Goal: Task Accomplishment & Management: Manage account settings

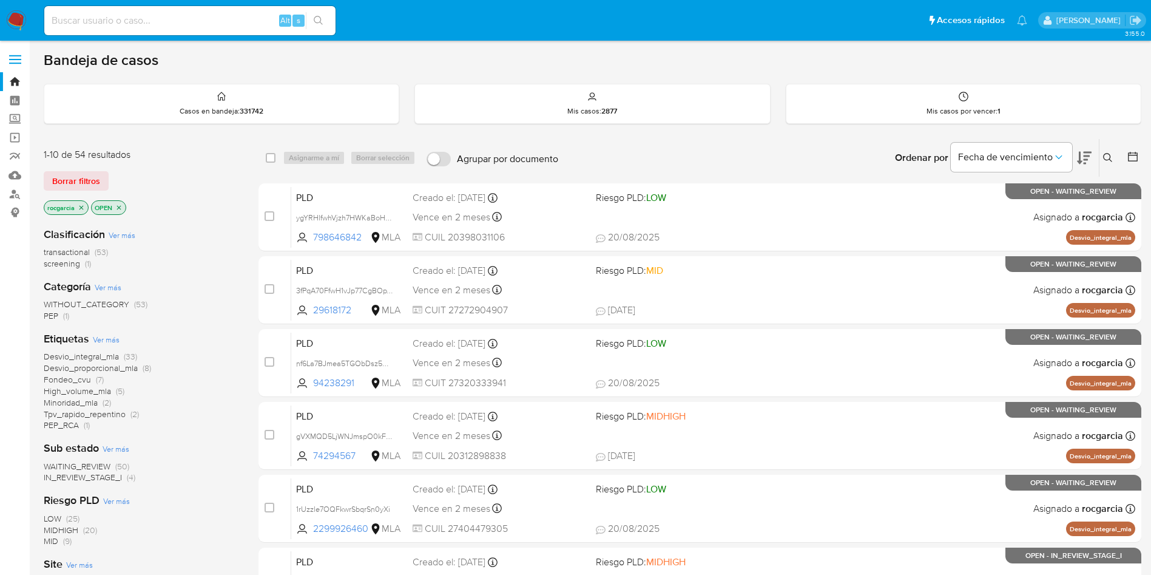
click at [22, 24] on img at bounding box center [16, 20] width 21 height 21
click at [1107, 154] on icon at bounding box center [1108, 158] width 10 height 10
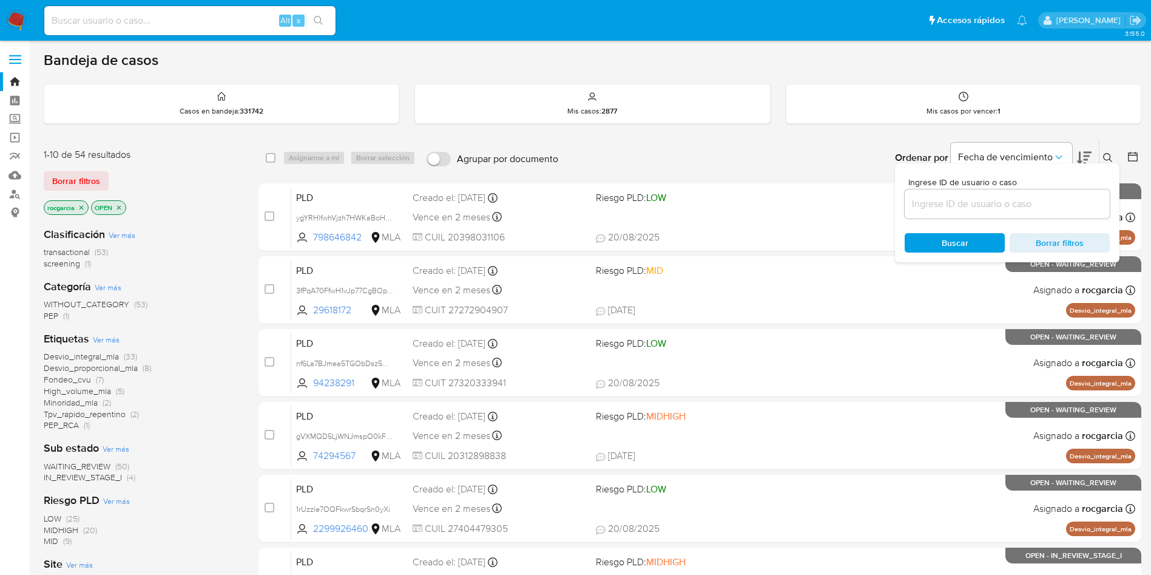
click at [1008, 202] on input at bounding box center [1007, 204] width 205 height 16
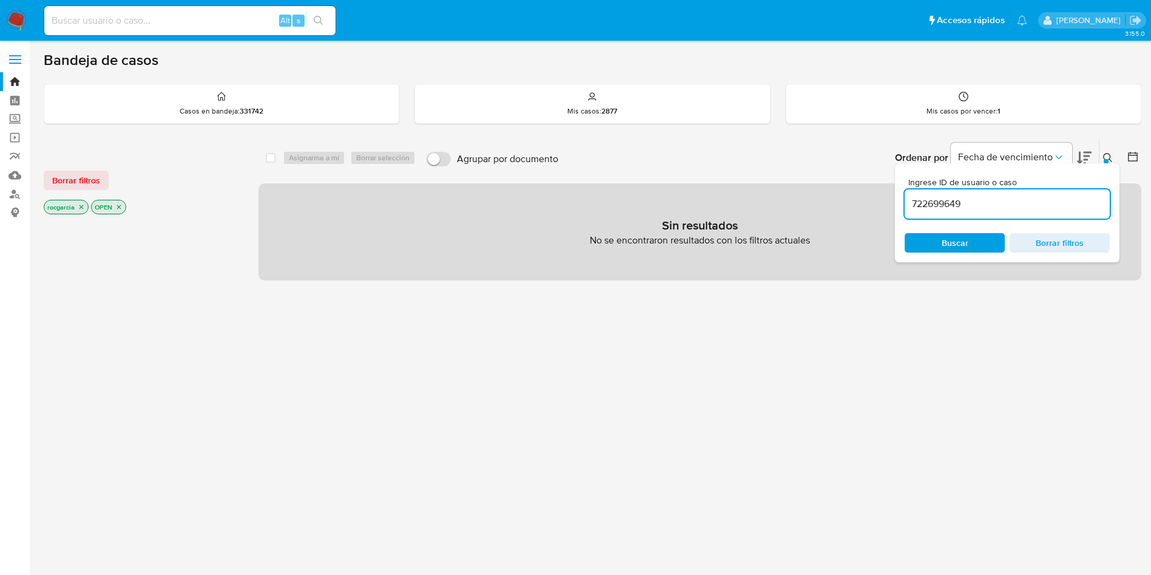
click at [1107, 154] on icon at bounding box center [1108, 158] width 10 height 10
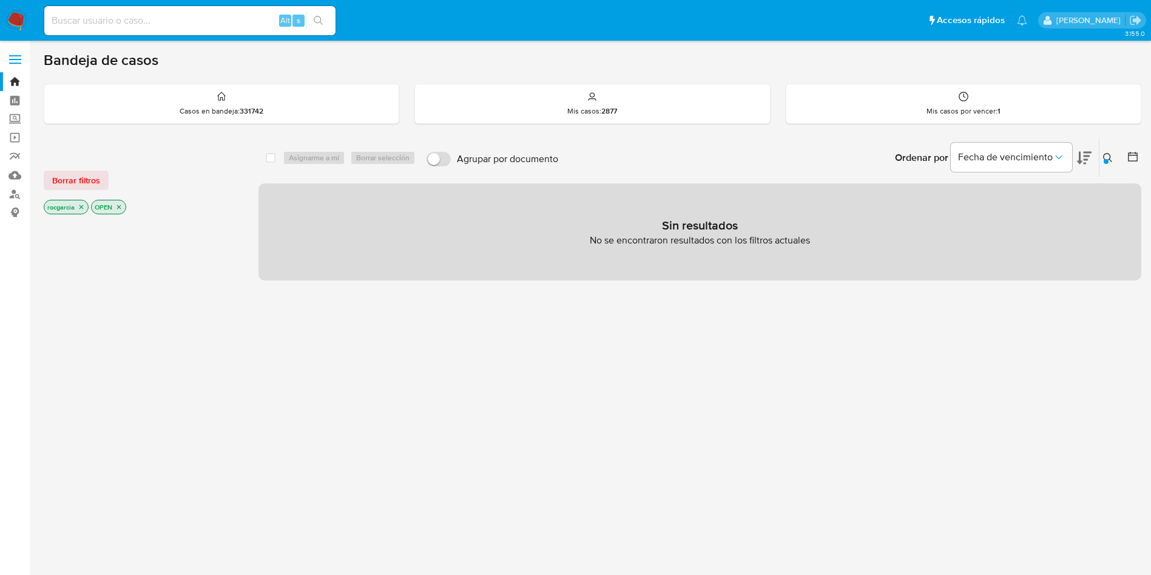
click at [1104, 154] on icon at bounding box center [1107, 157] width 9 height 9
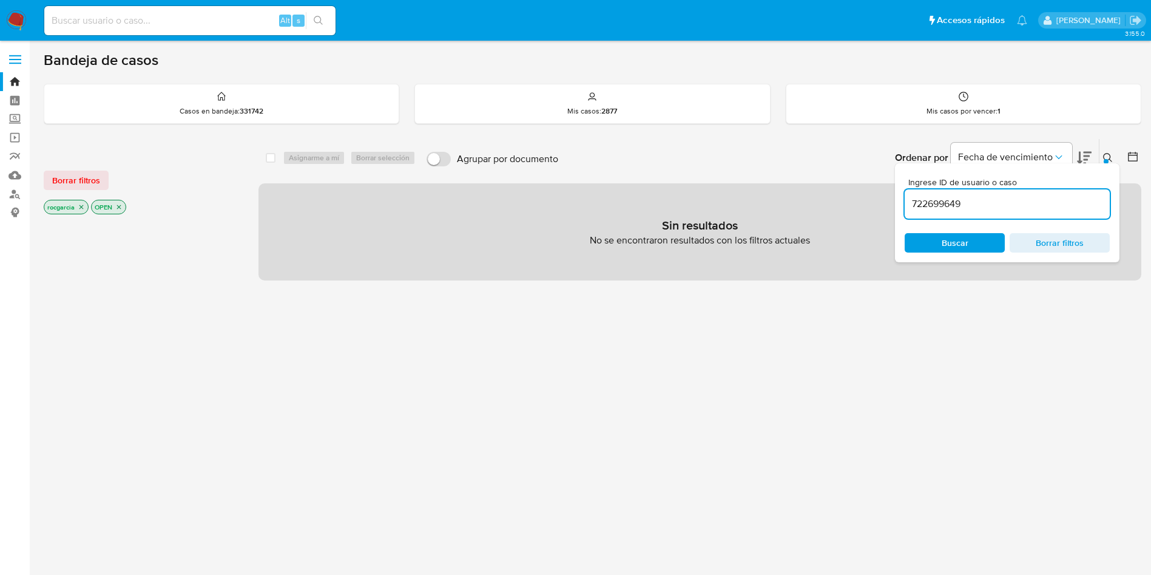
click at [976, 207] on input "722699649" at bounding box center [1007, 204] width 205 height 16
type input "2432426899"
click at [16, 21] on img at bounding box center [16, 20] width 21 height 21
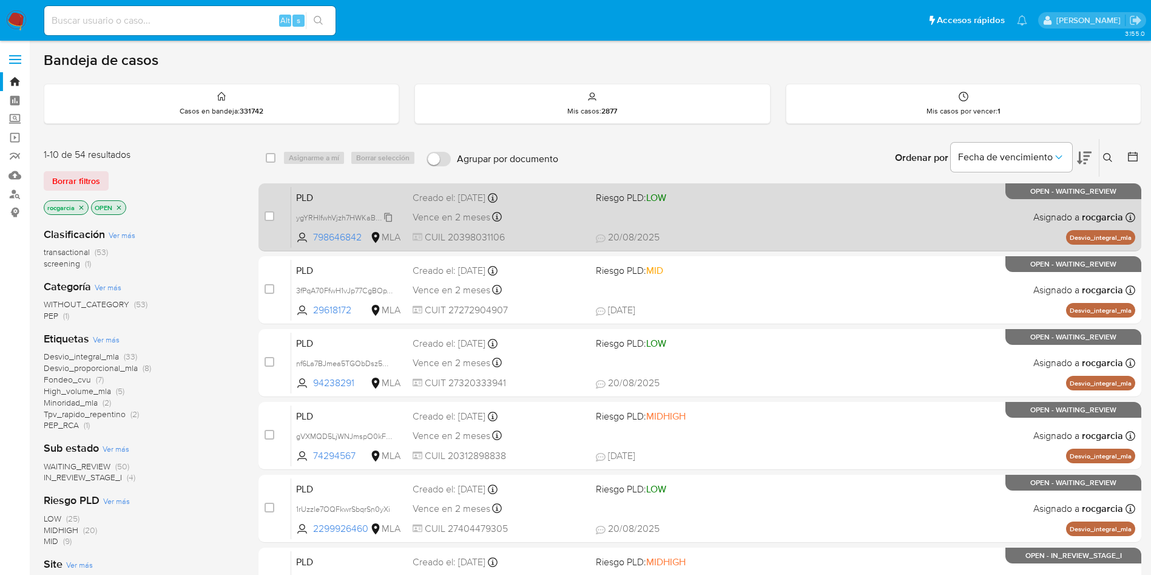
click at [388, 218] on span "ygYRHlfwhVjzh7HWKaBoHP8n" at bounding box center [347, 216] width 102 height 13
click at [687, 217] on div "PLD ygYRHlfwhVjzh7HWKaBoHP8n Copiado Copiado 798646842 MLA Riesgo PLD: LOW Crea…" at bounding box center [713, 216] width 844 height 61
click at [268, 215] on input "checkbox" at bounding box center [270, 216] width 10 height 10
checkbox input "true"
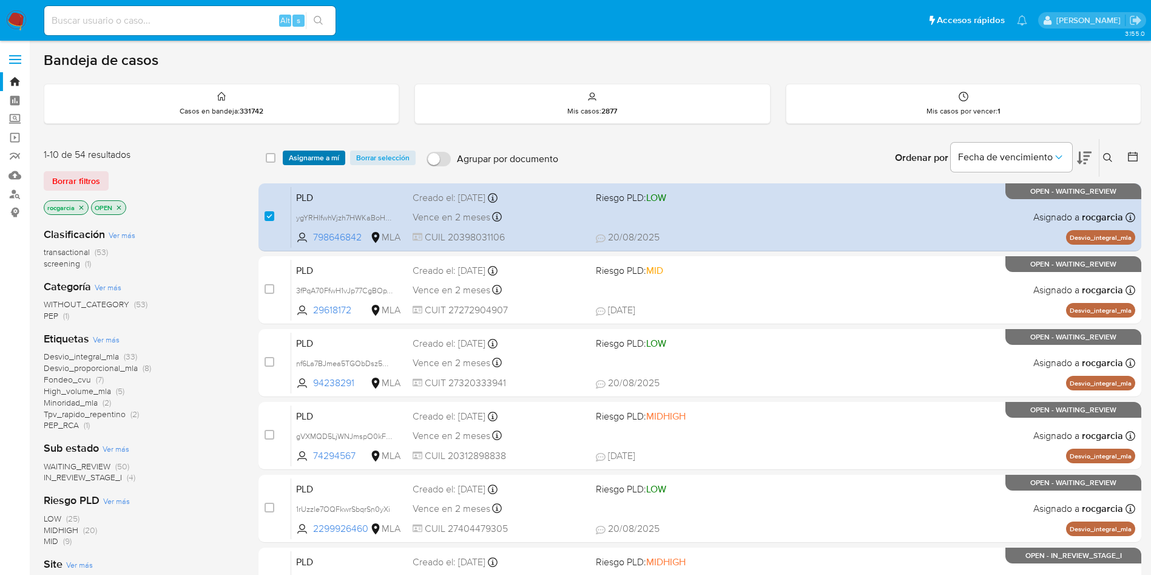
click at [317, 157] on span "Asignarme a mí" at bounding box center [314, 158] width 50 height 12
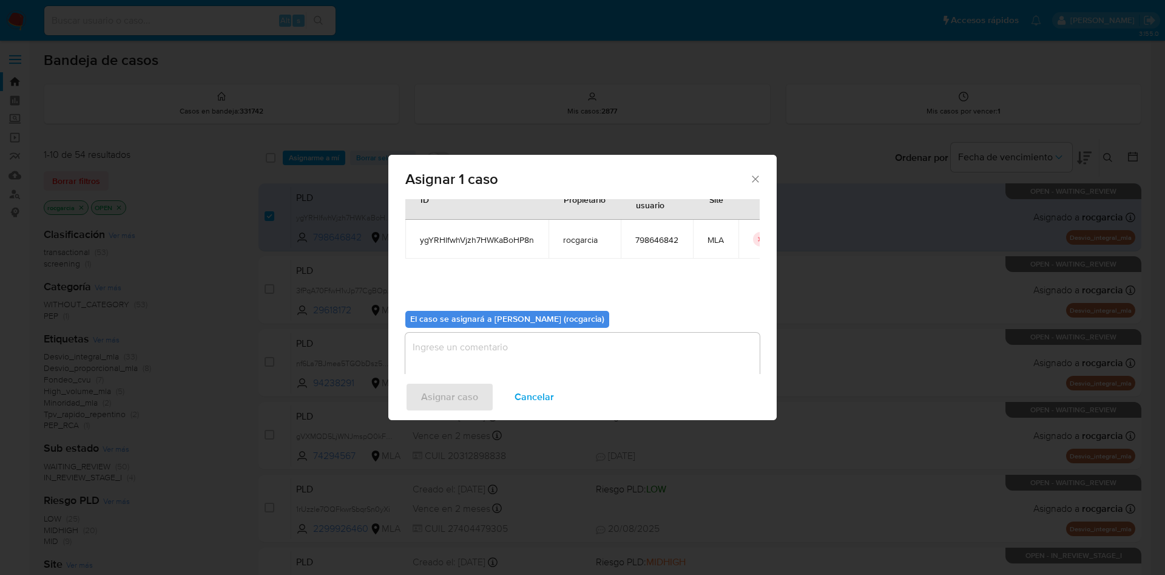
scroll to position [63, 0]
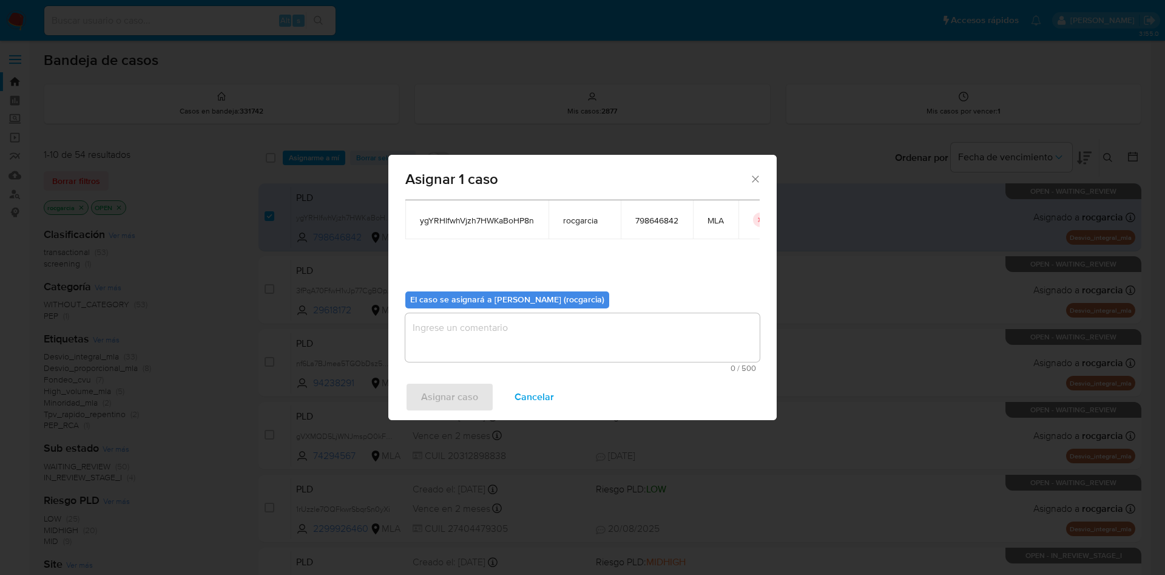
click at [464, 340] on textarea "assign-modal" at bounding box center [582, 337] width 354 height 49
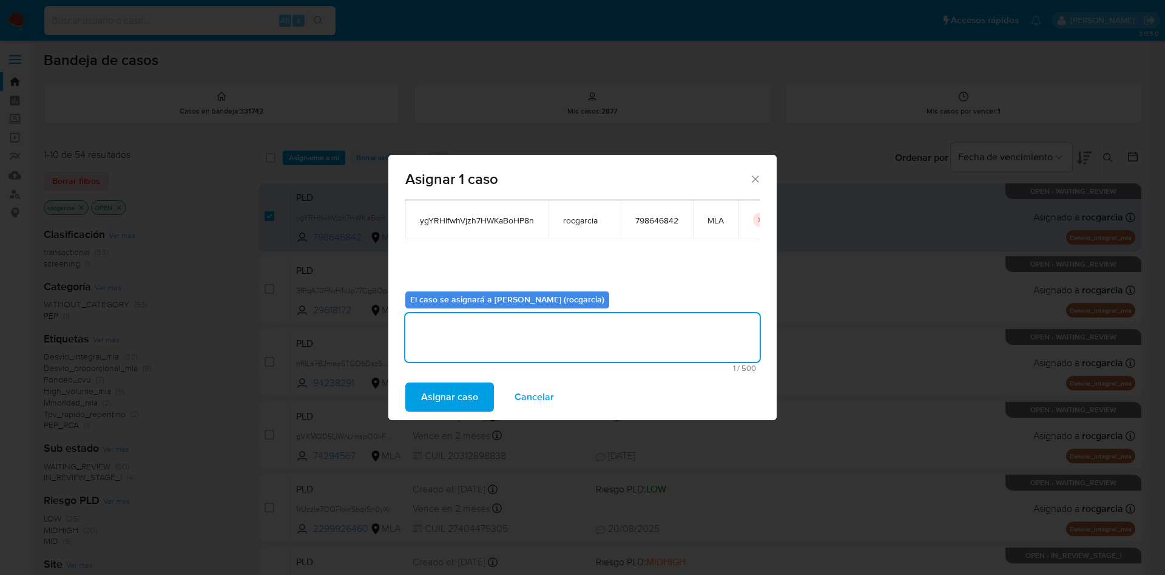
click at [463, 390] on span "Asignar caso" at bounding box center [449, 396] width 57 height 27
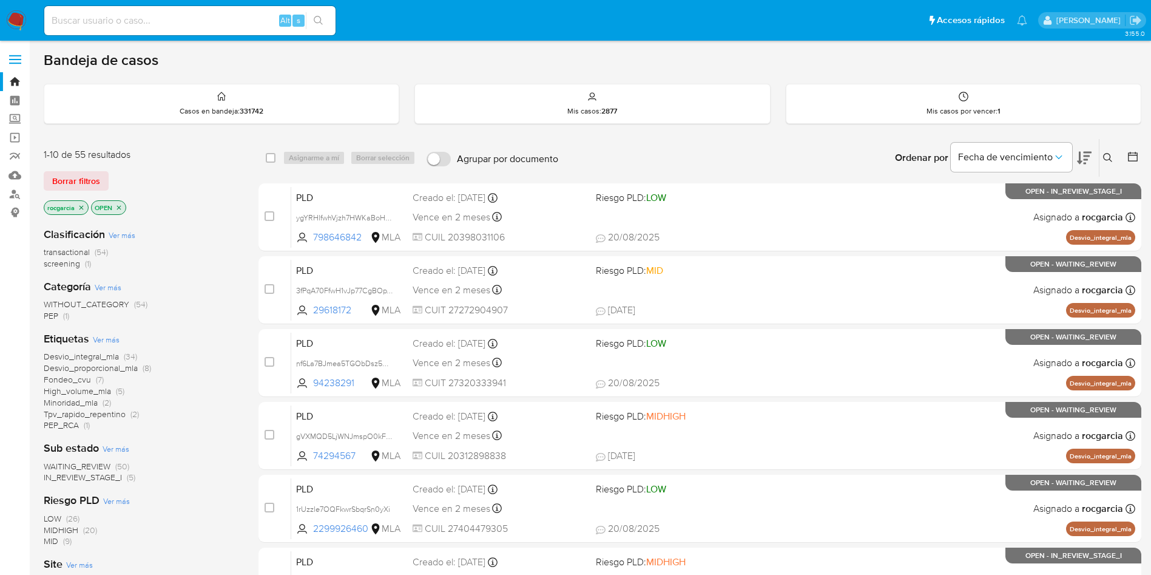
click at [1112, 149] on div "Ingrese ID de usuario o caso Buscar Borrar filtros" at bounding box center [1109, 158] width 21 height 38
click at [1106, 155] on icon at bounding box center [1108, 158] width 10 height 10
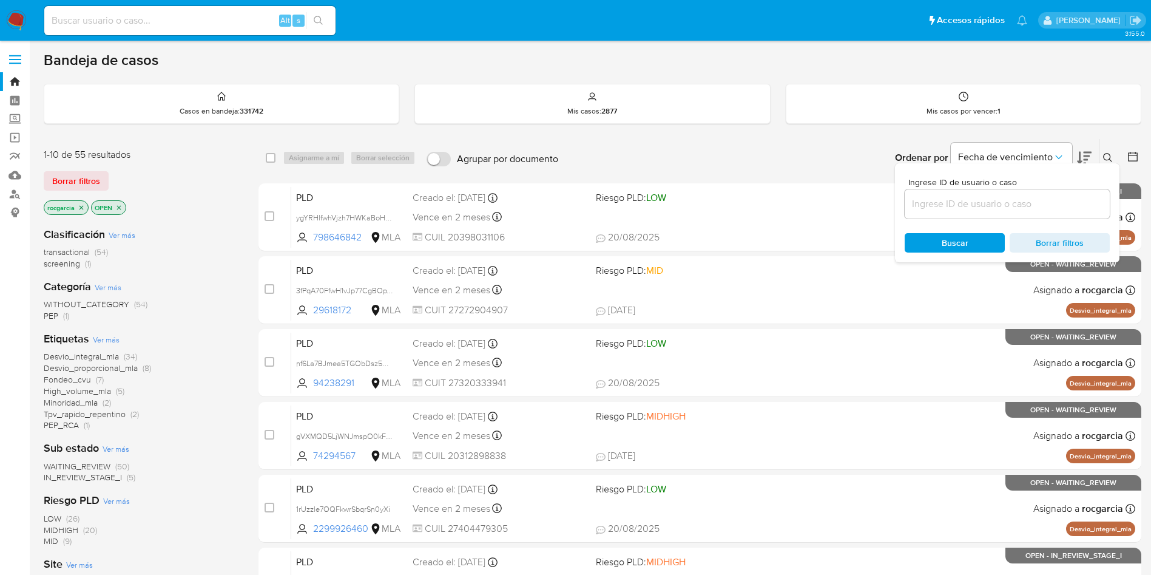
click at [1058, 189] on div at bounding box center [1007, 203] width 205 height 29
click at [1057, 211] on input at bounding box center [1007, 204] width 205 height 16
paste input "ygYRHlfwhVjzh7HWKaBoHP8n"
type input "ygYRHlfwhVjzh7HWKaBoHP8n"
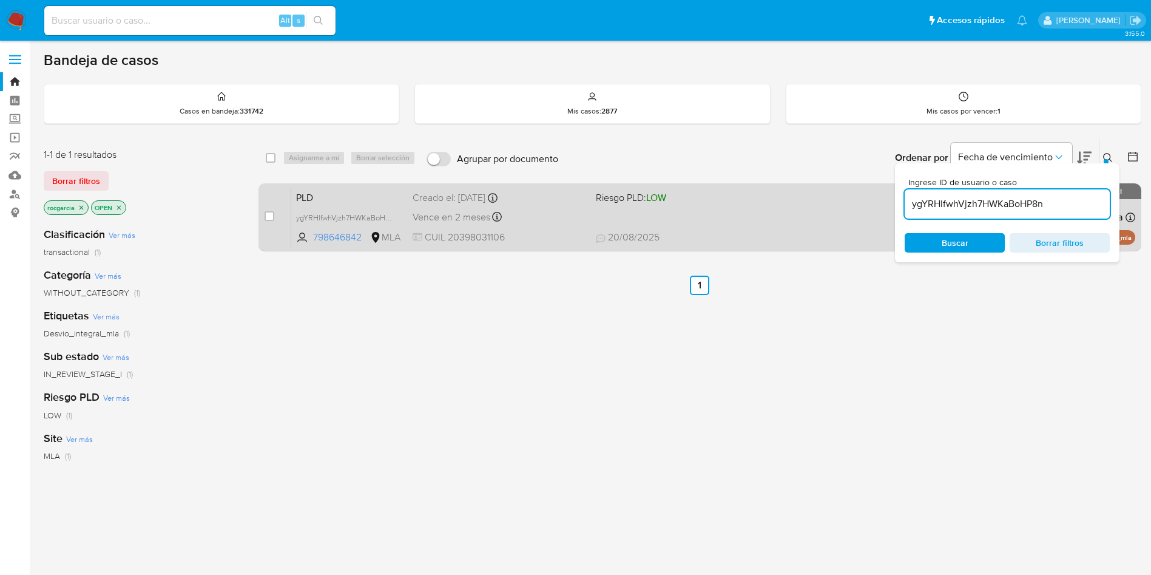
click at [272, 212] on input "checkbox" at bounding box center [270, 216] width 10 height 10
checkbox input "true"
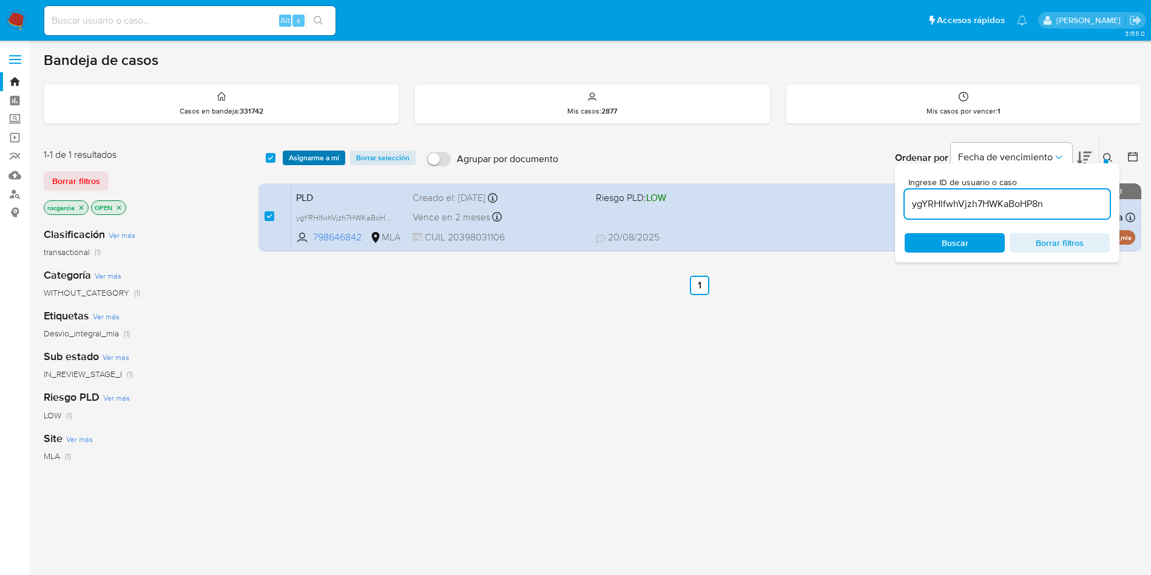
click at [311, 157] on span "Asignarme a mí" at bounding box center [314, 158] width 50 height 12
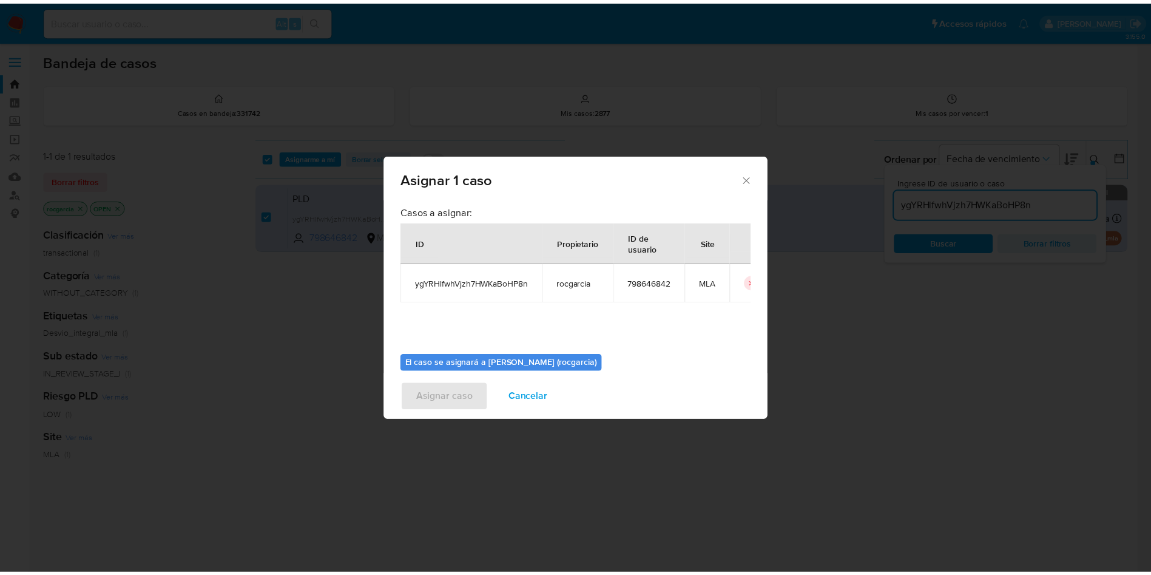
scroll to position [63, 0]
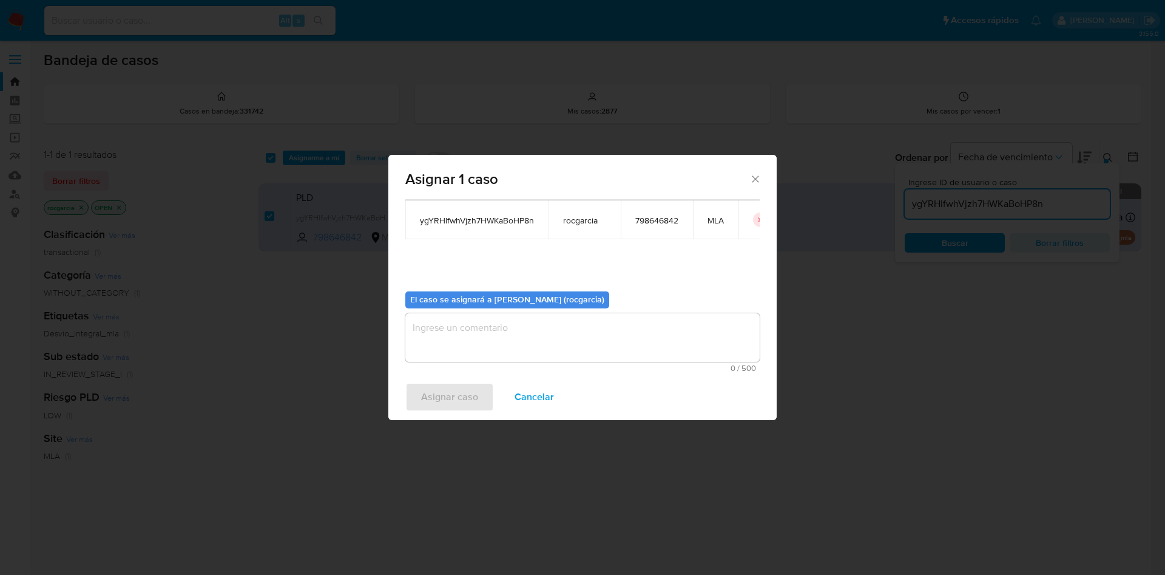
click at [514, 345] on textarea "assign-modal" at bounding box center [582, 337] width 354 height 49
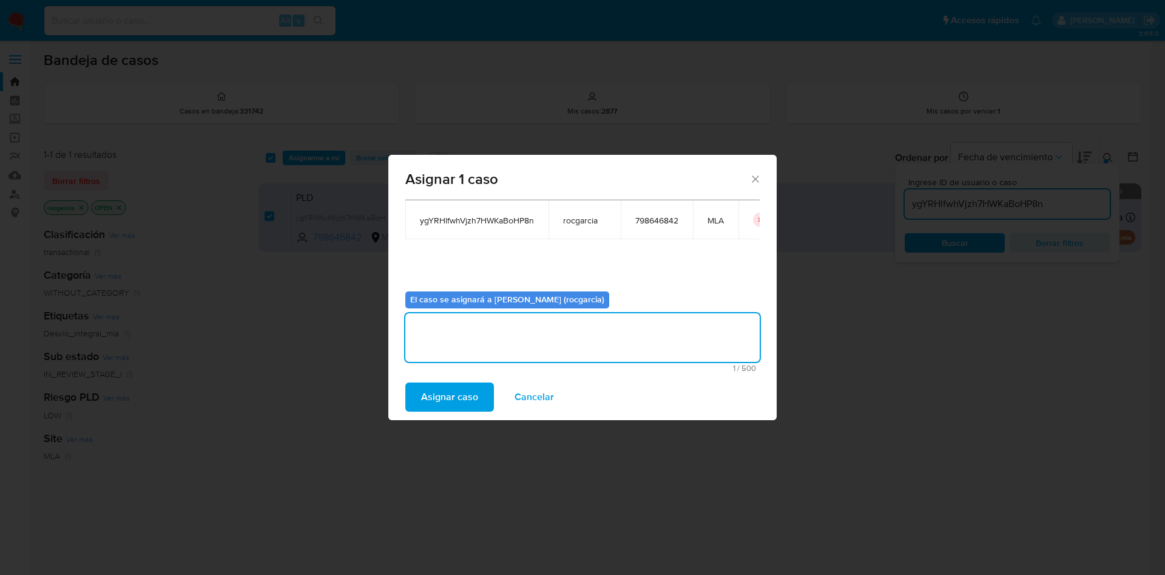
click at [465, 394] on span "Asignar caso" at bounding box center [449, 396] width 57 height 27
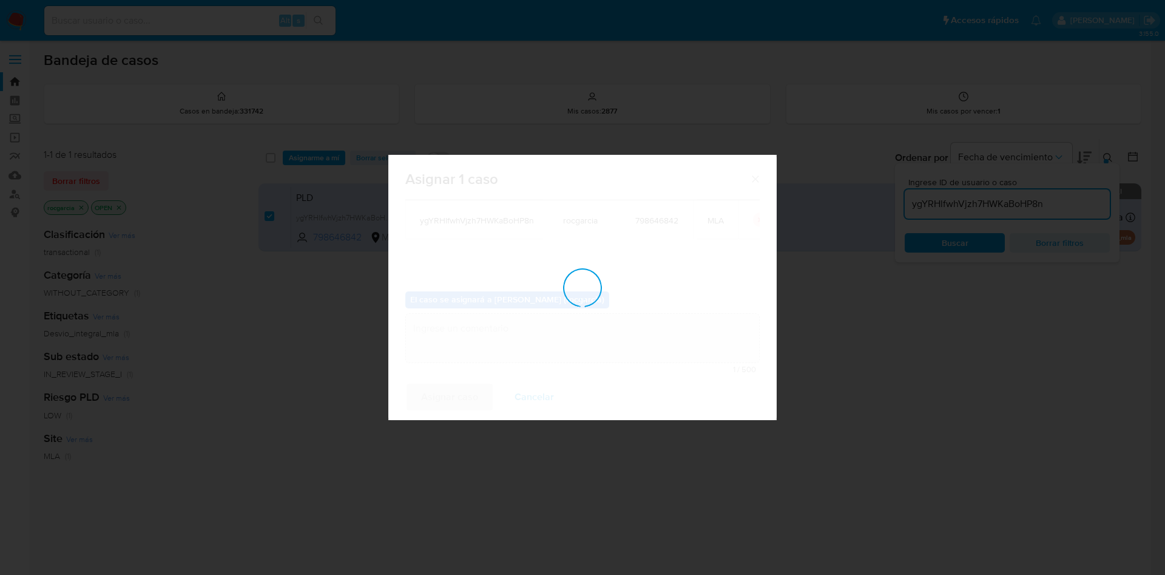
checkbox input "false"
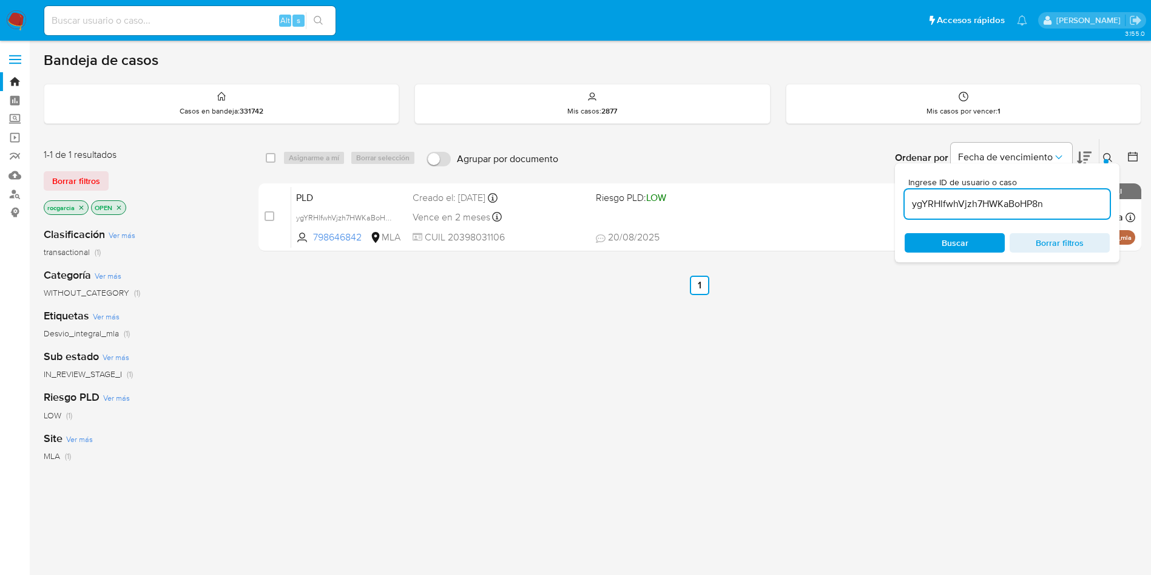
click at [19, 21] on img at bounding box center [16, 20] width 21 height 21
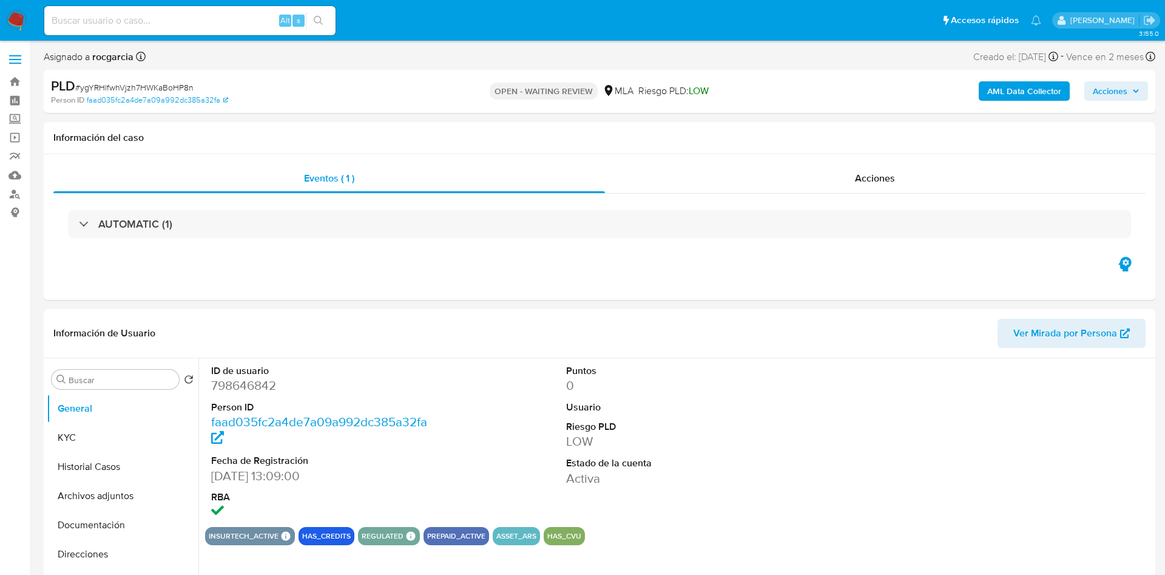
select select "10"
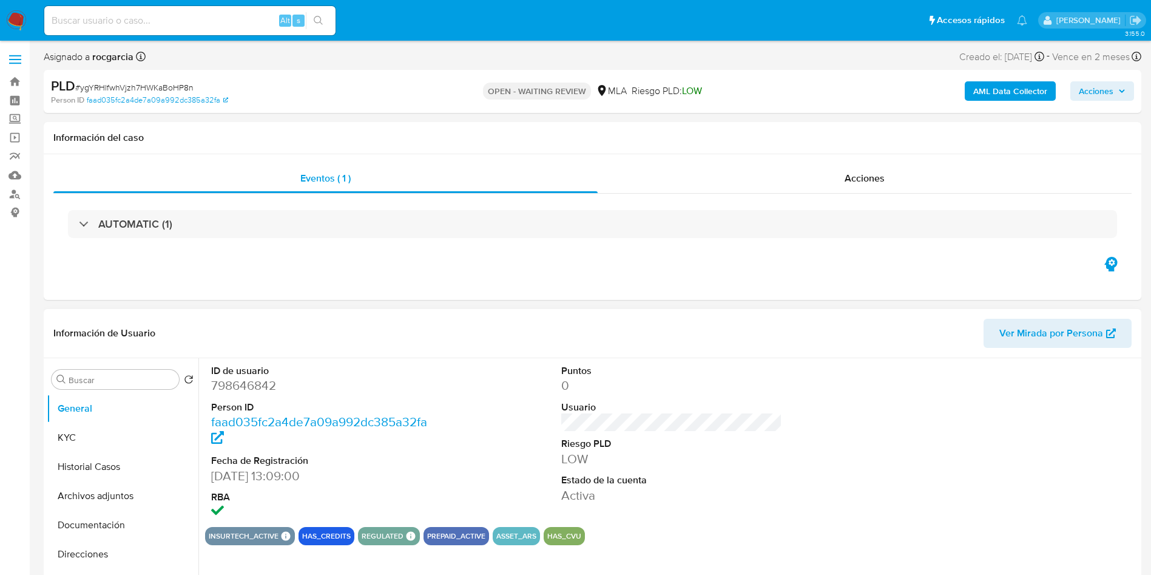
click at [270, 378] on dd "798646842" at bounding box center [321, 385] width 221 height 17
copy dd "798646842"
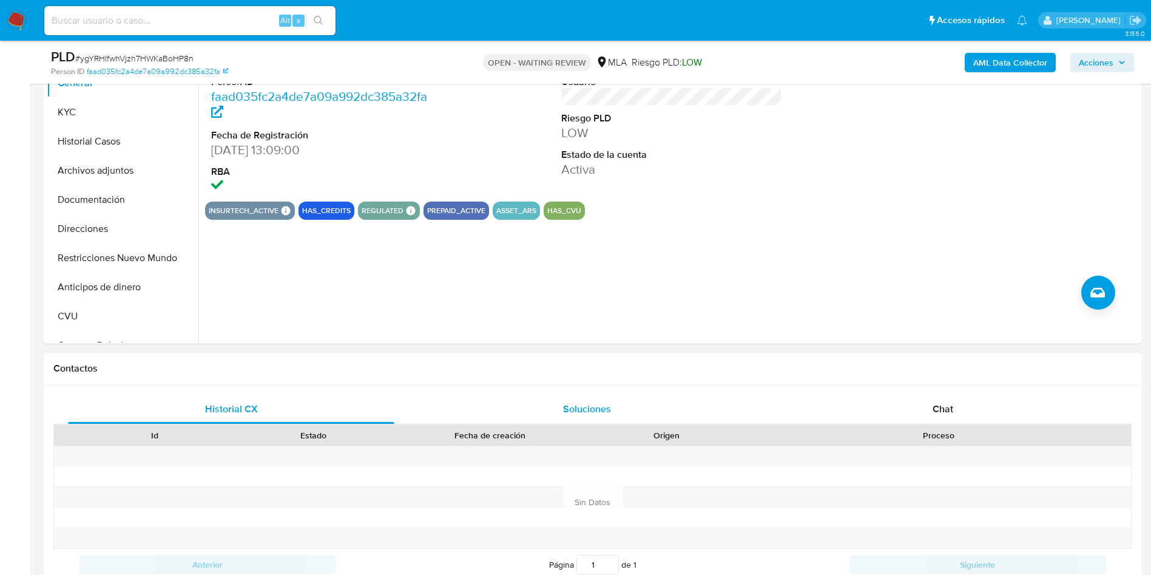
scroll to position [364, 0]
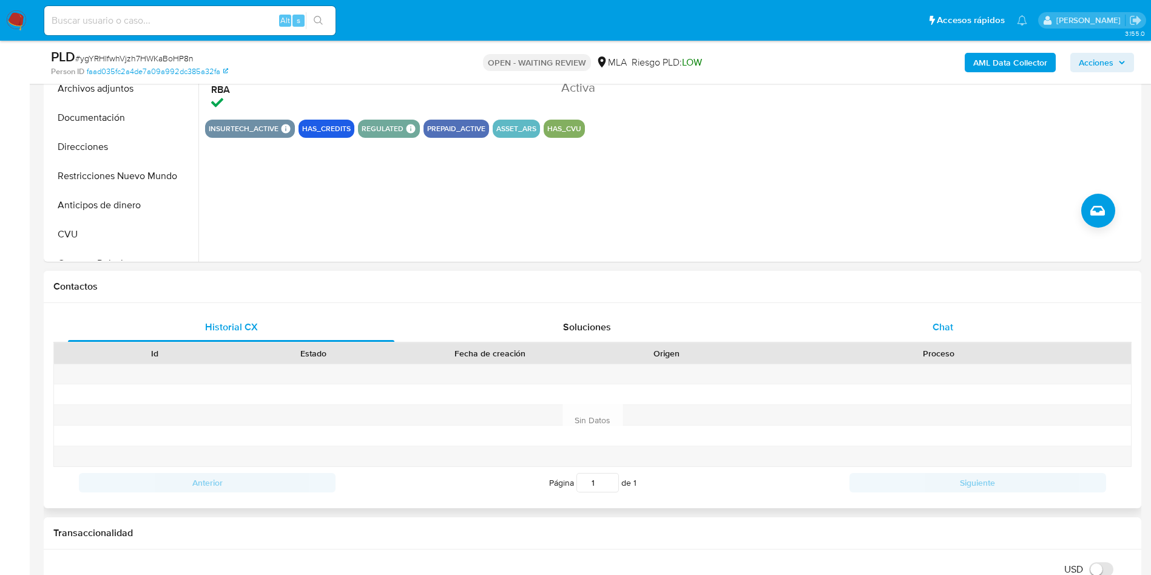
click at [941, 328] on span "Chat" at bounding box center [943, 327] width 21 height 14
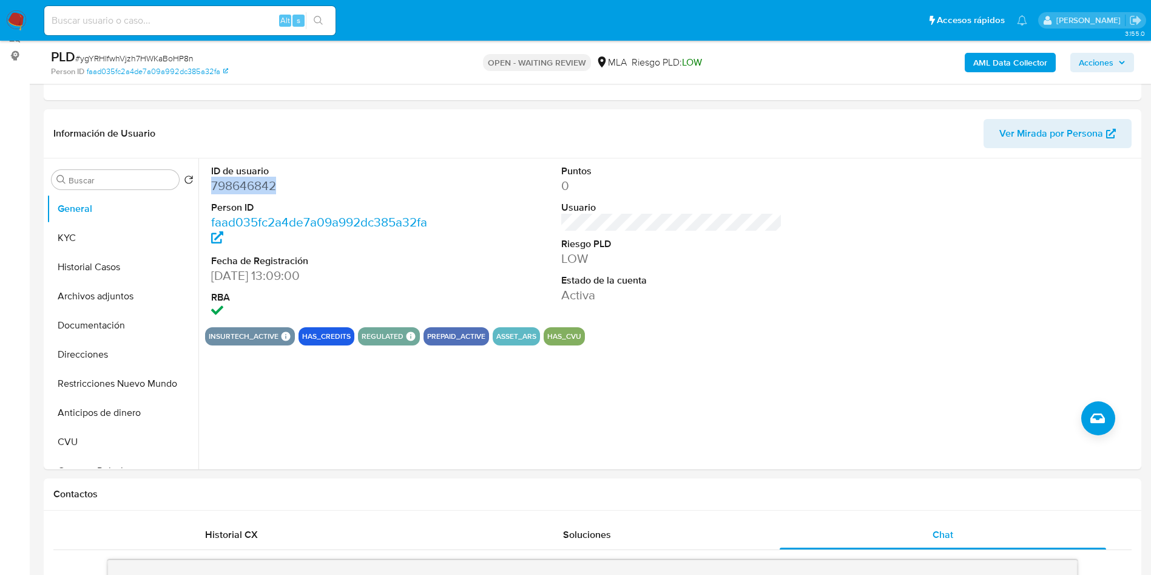
scroll to position [0, 0]
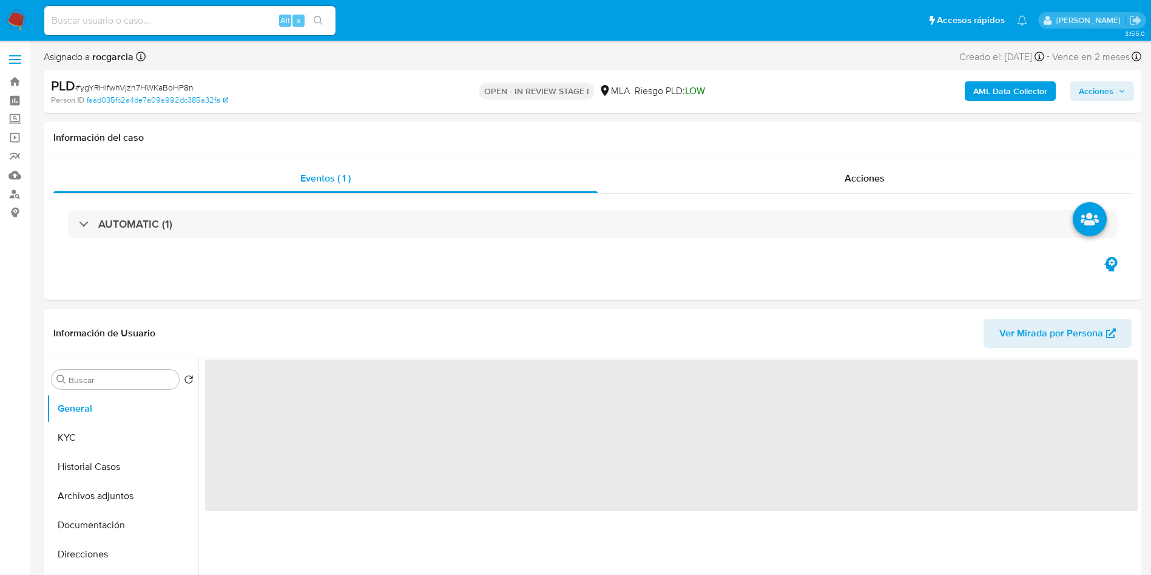
select select "10"
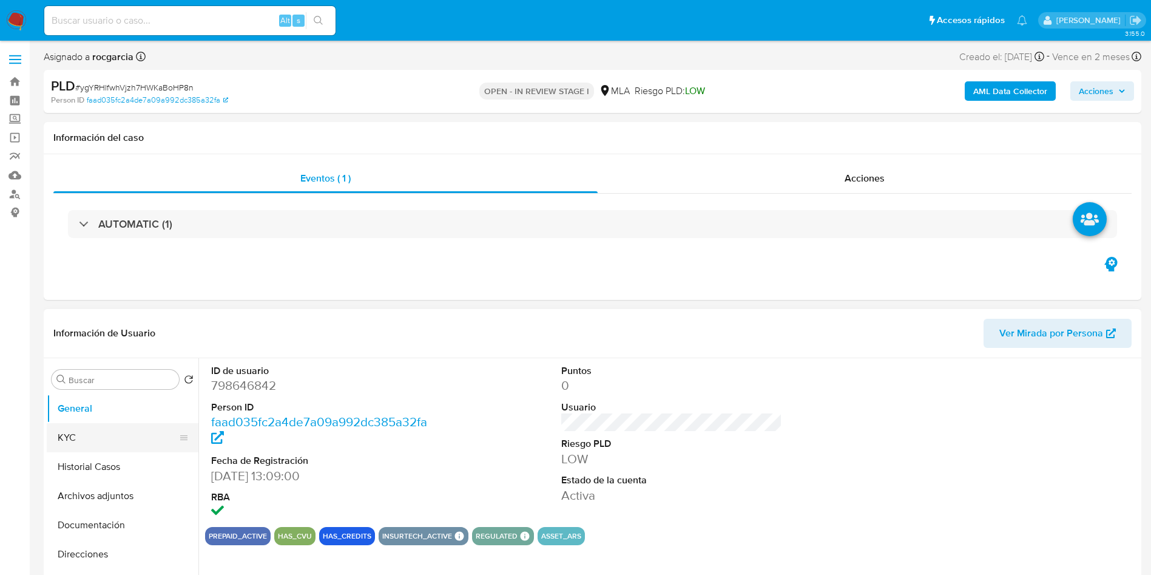
click at [59, 436] on button "KYC" at bounding box center [118, 437] width 142 height 29
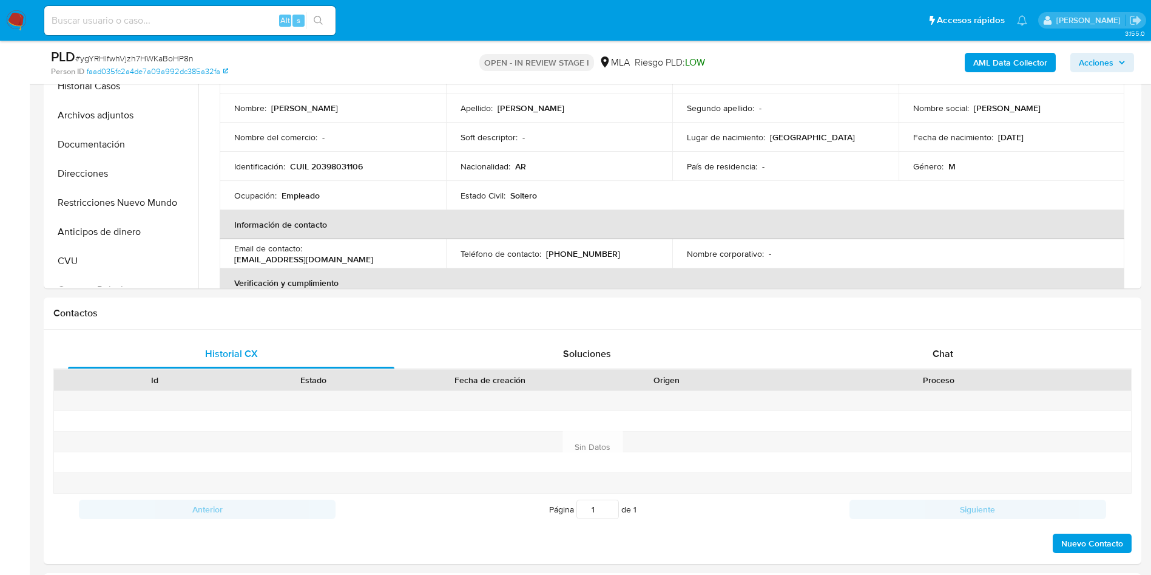
scroll to position [455, 0]
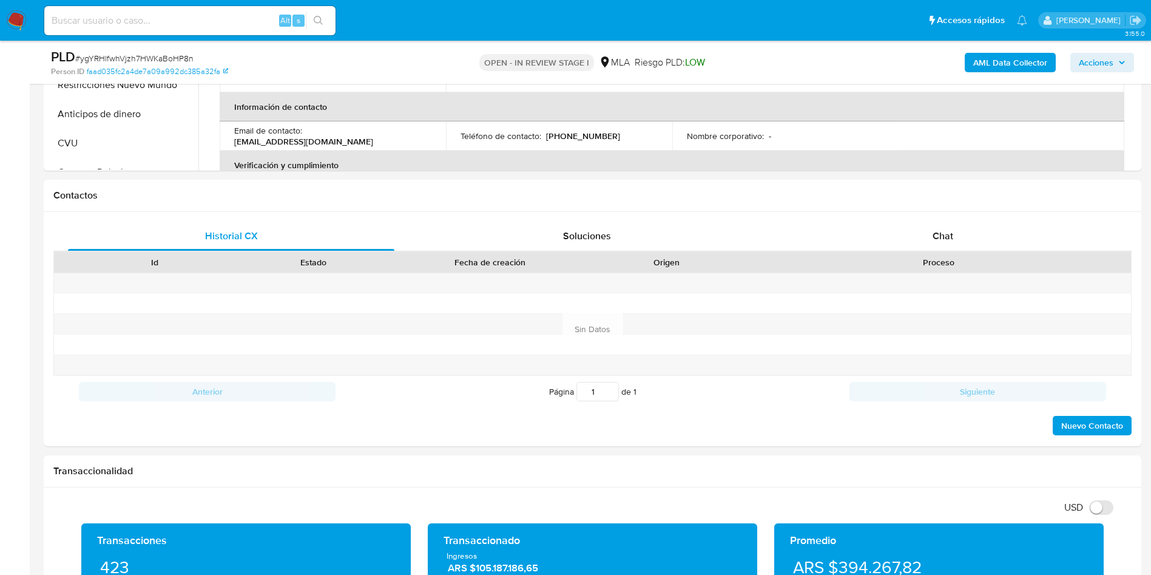
drag, startPoint x: 948, startPoint y: 242, endPoint x: 0, endPoint y: 331, distance: 952.6
click at [948, 242] on span "Chat" at bounding box center [943, 236] width 21 height 14
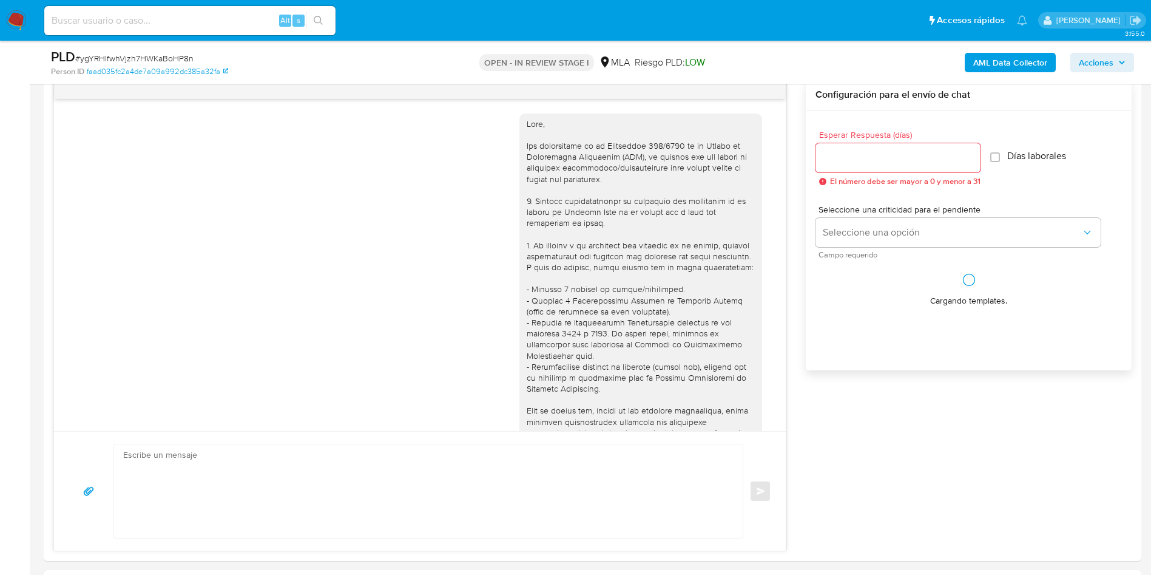
scroll to position [434, 0]
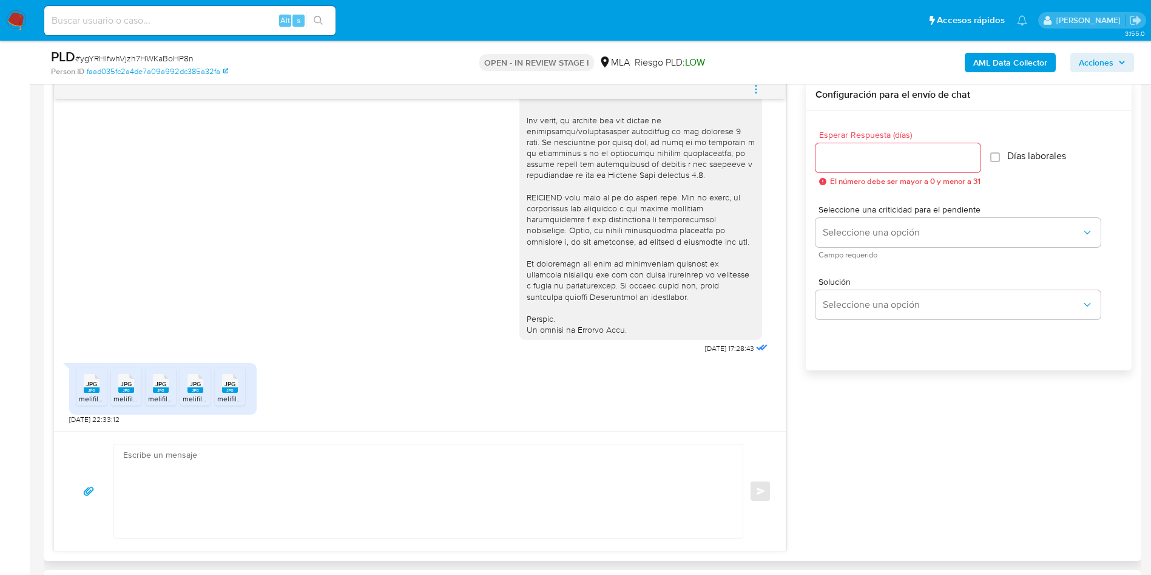
click at [97, 389] on rect at bounding box center [92, 389] width 16 height 5
click at [132, 390] on rect at bounding box center [126, 389] width 16 height 5
drag, startPoint x: 158, startPoint y: 390, endPoint x: 191, endPoint y: 391, distance: 32.8
click at [159, 390] on rect at bounding box center [161, 389] width 16 height 5
drag, startPoint x: 193, startPoint y: 391, endPoint x: 226, endPoint y: 394, distance: 33.5
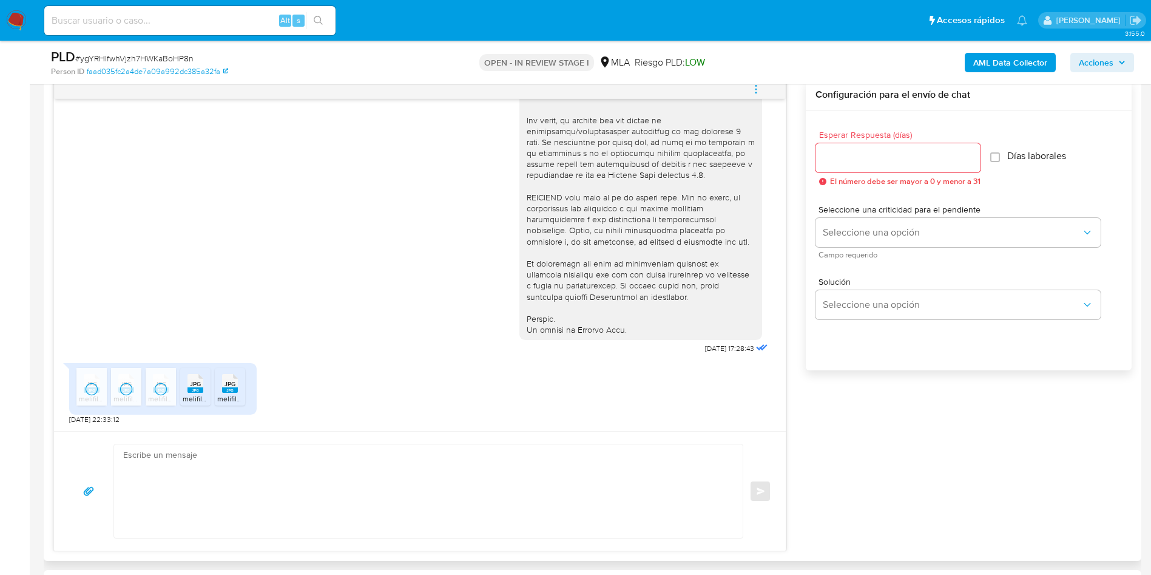
click at [195, 391] on rect at bounding box center [195, 389] width 16 height 5
click at [226, 395] on span "melifile7234643061190607840.jpg" at bounding box center [273, 398] width 112 height 10
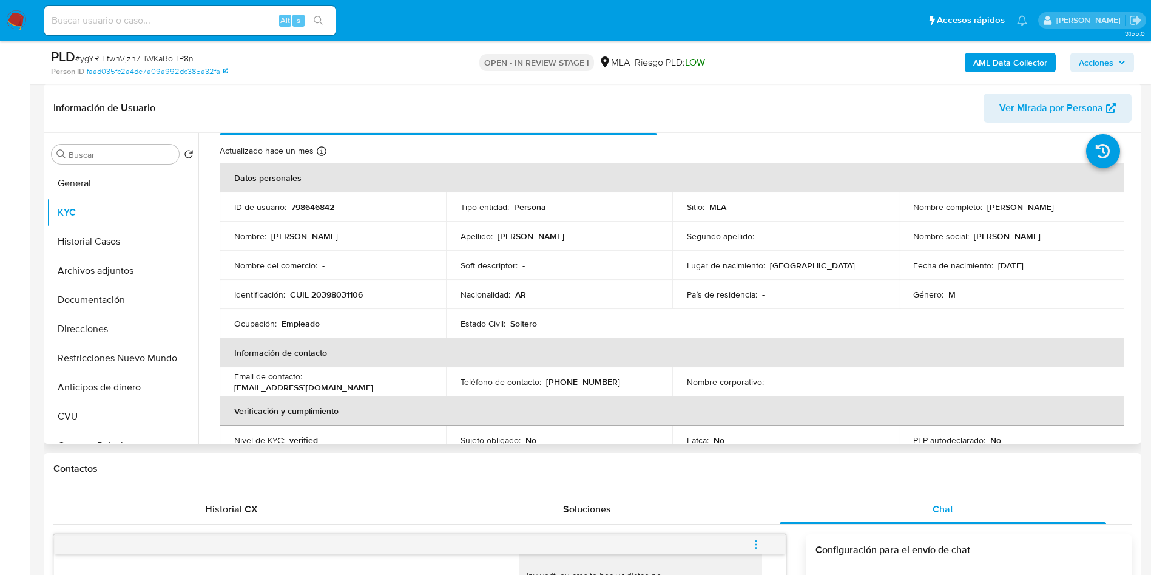
scroll to position [0, 0]
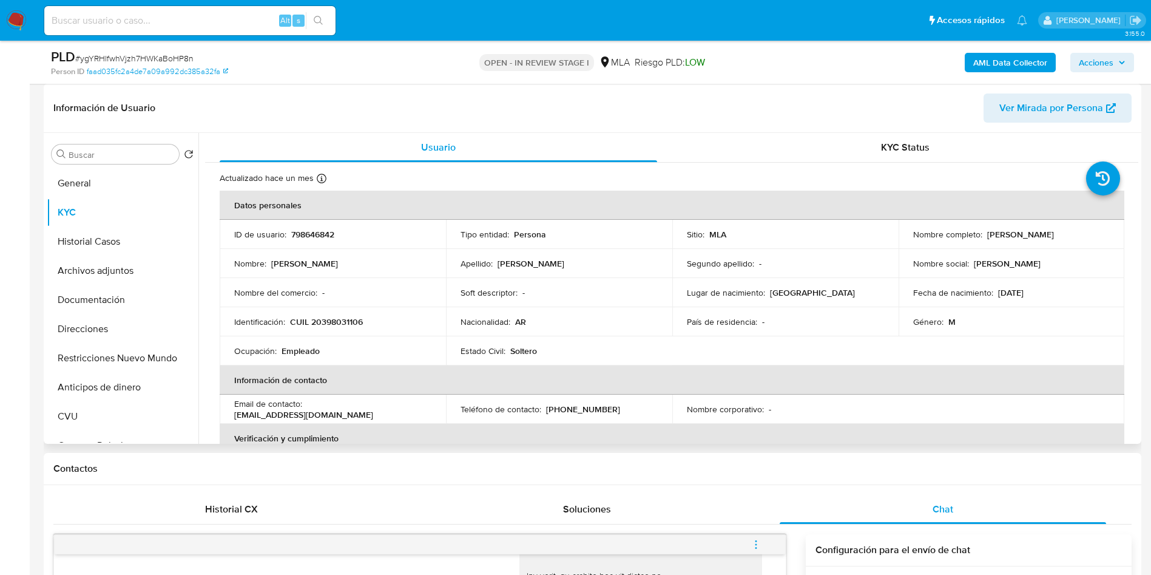
click at [308, 234] on p "798646842" at bounding box center [312, 234] width 43 height 11
copy p "798646842"
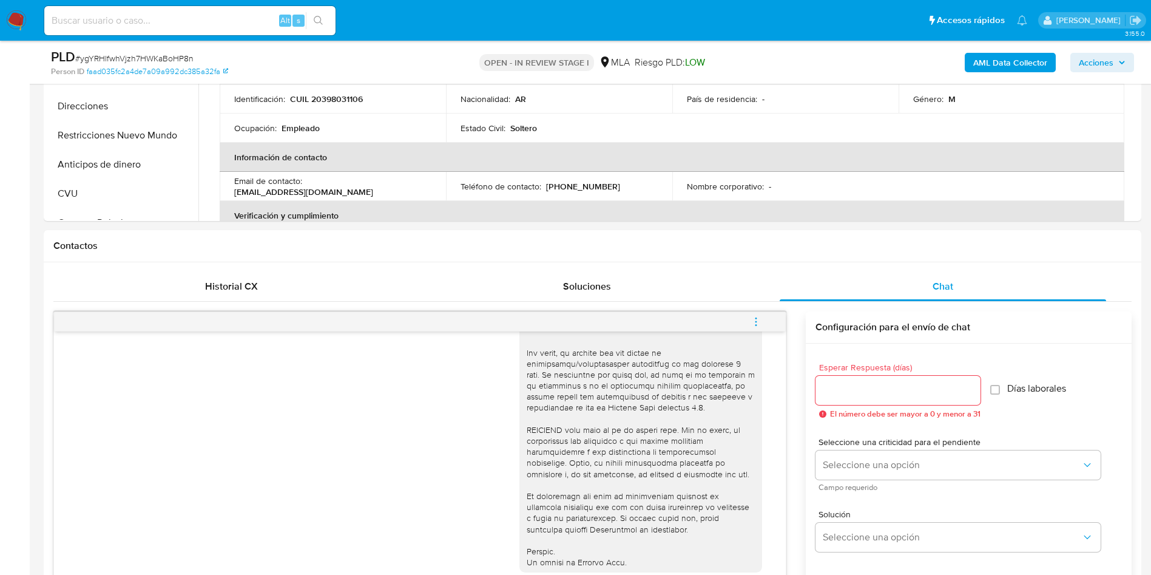
scroll to position [182, 0]
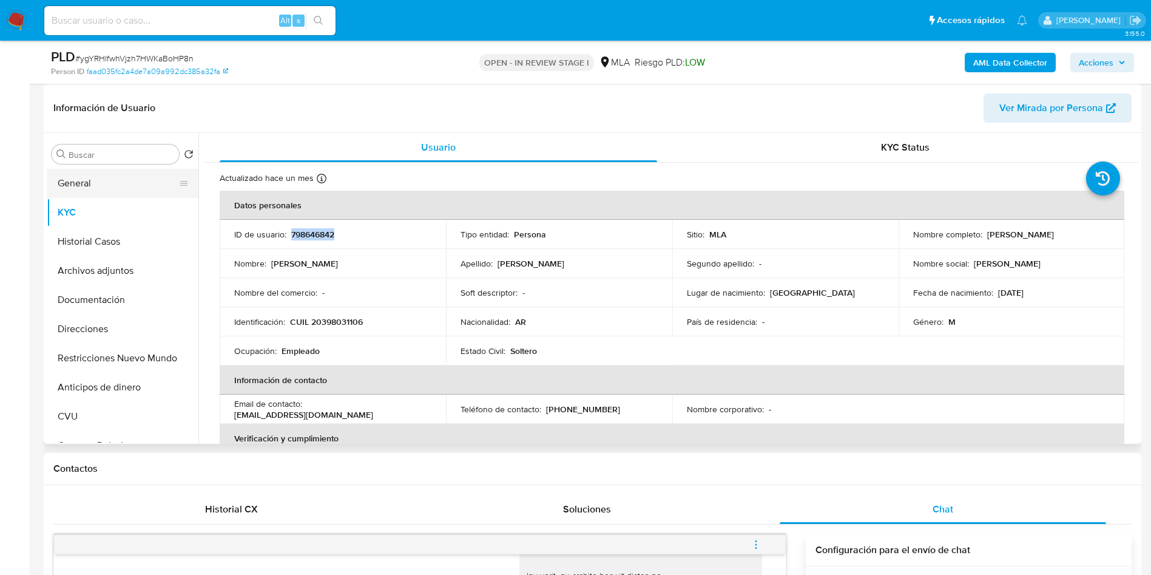
click at [93, 186] on button "General" at bounding box center [118, 183] width 142 height 29
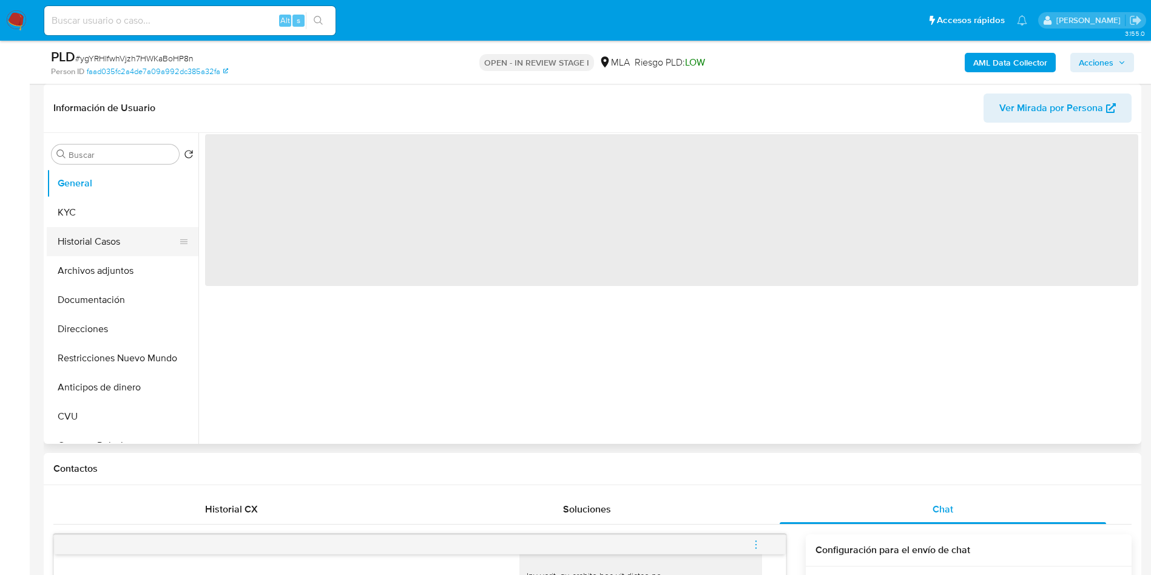
click at [98, 242] on button "Historial Casos" at bounding box center [118, 241] width 142 height 29
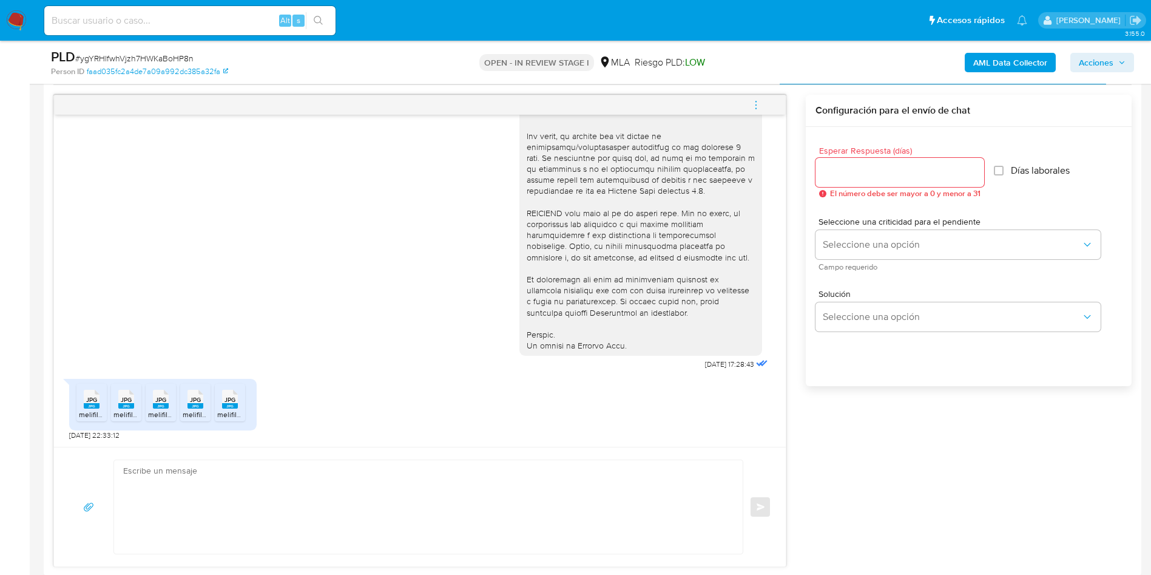
scroll to position [637, 0]
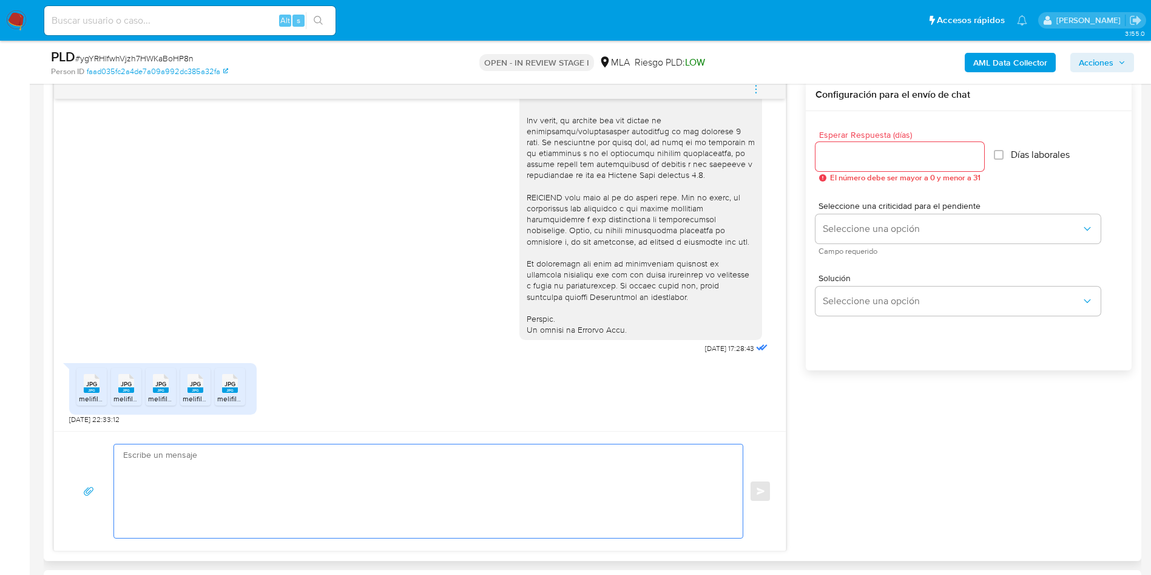
click at [184, 454] on textarea at bounding box center [425, 490] width 604 height 93
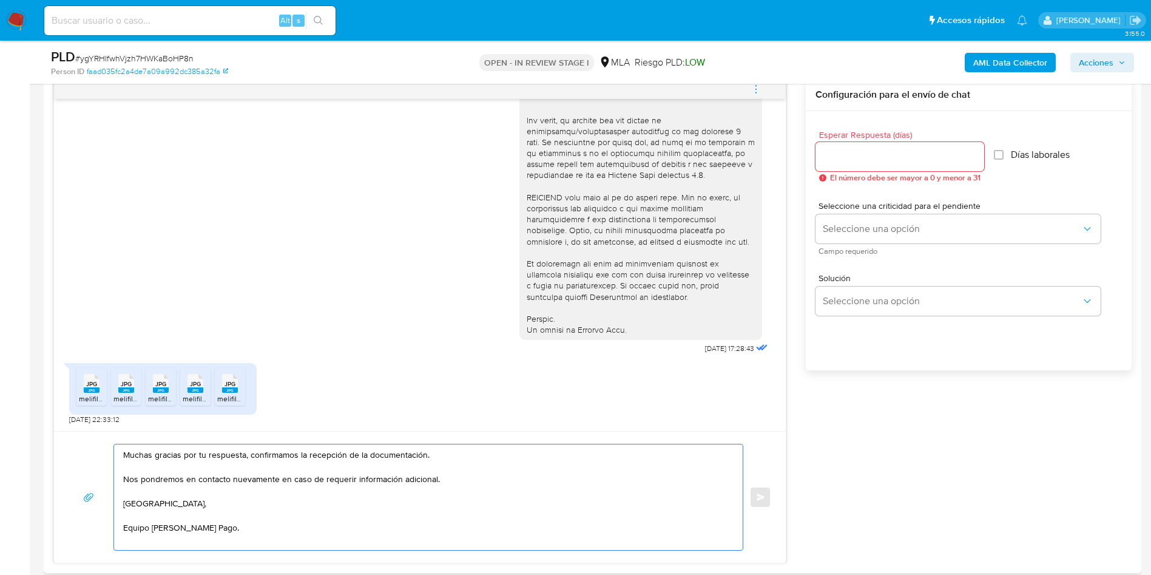
type textarea "Muchas gracias por tu respuesta, confirmamos la recepción de la documentación. …"
click at [851, 158] on input "Esperar Respuesta (días)" at bounding box center [900, 157] width 169 height 16
type input "0"
click at [1030, 512] on div "18/08/2025 17:28:43 JPG JPG melifile6092963014861061291.jpg JPG JPG melifile113…" at bounding box center [592, 321] width 1078 height 484
click at [762, 507] on button "Enviar" at bounding box center [760, 497] width 22 height 22
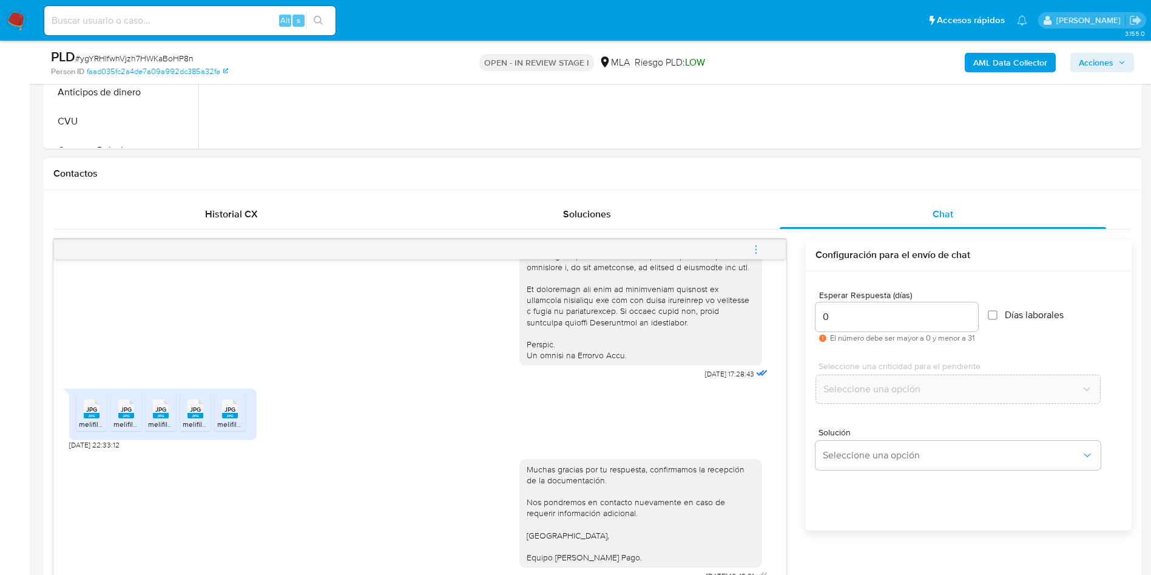
scroll to position [364, 0]
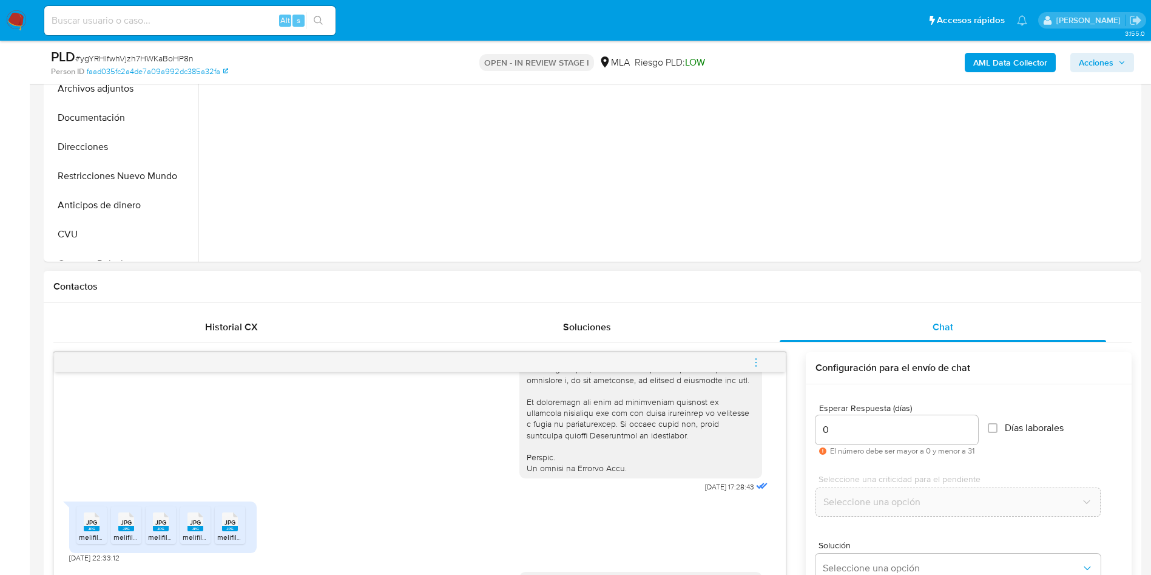
click at [751, 357] on icon "menu-action" at bounding box center [756, 362] width 11 height 11
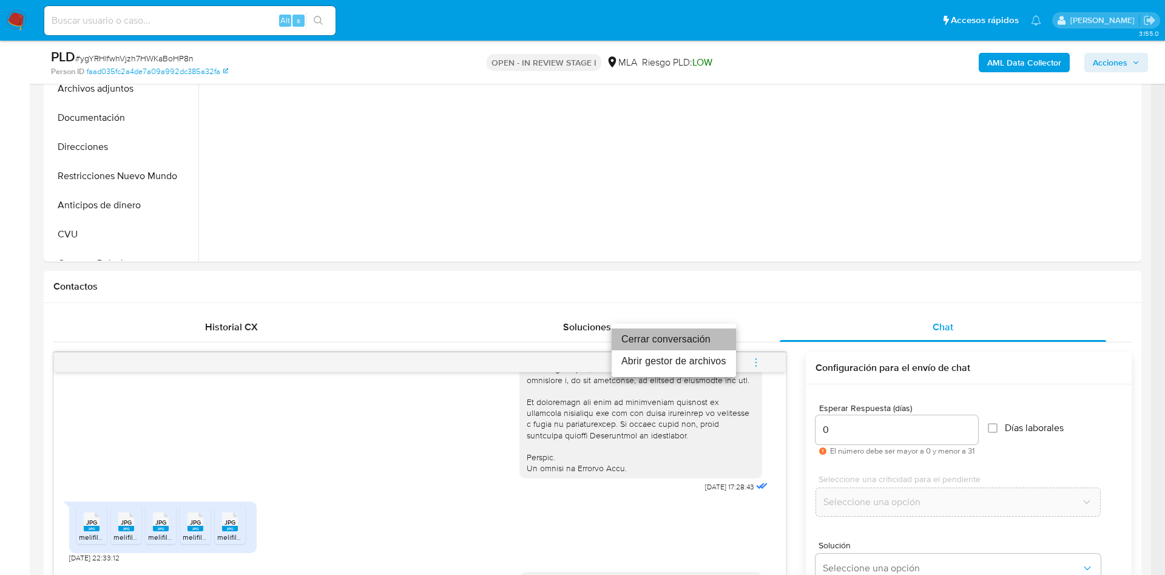
click at [706, 336] on li "Cerrar conversación" at bounding box center [674, 339] width 124 height 22
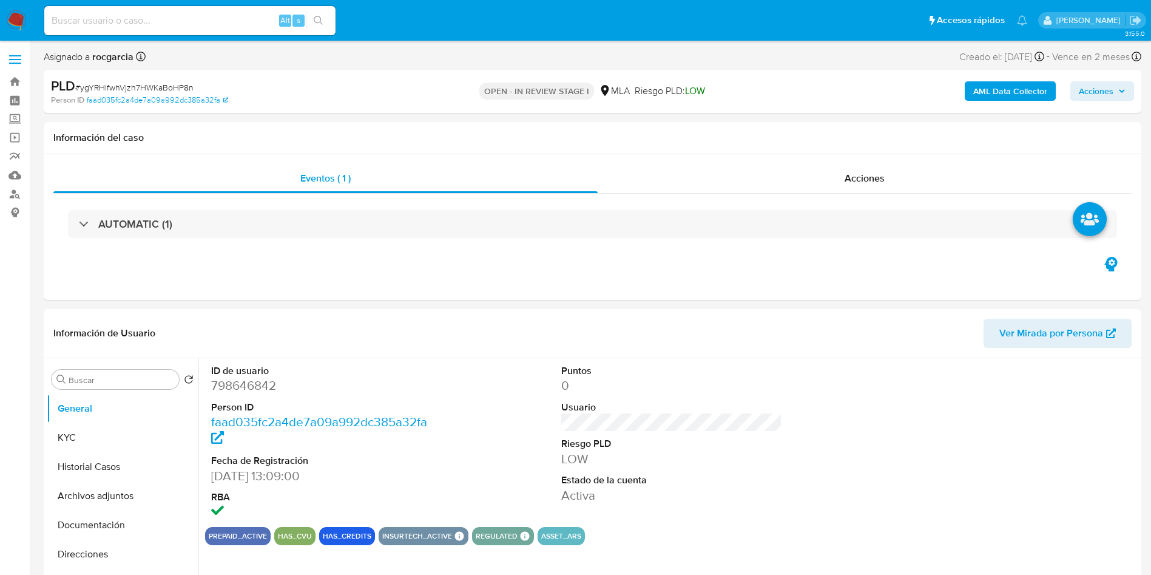
select select "10"
click at [67, 482] on button "Archivos adjuntos" at bounding box center [118, 495] width 142 height 29
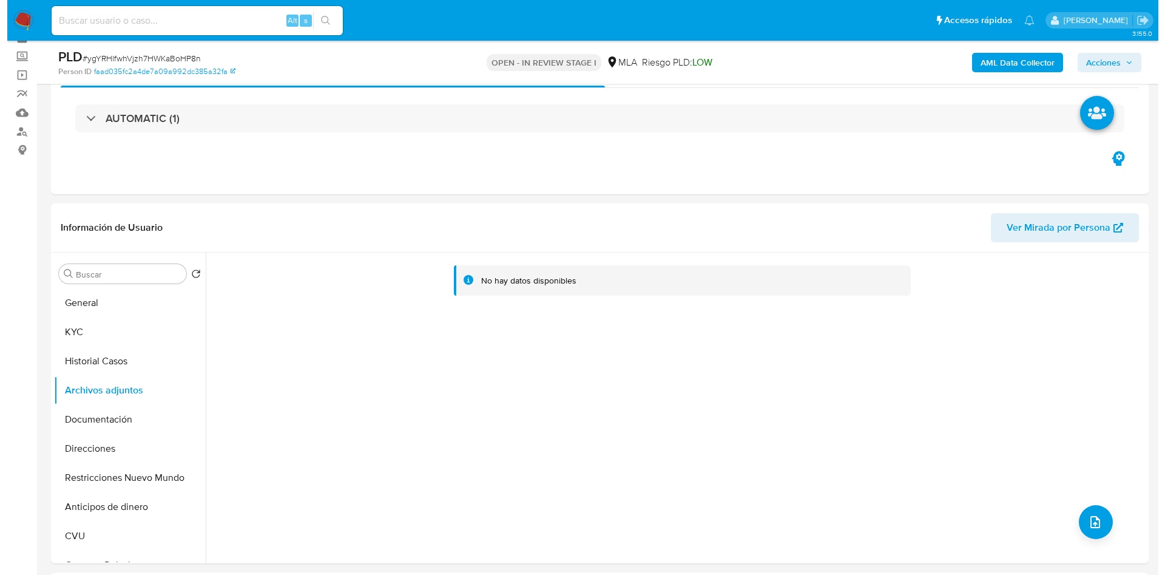
scroll to position [91, 0]
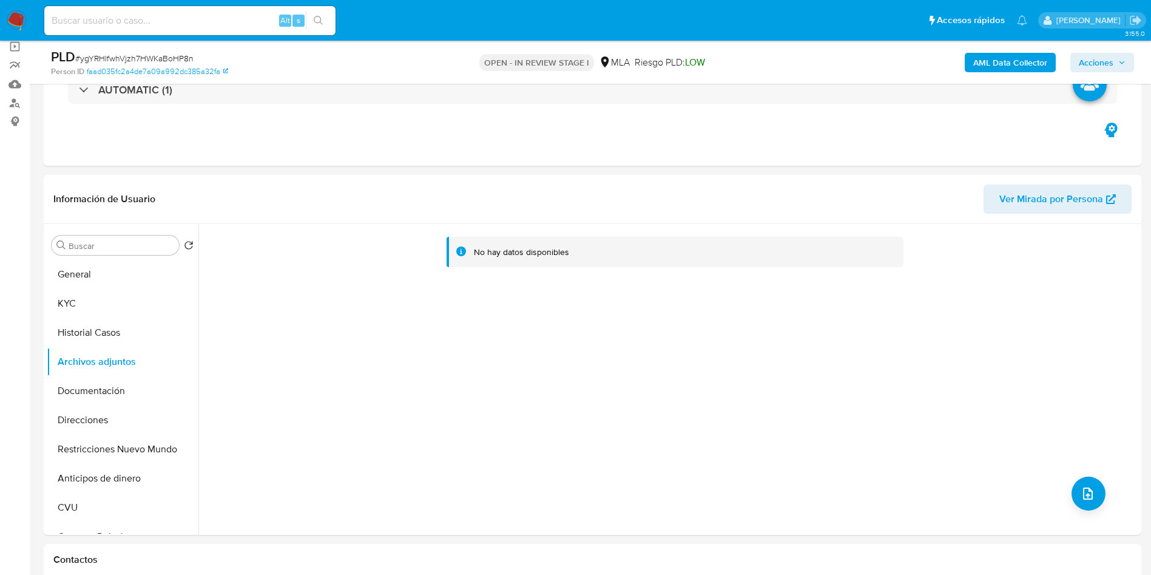
click at [1008, 62] on b "AML Data Collector" at bounding box center [1010, 62] width 74 height 19
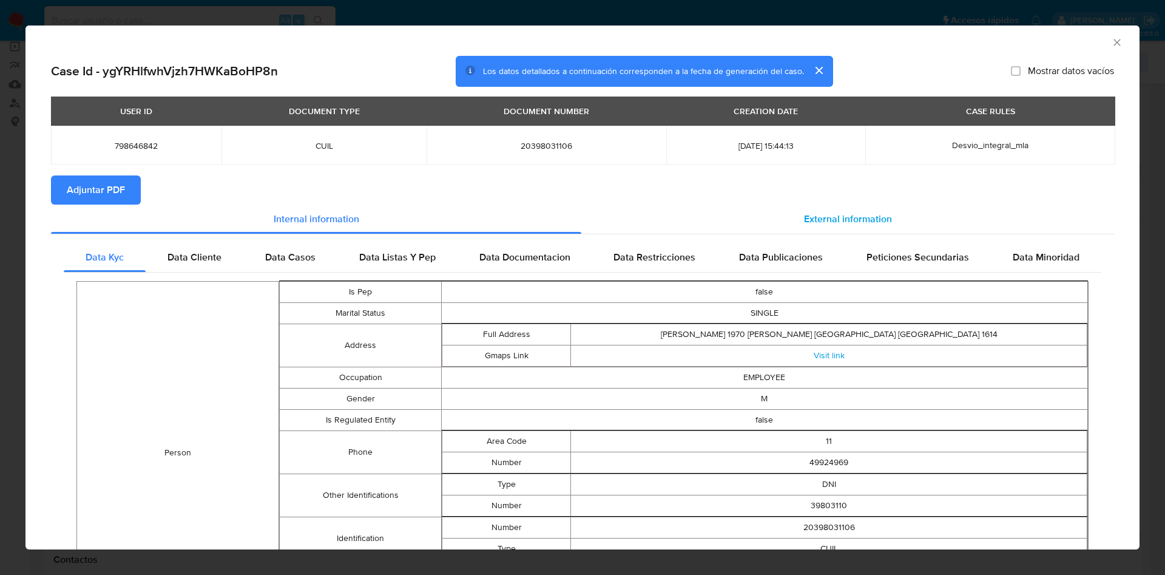
click at [813, 227] on div "External information" at bounding box center [847, 218] width 533 height 29
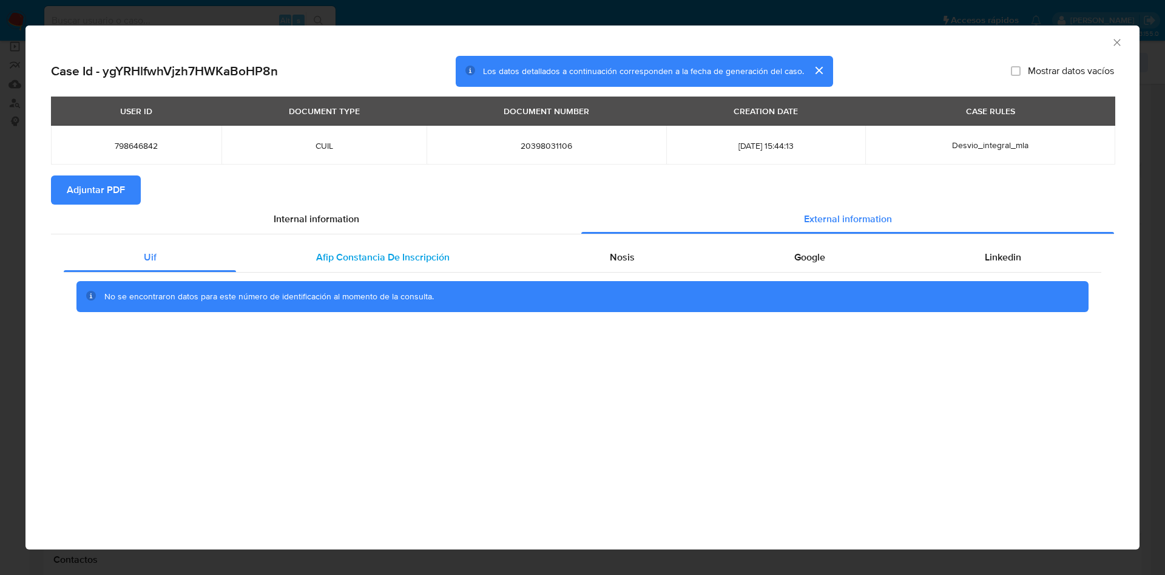
click at [442, 258] on span "Afip Constancia De Inscripción" at bounding box center [382, 257] width 133 height 14
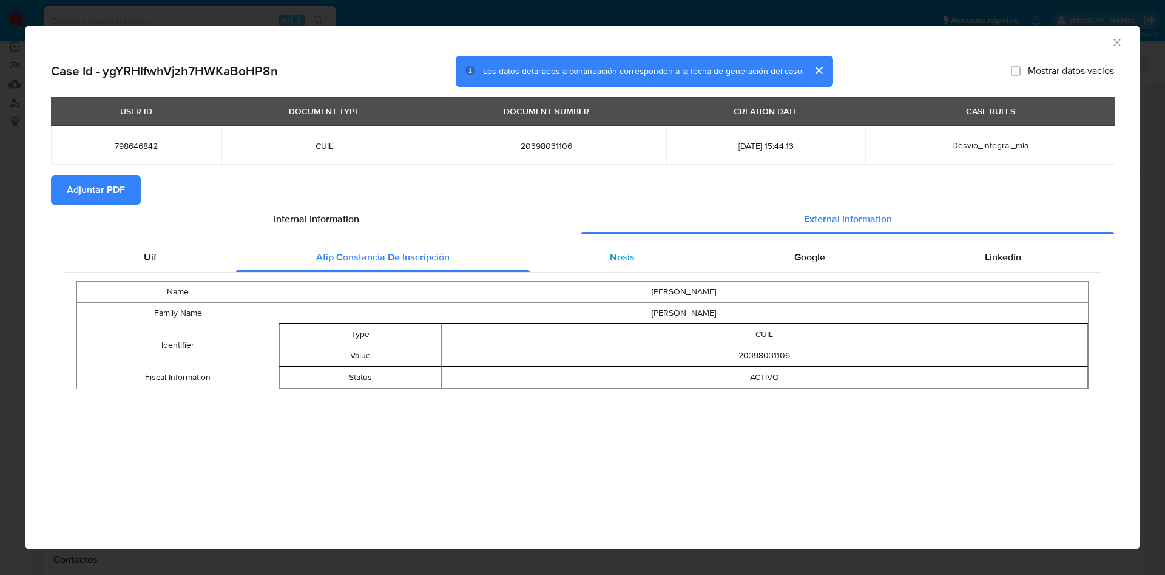
click at [627, 260] on span "Nosis" at bounding box center [622, 257] width 25 height 14
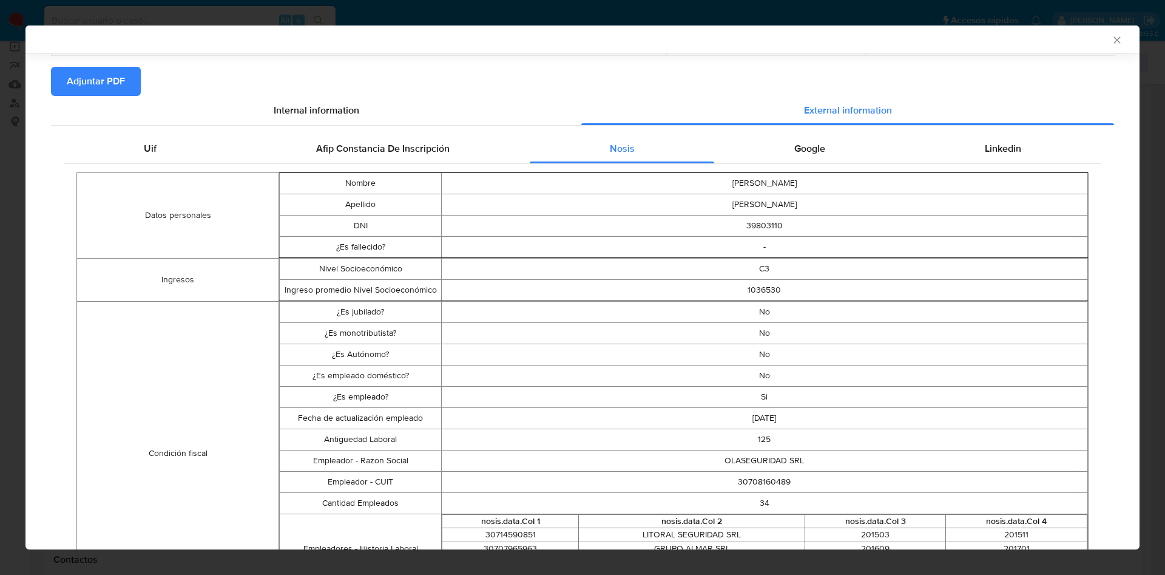
scroll to position [0, 0]
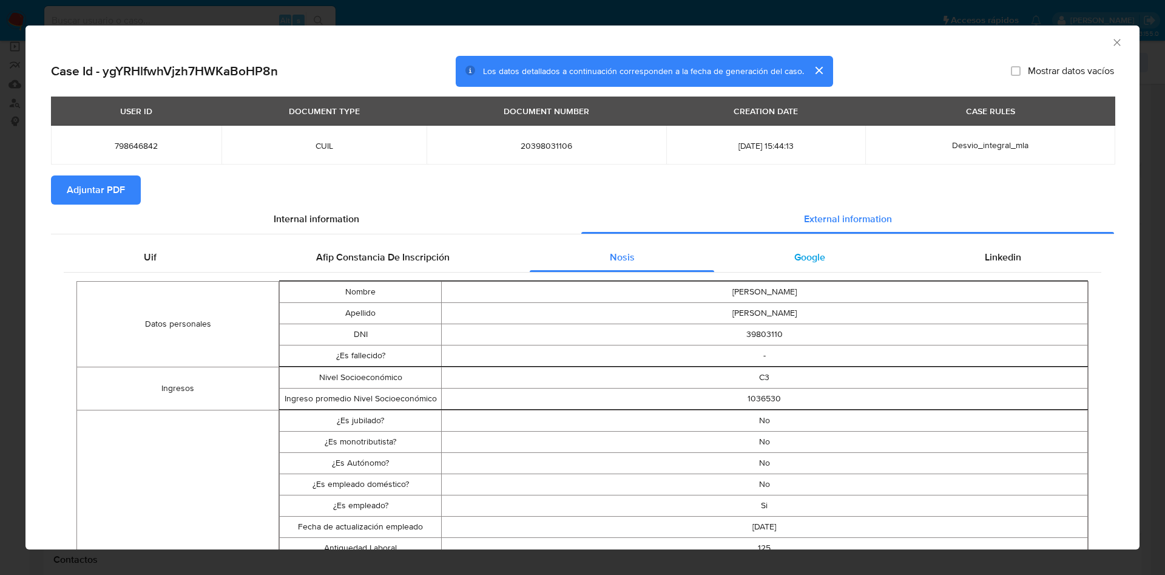
click at [788, 245] on div "Google" at bounding box center [809, 257] width 191 height 29
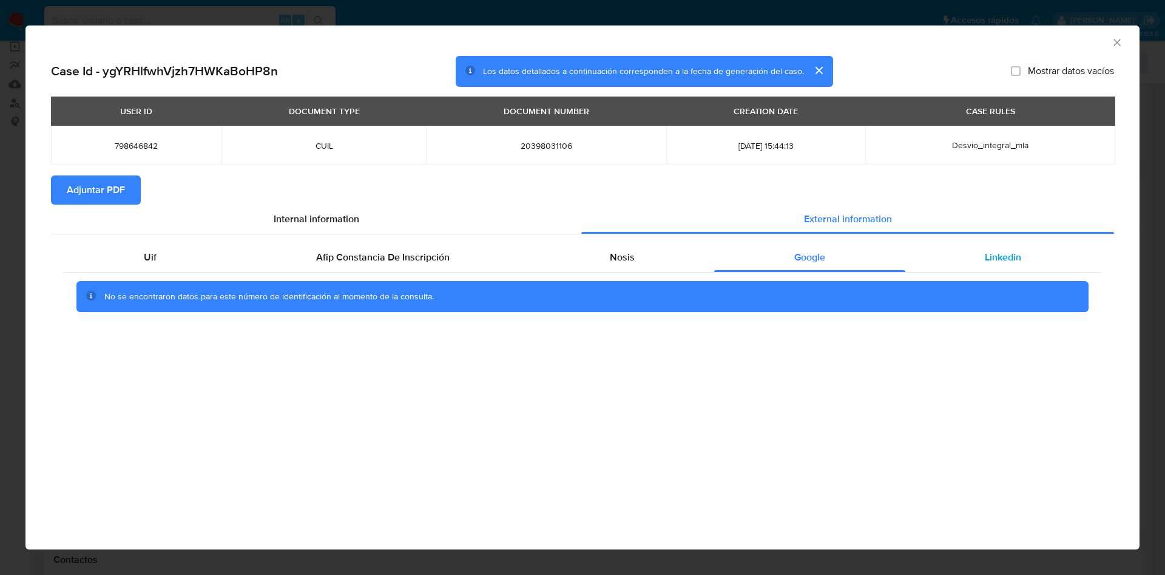
click at [1019, 260] on span "Linkedin" at bounding box center [1003, 257] width 36 height 14
click at [98, 195] on span "Adjuntar PDF" at bounding box center [96, 190] width 58 height 27
click at [1113, 41] on icon "Cerrar ventana" at bounding box center [1117, 42] width 12 height 12
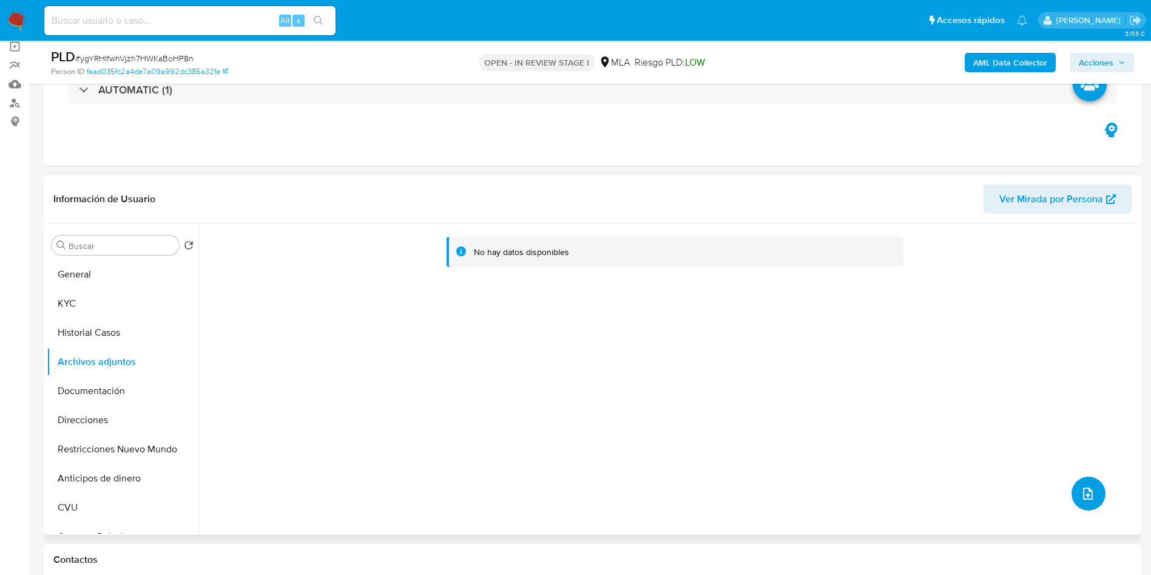
click at [1081, 500] on icon "upload-file" at bounding box center [1088, 493] width 15 height 15
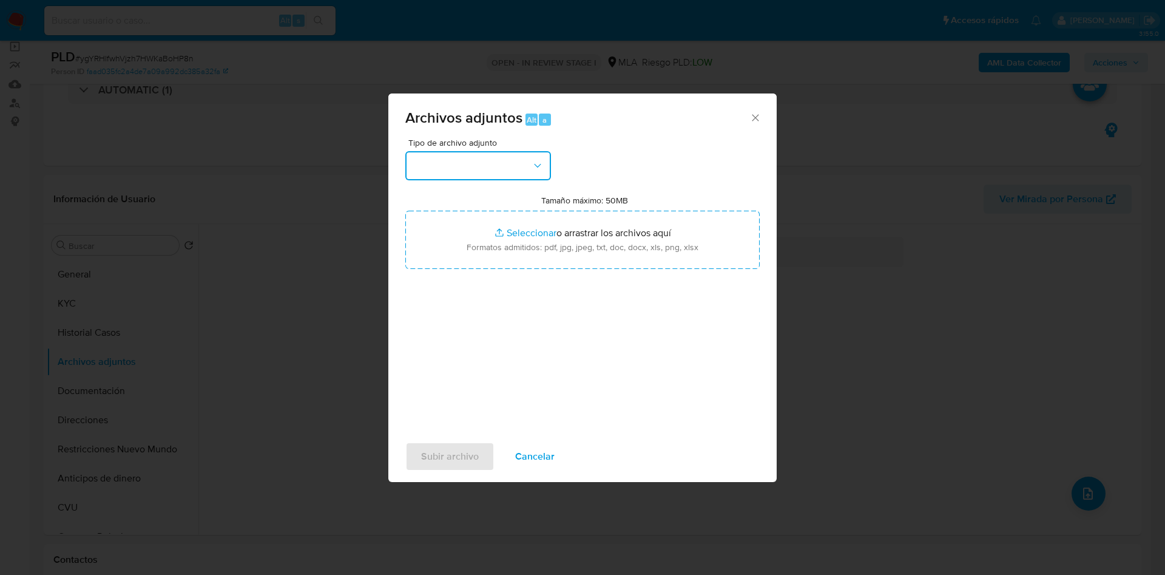
click at [502, 173] on button "button" at bounding box center [478, 165] width 146 height 29
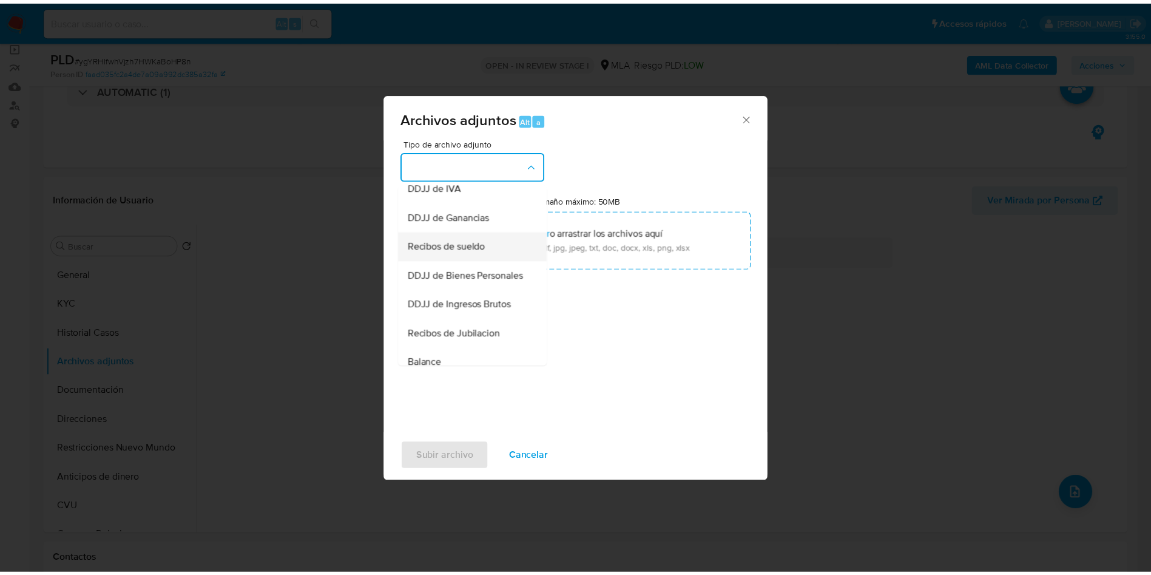
scroll to position [182, 0]
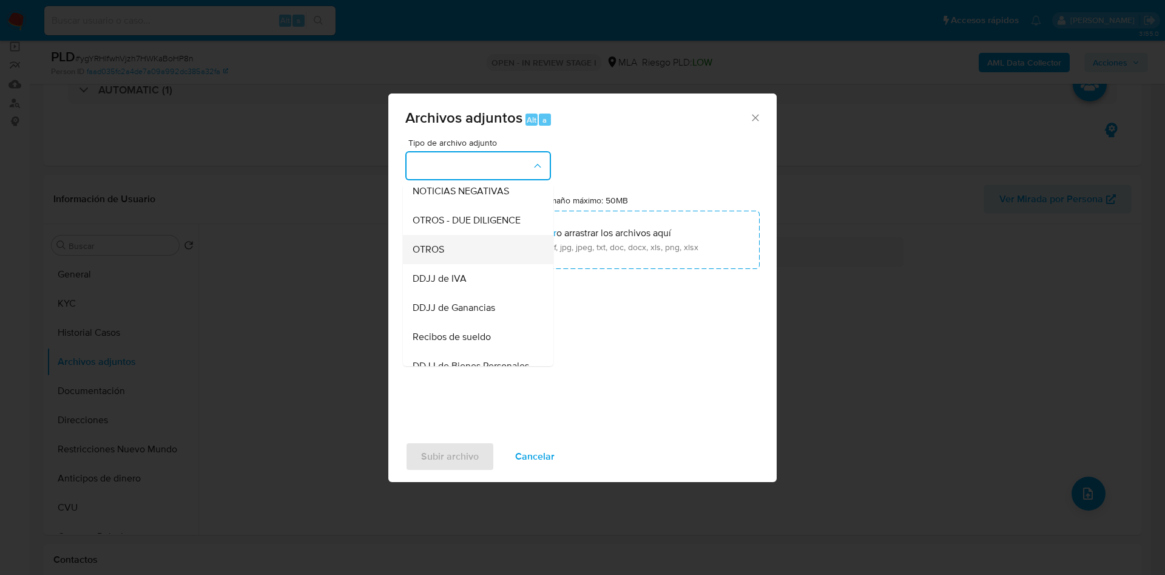
click at [436, 255] on span "OTROS" at bounding box center [429, 249] width 32 height 12
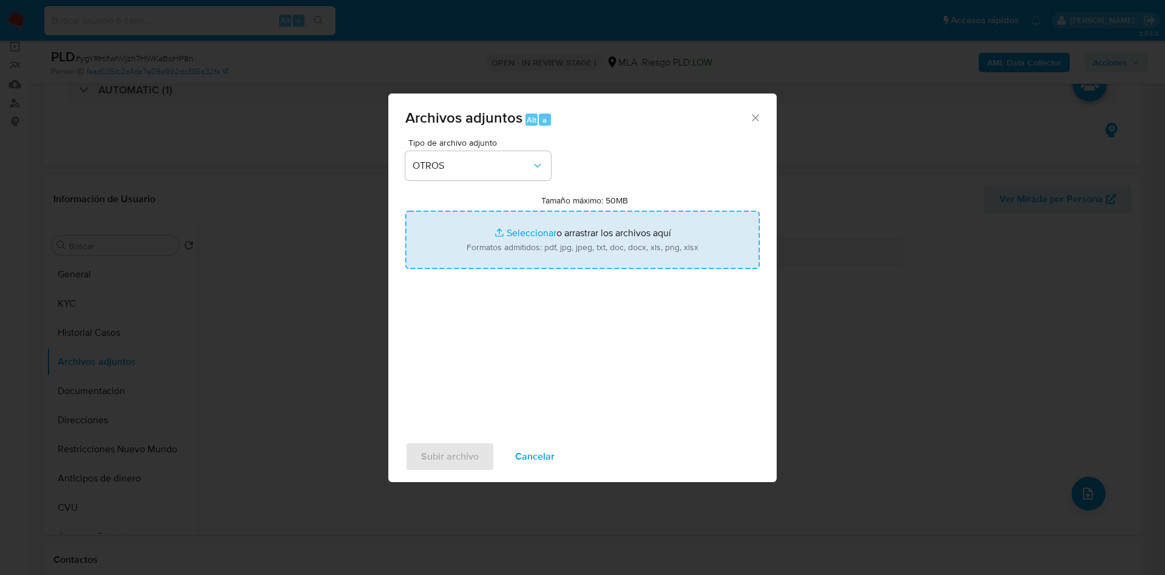
click at [584, 229] on input "Tamaño máximo: 50MB Seleccionar archivos" at bounding box center [582, 240] width 354 height 58
type input "C:\fakepath\Caselog ygYRHlfwhVjzh7HWKaBoHP8n - 798646842 .docx"
click at [541, 231] on input "Tamaño máximo: 50MB Seleccionar archivos" at bounding box center [582, 240] width 354 height 58
type input "C:\fakepath\Movimientos 798646842.xlsx"
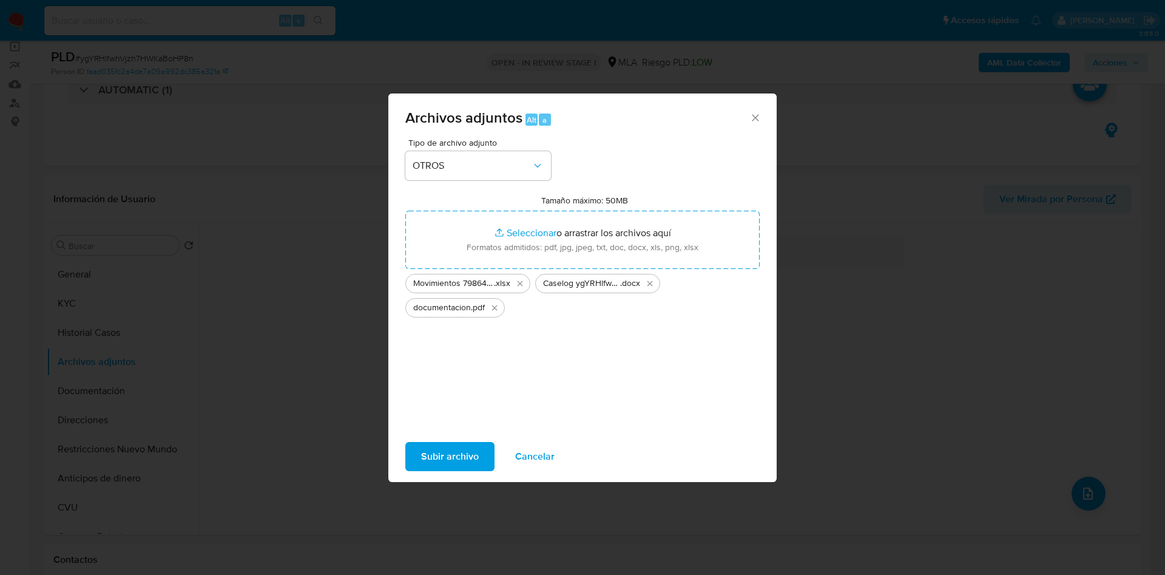
drag, startPoint x: 541, startPoint y: 231, endPoint x: 432, endPoint y: 459, distance: 252.4
click at [432, 459] on span "Subir archivo" at bounding box center [450, 456] width 58 height 27
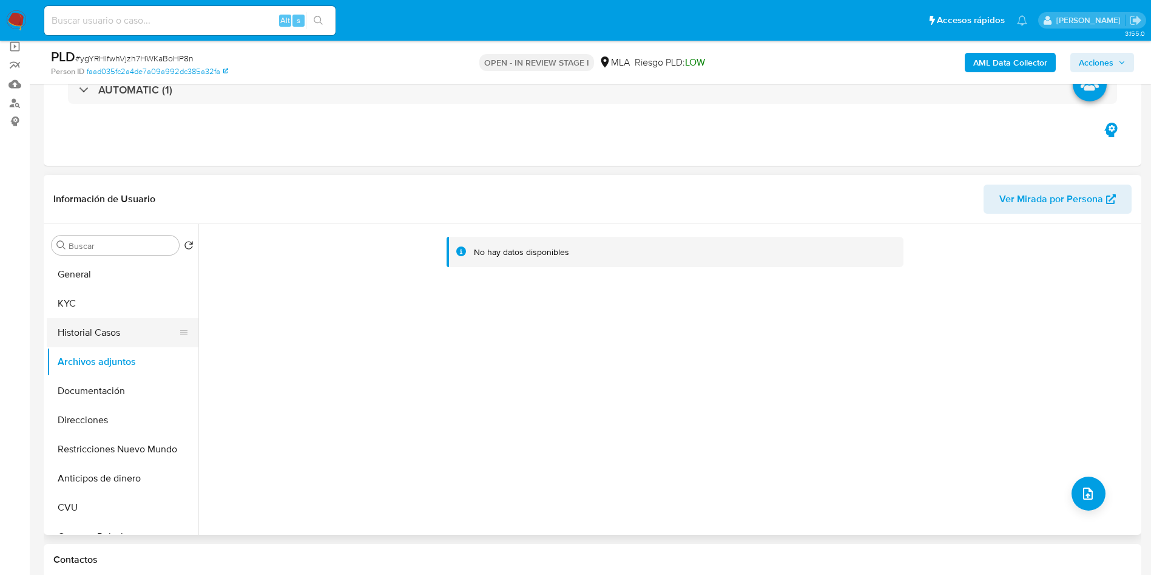
click at [69, 325] on button "Historial Casos" at bounding box center [118, 332] width 142 height 29
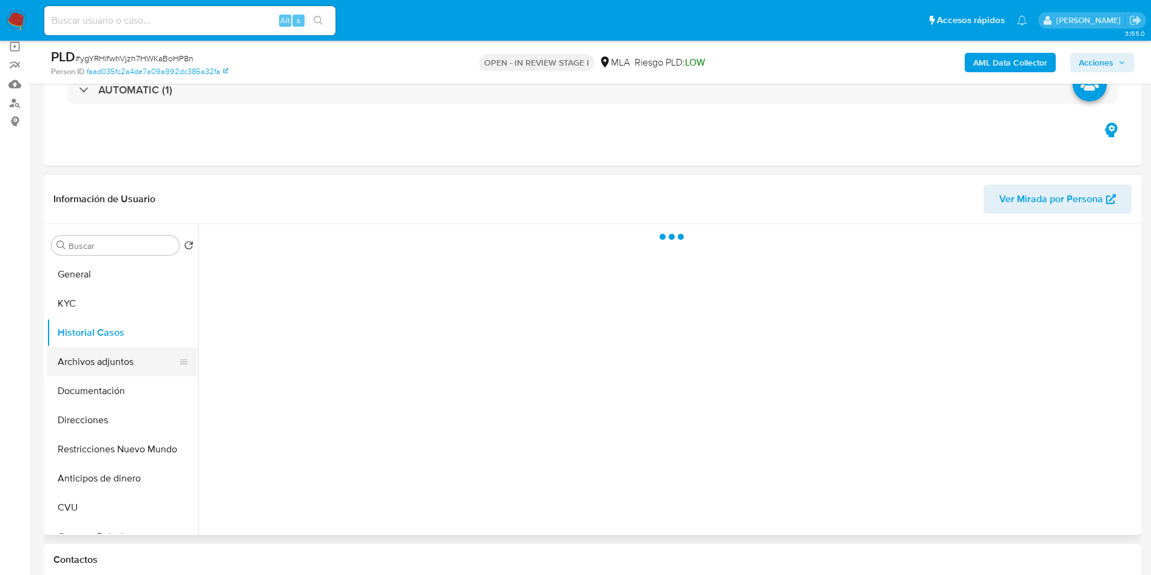
click at [76, 355] on button "Archivos adjuntos" at bounding box center [118, 361] width 142 height 29
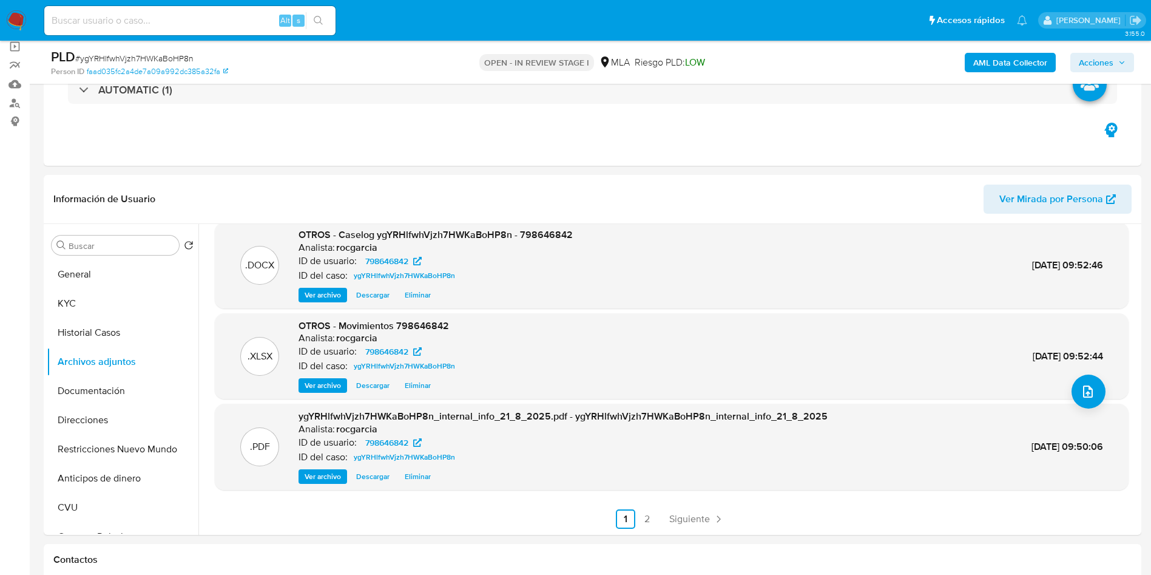
scroll to position [364, 0]
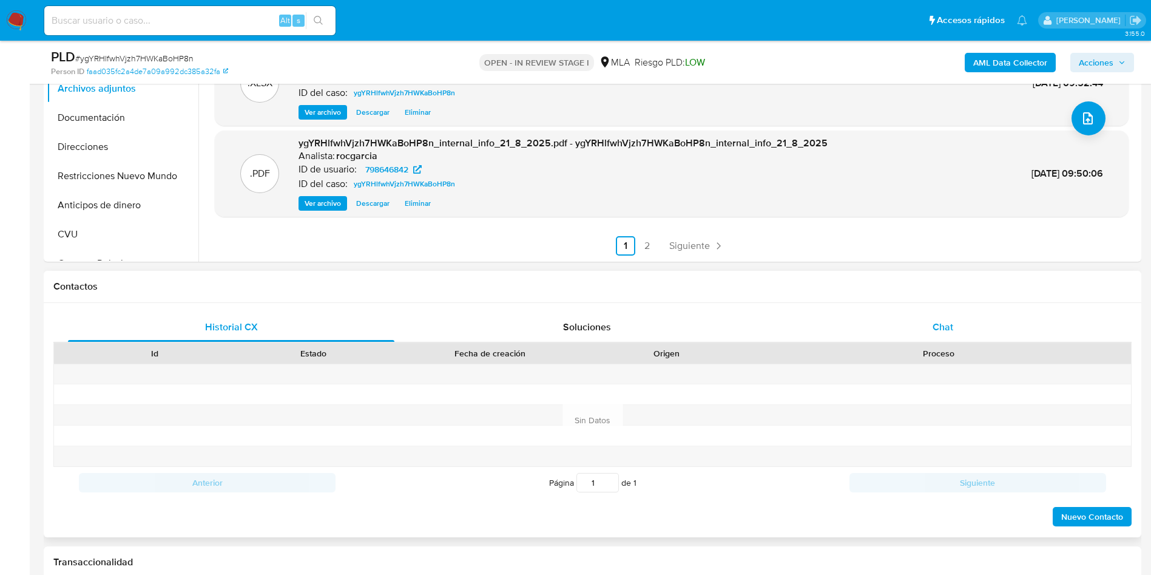
click at [933, 317] on div "Chat" at bounding box center [943, 326] width 326 height 29
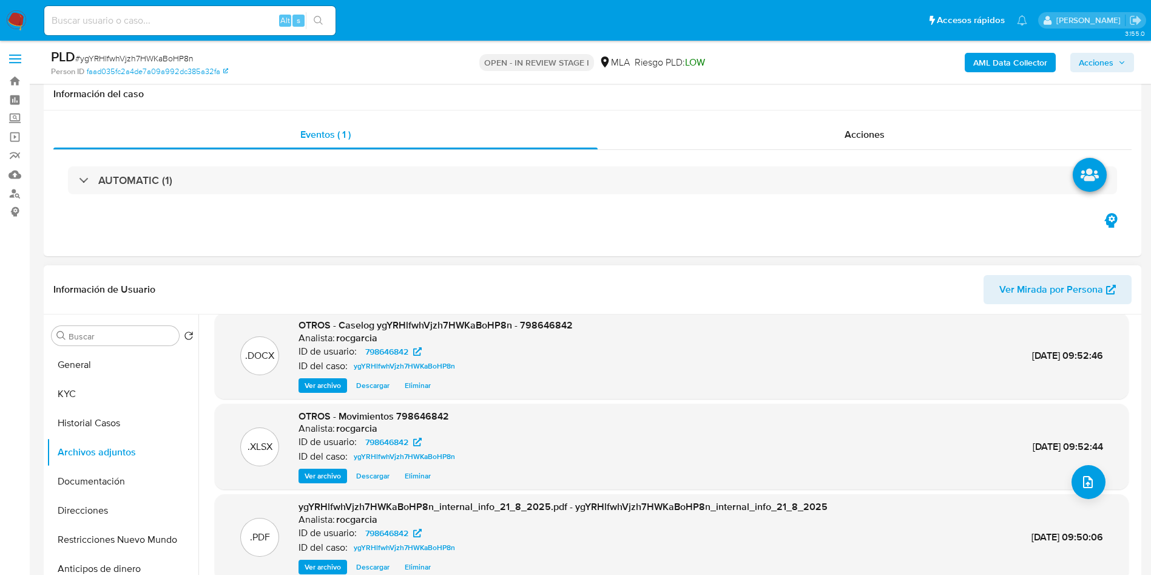
scroll to position [0, 0]
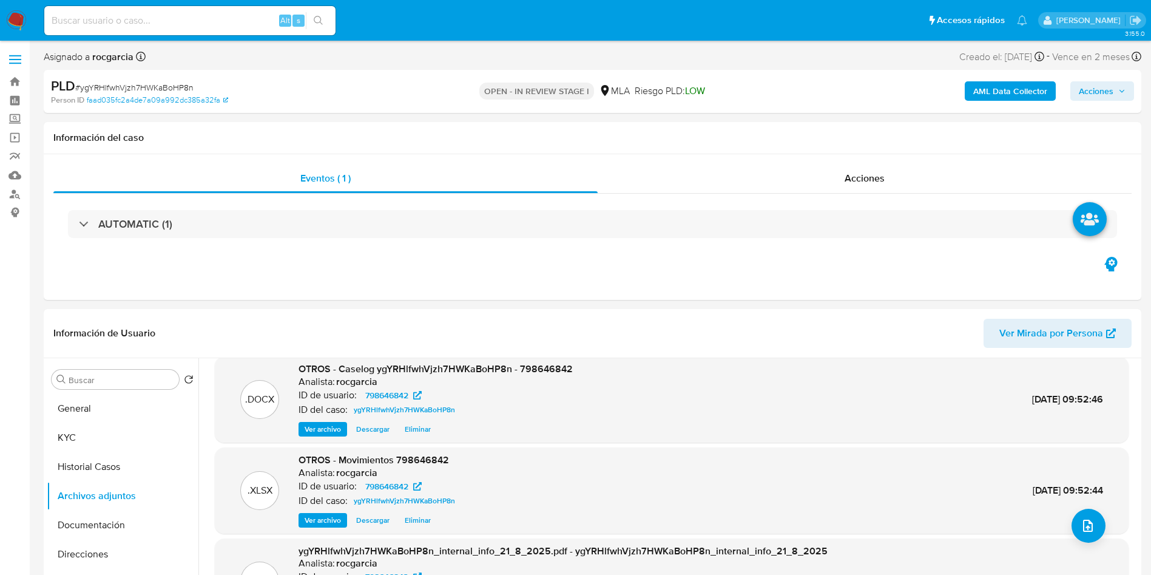
click at [1089, 95] on span "Acciones" at bounding box center [1096, 90] width 35 height 19
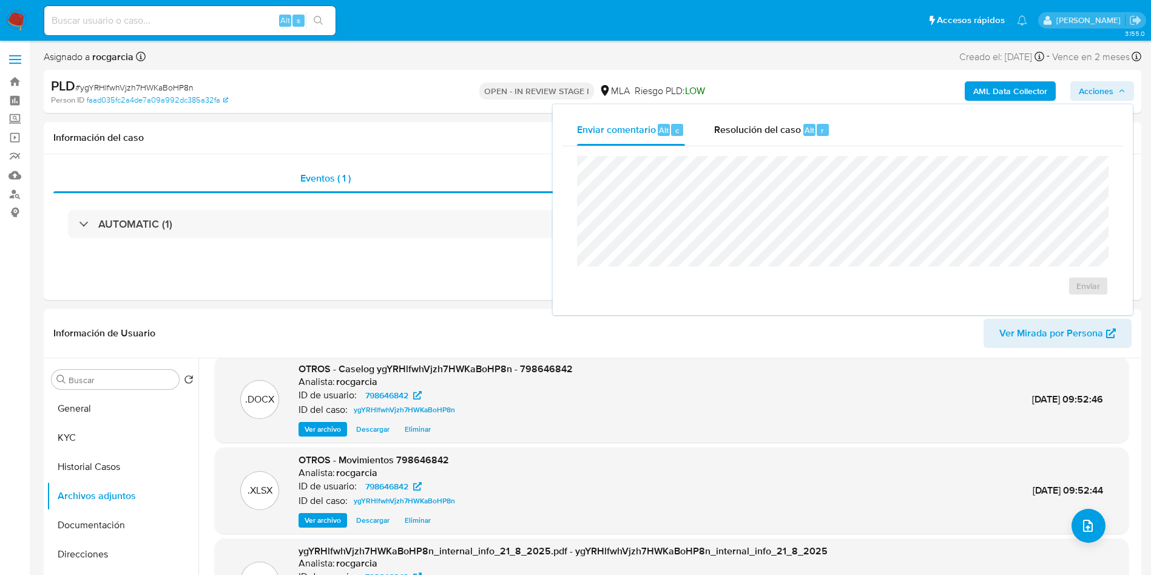
click at [782, 113] on div "Enviar comentario Alt c Resolución del caso Alt r Enviar" at bounding box center [843, 209] width 580 height 211
click at [782, 124] on span "Resolución del caso" at bounding box center [757, 130] width 87 height 14
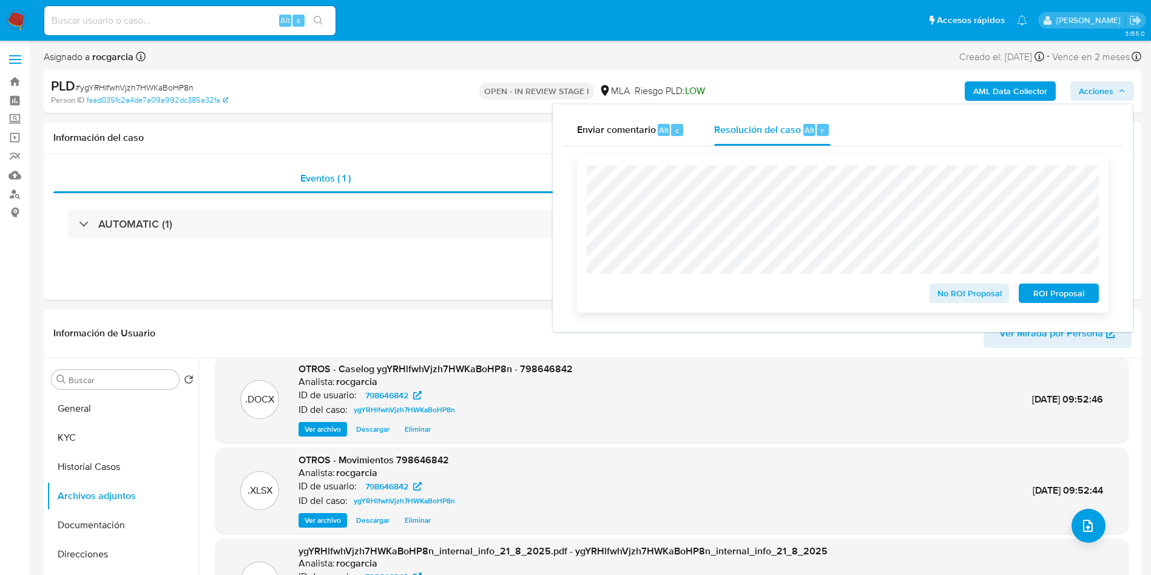
click at [945, 294] on span "No ROI Proposal" at bounding box center [969, 293] width 63 height 17
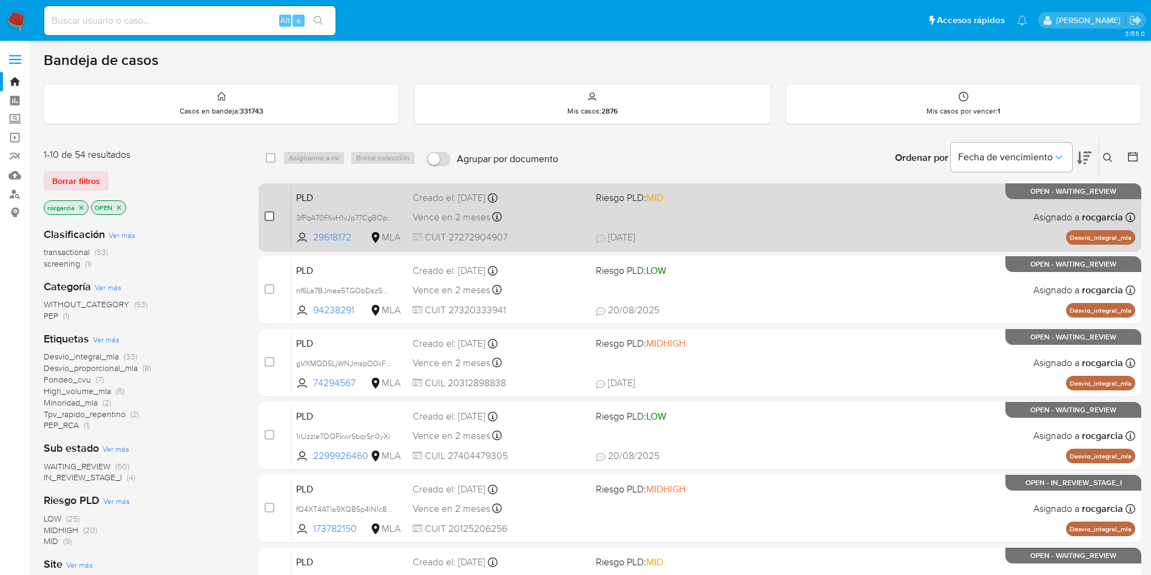
click at [271, 217] on input "checkbox" at bounding box center [270, 216] width 10 height 10
checkbox input "true"
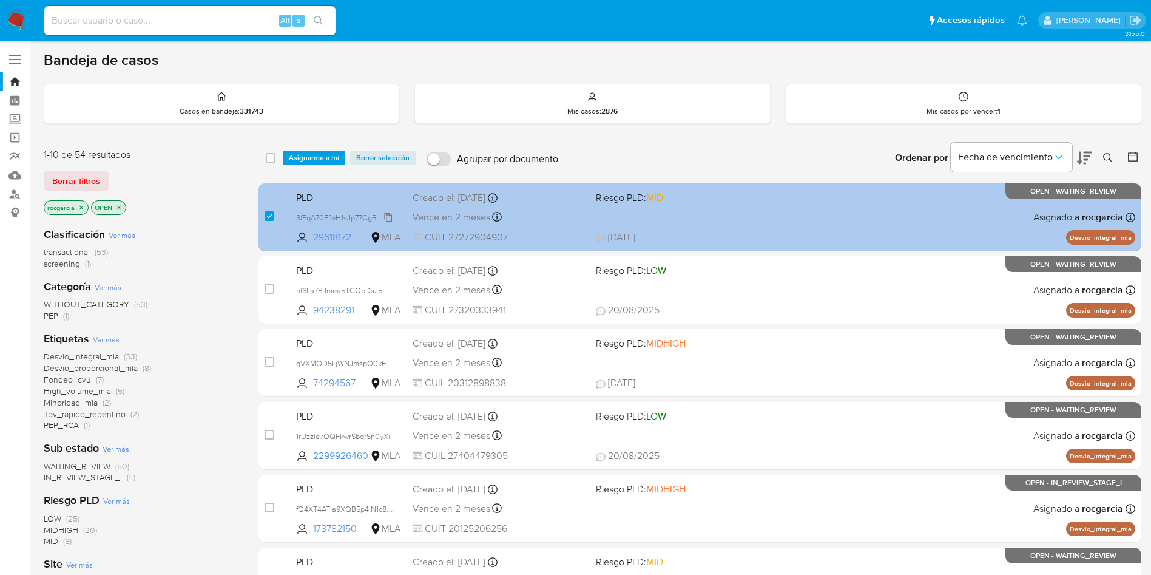
click at [391, 213] on span "3fPqA70FfwH1vJp77CgBOpVY" at bounding box center [346, 216] width 100 height 13
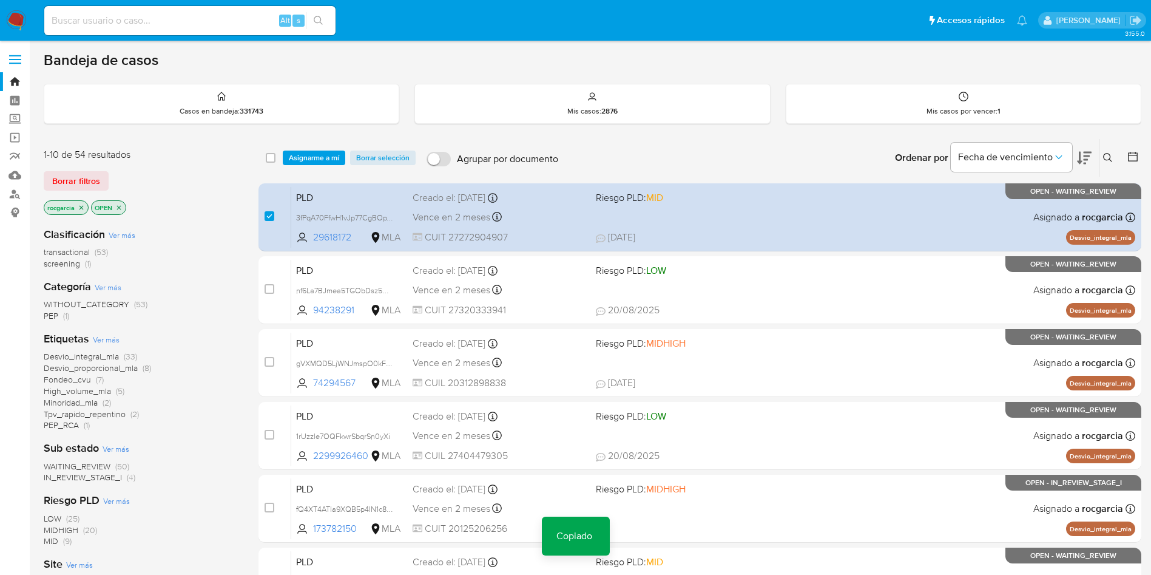
click at [309, 154] on span "Asignarme a mí" at bounding box center [314, 158] width 50 height 12
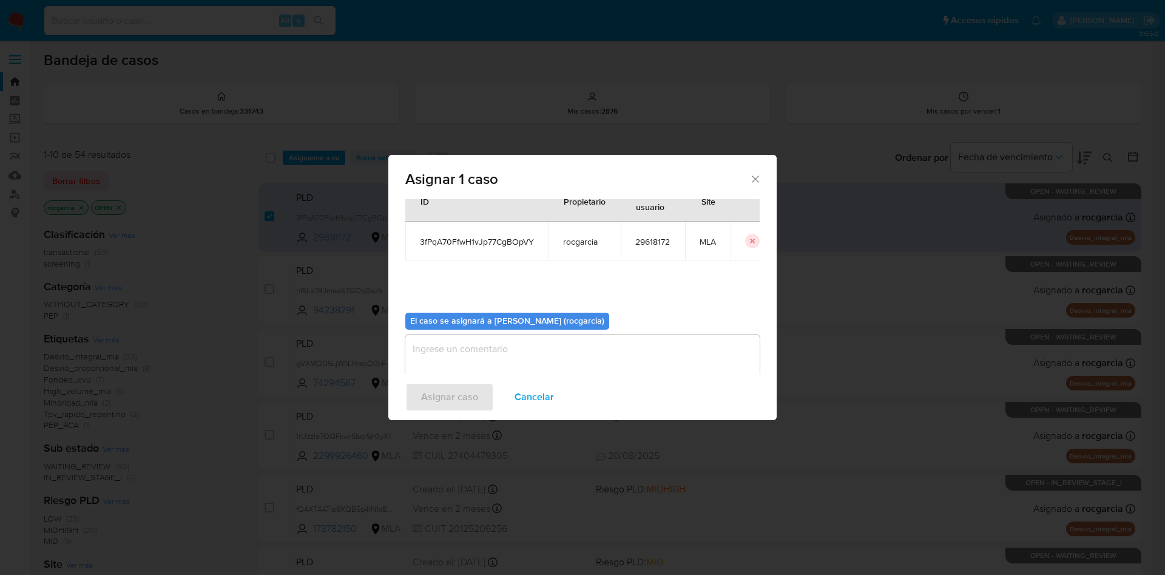
scroll to position [63, 0]
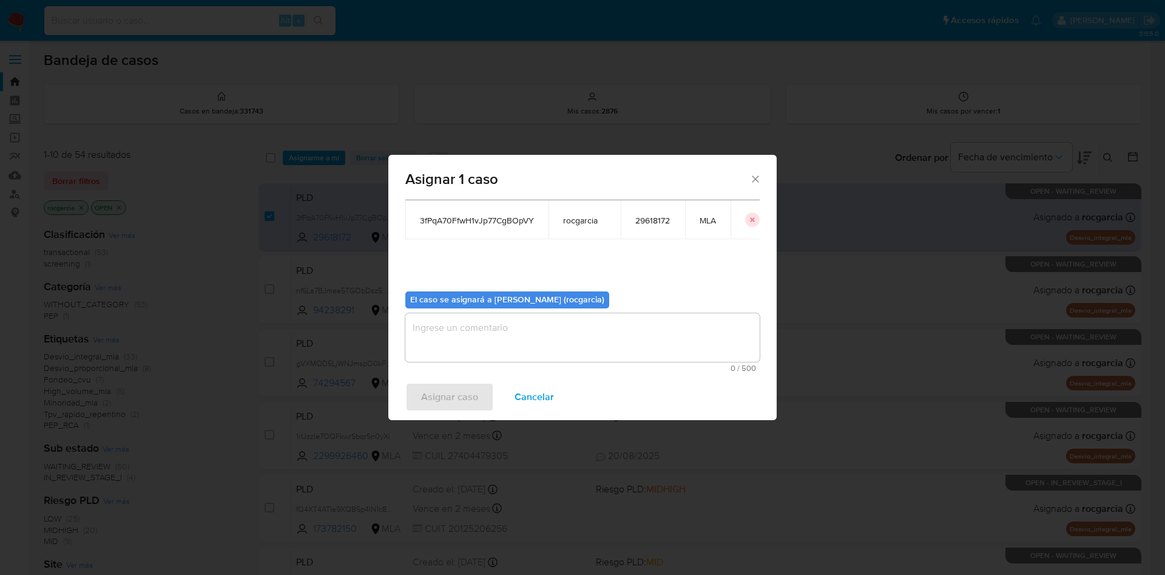
click at [459, 348] on textarea "assign-modal" at bounding box center [582, 337] width 354 height 49
click at [452, 404] on span "Asignar caso" at bounding box center [449, 396] width 57 height 27
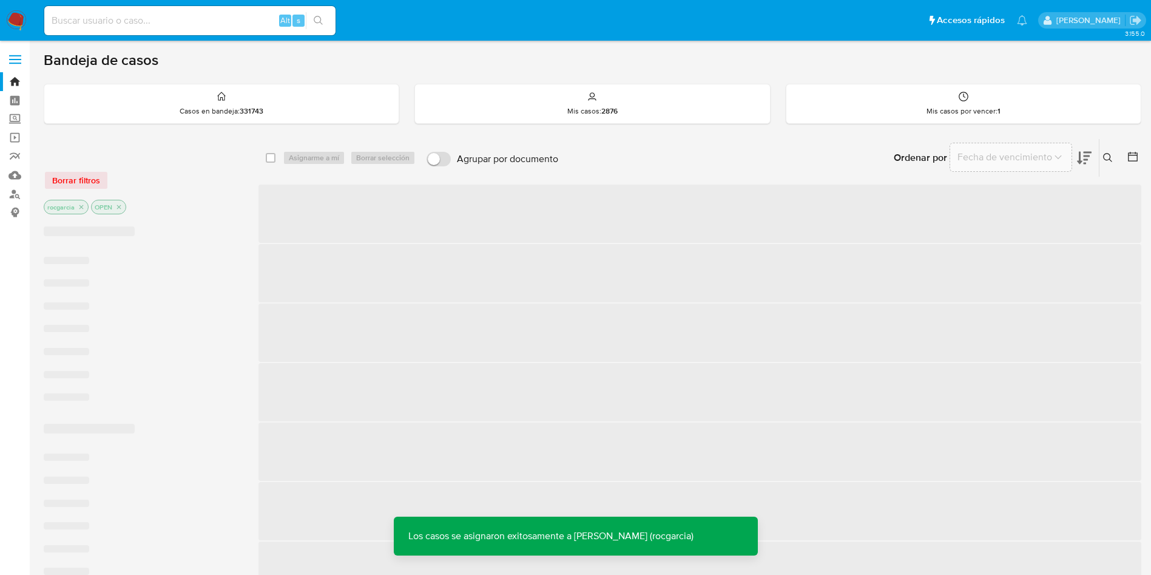
click at [1109, 161] on icon at bounding box center [1108, 158] width 10 height 10
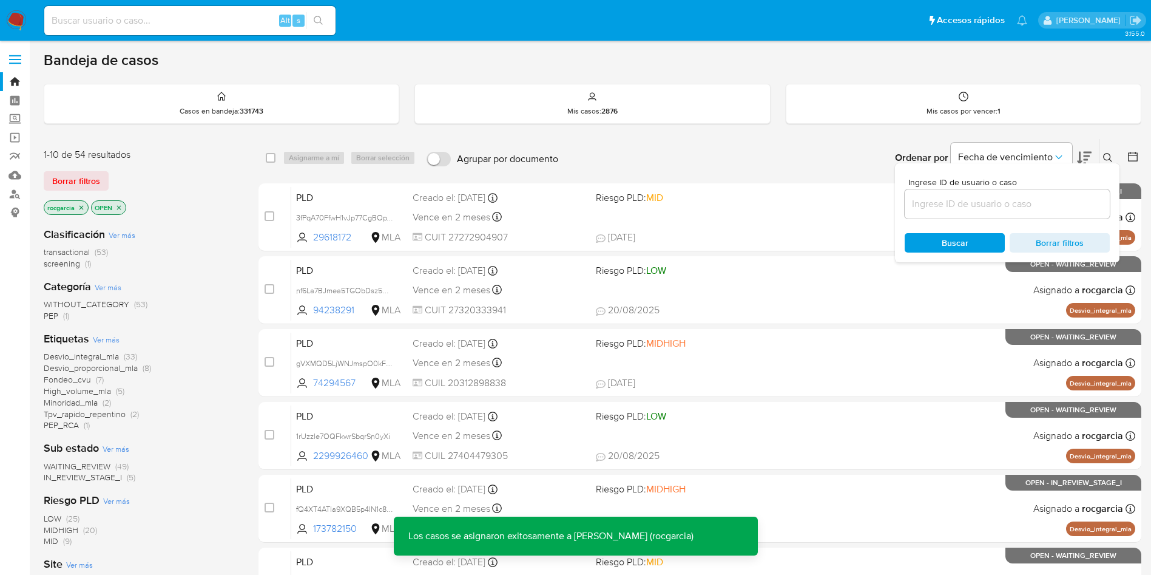
click at [1033, 208] on input at bounding box center [1007, 204] width 205 height 16
type input "3fPqA70FfwH1vJp77CgBOpVY"
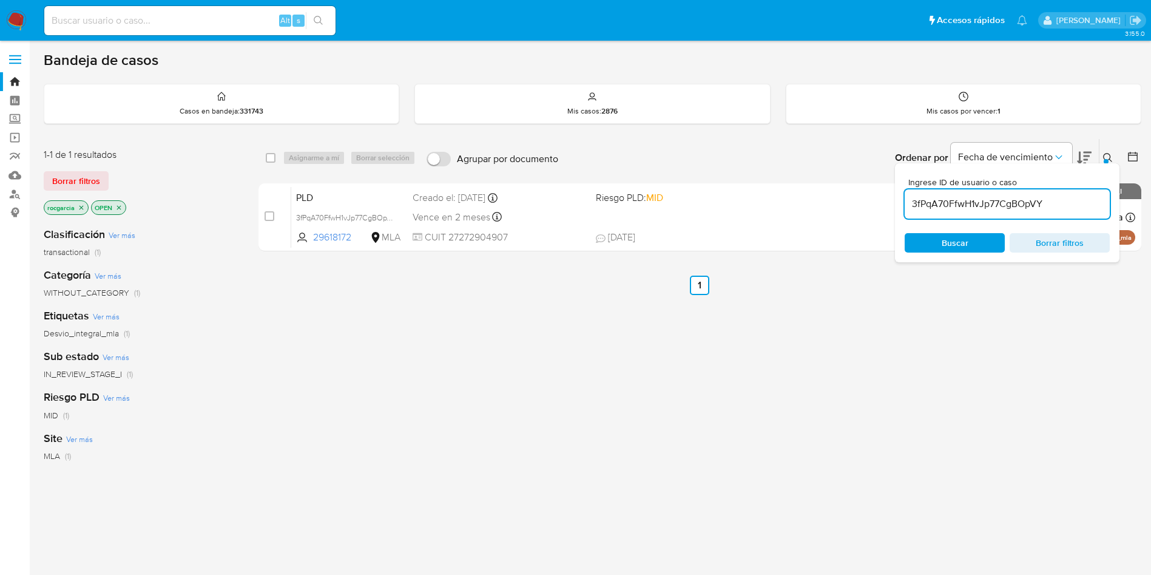
click at [1110, 154] on icon at bounding box center [1108, 158] width 10 height 10
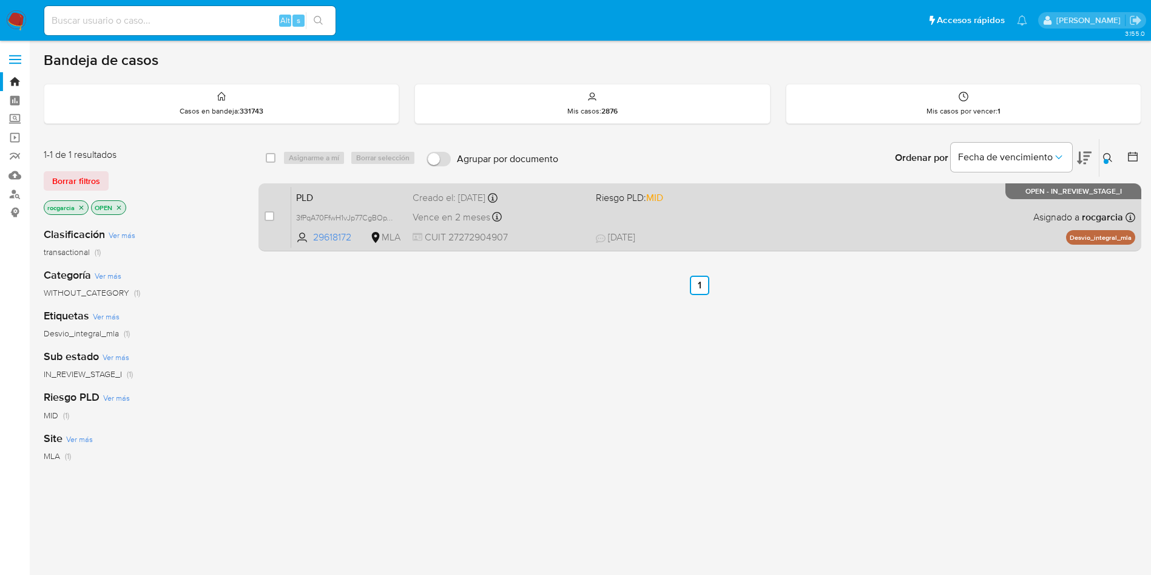
click at [765, 226] on div "PLD 3fPqA70FfwH1vJp77CgBOpVY 29618172 MLA Riesgo PLD: MID Creado el: 12/08/2025…" at bounding box center [713, 216] width 844 height 61
click at [274, 212] on div "case-item-checkbox No es posible asignar el caso" at bounding box center [278, 216] width 27 height 61
click at [268, 216] on input "checkbox" at bounding box center [270, 216] width 10 height 10
checkbox input "true"
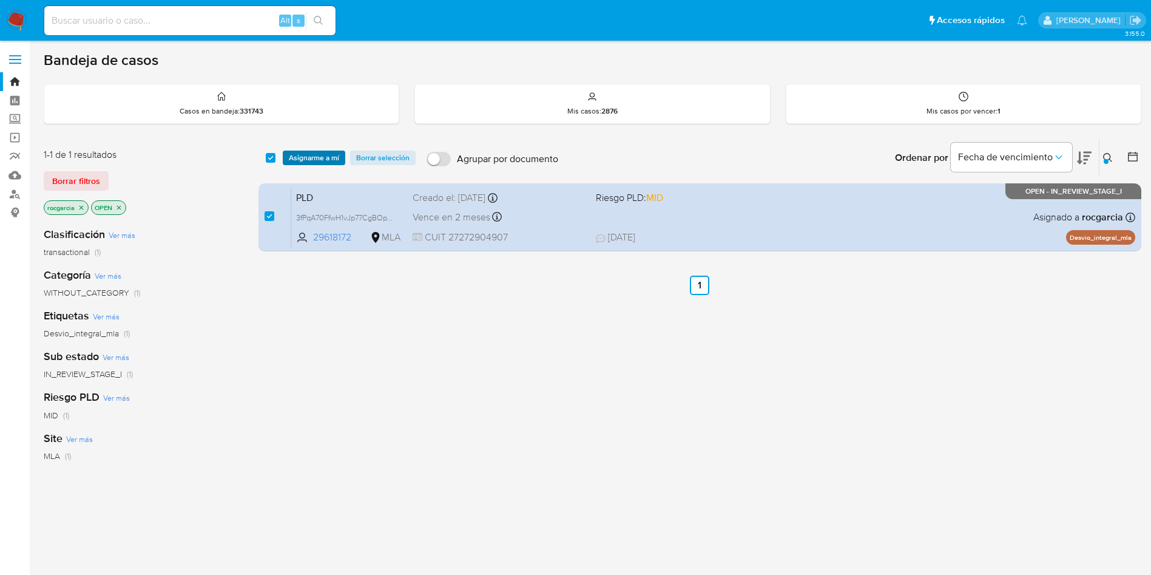
click at [299, 154] on span "Asignarme a mí" at bounding box center [314, 158] width 50 height 12
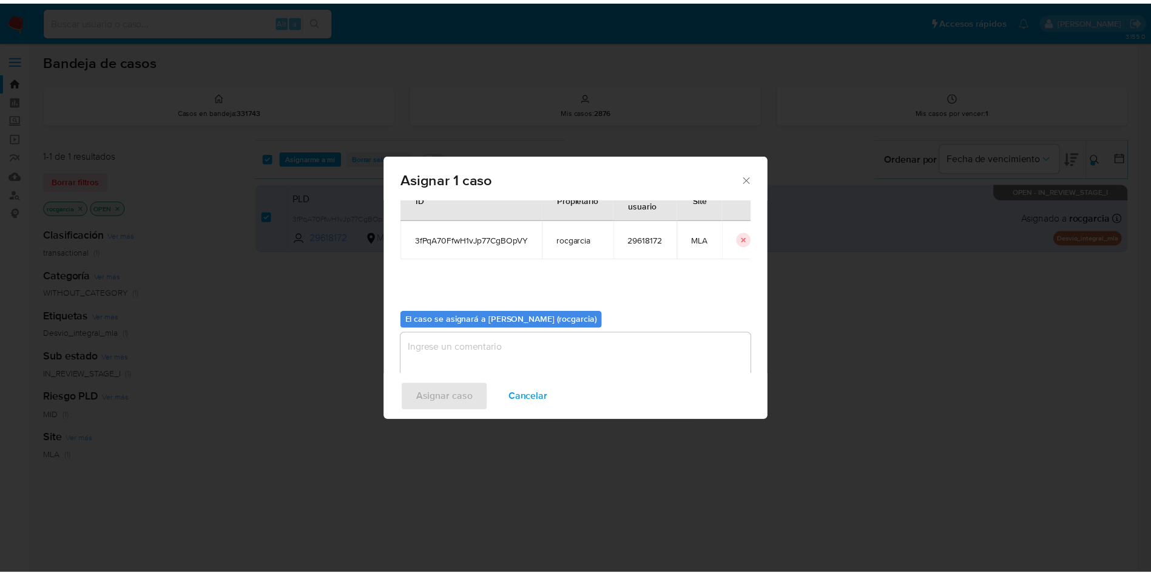
scroll to position [63, 0]
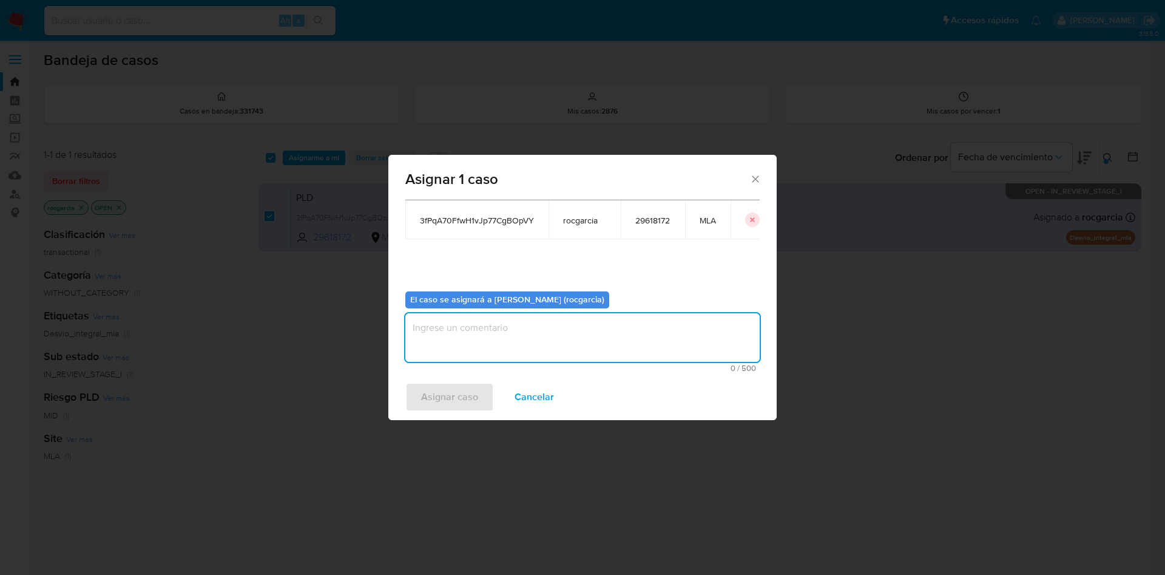
click at [479, 340] on textarea "assign-modal" at bounding box center [582, 337] width 354 height 49
click at [461, 394] on span "Asignar caso" at bounding box center [449, 396] width 57 height 27
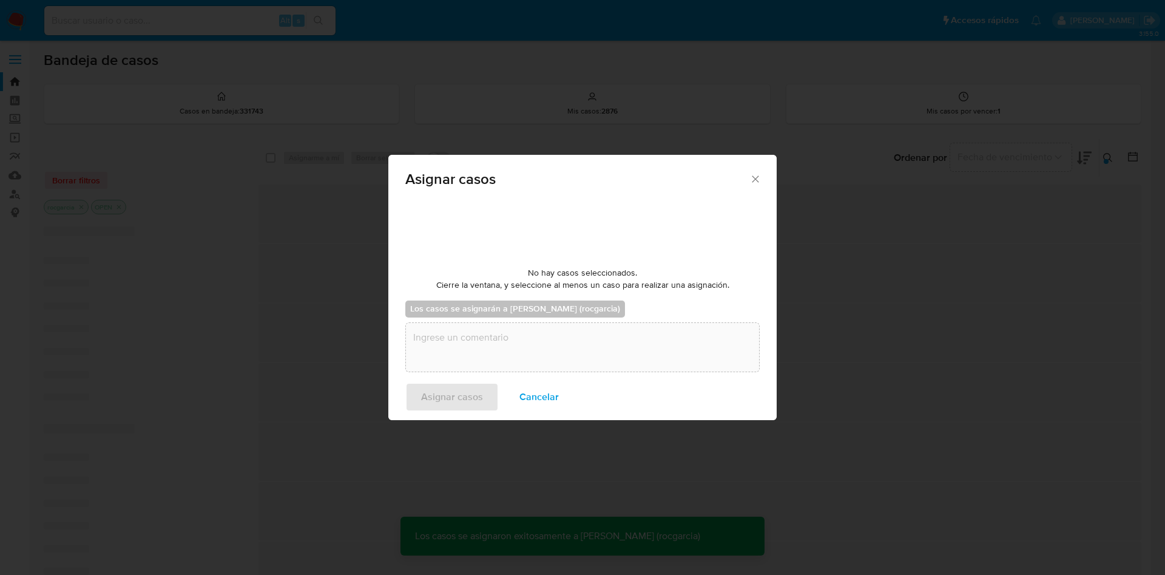
checkbox input "false"
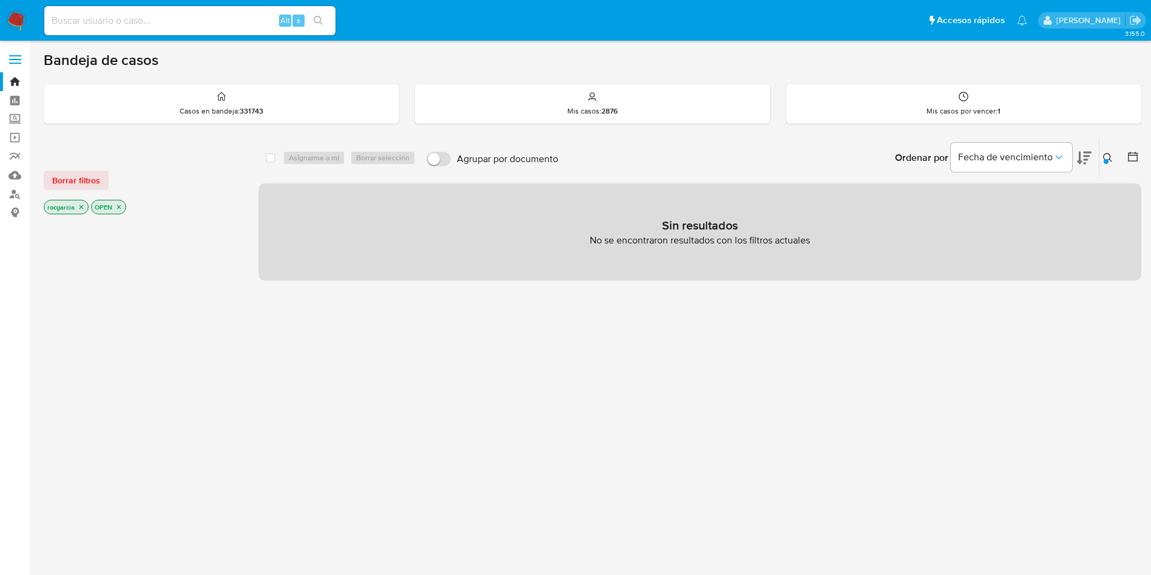
click at [18, 16] on img at bounding box center [16, 20] width 21 height 21
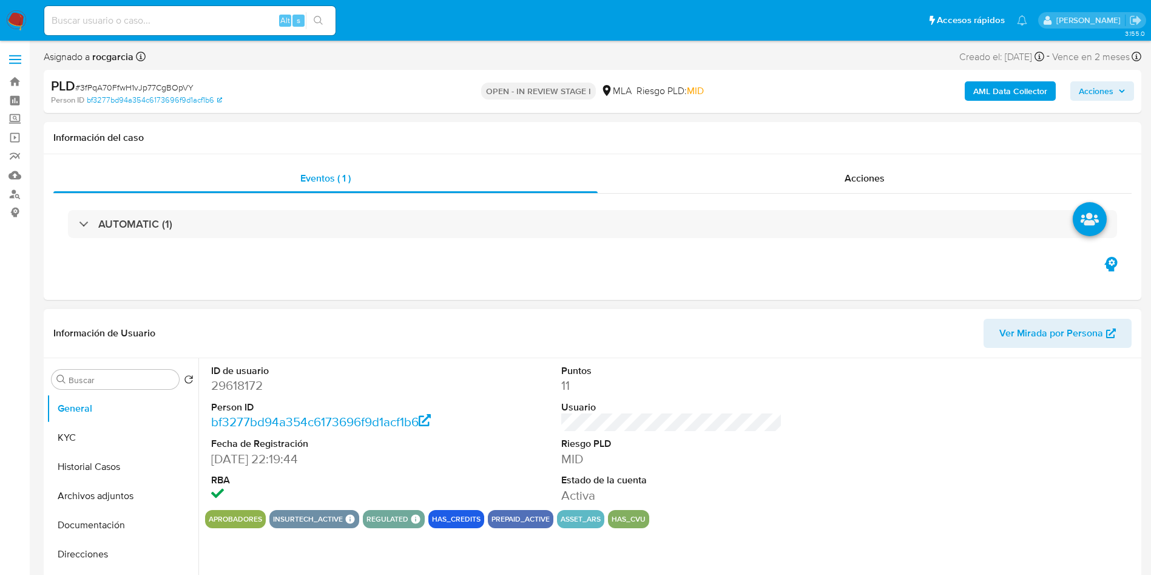
select select "10"
click at [223, 387] on dd "29618172" at bounding box center [321, 385] width 221 height 17
copy dd "29618172"
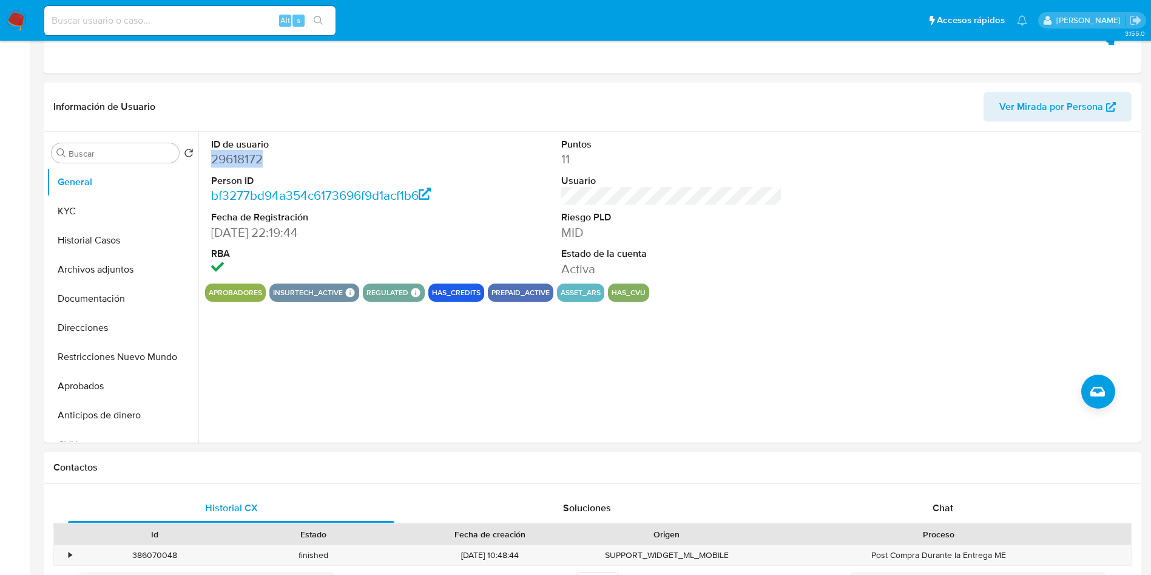
scroll to position [455, 0]
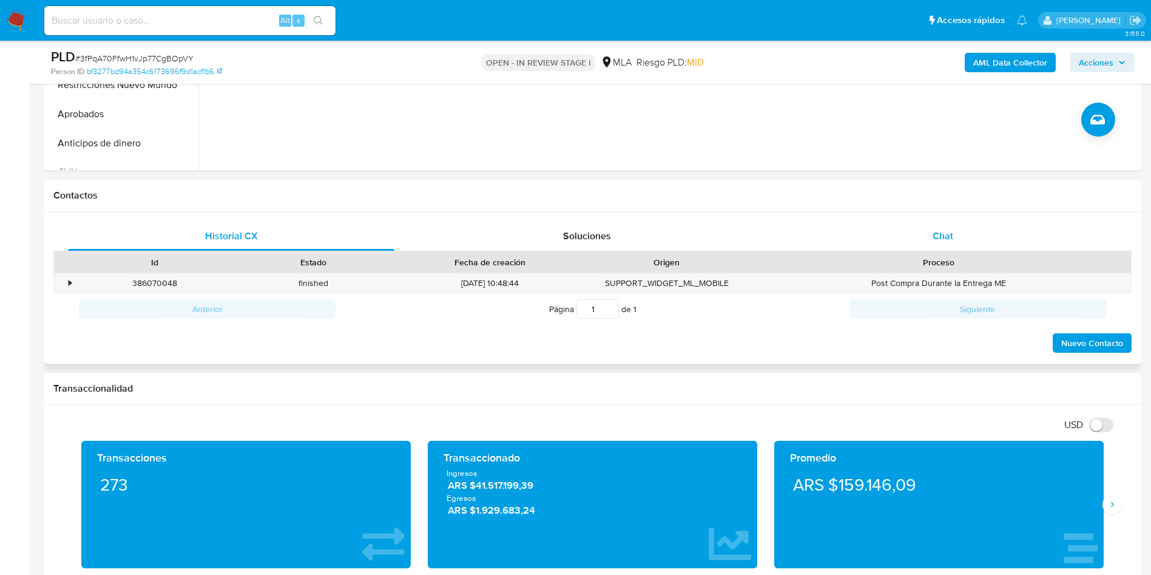
drag, startPoint x: 962, startPoint y: 232, endPoint x: 851, endPoint y: 237, distance: 111.1
click at [962, 232] on div "Chat" at bounding box center [943, 235] width 326 height 29
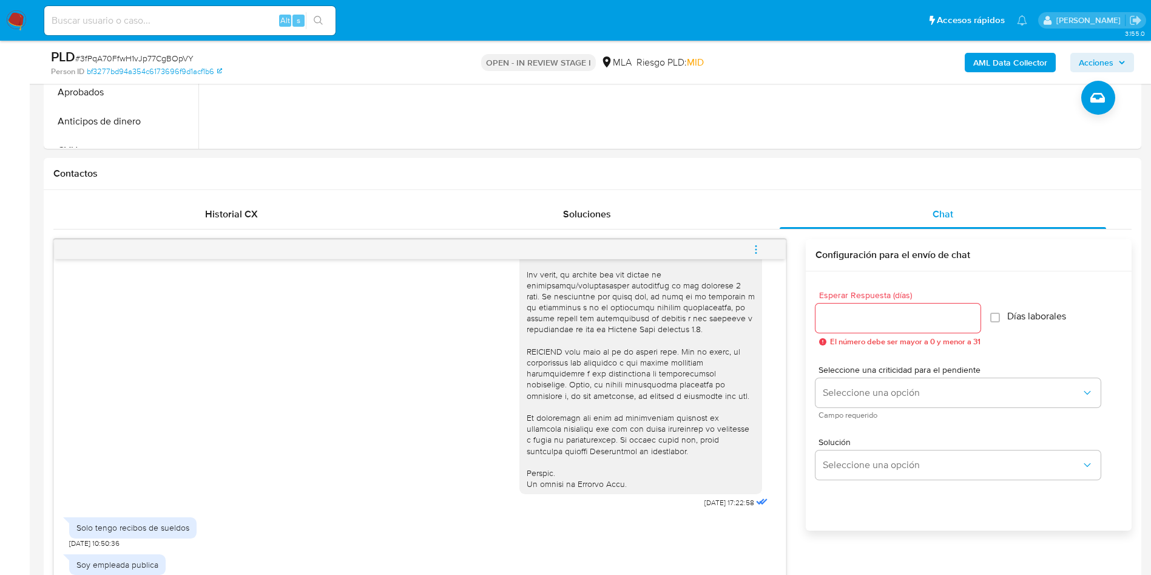
scroll to position [182, 0]
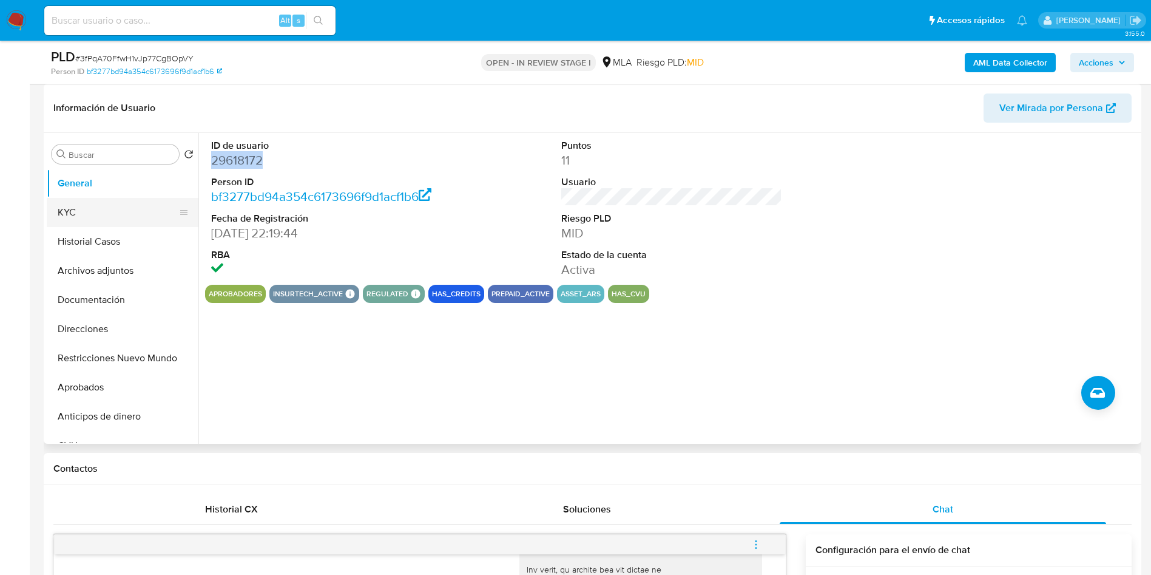
click at [85, 218] on button "KYC" at bounding box center [118, 212] width 142 height 29
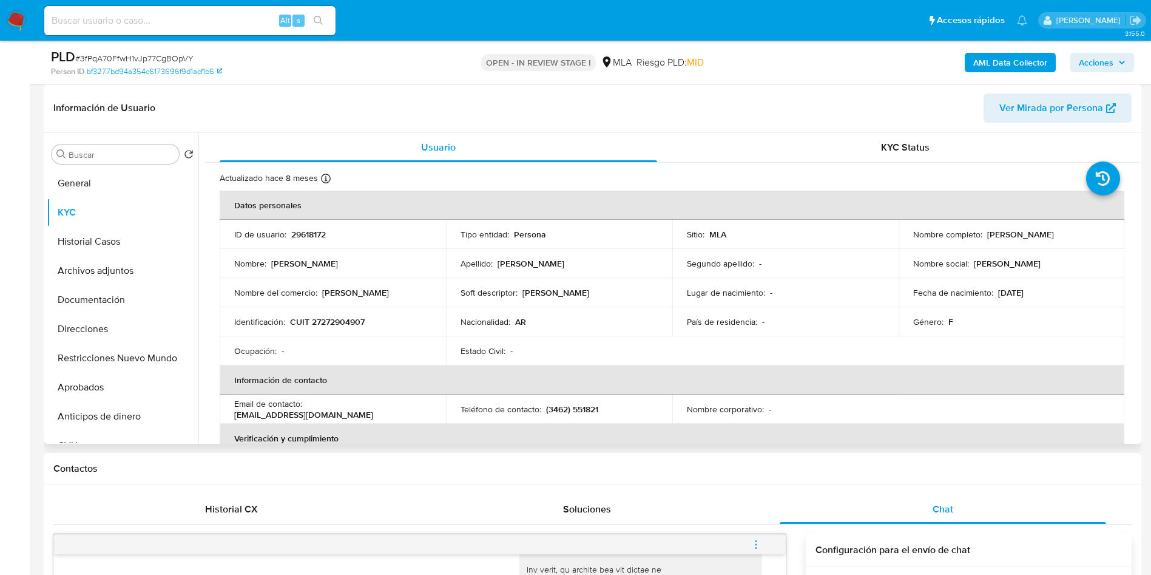
click at [315, 235] on p "29618172" at bounding box center [308, 234] width 35 height 11
copy p "29618172"
click at [300, 232] on p "29618172" at bounding box center [308, 234] width 35 height 11
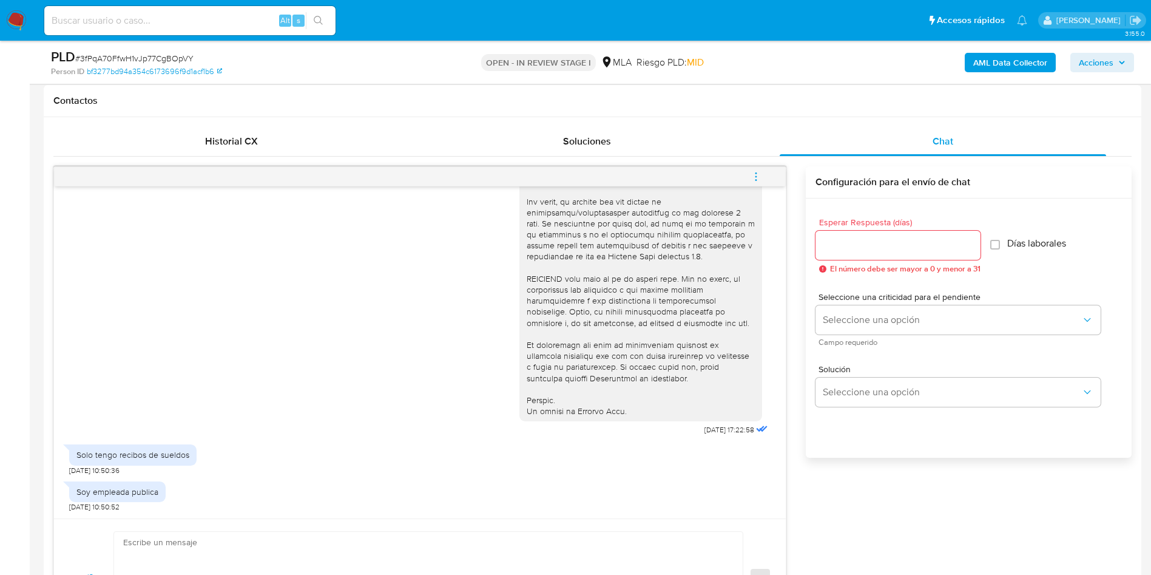
scroll to position [637, 0]
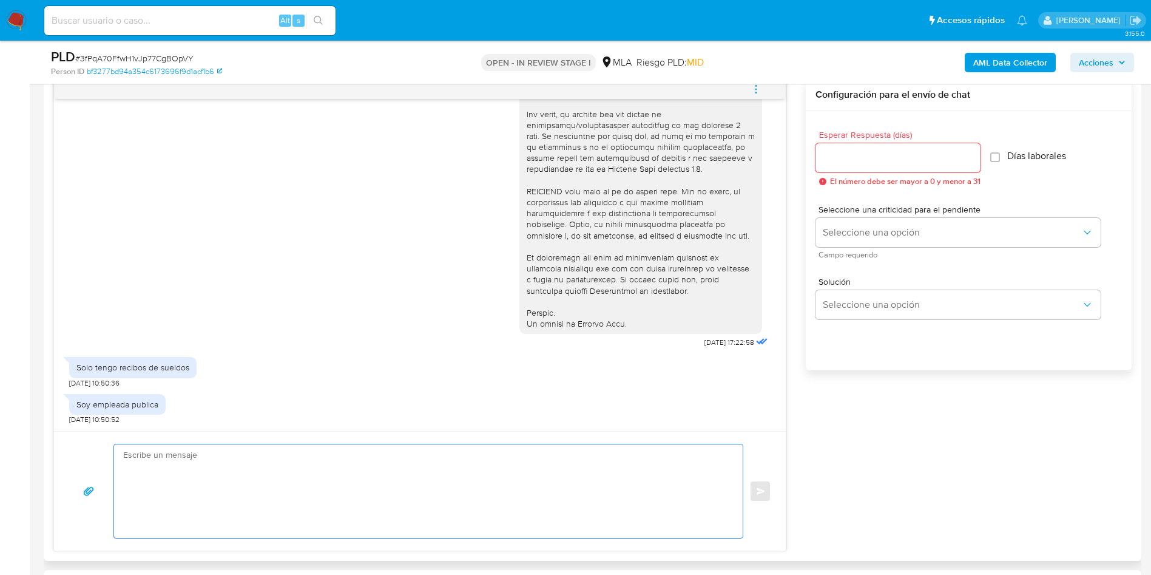
drag, startPoint x: 170, startPoint y: 459, endPoint x: 163, endPoint y: 459, distance: 6.7
click at [168, 459] on textarea at bounding box center [425, 490] width 604 height 93
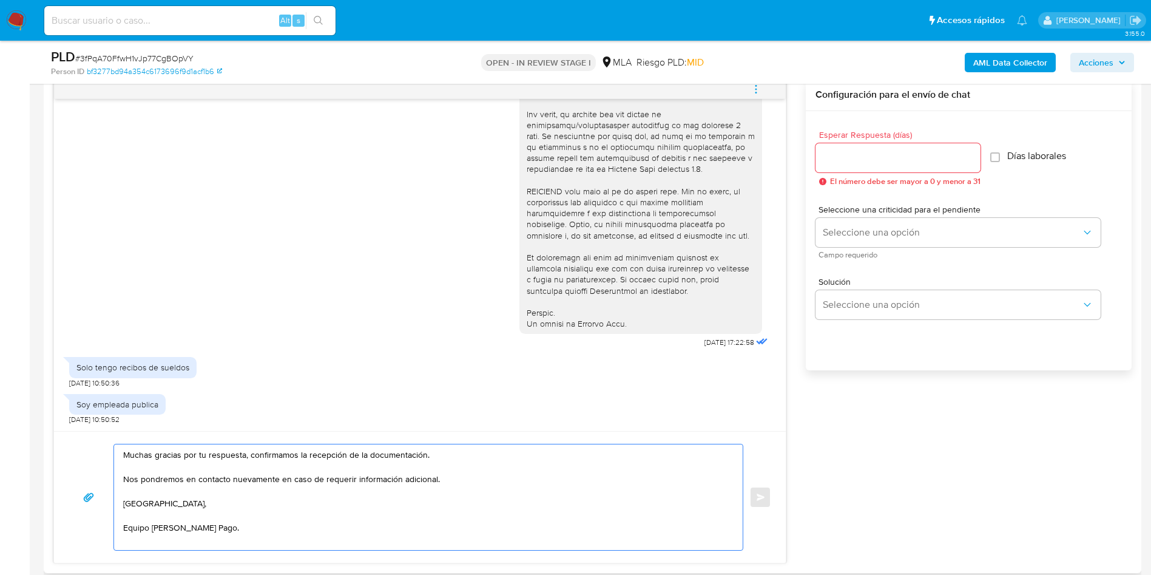
drag, startPoint x: 255, startPoint y: 457, endPoint x: 435, endPoint y: 447, distance: 179.9
click at [435, 447] on textarea "Muchas gracias por tu respuesta, confirmamos la recepción de la documentación. …" at bounding box center [425, 497] width 604 height 106
type textarea "Muchas gracias por tu respuesta, Nos pondremos en contacto nuevamente en caso d…"
click at [885, 164] on input "Esperar Respuesta (días)" at bounding box center [898, 158] width 165 height 16
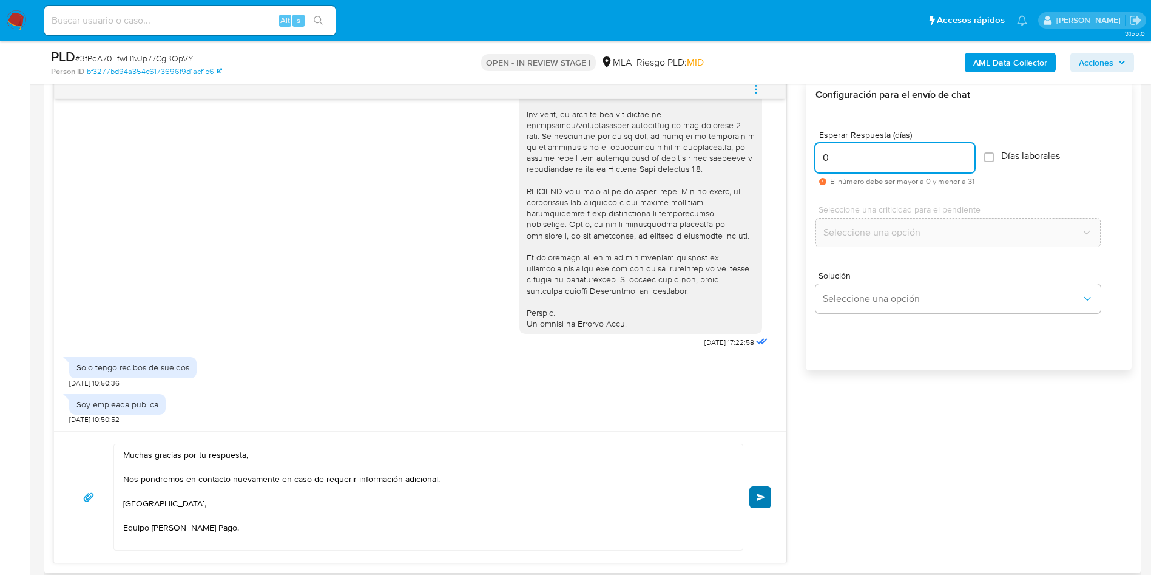
type input "0"
click at [757, 493] on span "Enviar" at bounding box center [761, 496] width 8 height 7
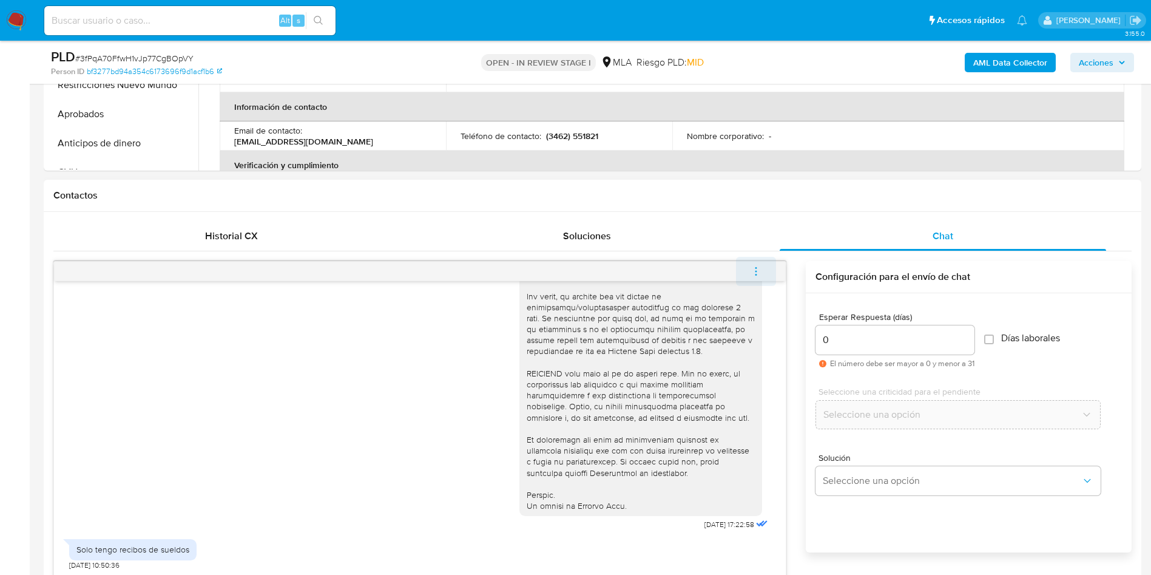
scroll to position [564, 0]
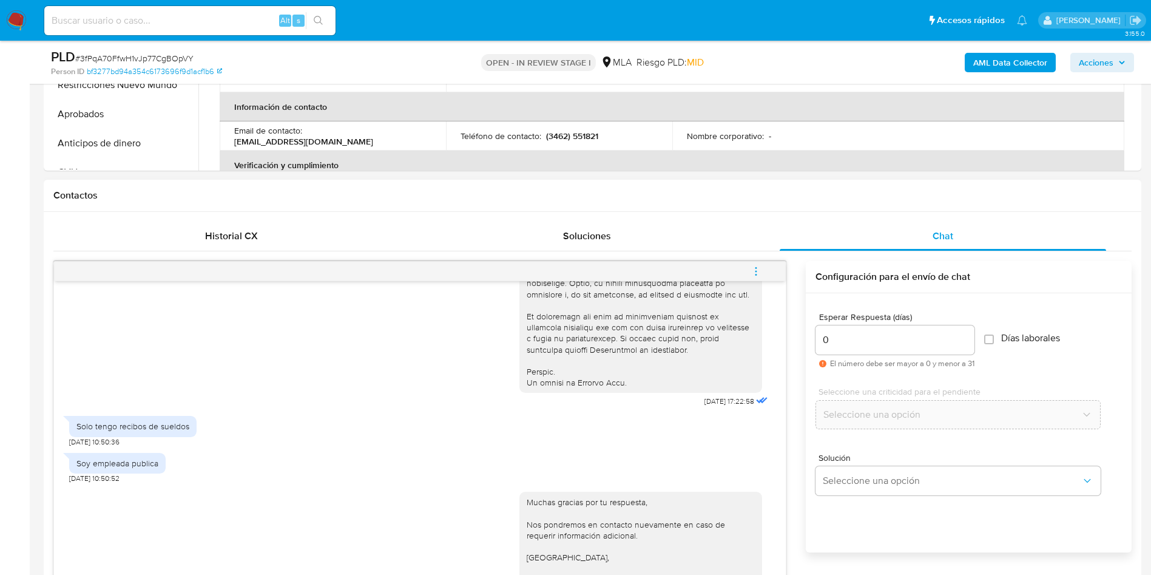
click at [757, 272] on icon "menu-action" at bounding box center [756, 271] width 11 height 11
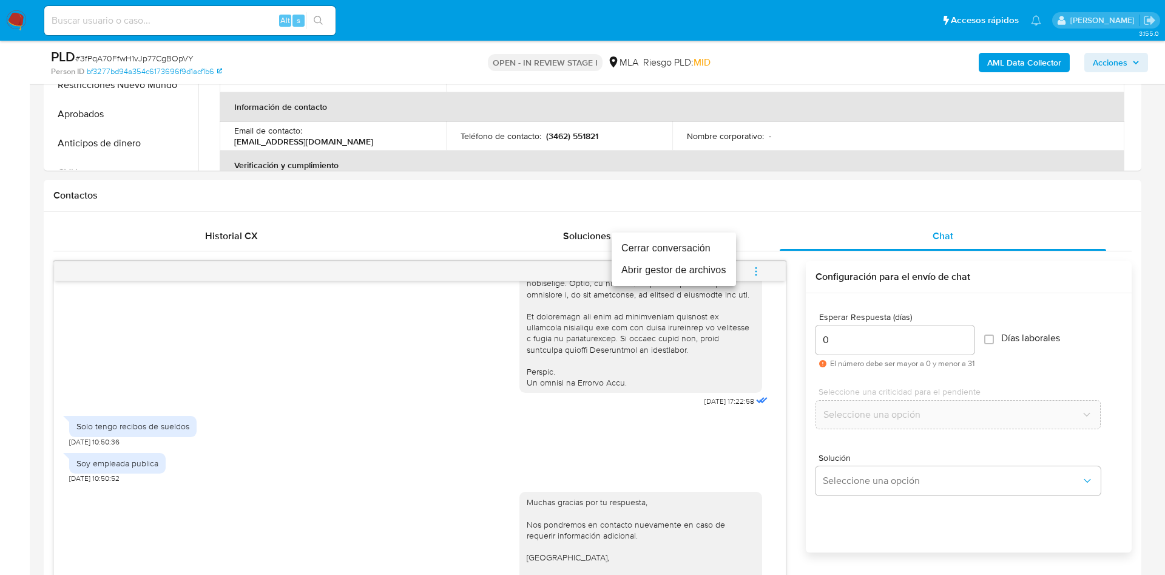
click at [699, 248] on li "Cerrar conversación" at bounding box center [674, 248] width 124 height 22
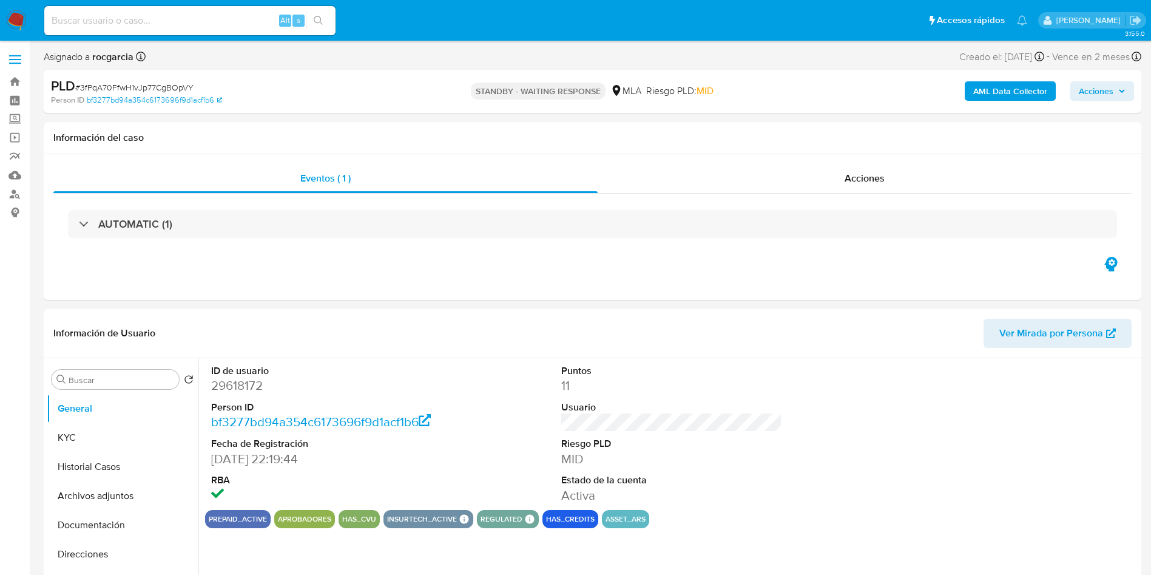
select select "10"
click at [105, 491] on button "Archivos adjuntos" at bounding box center [118, 495] width 142 height 29
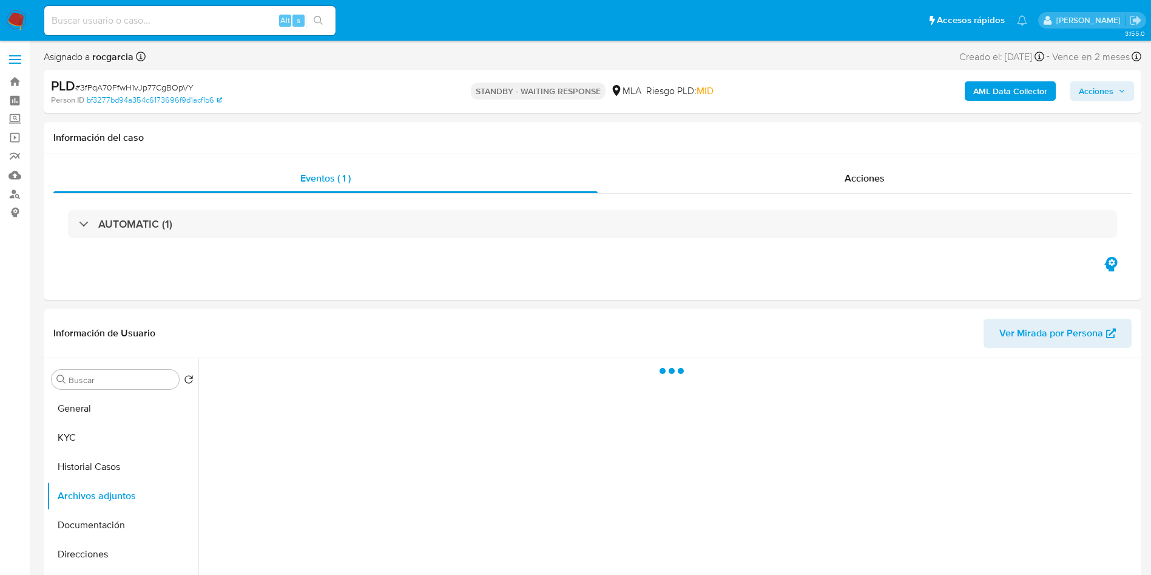
scroll to position [91, 0]
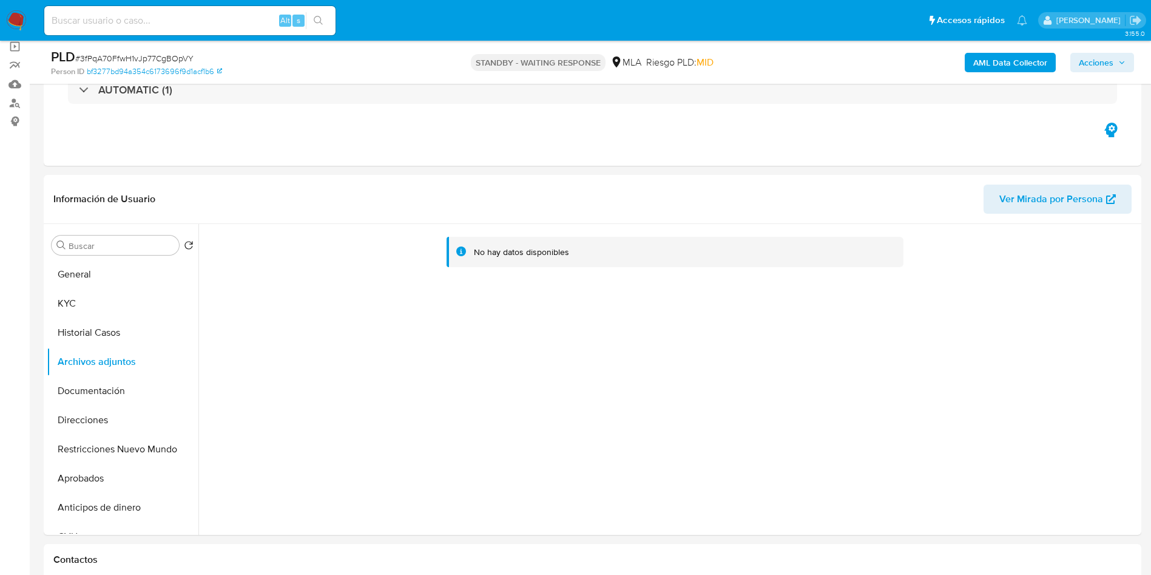
click at [982, 61] on b "AML Data Collector" at bounding box center [1010, 62] width 74 height 19
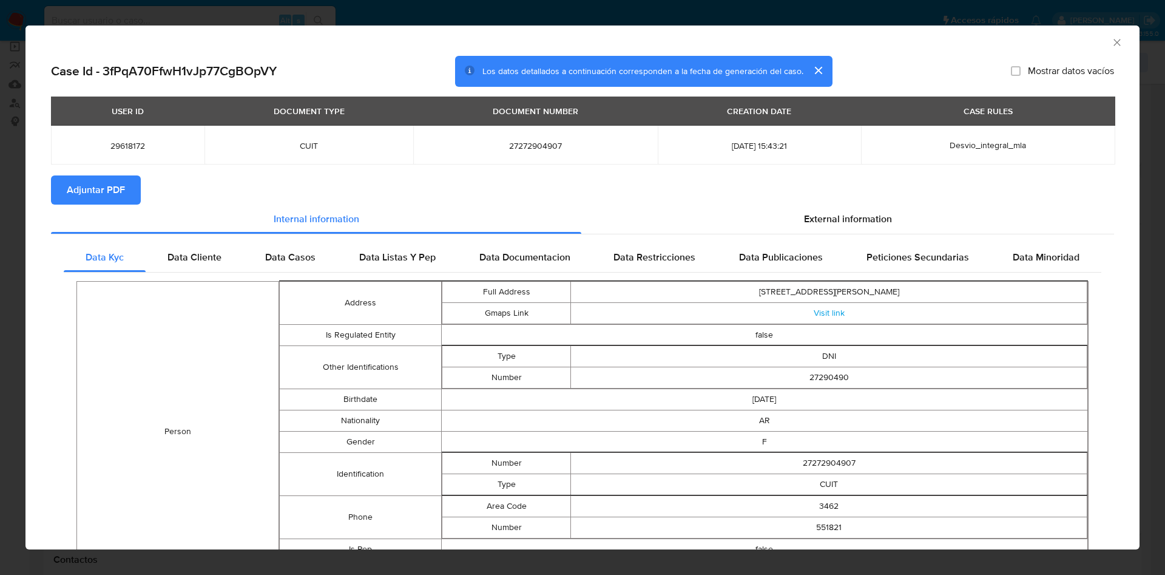
click at [130, 64] on h2 "Case Id - 3fPqA70FfwH1vJp77CgBOpVY" at bounding box center [164, 71] width 226 height 16
copy h2 "3fPqA70FfwH1vJp77CgBOpVY"
click at [809, 204] on div "External information" at bounding box center [847, 218] width 533 height 29
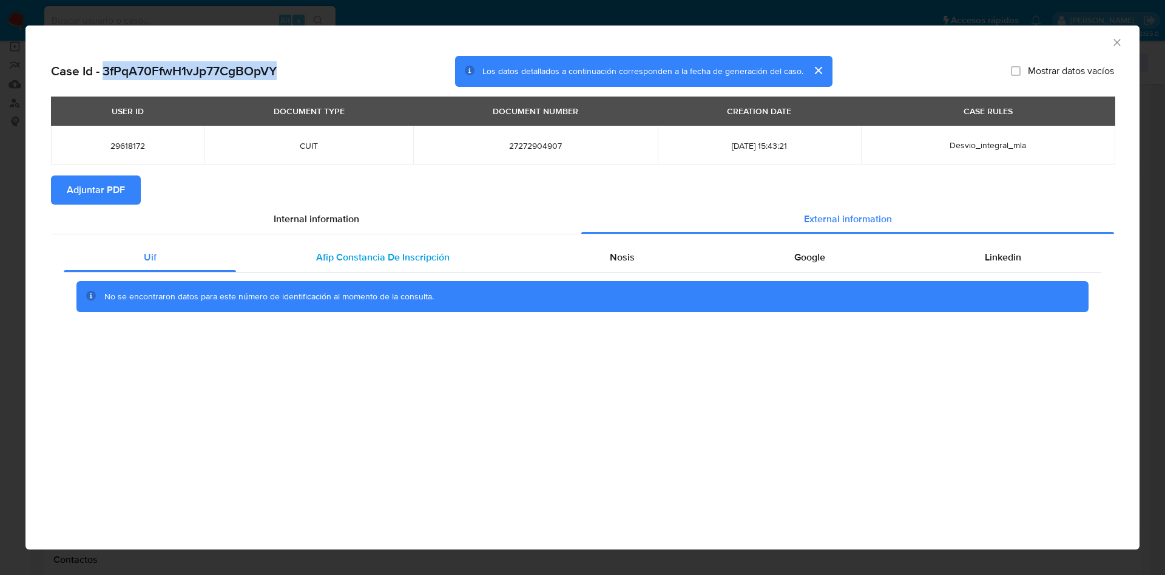
click at [343, 256] on span "Afip Constancia De Inscripción" at bounding box center [382, 257] width 133 height 14
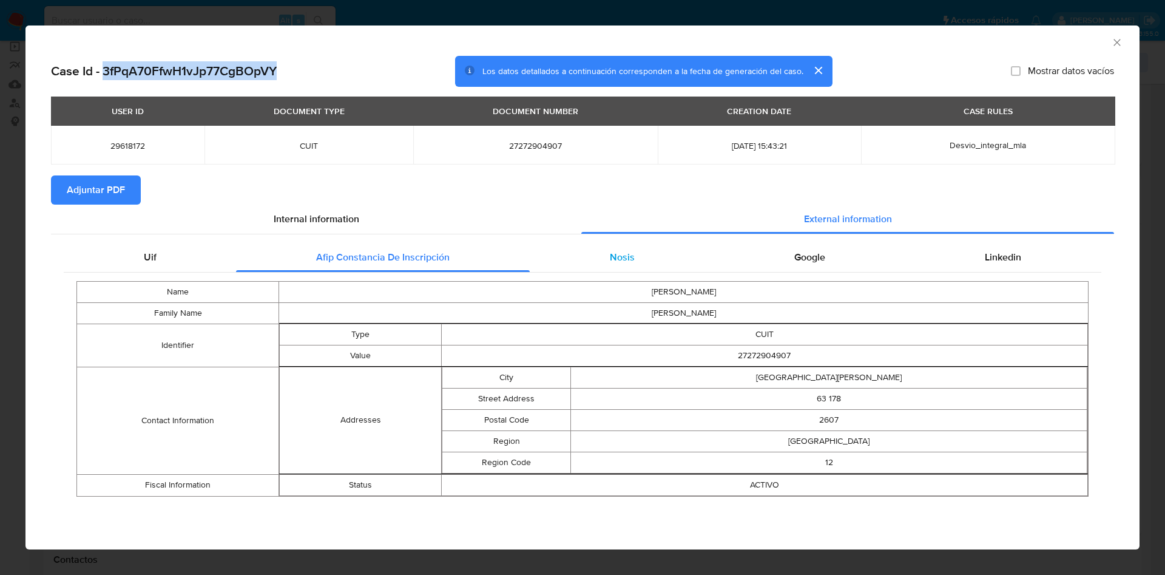
click at [637, 248] on div "Nosis" at bounding box center [622, 257] width 184 height 29
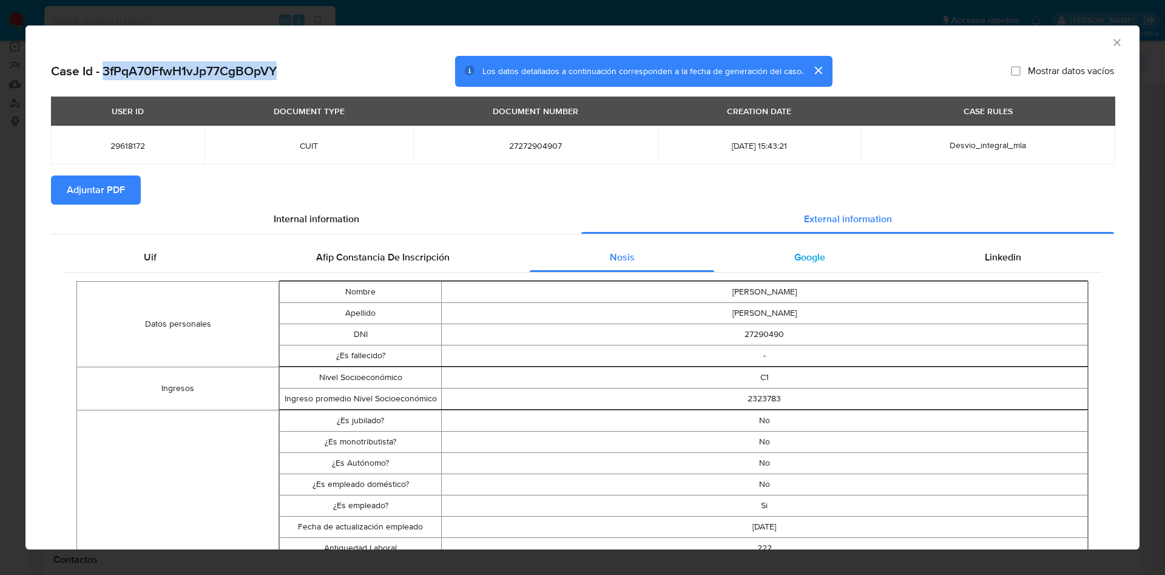
click at [796, 252] on span "Google" at bounding box center [809, 257] width 31 height 14
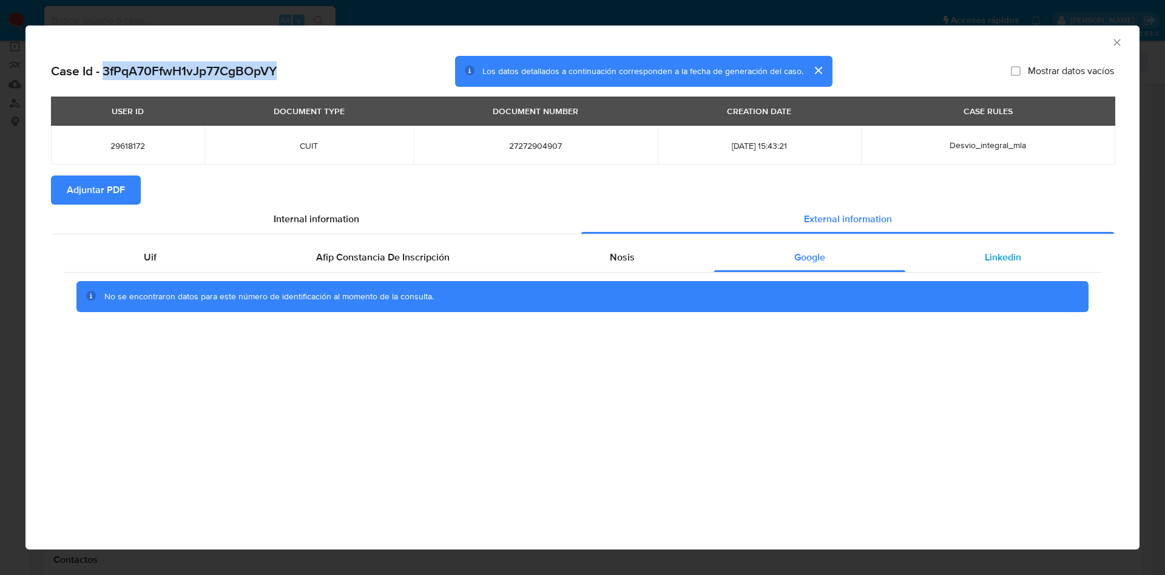
click at [1008, 260] on span "Linkedin" at bounding box center [1003, 257] width 36 height 14
click at [126, 189] on button "Adjuntar PDF" at bounding box center [96, 189] width 90 height 29
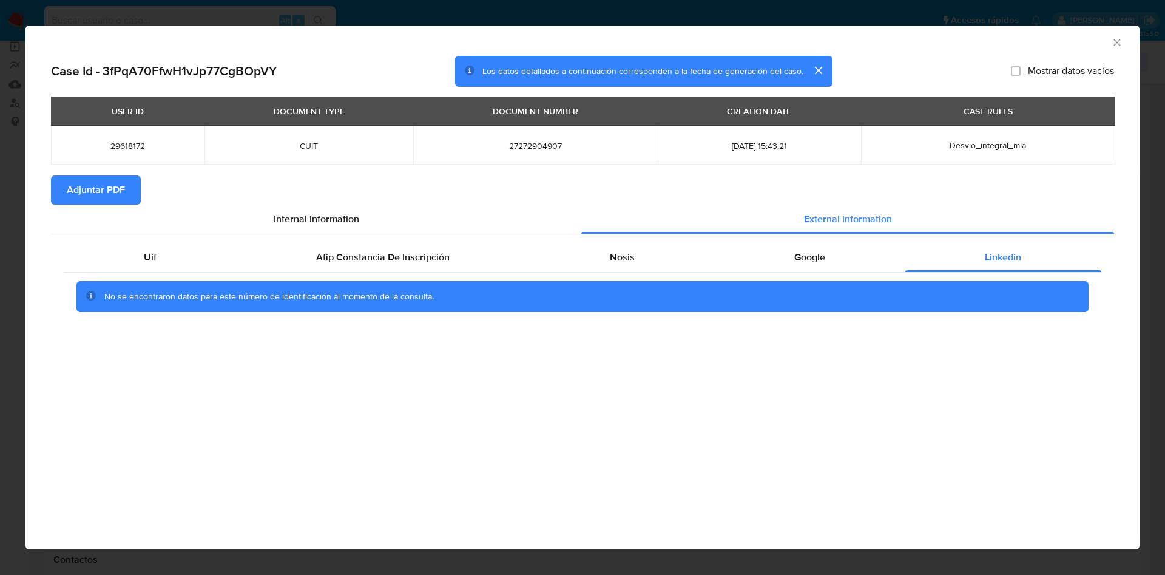
click at [1109, 46] on div "AML Data Collector" at bounding box center [572, 40] width 1077 height 13
click at [1114, 44] on icon "Cerrar ventana" at bounding box center [1117, 42] width 12 height 12
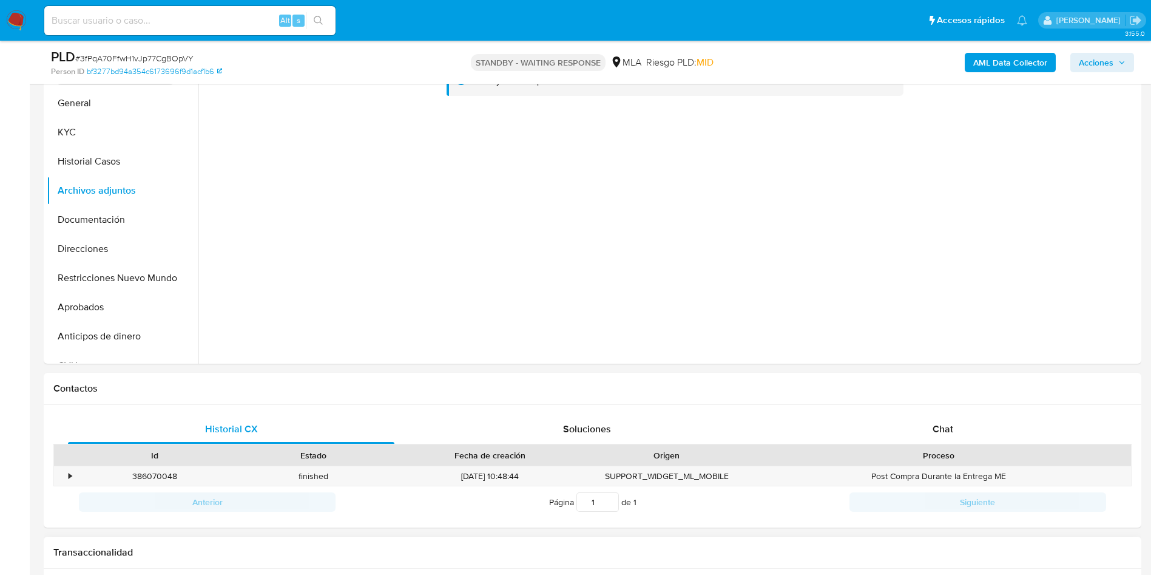
scroll to position [455, 0]
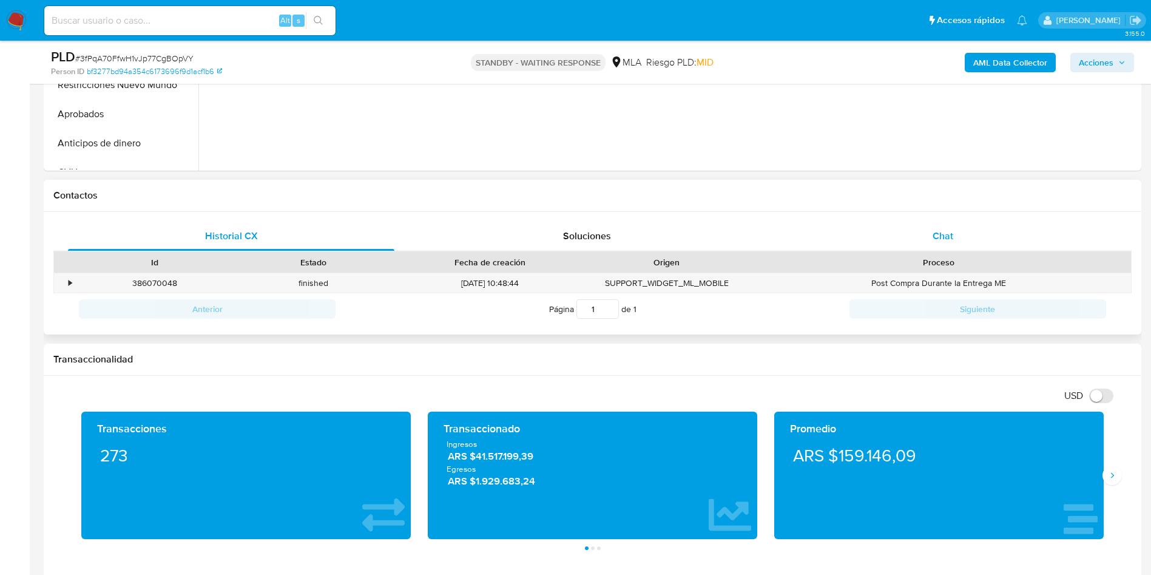
click at [964, 237] on div "Chat" at bounding box center [943, 235] width 326 height 29
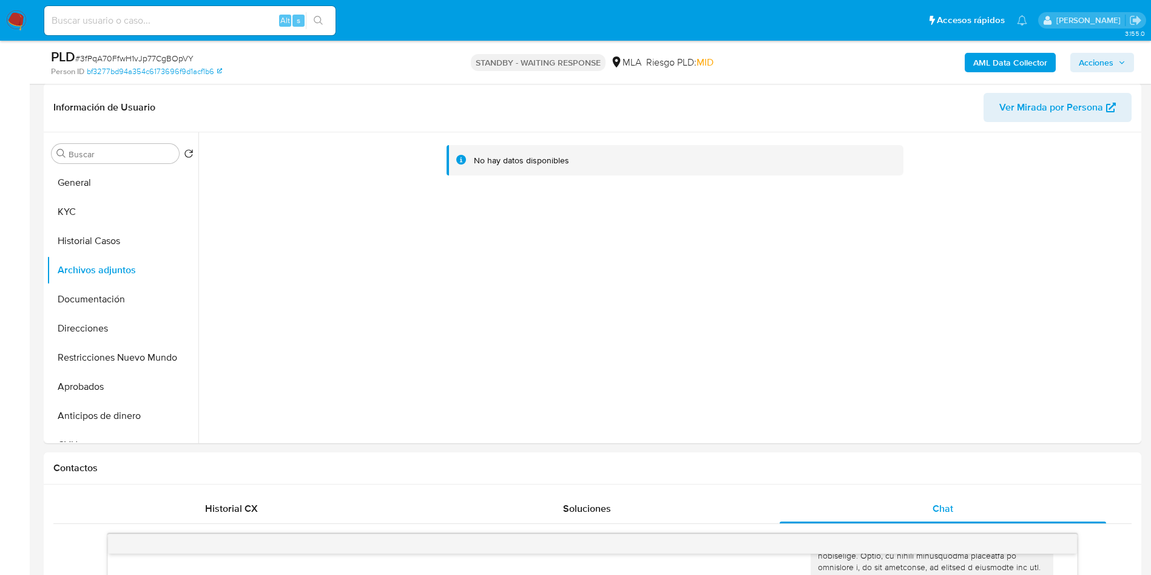
scroll to position [182, 0]
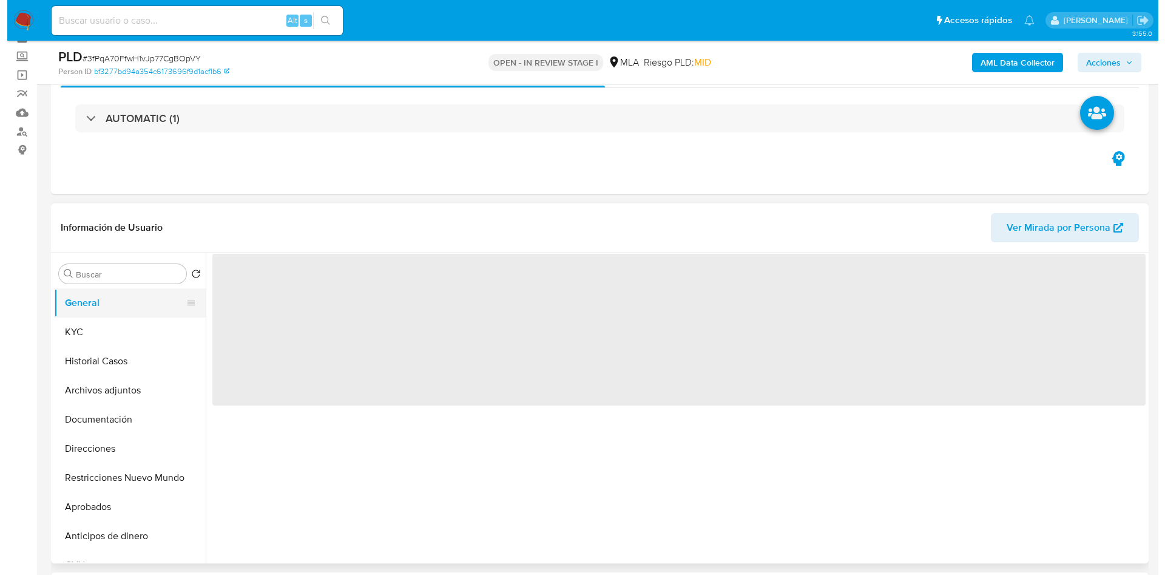
scroll to position [91, 0]
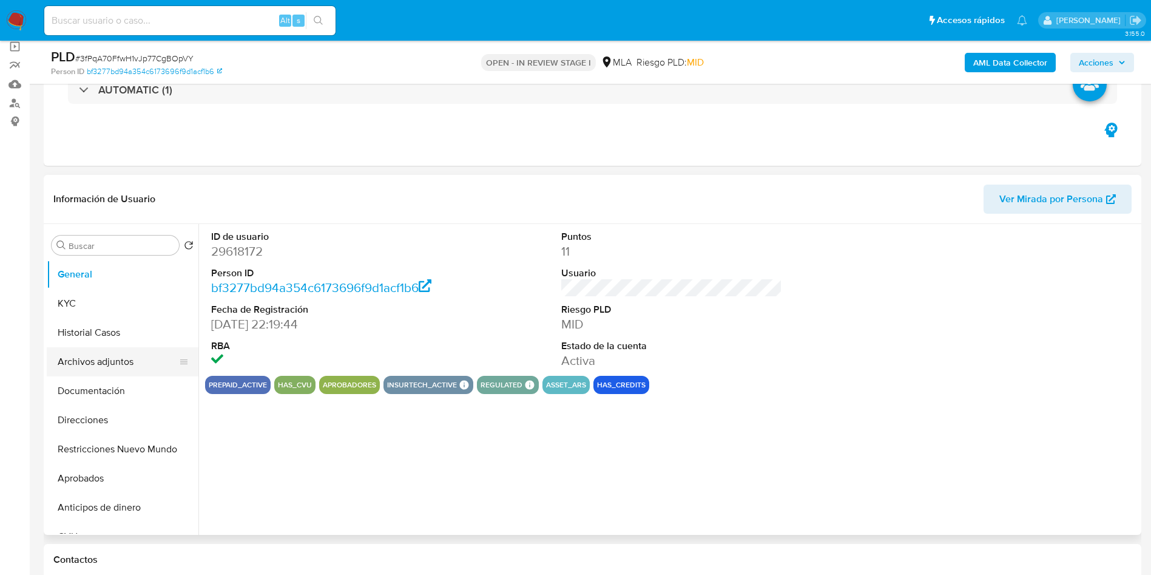
click at [89, 359] on button "Archivos adjuntos" at bounding box center [118, 361] width 142 height 29
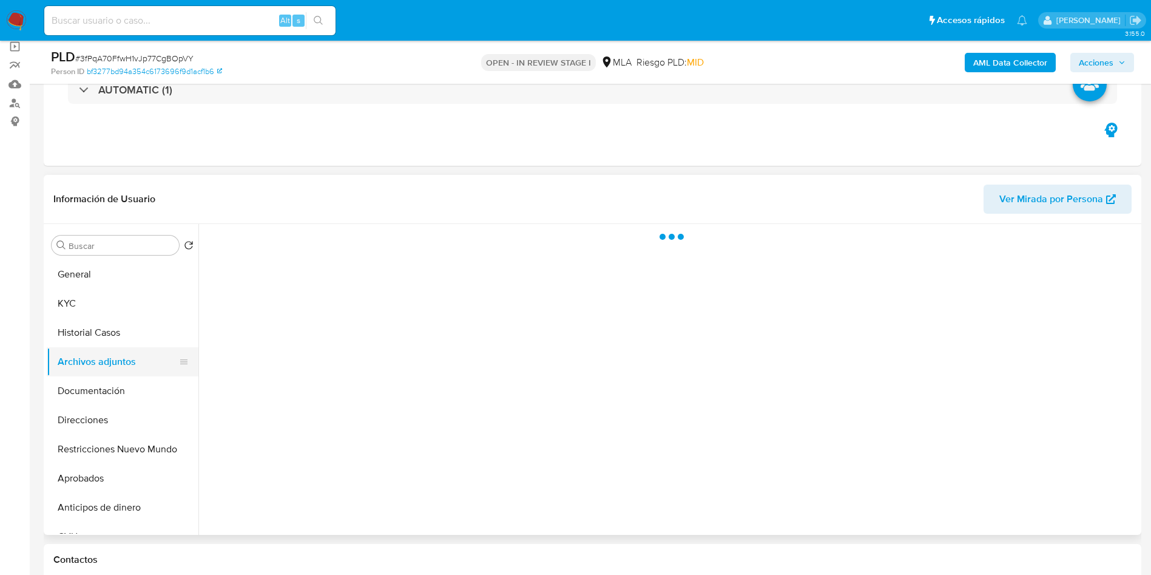
select select "10"
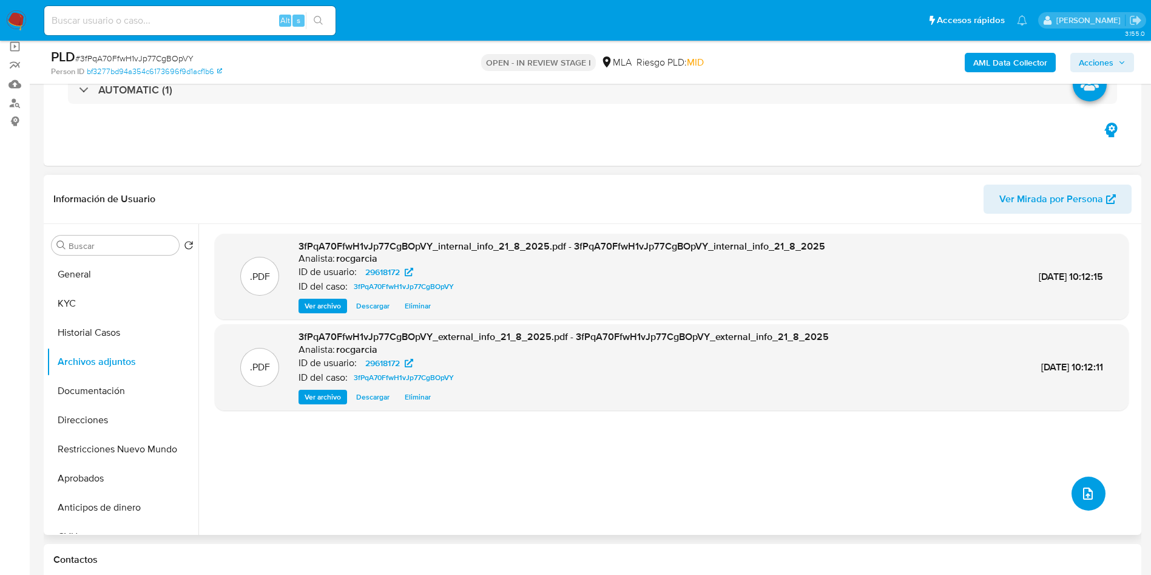
click at [1072, 503] on button "upload-file" at bounding box center [1089, 493] width 34 height 34
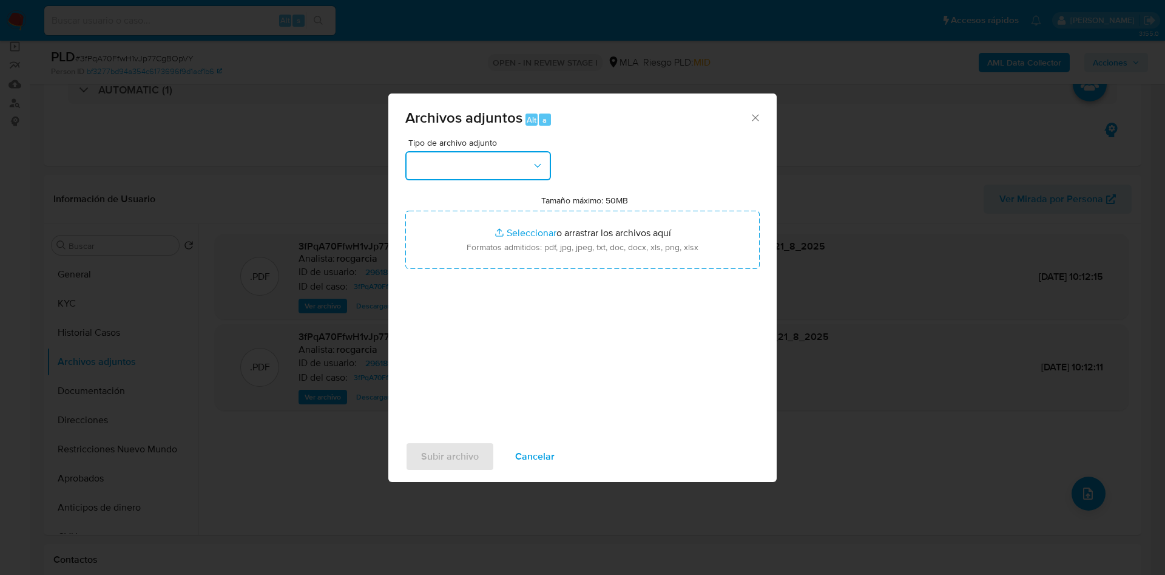
click at [468, 161] on button "button" at bounding box center [478, 165] width 146 height 29
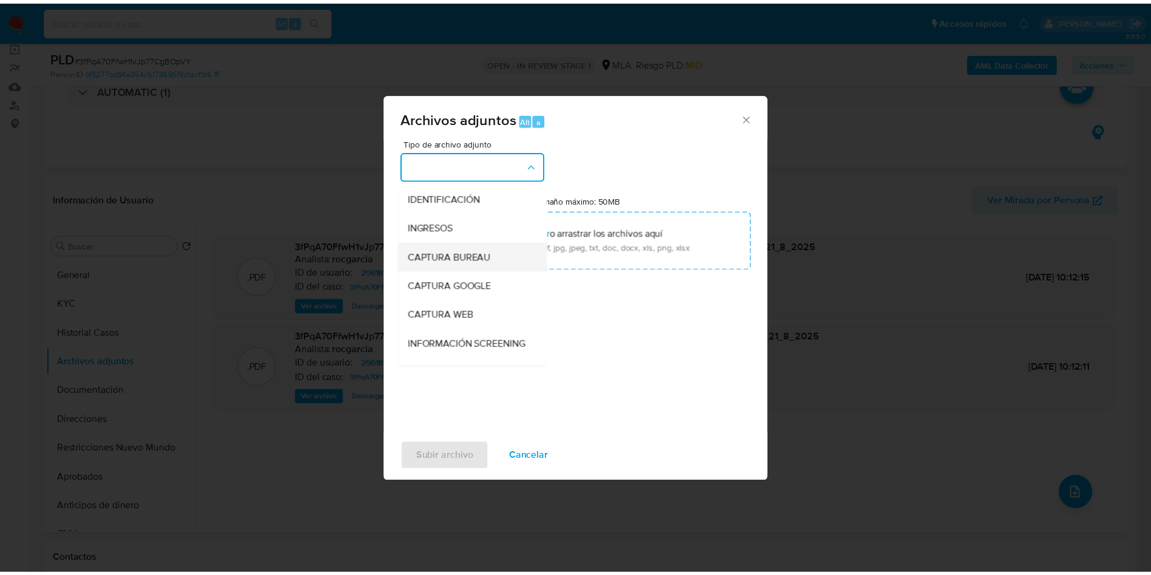
scroll to position [182, 0]
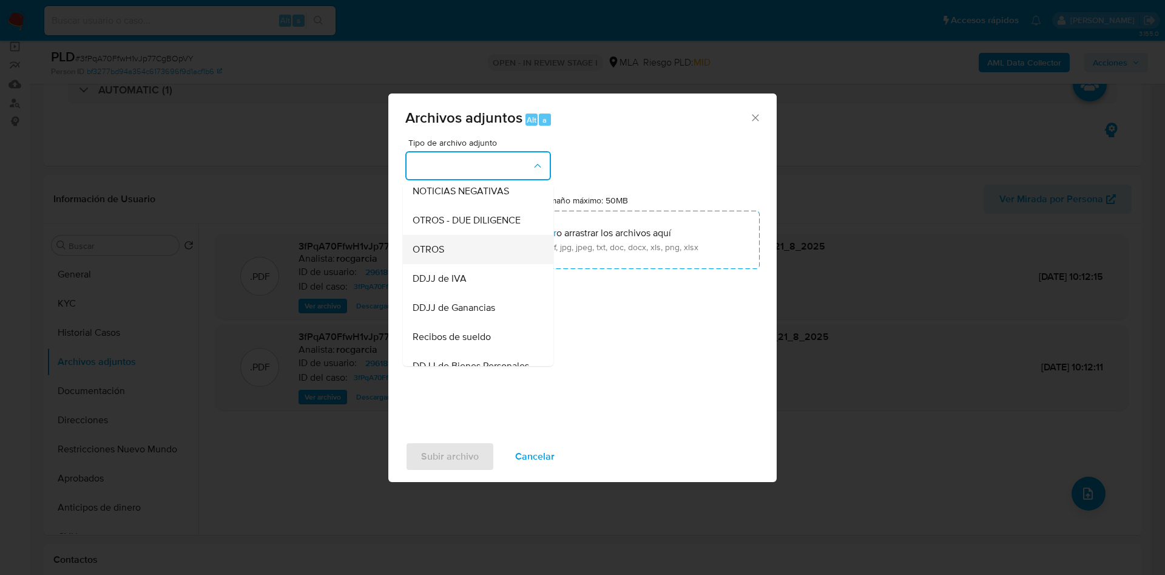
click at [458, 264] on div "OTROS" at bounding box center [475, 249] width 124 height 29
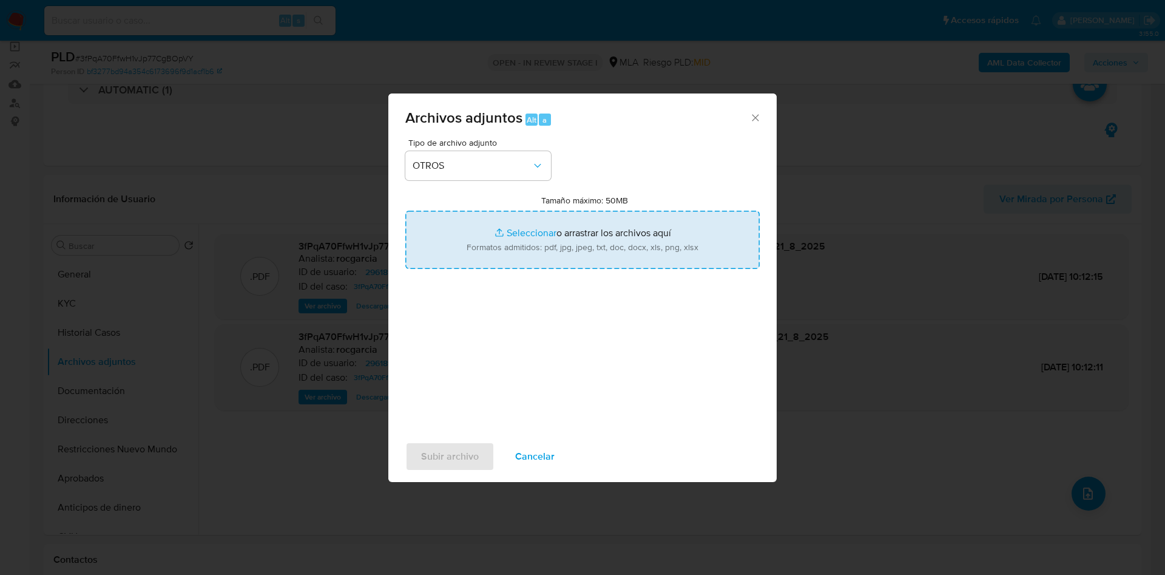
click at [504, 237] on input "Tamaño máximo: 50MB Seleccionar archivos" at bounding box center [582, 240] width 354 height 58
type input "C:\fakepath\Movimientos 29618172.xlsx"
click at [535, 228] on input "Tamaño máximo: 50MB Seleccionar archivos" at bounding box center [582, 240] width 354 height 58
type input "C:\fakepath\Caselog 3fPqA70FfwH1vJp77CgBOpVY - 29618172.docx"
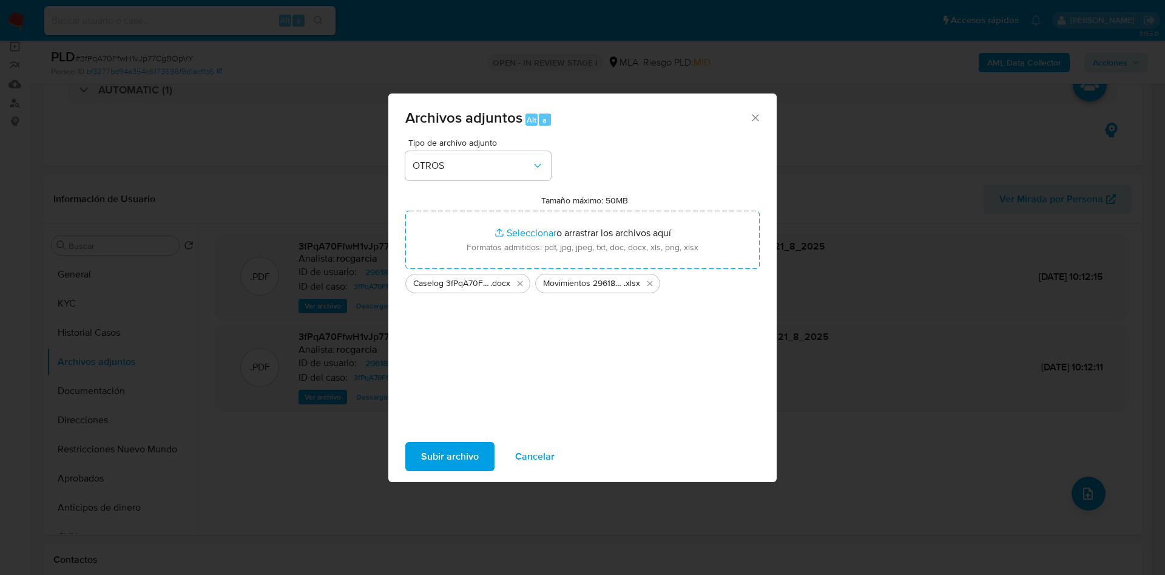
click at [430, 459] on span "Subir archivo" at bounding box center [450, 456] width 58 height 27
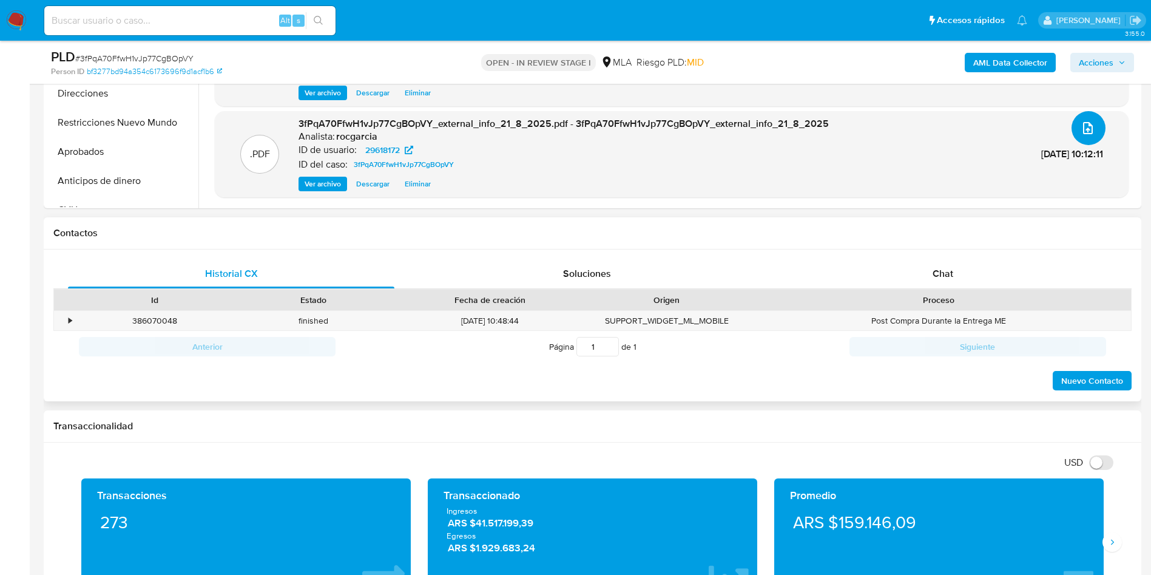
scroll to position [455, 0]
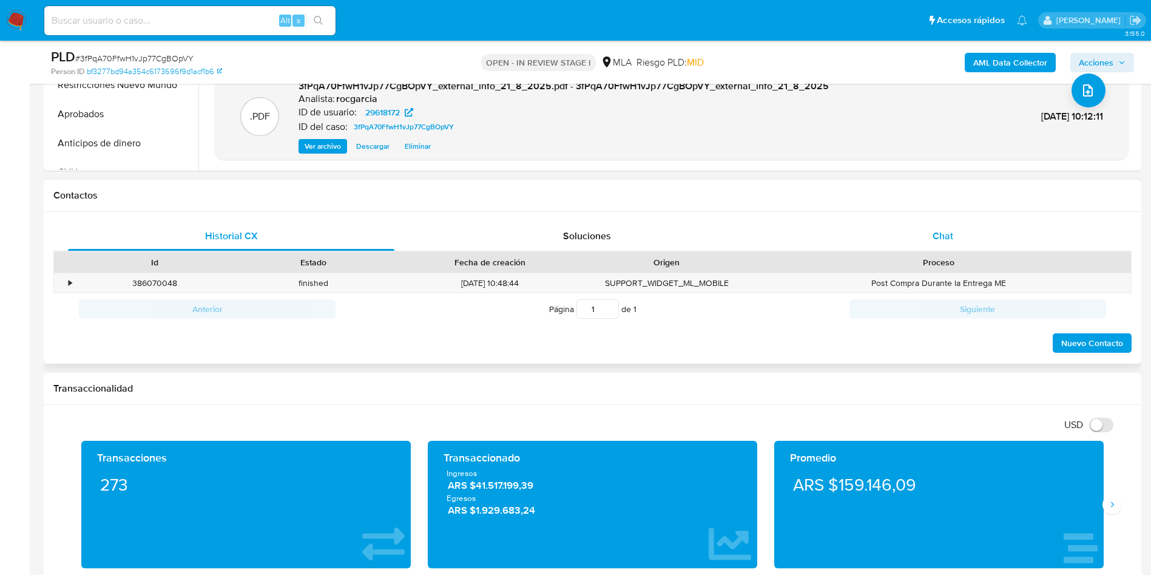
click at [954, 241] on div "Chat" at bounding box center [943, 235] width 326 height 29
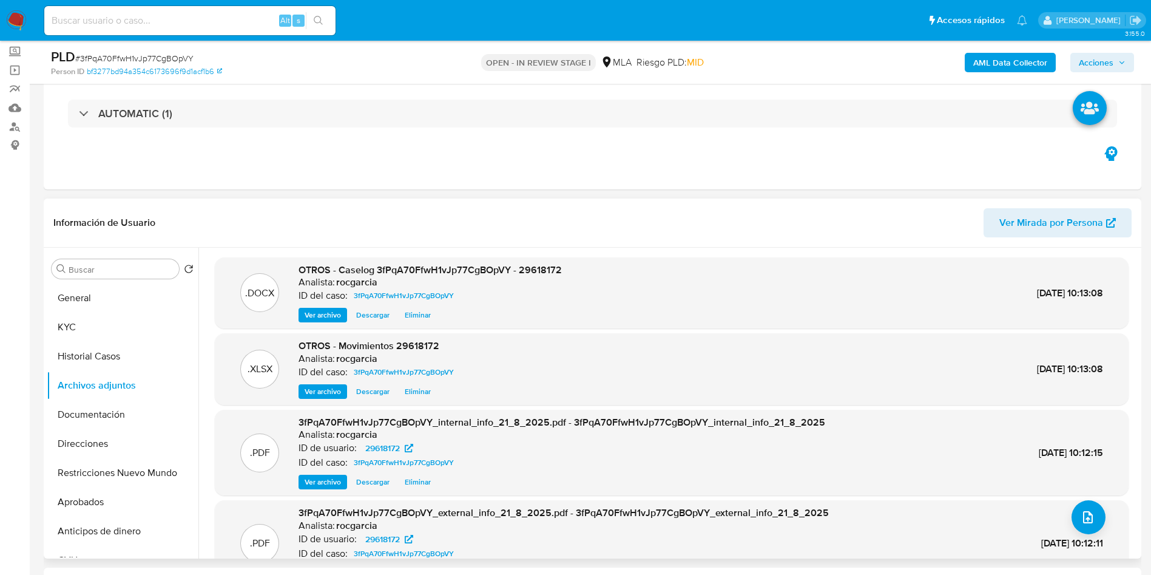
scroll to position [91, 0]
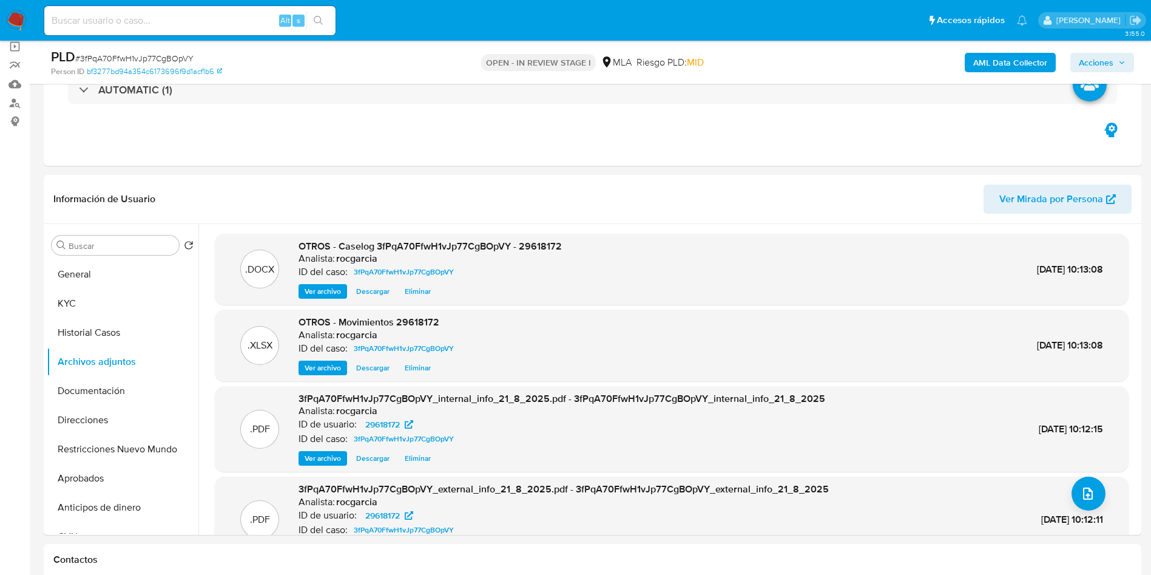
click at [1092, 64] on span "Acciones" at bounding box center [1096, 62] width 35 height 19
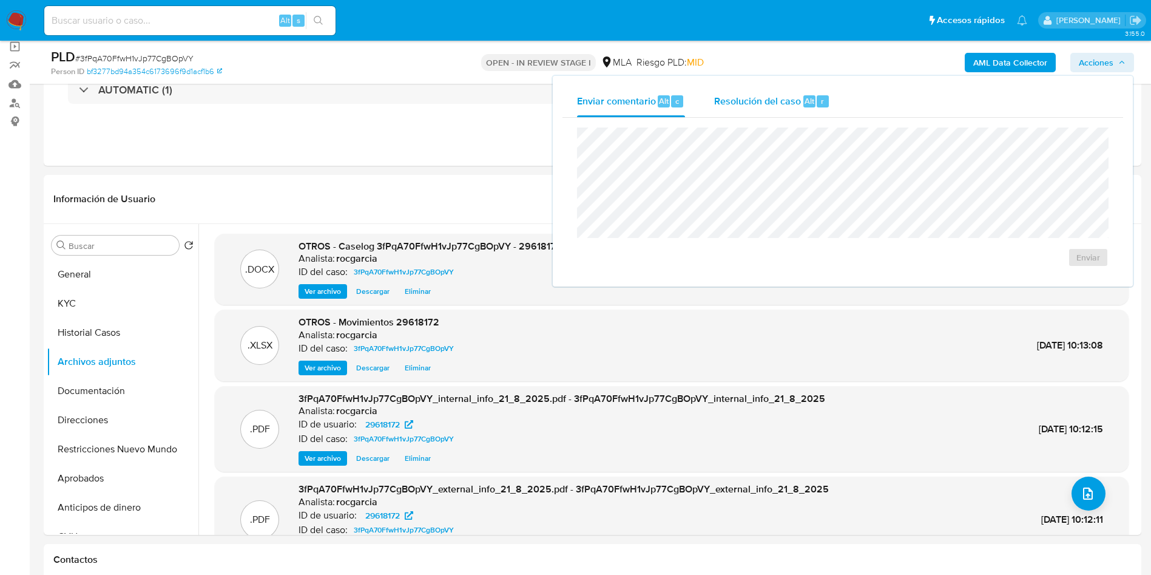
click at [757, 101] on span "Resolución del caso" at bounding box center [757, 100] width 87 height 14
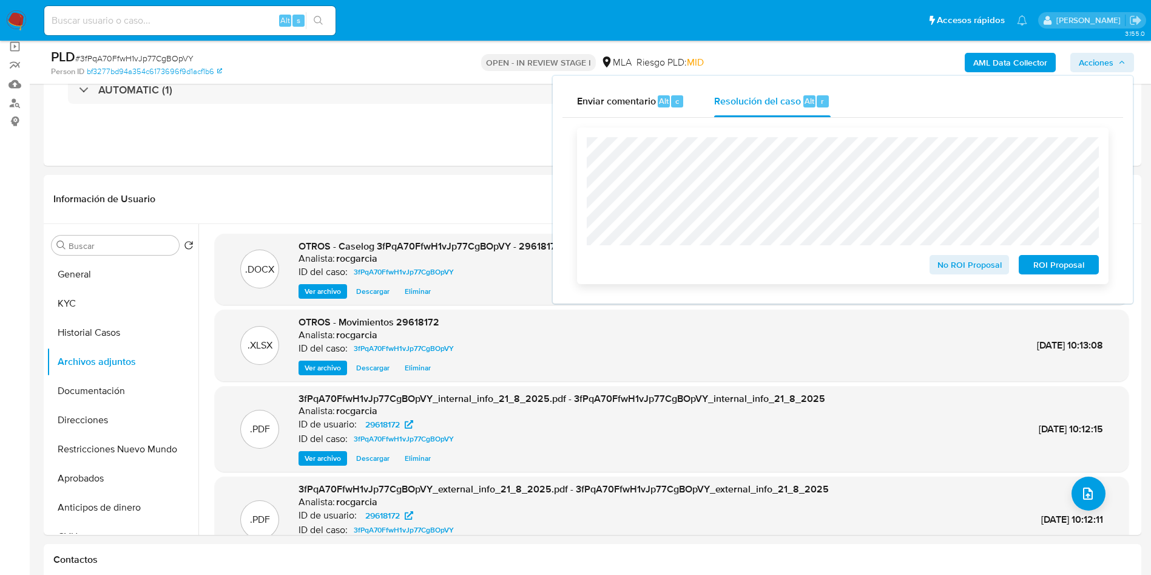
click at [961, 266] on span "No ROI Proposal" at bounding box center [969, 264] width 63 height 17
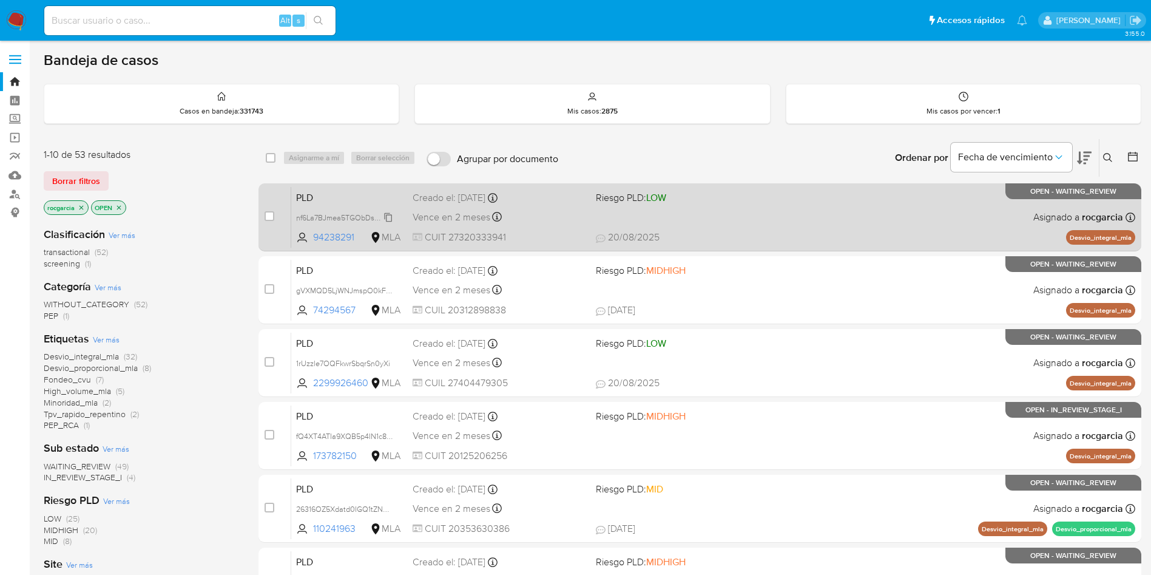
click at [388, 215] on span "nf6La7BJmea5TGObDsz5CS6G" at bounding box center [349, 216] width 106 height 13
click at [734, 226] on div "PLD nf6La7BJmea5TGObDsz5CS6G Copiado Copiado 94238291 MLA Riesgo PLD: LOW Cread…" at bounding box center [713, 216] width 844 height 61
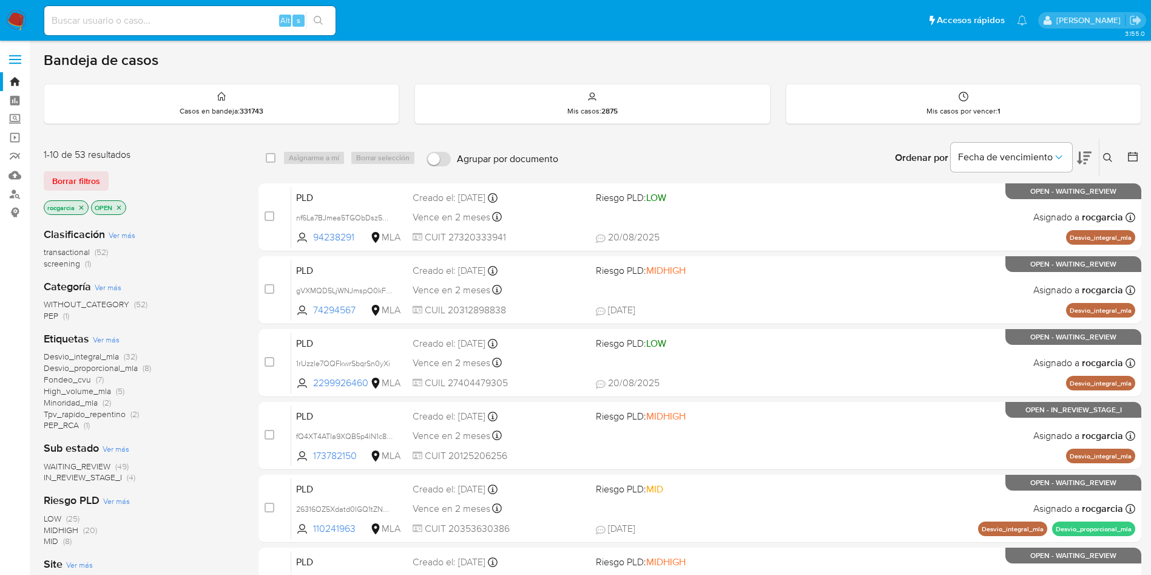
click at [1106, 154] on icon at bounding box center [1107, 157] width 9 height 9
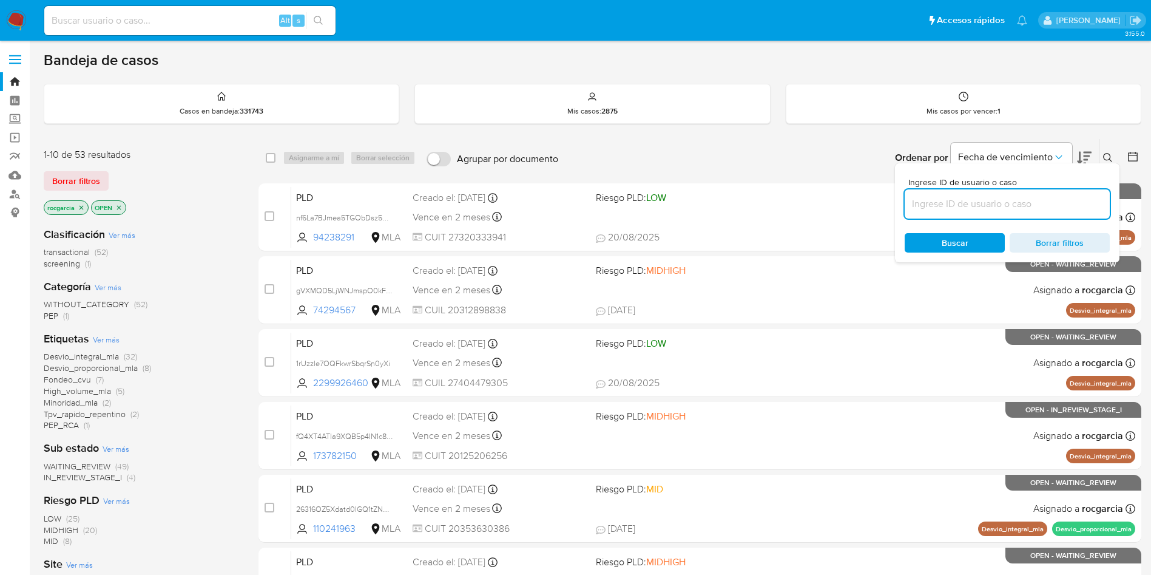
click at [944, 203] on input at bounding box center [1007, 204] width 205 height 16
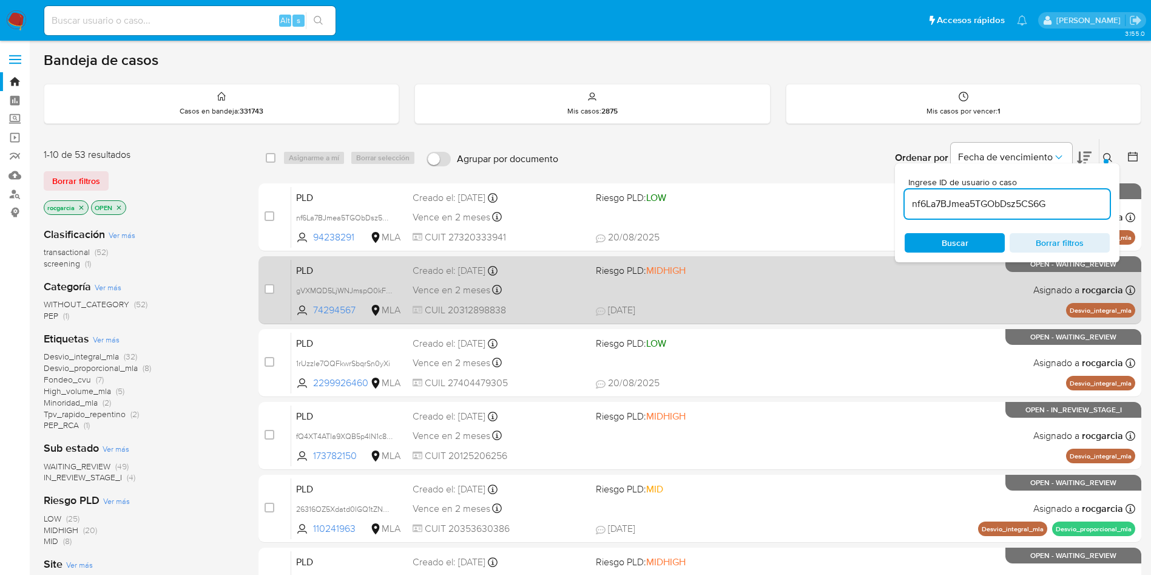
type input "nf6La7BJmea5TGObDsz5CS6G"
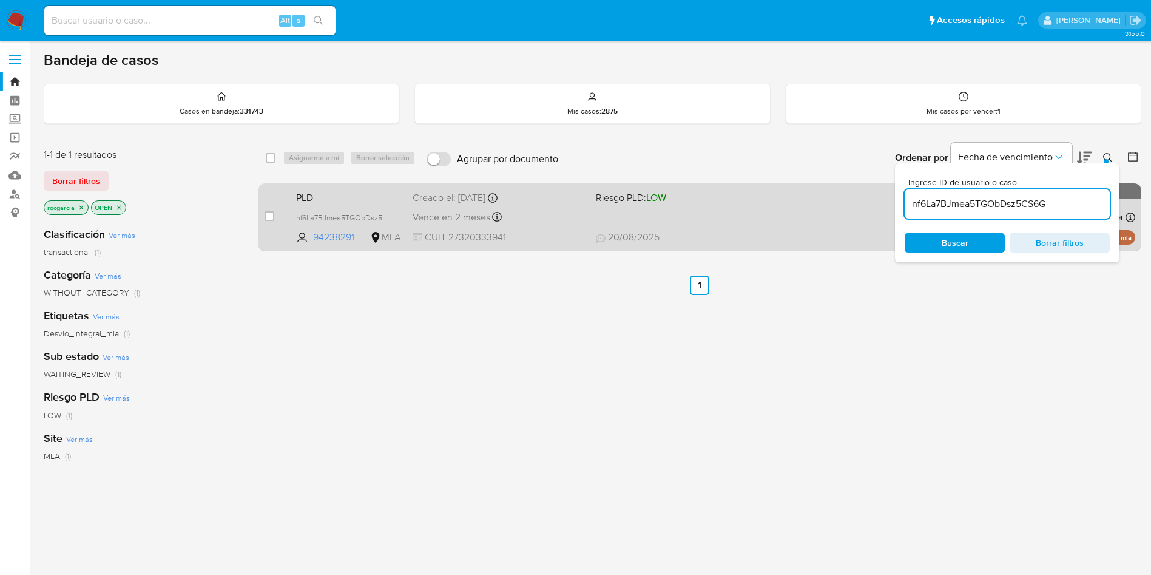
drag, startPoint x: 274, startPoint y: 218, endPoint x: 280, endPoint y: 211, distance: 10.3
click at [272, 218] on input "checkbox" at bounding box center [270, 216] width 10 height 10
checkbox input "true"
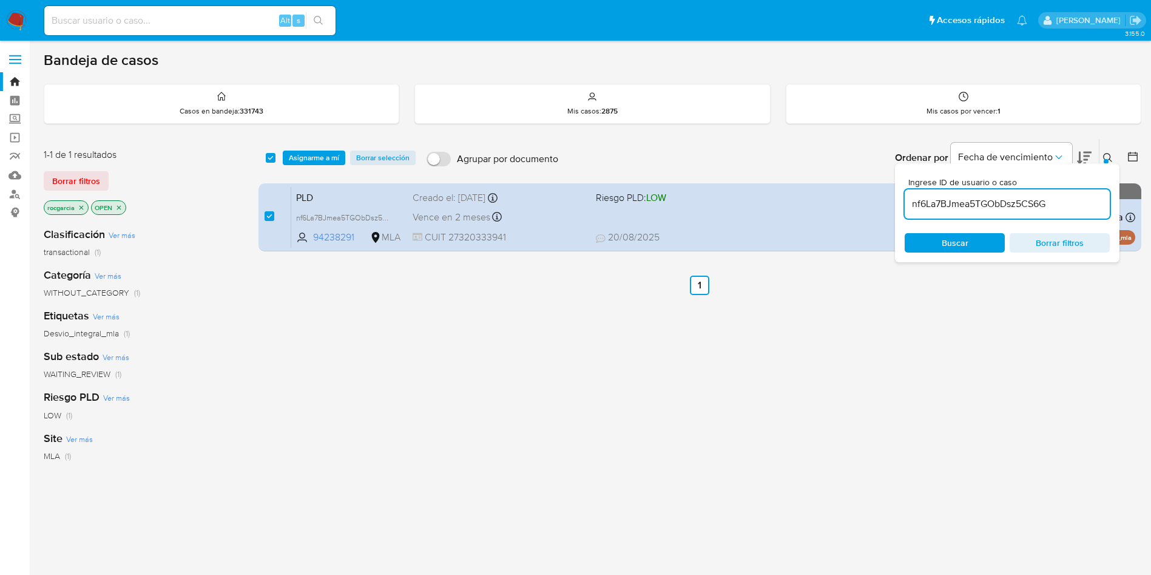
drag, startPoint x: 304, startPoint y: 158, endPoint x: 314, endPoint y: 171, distance: 16.4
click at [305, 158] on span "Asignarme a mí" at bounding box center [314, 158] width 50 height 12
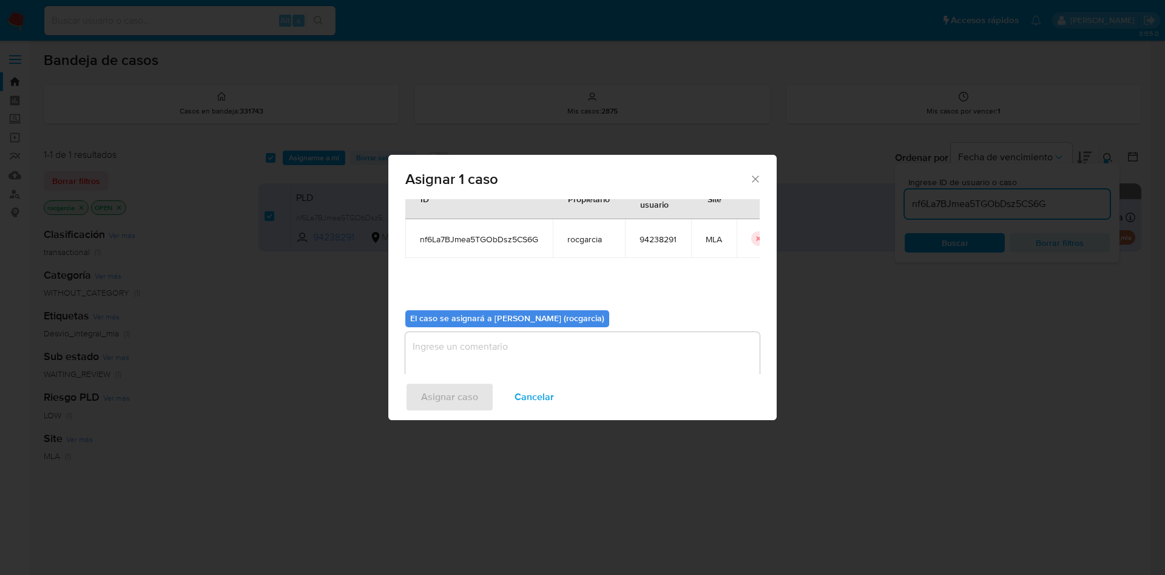
scroll to position [63, 0]
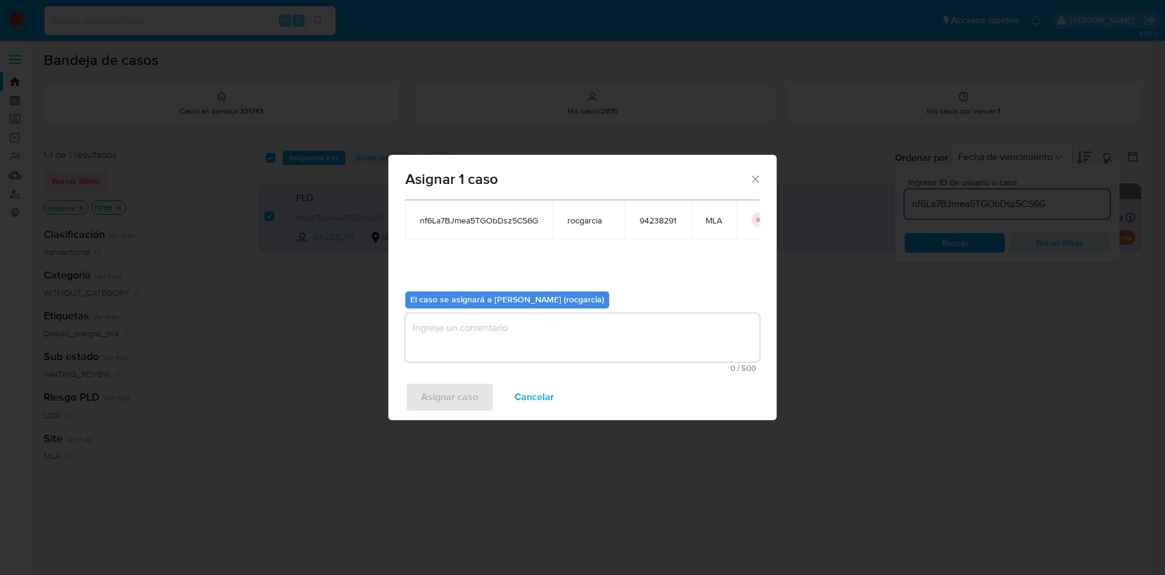
click at [470, 331] on textarea "assign-modal" at bounding box center [582, 337] width 354 height 49
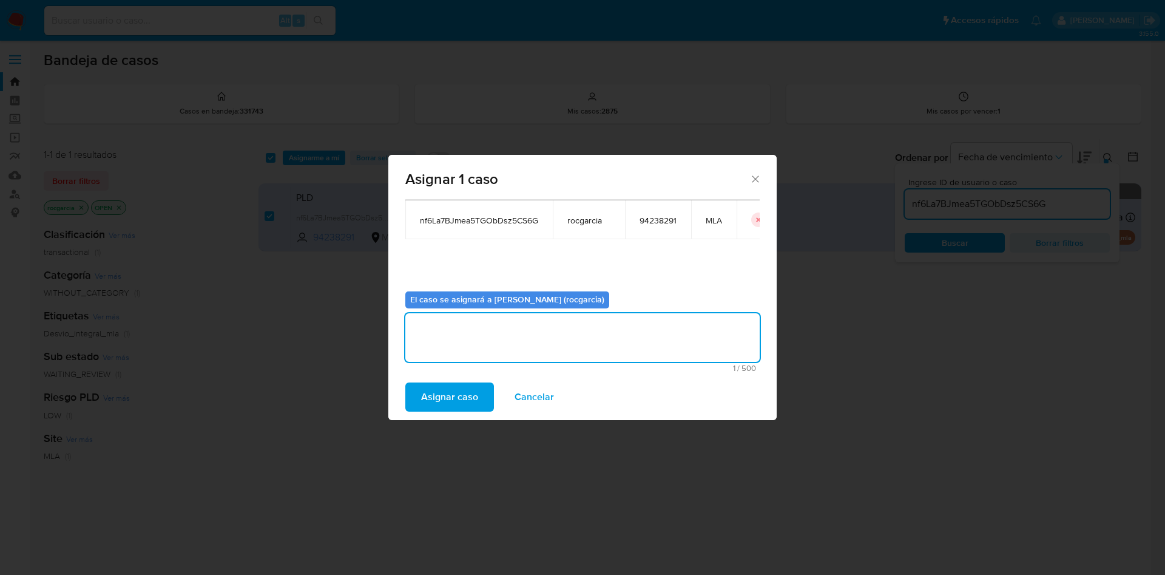
click at [451, 387] on span "Asignar caso" at bounding box center [449, 396] width 57 height 27
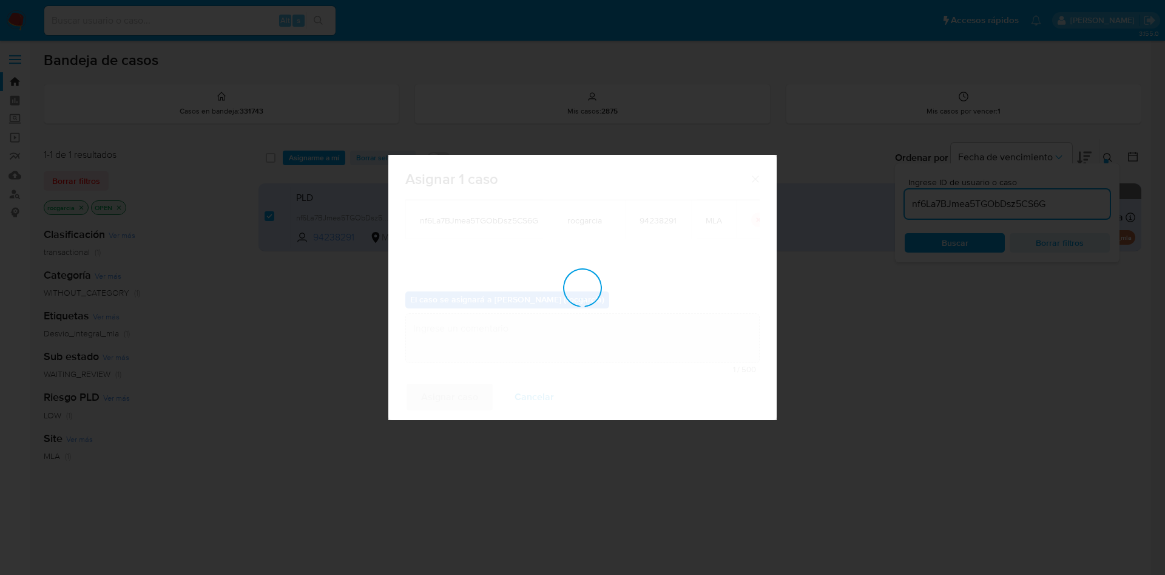
checkbox input "false"
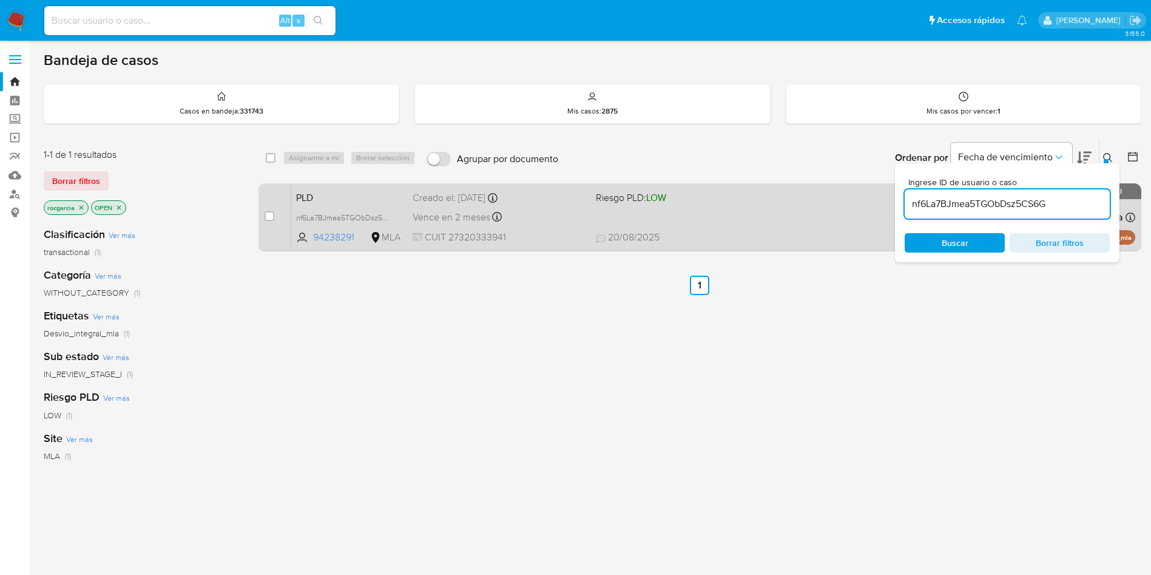
click at [706, 215] on div "PLD nf6La7BJmea5TGObDsz5CS6G 94238291 MLA Riesgo PLD: LOW Creado el: 12/08/2025…" at bounding box center [713, 216] width 844 height 61
click at [267, 219] on input "checkbox" at bounding box center [270, 216] width 10 height 10
checkbox input "true"
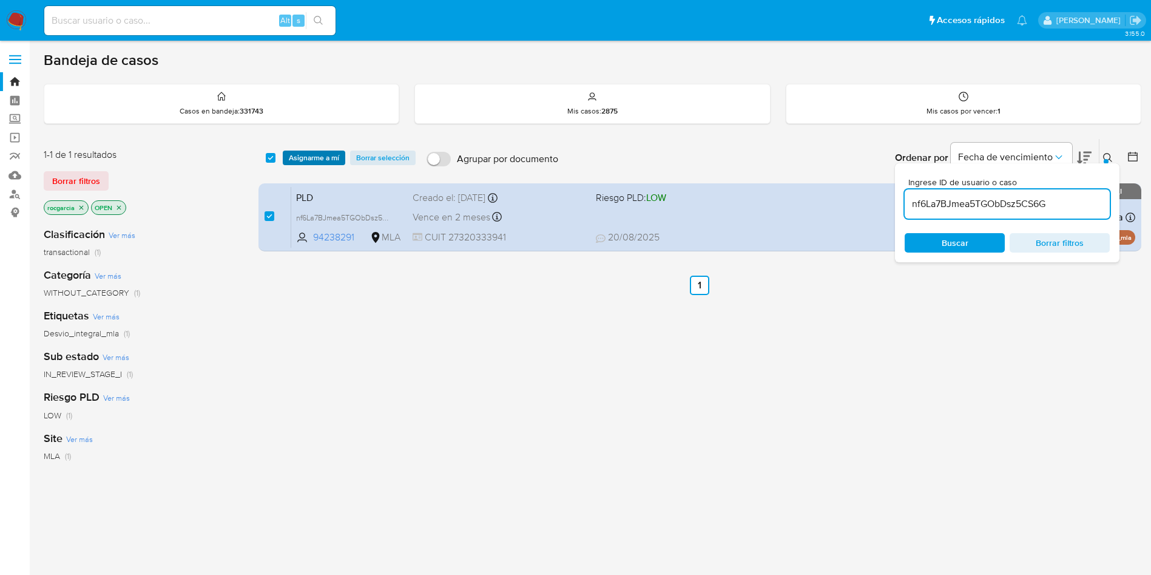
click at [308, 160] on span "Asignarme a mí" at bounding box center [314, 158] width 50 height 12
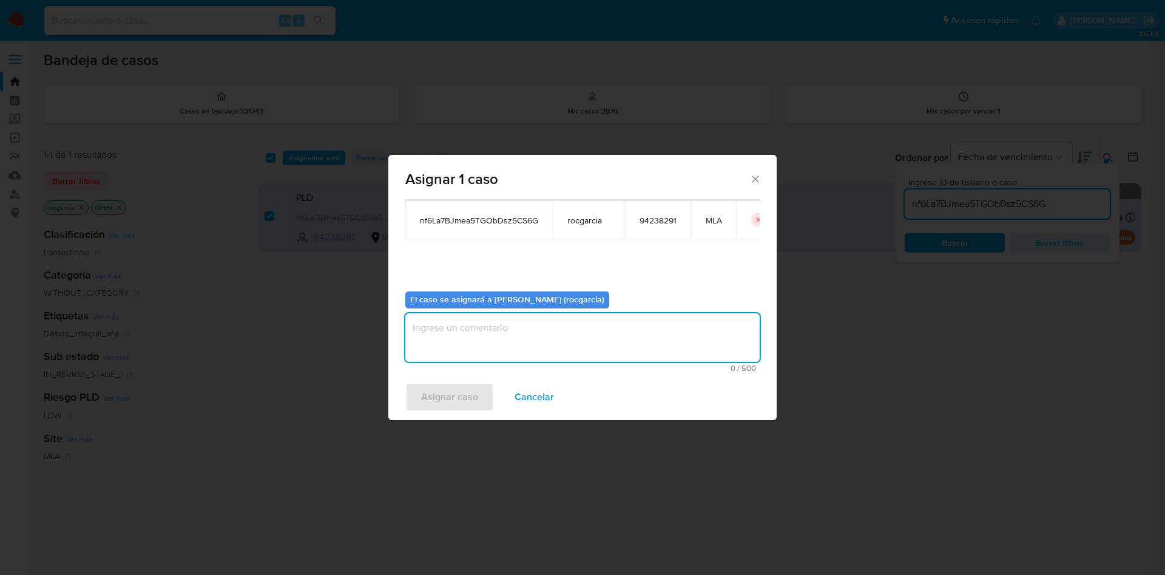
click at [448, 337] on textarea "assign-modal" at bounding box center [582, 337] width 354 height 49
click at [446, 390] on span "Asignar caso" at bounding box center [449, 396] width 57 height 27
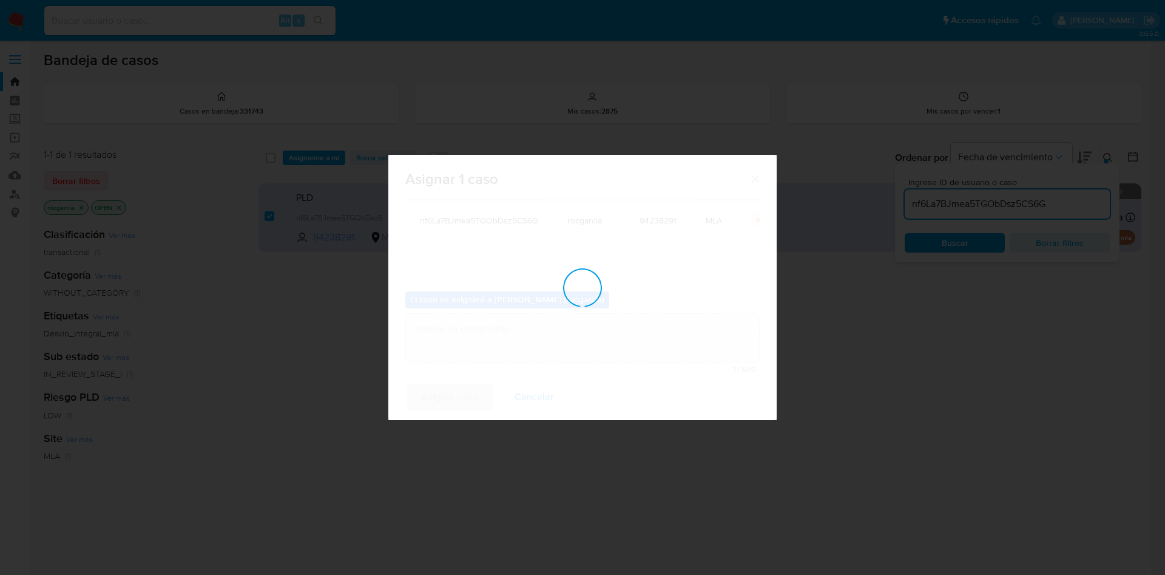
checkbox input "false"
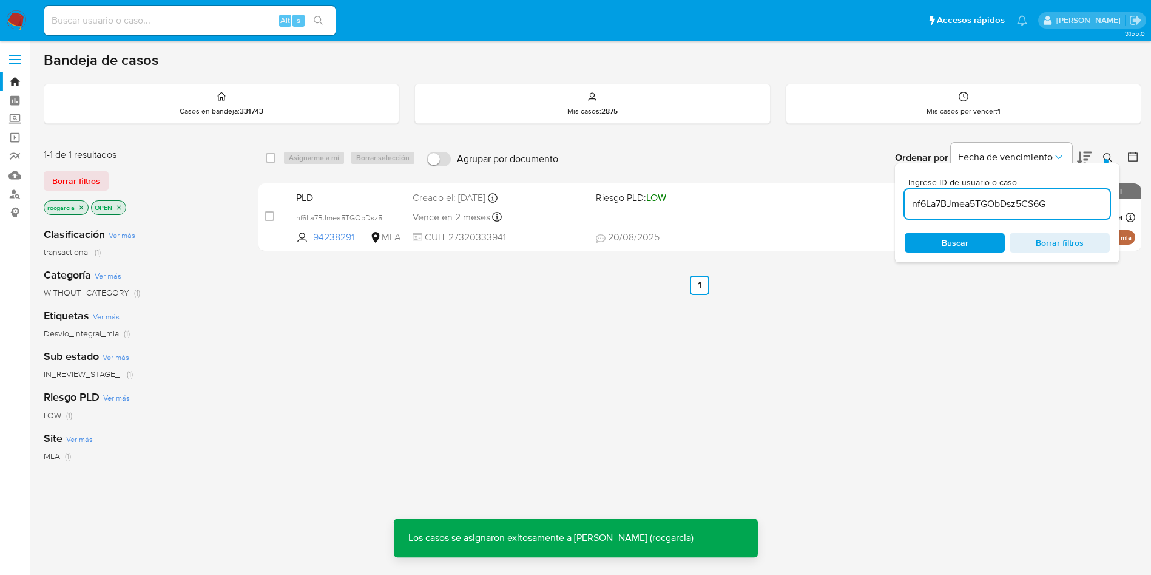
click at [32, 12] on nav "Pausado Ver notificaciones Alt s Accesos rápidos Presiona las siguientes teclas…" at bounding box center [575, 20] width 1151 height 41
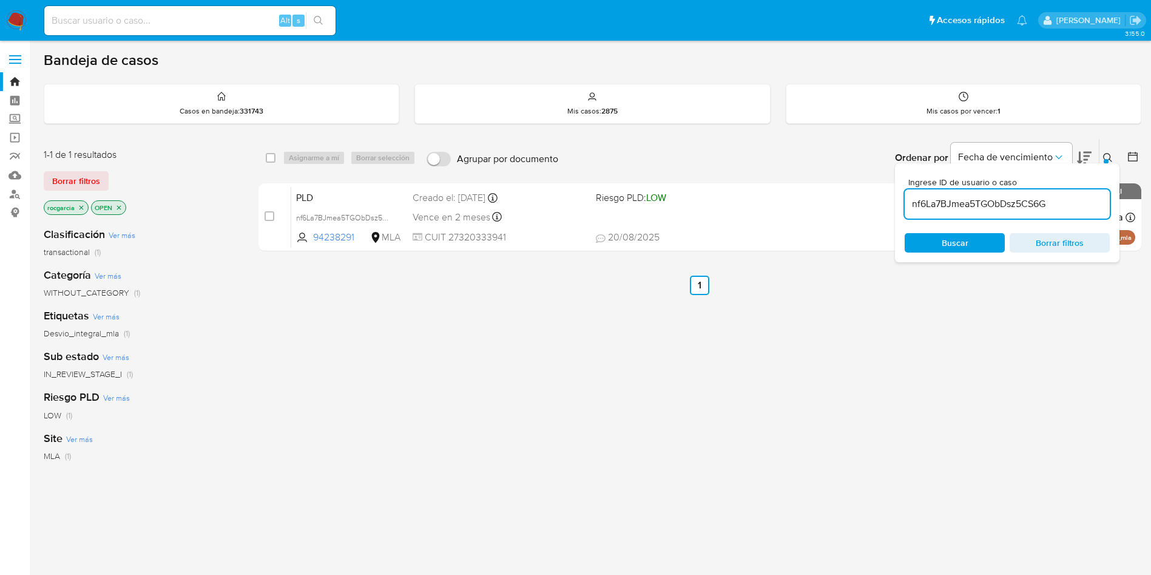
click at [15, 14] on img at bounding box center [16, 20] width 21 height 21
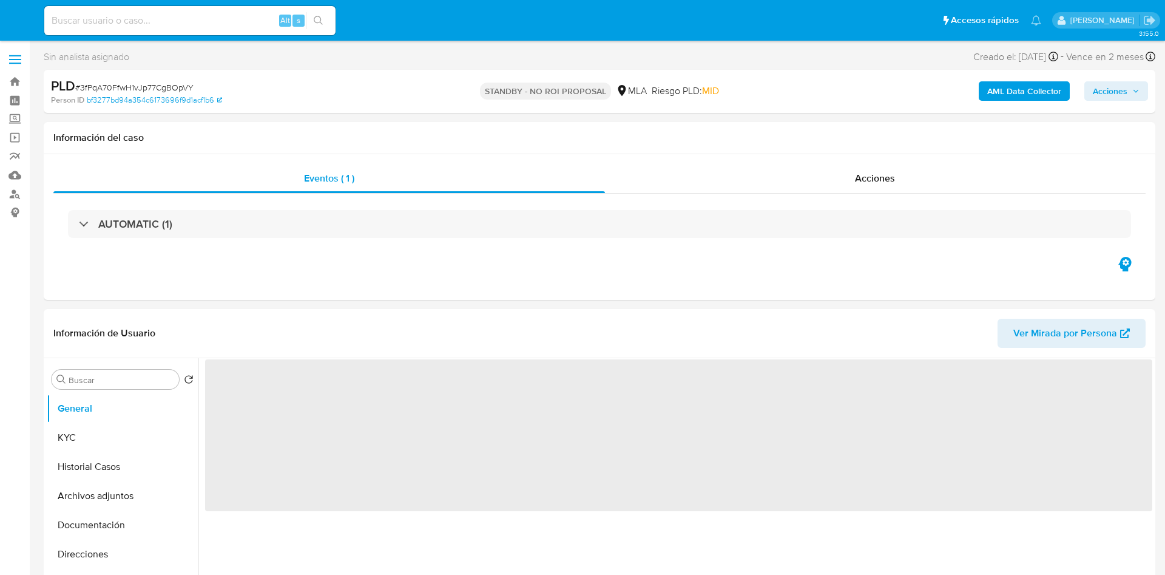
select select "10"
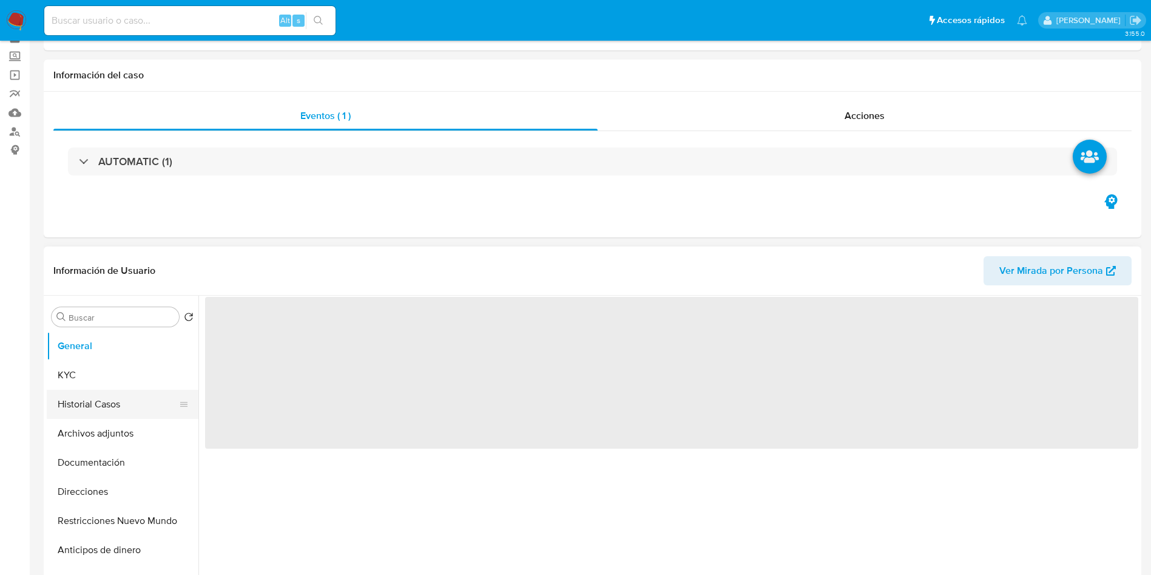
scroll to position [91, 0]
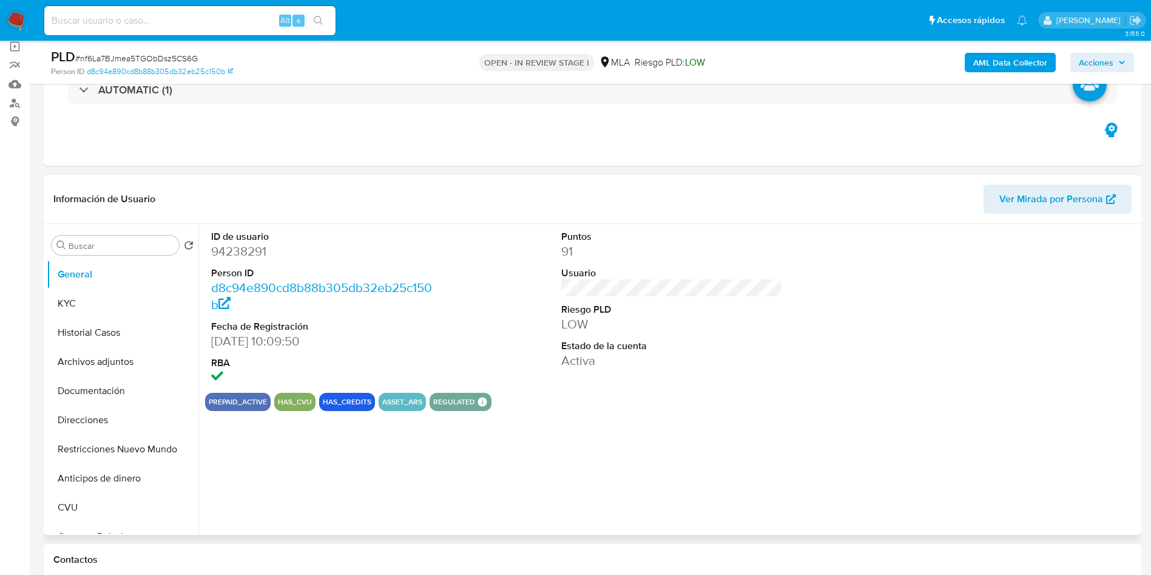
click at [238, 243] on dd "94238291" at bounding box center [321, 251] width 221 height 17
select select "10"
copy dd "94238291"
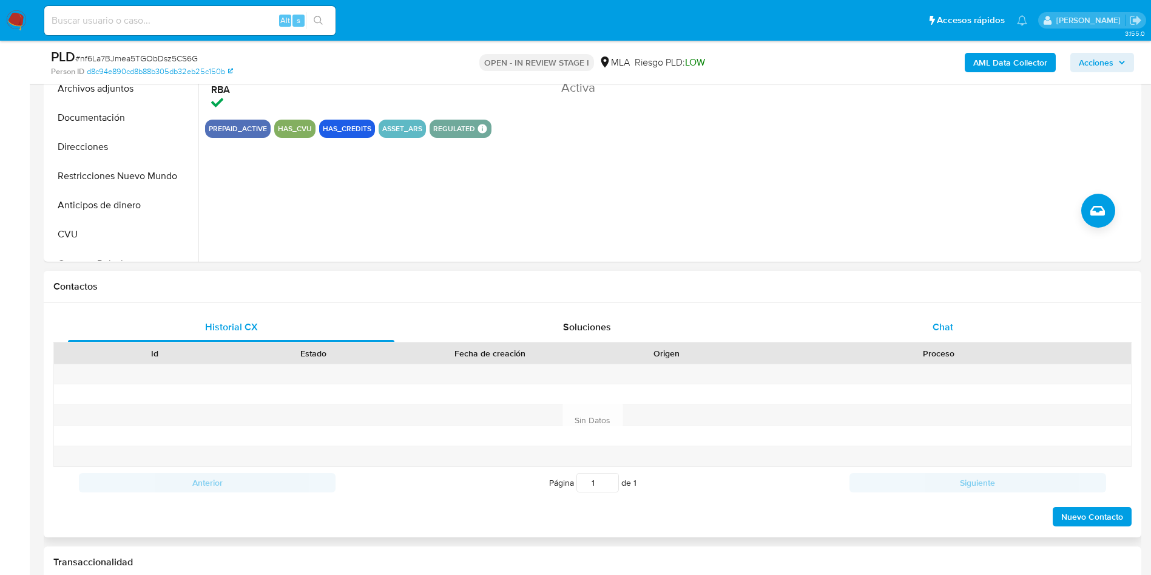
click at [928, 314] on div "Chat" at bounding box center [943, 326] width 326 height 29
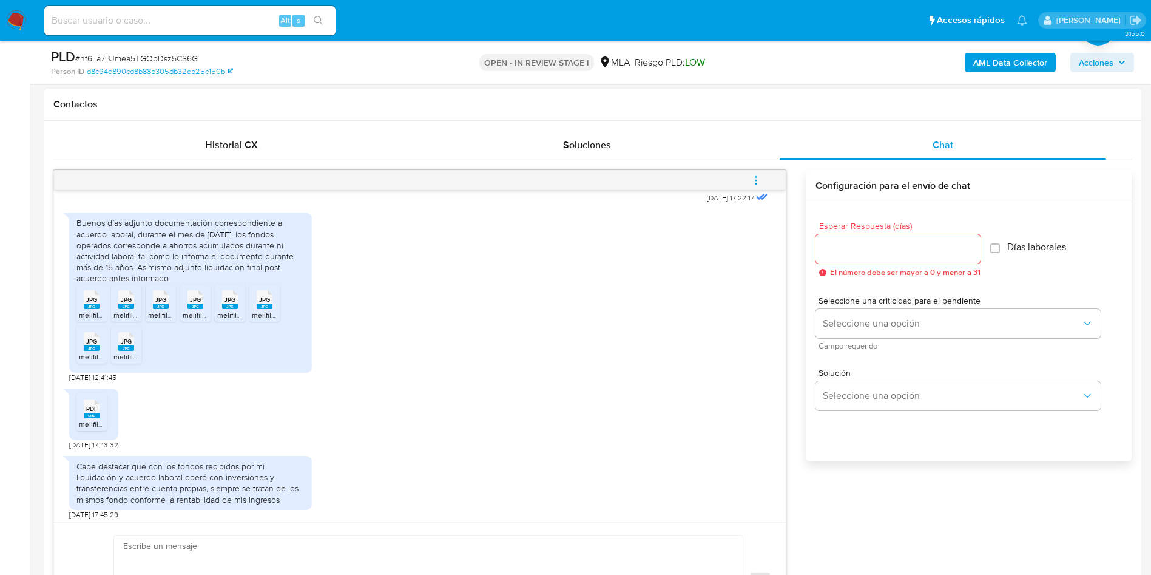
scroll to position [679, 0]
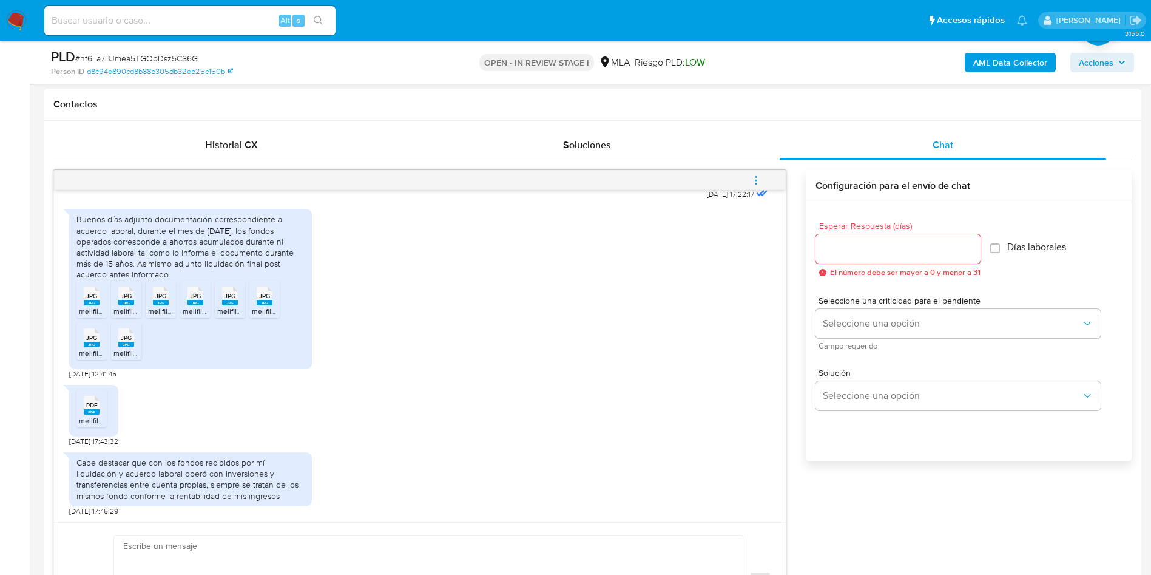
click at [89, 300] on rect at bounding box center [92, 302] width 16 height 5
click at [121, 304] on rect at bounding box center [126, 302] width 16 height 5
click at [159, 301] on rect at bounding box center [161, 302] width 16 height 5
click at [201, 303] on rect at bounding box center [195, 302] width 16 height 5
drag, startPoint x: 223, startPoint y: 303, endPoint x: 262, endPoint y: 308, distance: 39.1
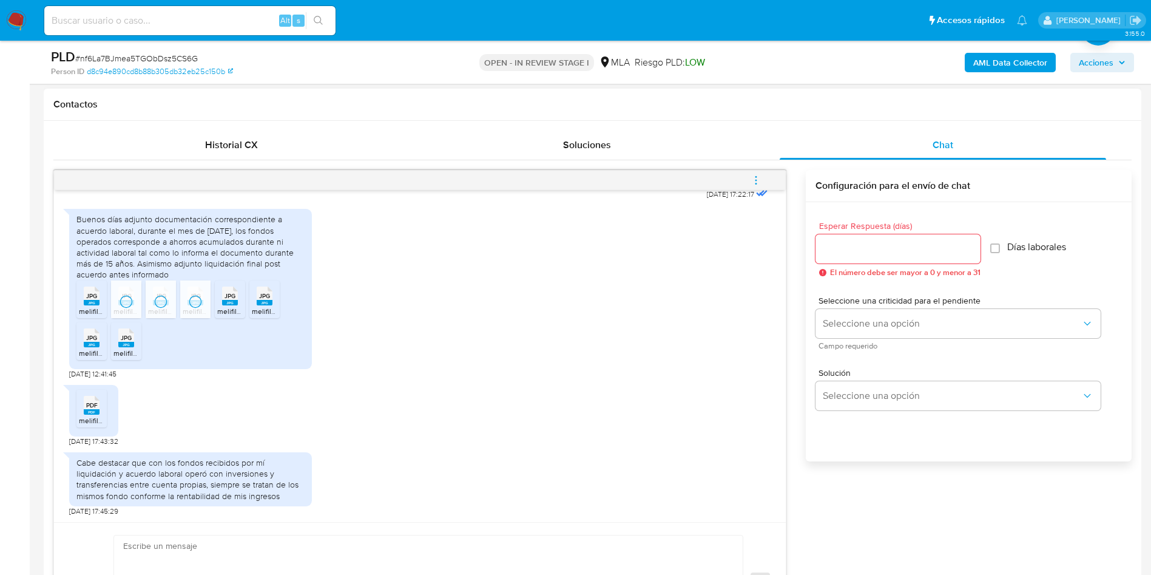
click at [225, 303] on rect at bounding box center [230, 302] width 16 height 5
click at [262, 308] on span "melifile6134232149038041320.jpg" at bounding box center [307, 311] width 111 height 10
click at [91, 350] on span "melifile7213002611519251091.jpg" at bounding box center [131, 353] width 105 height 10
click at [115, 350] on span "melifile7974844820060028945.jpg" at bounding box center [170, 353] width 115 height 10
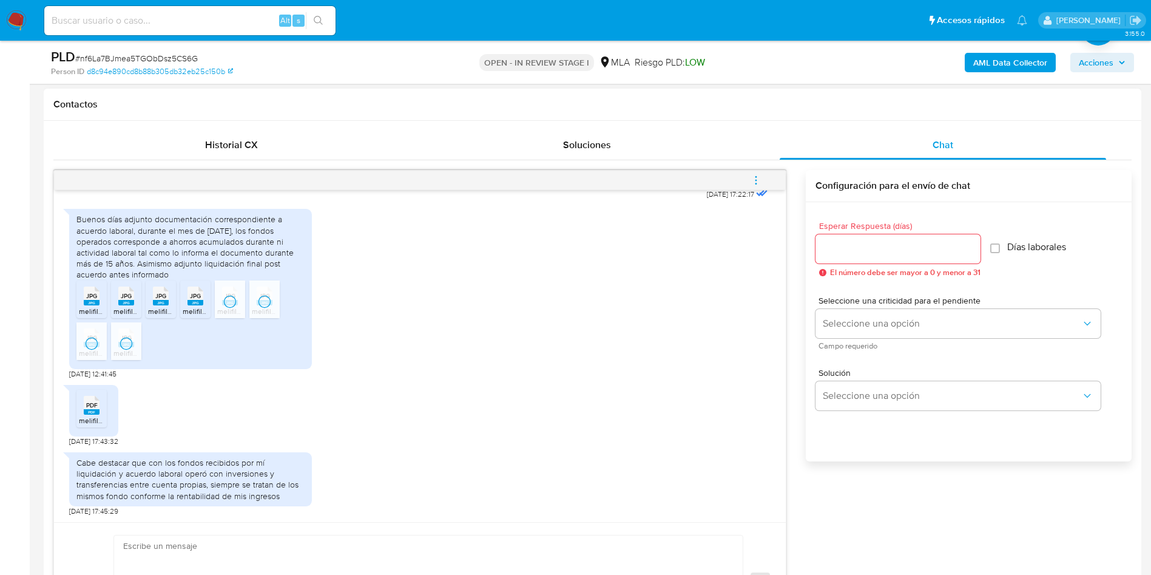
click at [90, 397] on icon at bounding box center [92, 405] width 16 height 19
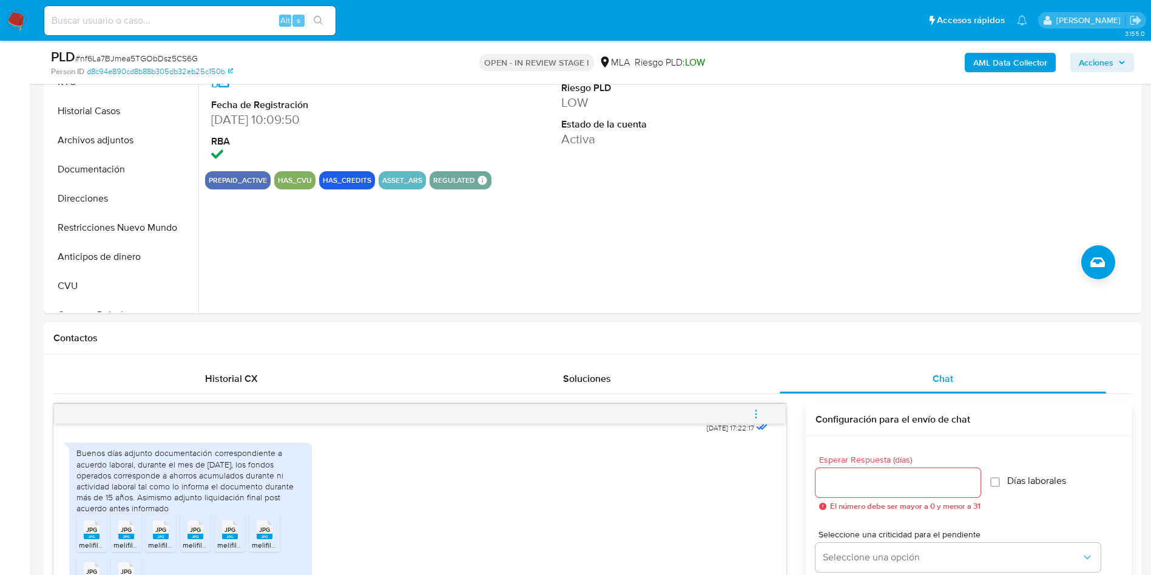
scroll to position [91, 0]
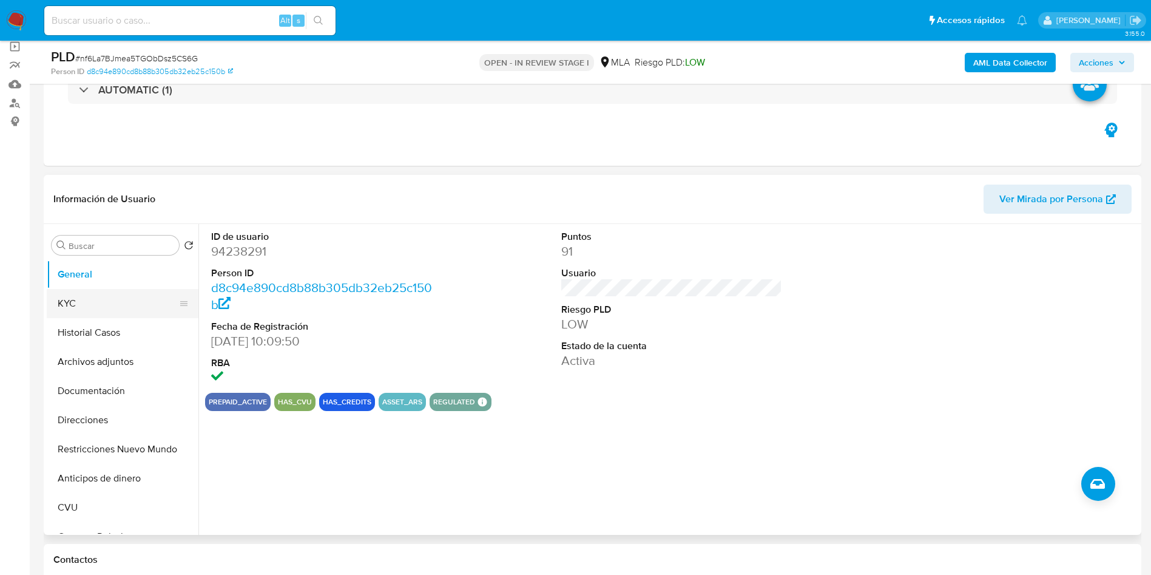
click at [76, 296] on button "KYC" at bounding box center [118, 303] width 142 height 29
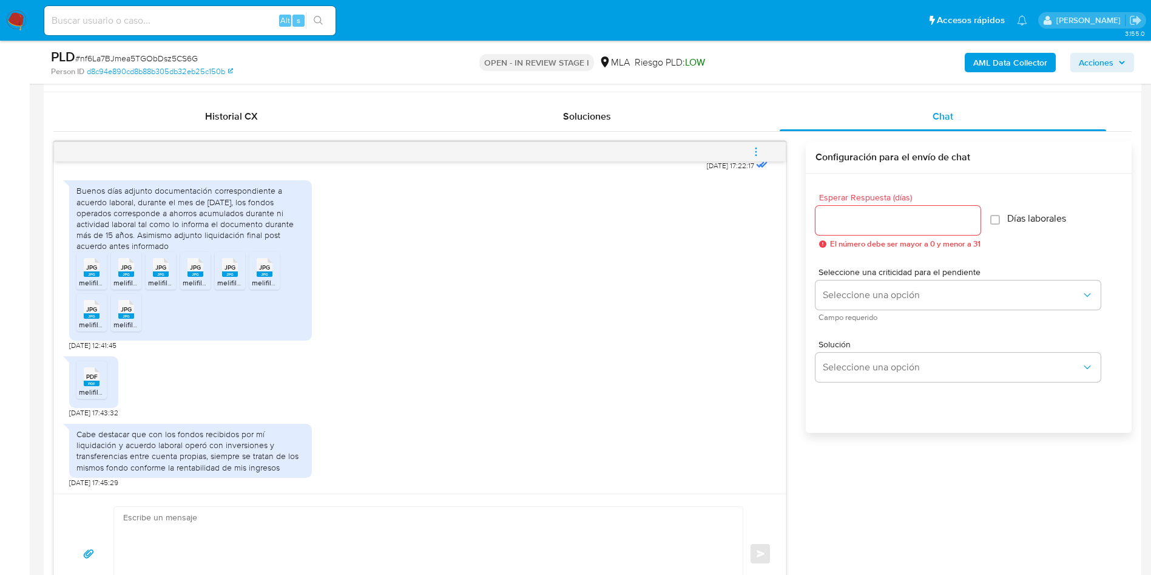
scroll to position [546, 0]
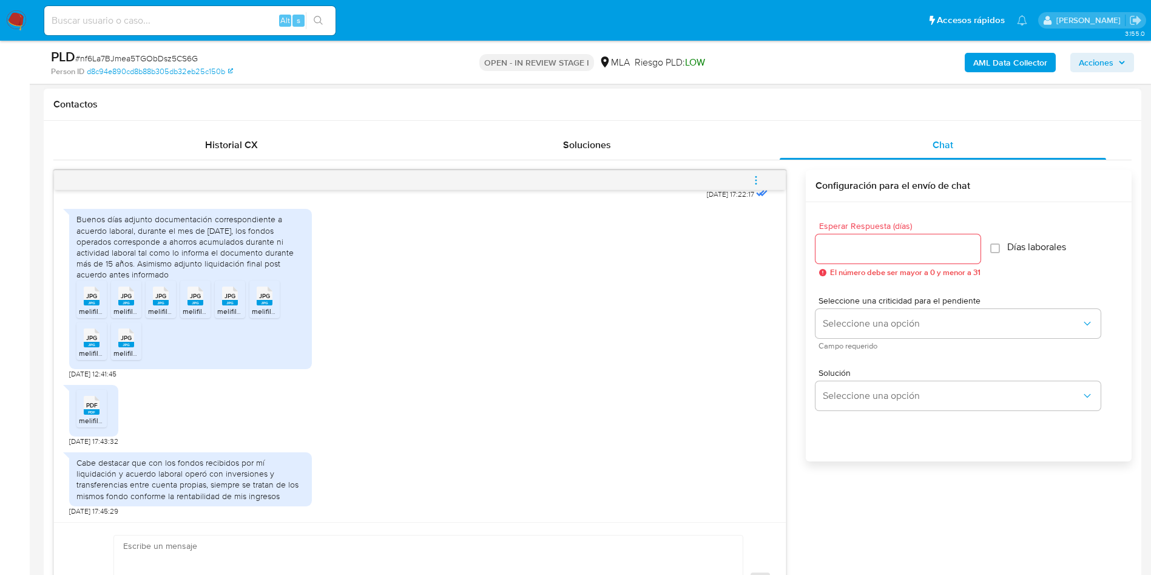
click at [84, 221] on div "Buenos días adjunto documentación correspondiente a acuerdo laboral, durante el…" at bounding box center [190, 247] width 228 height 66
drag, startPoint x: 79, startPoint y: 219, endPoint x: 176, endPoint y: 270, distance: 109.7
click at [176, 270] on div "Buenos días adjunto documentación correspondiente a acuerdo laboral, durante el…" at bounding box center [190, 247] width 228 height 66
copy div "Buenos días adjunto documentación correspondiente a acuerdo laboral, durante el…"
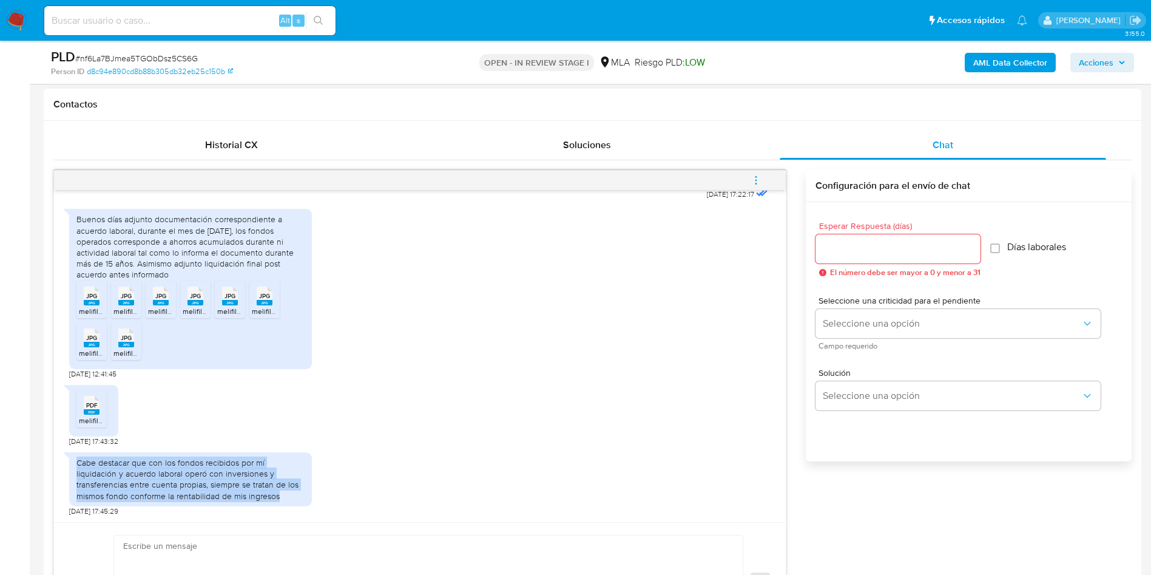
drag, startPoint x: 78, startPoint y: 465, endPoint x: 288, endPoint y: 495, distance: 212.0
click at [288, 495] on div "Cabe destacar que con los fondos recibidos por mí liquidación y acuerdo laboral…" at bounding box center [190, 479] width 228 height 44
copy div "Cabe destacar que con los fondos recibidos por mí liquidación y acuerdo laboral…"
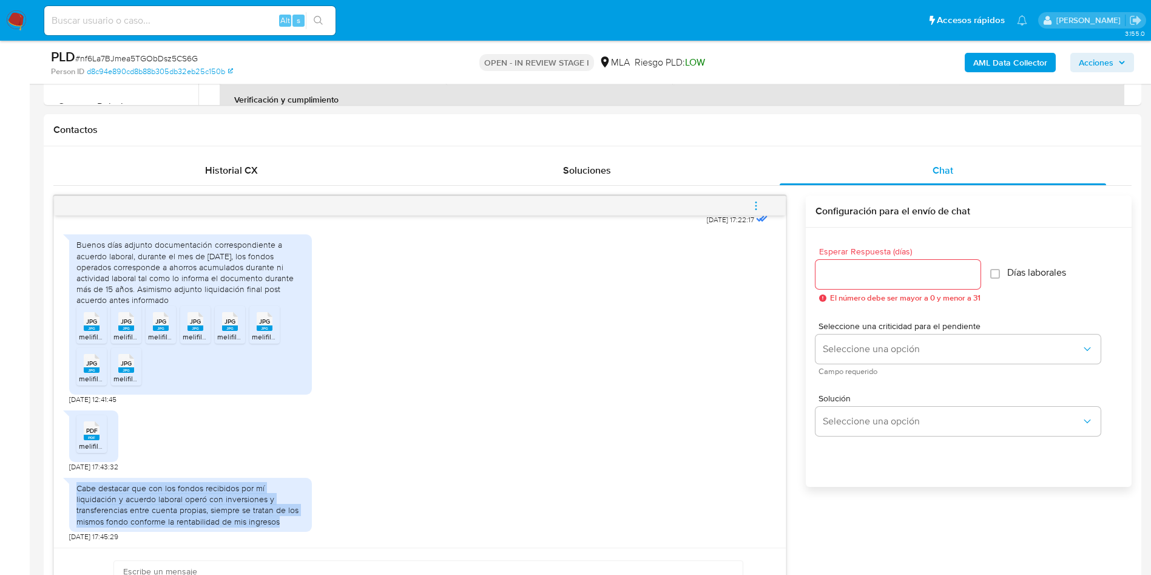
scroll to position [91, 0]
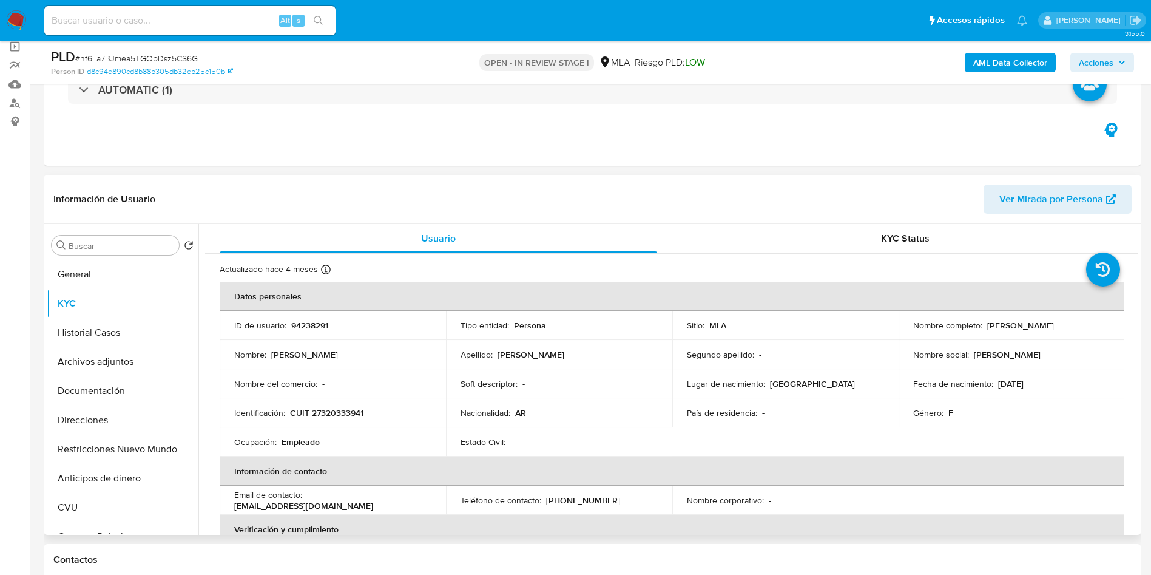
click at [306, 329] on p "94238291" at bounding box center [309, 325] width 37 height 11
copy p "94238291"
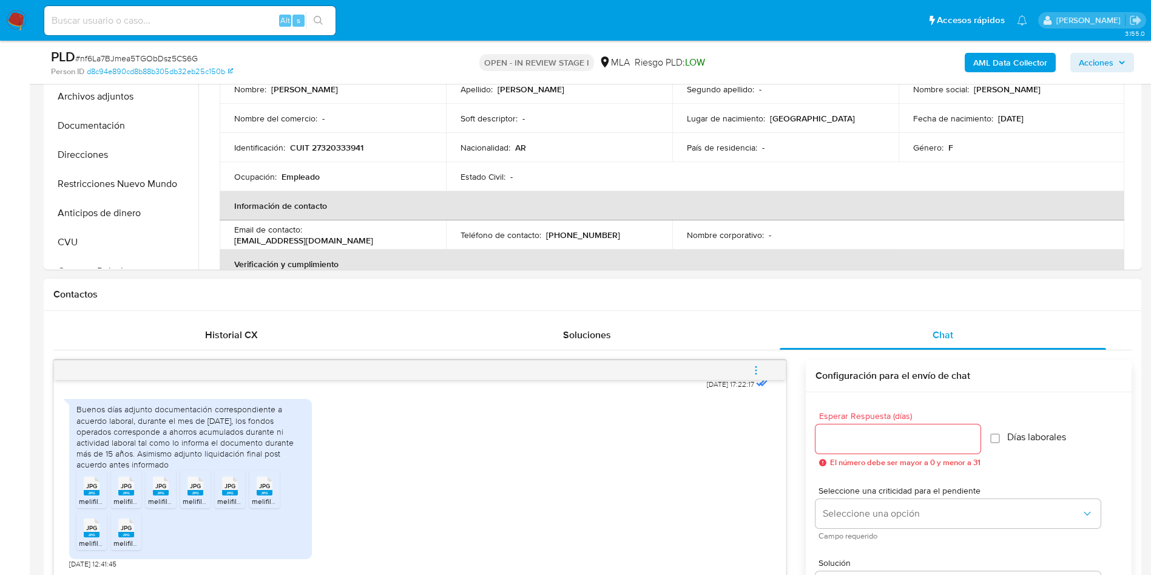
scroll to position [728, 0]
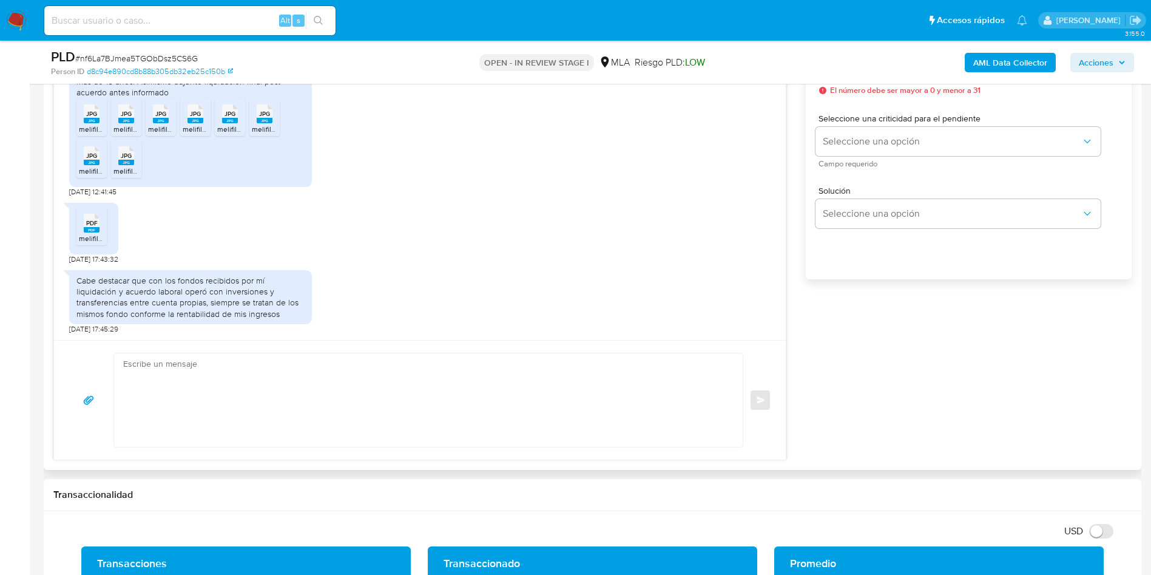
click at [240, 377] on textarea at bounding box center [425, 399] width 604 height 93
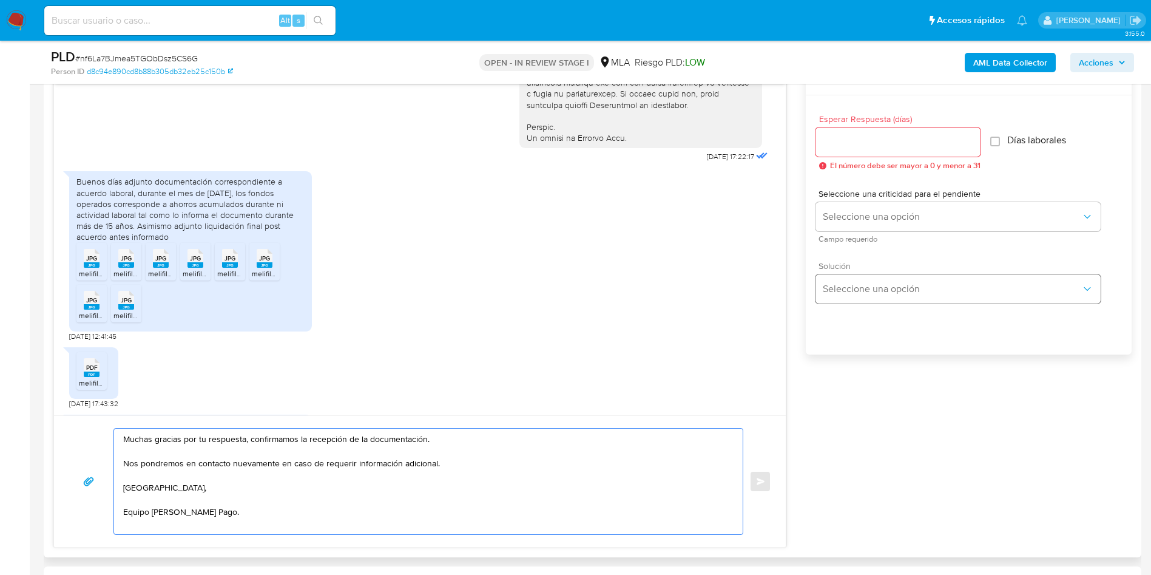
scroll to position [546, 0]
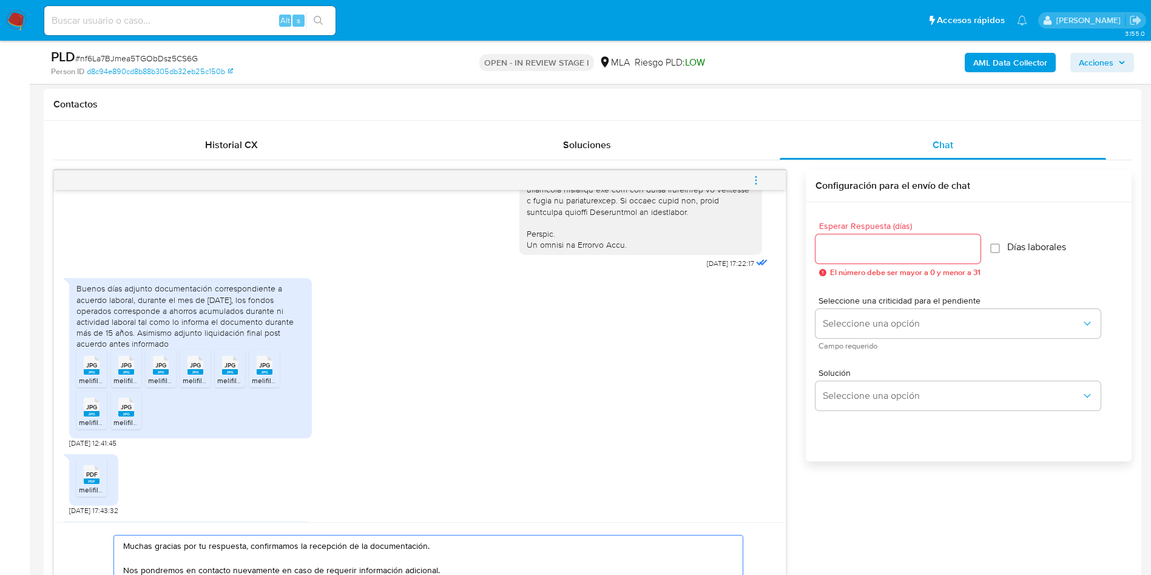
type textarea "Muchas gracias por tu respuesta, confirmamos la recepción de la documentación. …"
click at [874, 243] on input "Esperar Respuesta (días)" at bounding box center [898, 249] width 165 height 16
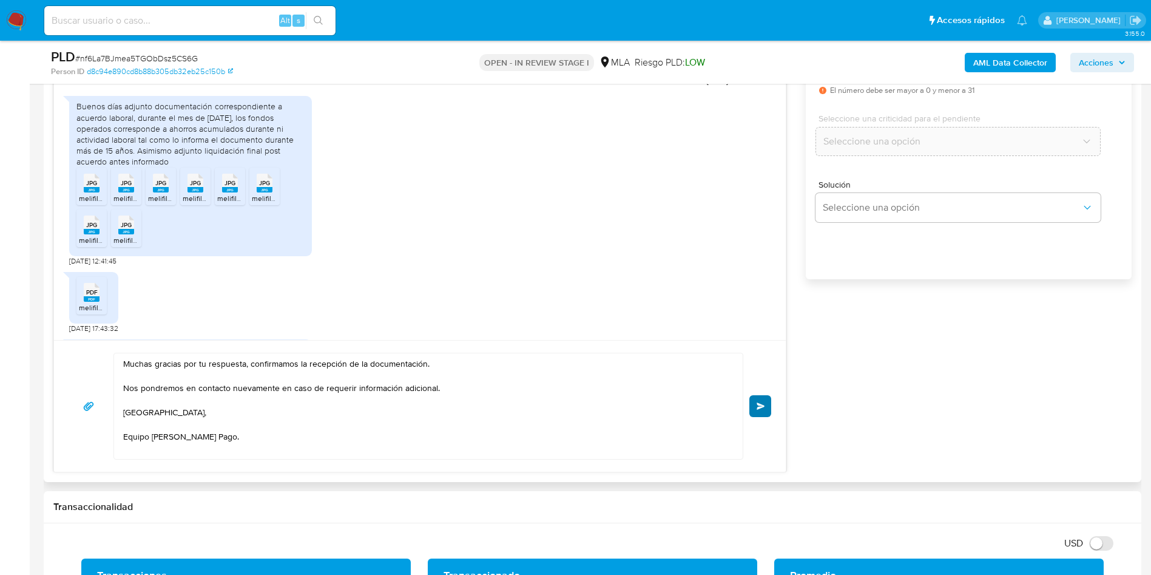
type input "0"
click at [763, 404] on span "Enviar" at bounding box center [761, 405] width 8 height 7
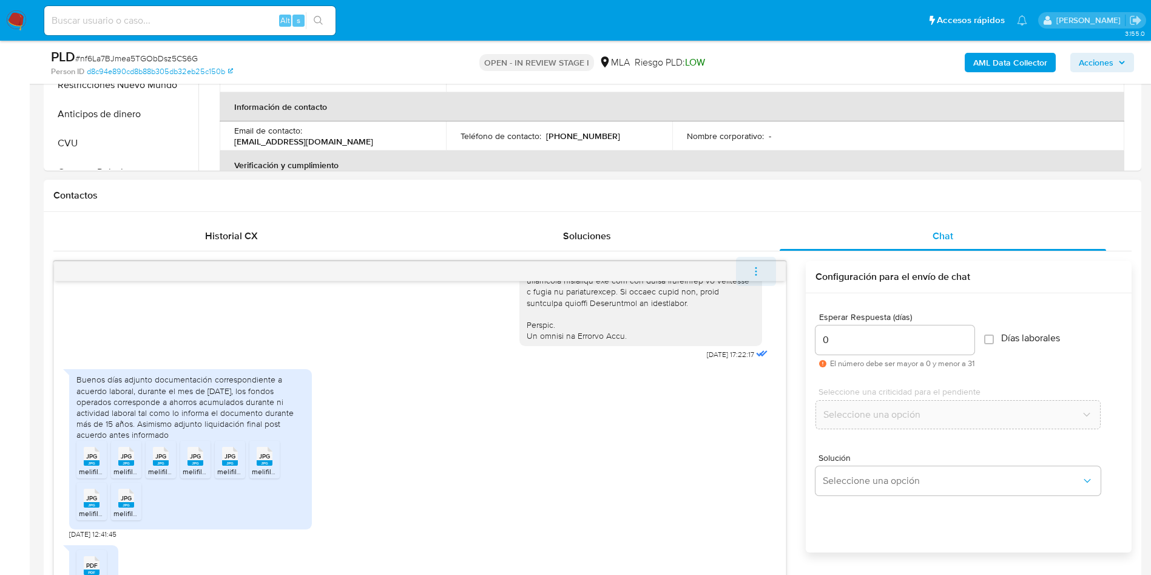
scroll to position [814, 0]
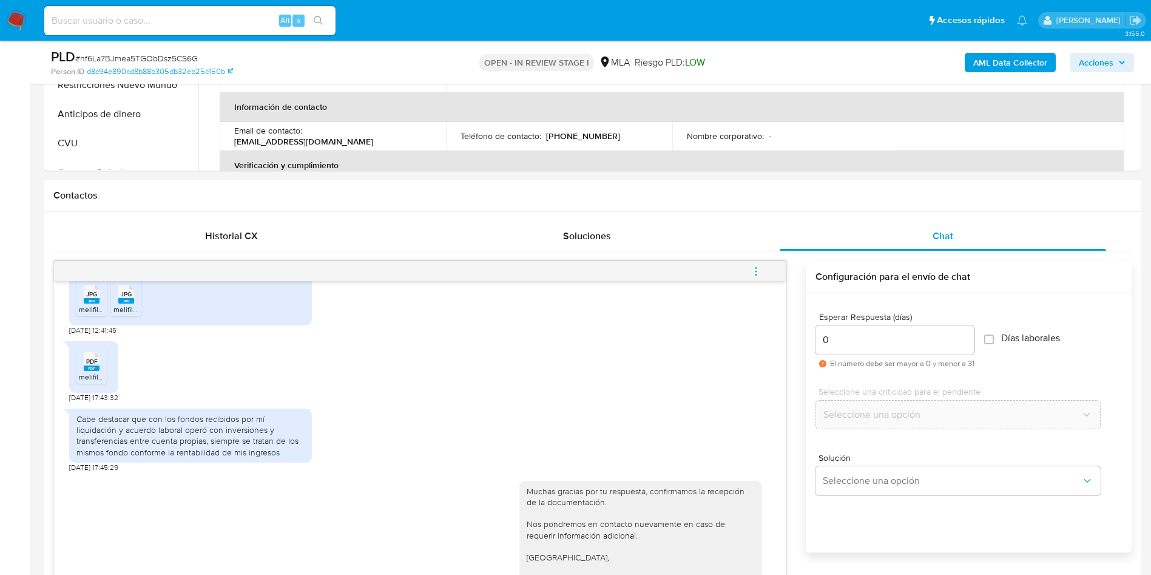
click at [755, 265] on span "menu-action" at bounding box center [756, 271] width 11 height 29
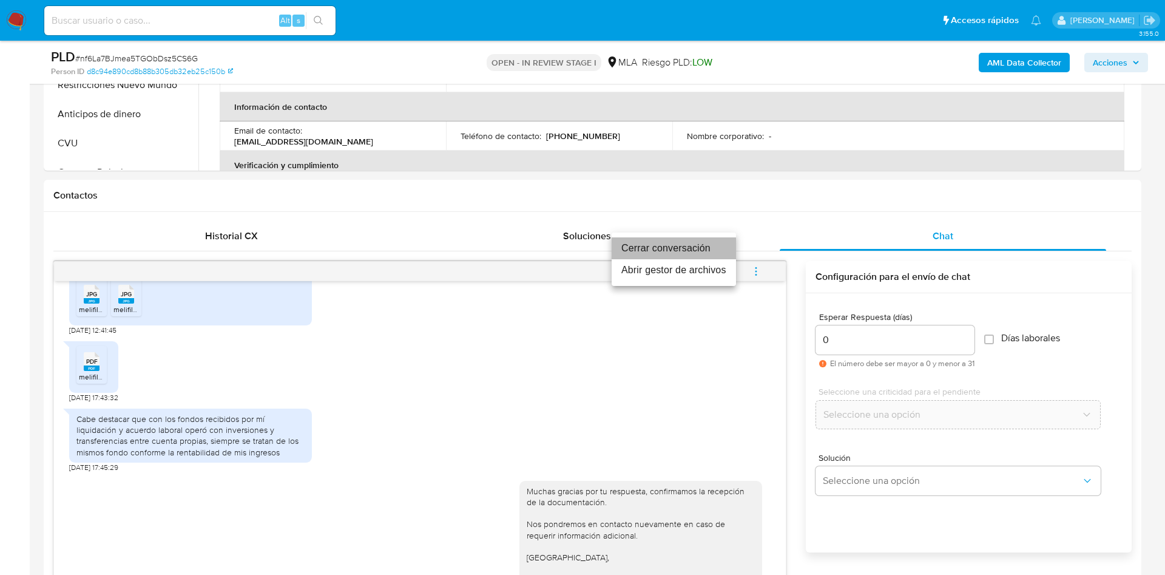
drag, startPoint x: 667, startPoint y: 245, endPoint x: 308, endPoint y: 132, distance: 376.4
click at [666, 245] on li "Cerrar conversación" at bounding box center [674, 248] width 124 height 22
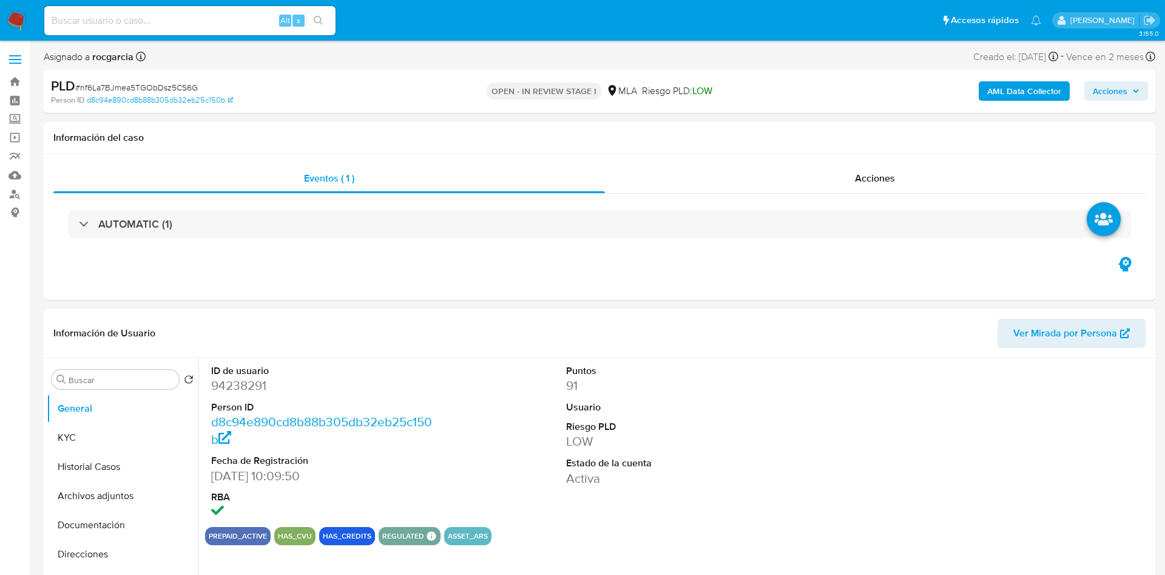
select select "10"
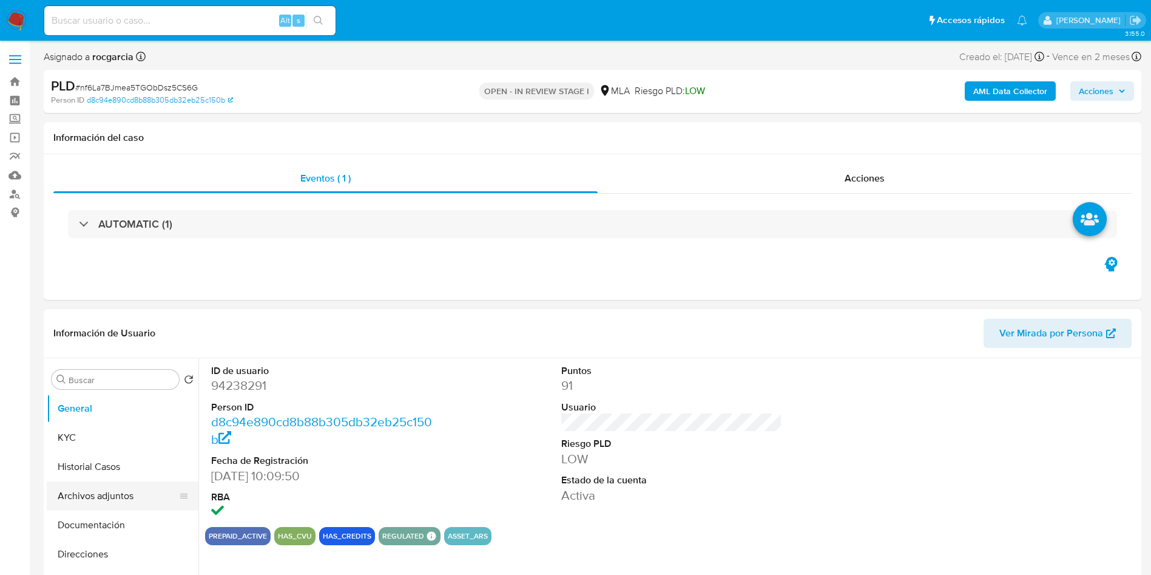
drag, startPoint x: 115, startPoint y: 488, endPoint x: 85, endPoint y: 481, distance: 31.2
click at [114, 488] on button "Archivos adjuntos" at bounding box center [118, 495] width 142 height 29
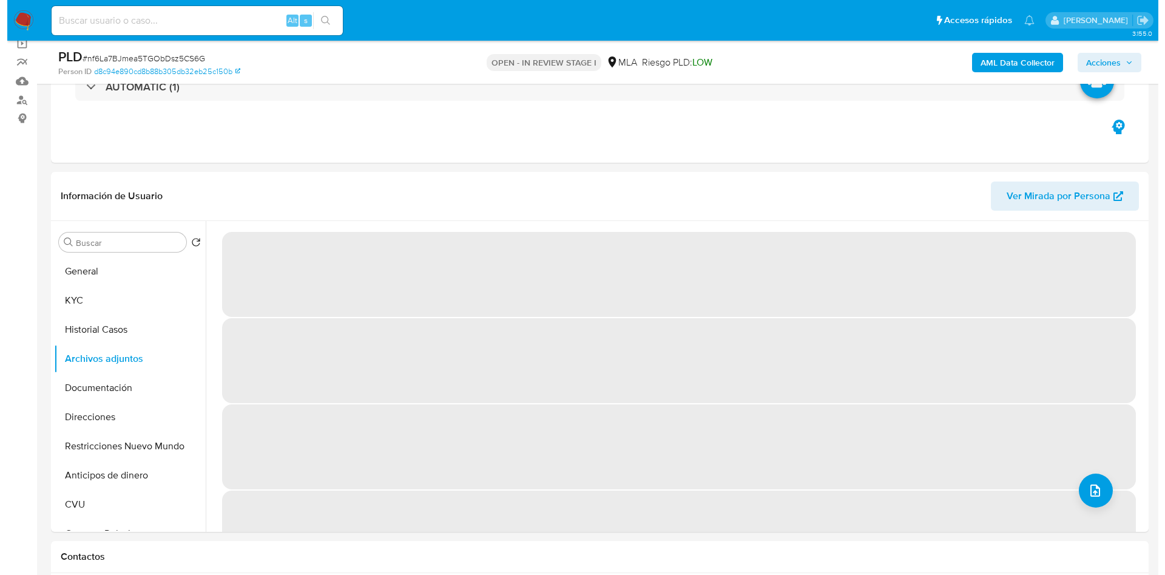
scroll to position [91, 0]
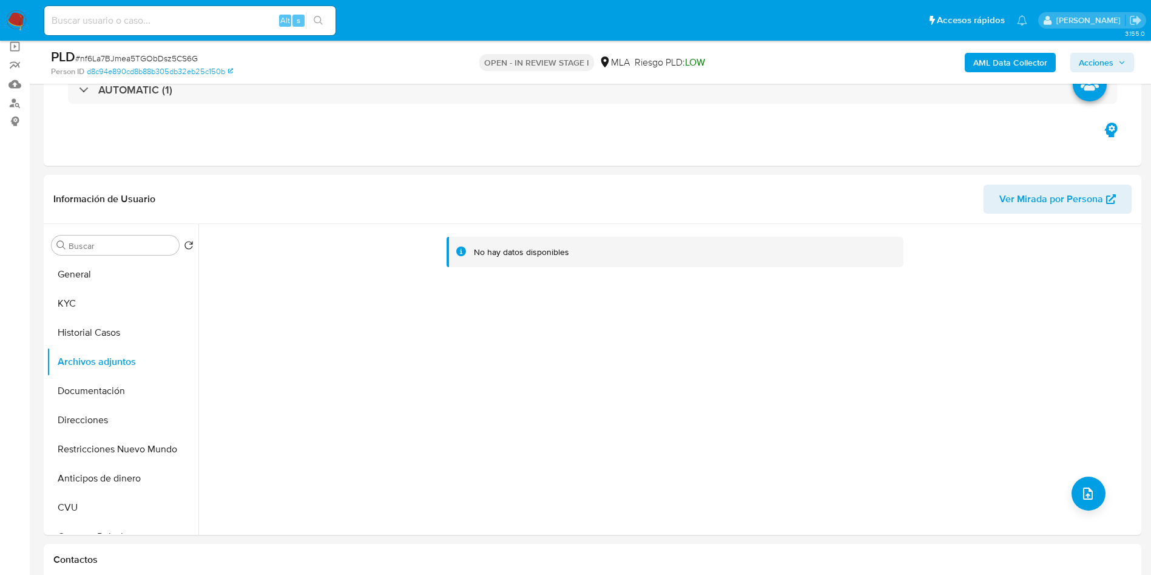
click at [1002, 63] on b "AML Data Collector" at bounding box center [1010, 62] width 74 height 19
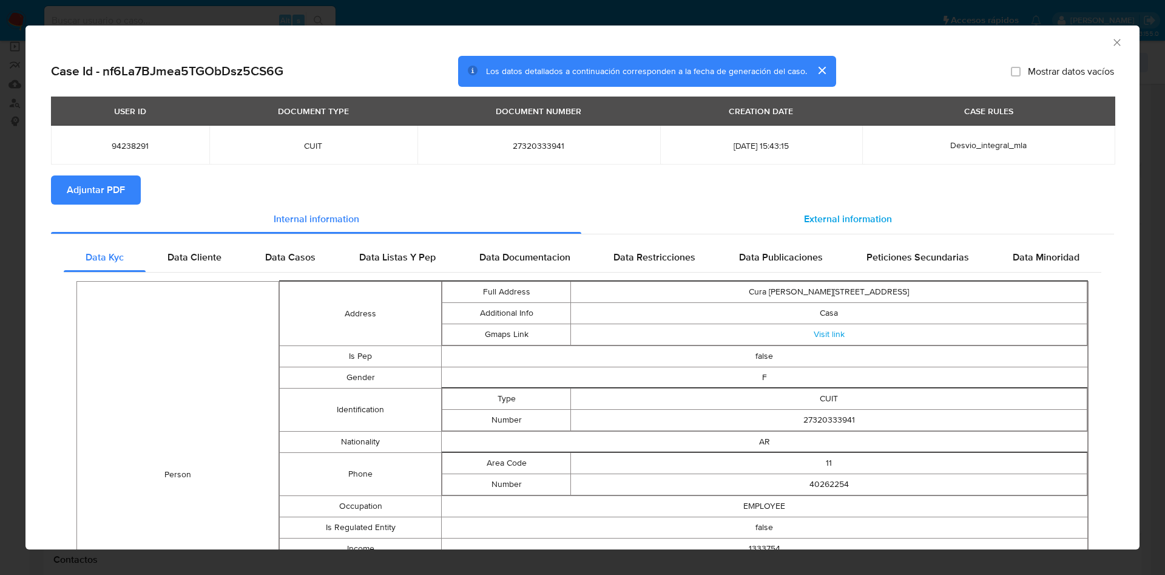
click at [868, 212] on span "External information" at bounding box center [848, 219] width 88 height 14
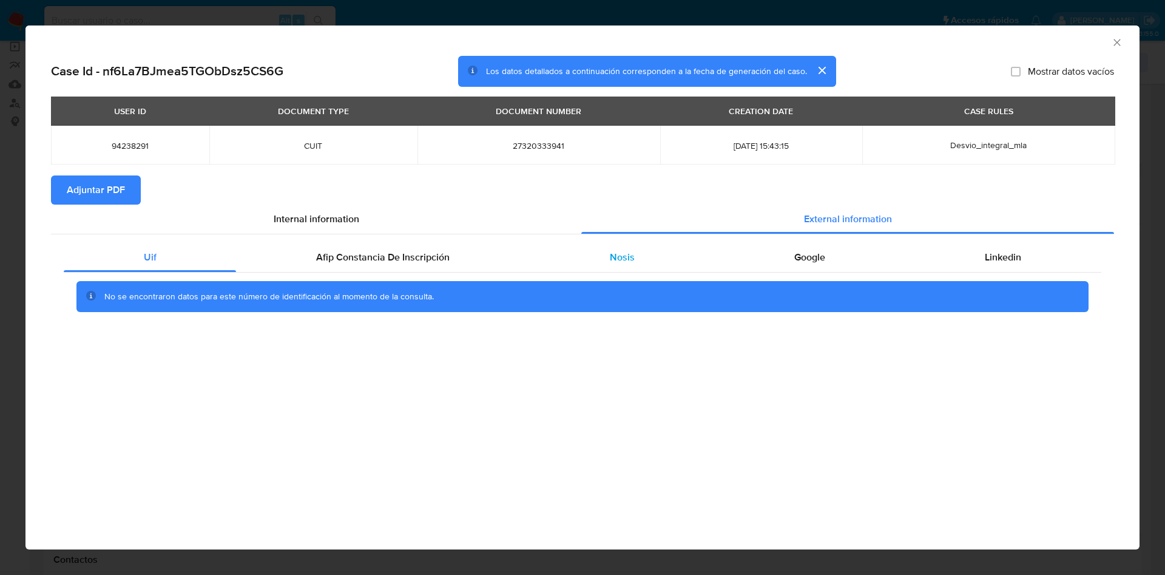
drag, startPoint x: 448, startPoint y: 255, endPoint x: 639, endPoint y: 247, distance: 190.7
click at [449, 255] on div "Afip Constancia De Inscripción" at bounding box center [382, 257] width 293 height 29
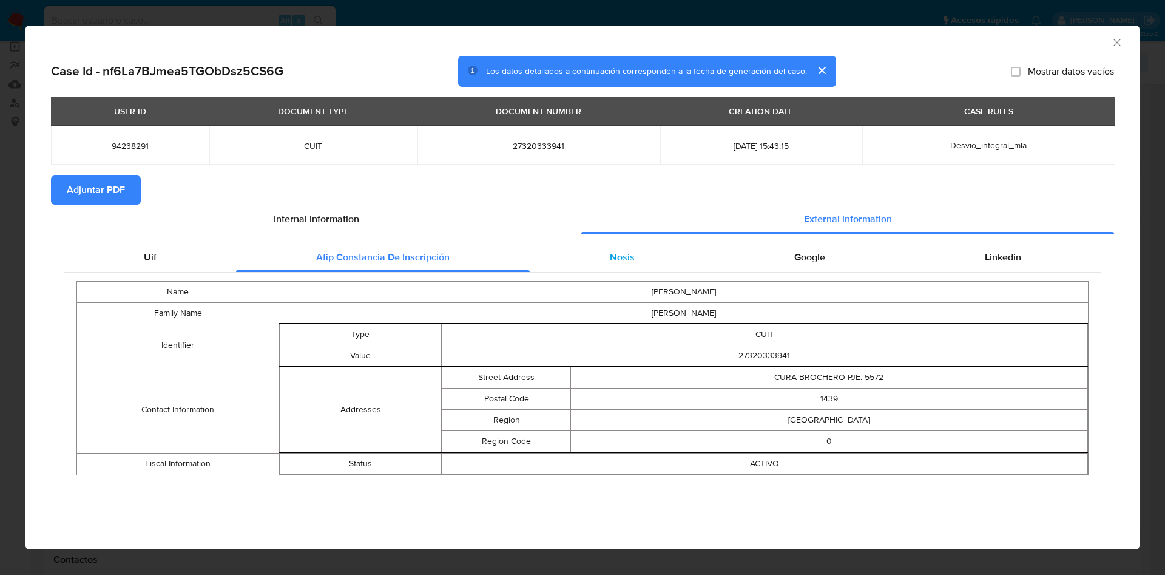
click at [652, 249] on div "Nosis" at bounding box center [622, 257] width 184 height 29
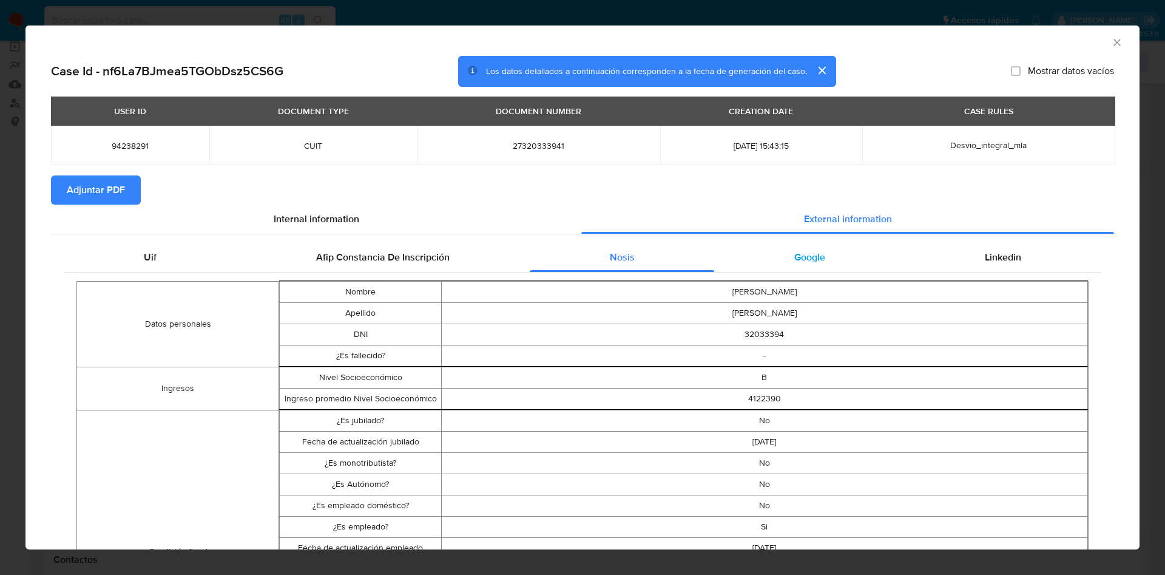
click at [817, 252] on div "Google" at bounding box center [809, 257] width 191 height 29
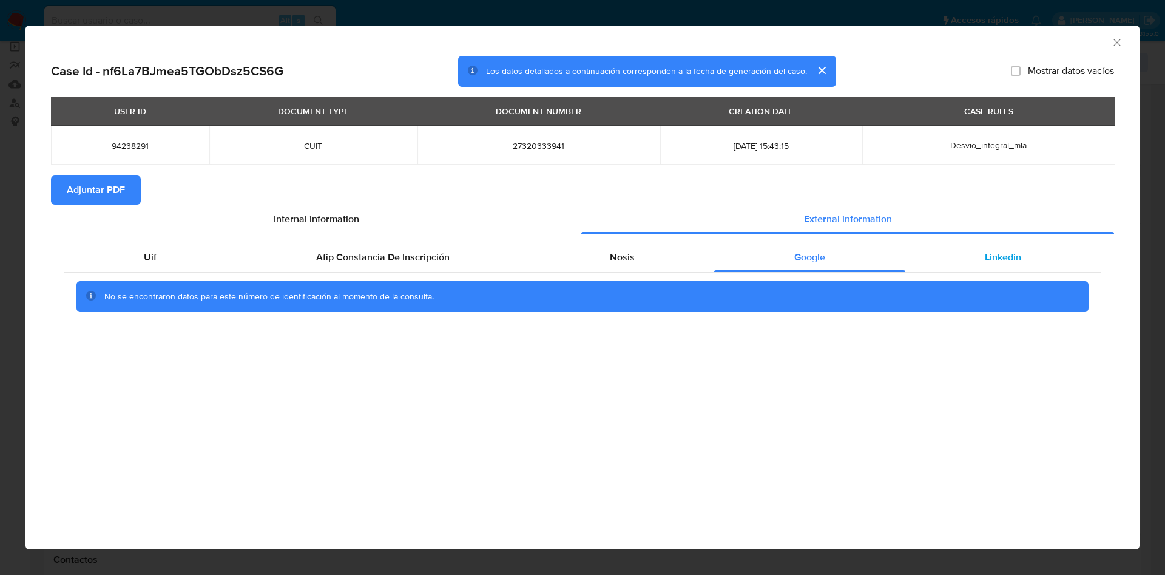
click at [961, 260] on div "Linkedin" at bounding box center [1003, 257] width 196 height 29
click at [98, 186] on span "Adjuntar PDF" at bounding box center [96, 190] width 58 height 27
click at [1121, 43] on icon "Cerrar ventana" at bounding box center [1117, 42] width 12 height 12
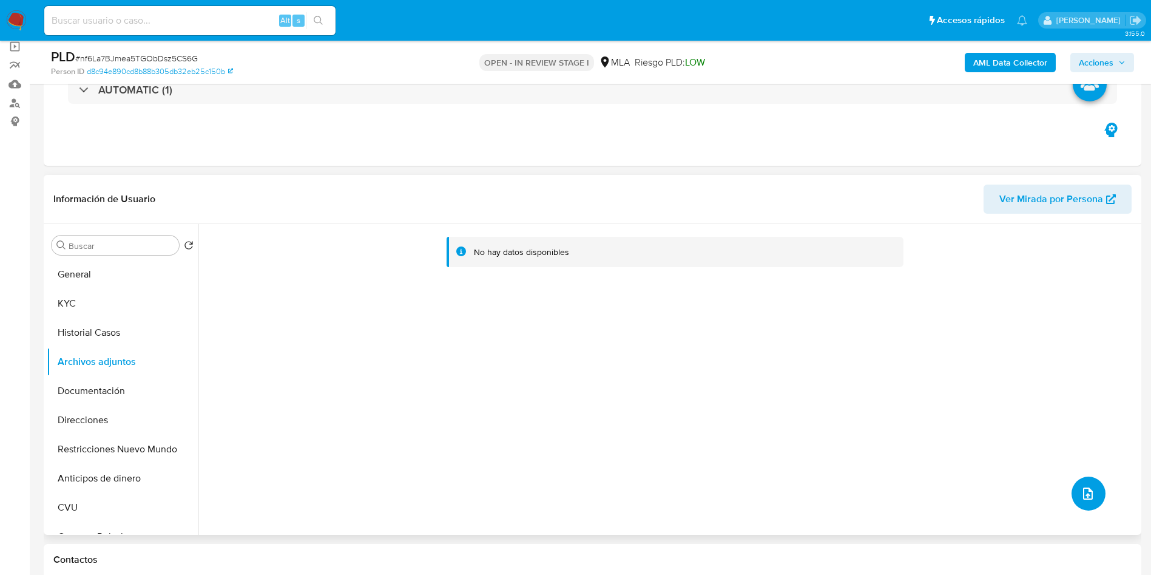
click at [1072, 496] on button "upload-file" at bounding box center [1089, 493] width 34 height 34
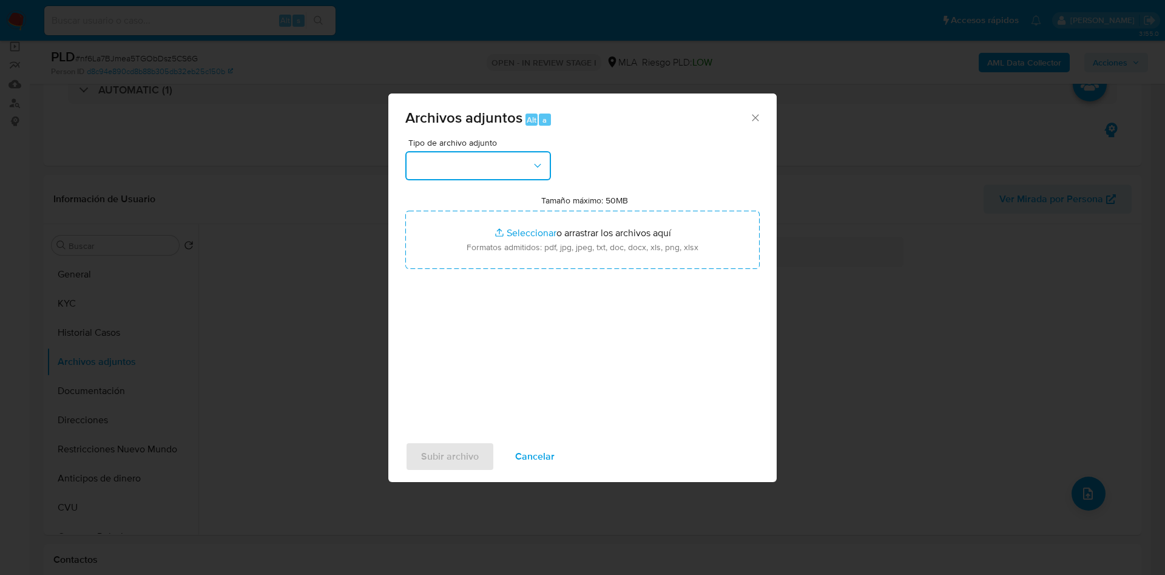
click at [481, 167] on button "button" at bounding box center [478, 165] width 146 height 29
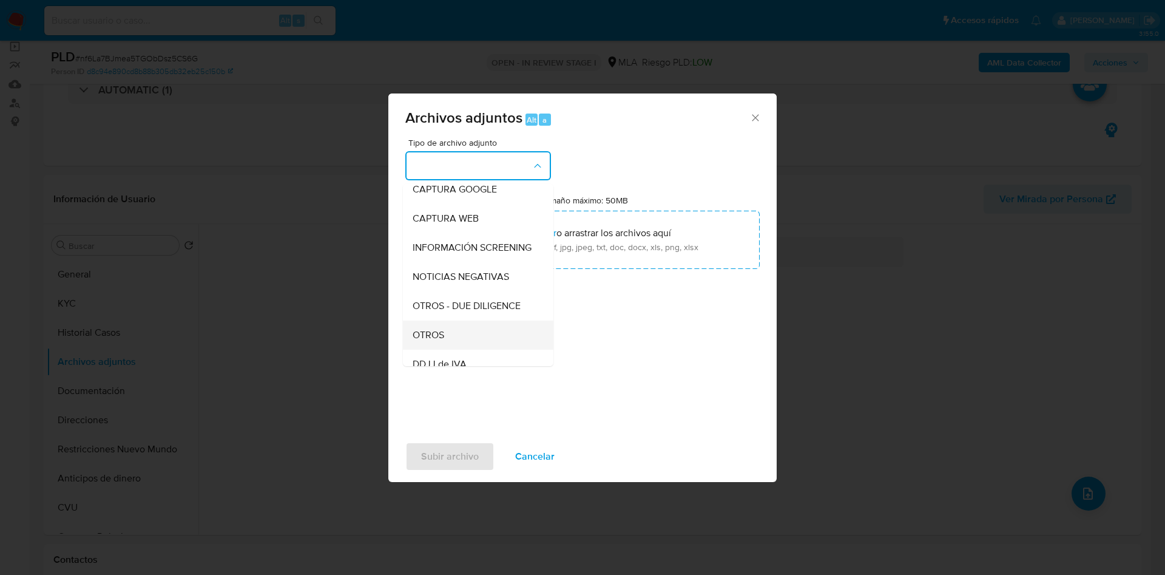
scroll to position [182, 0]
click at [471, 264] on div "OTROS" at bounding box center [475, 249] width 124 height 29
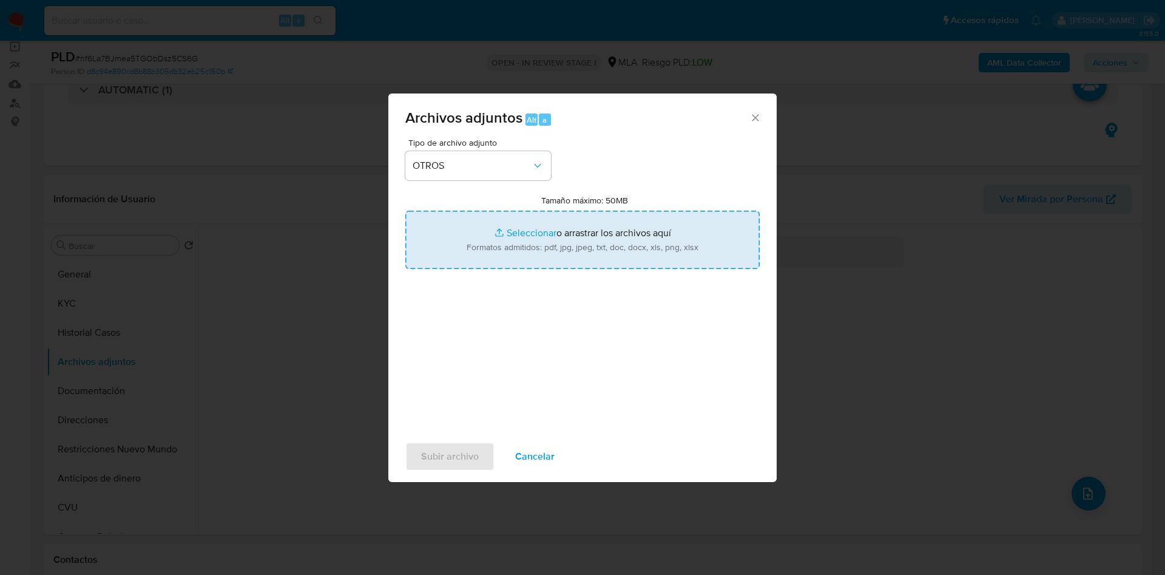
click at [533, 241] on input "Tamaño máximo: 50MB Seleccionar archivos" at bounding box center [582, 240] width 354 height 58
type input "C:\fakepath\Acuerdo.pdf"
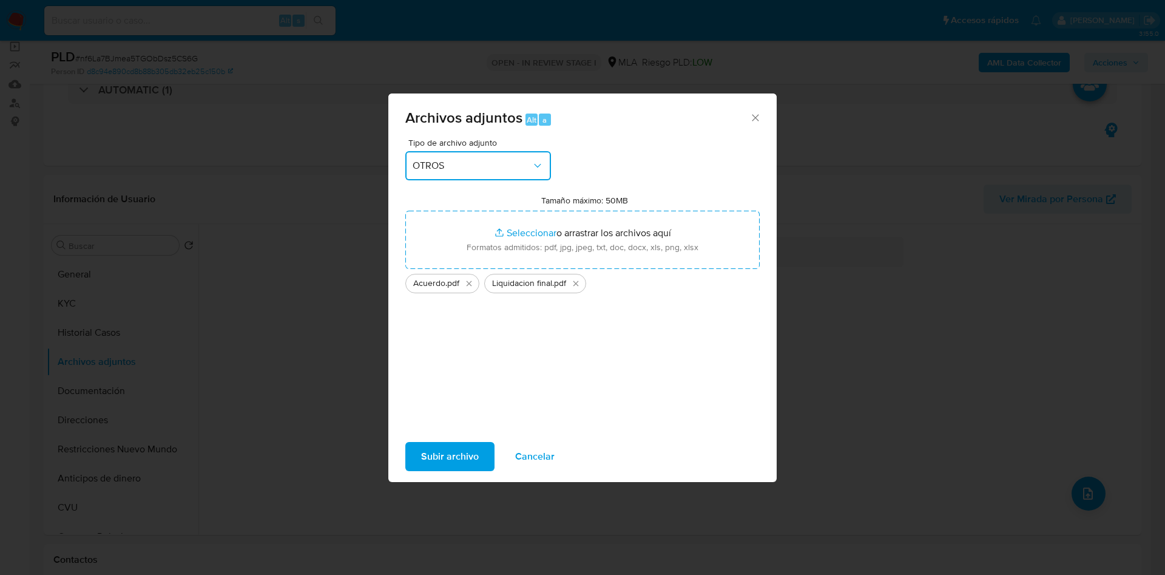
drag, startPoint x: 437, startPoint y: 157, endPoint x: 441, endPoint y: 167, distance: 10.8
click at [437, 157] on button "OTROS" at bounding box center [478, 165] width 146 height 29
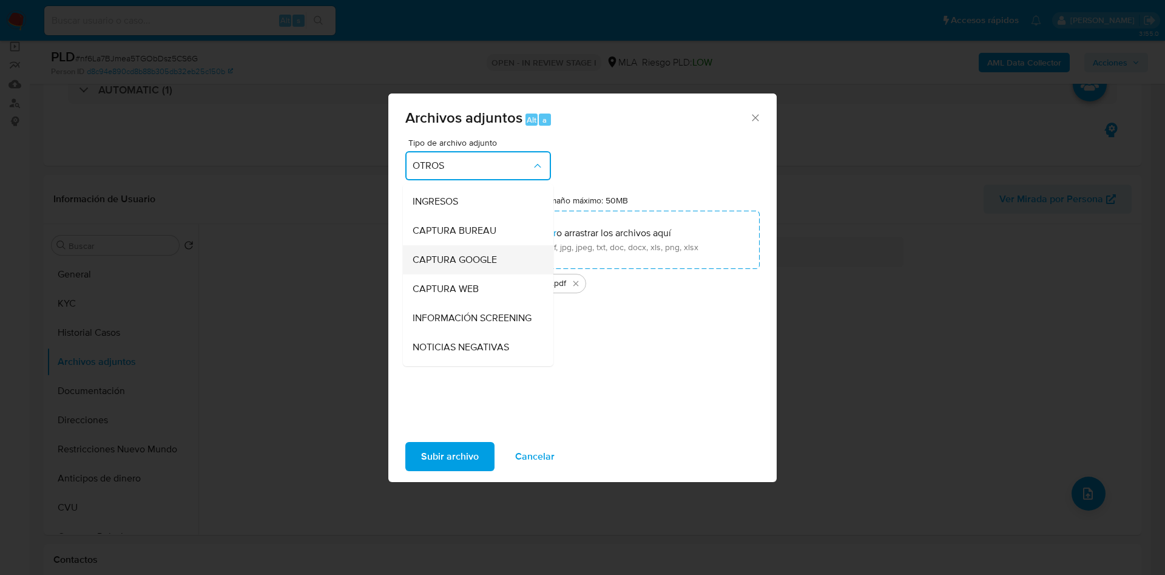
scroll to position [0, 0]
click at [467, 228] on div "INGRESOS" at bounding box center [475, 227] width 124 height 29
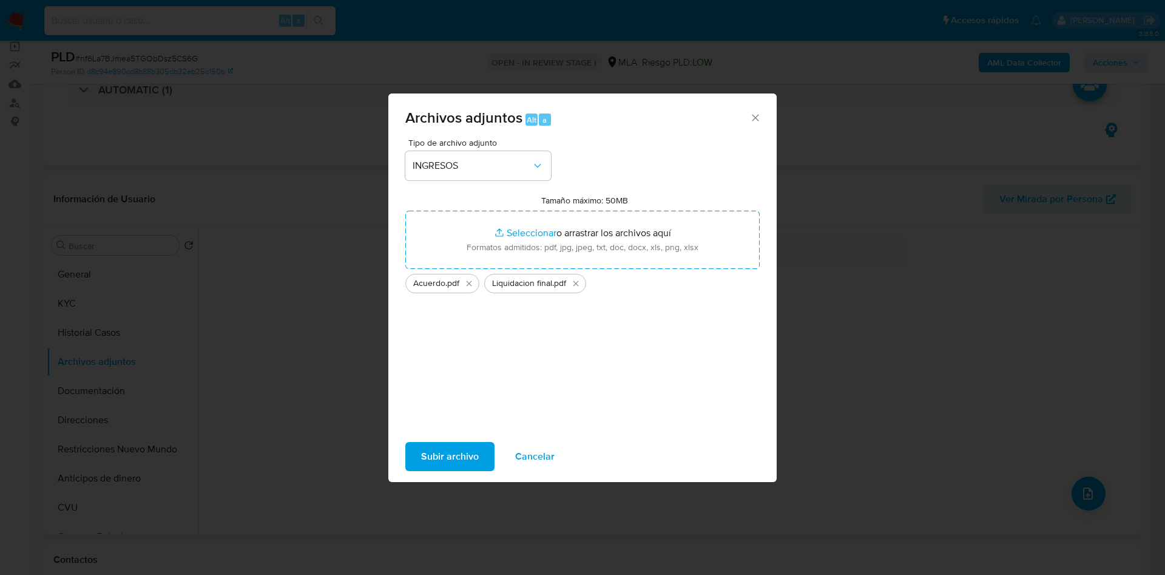
click at [459, 460] on span "Subir archivo" at bounding box center [450, 456] width 58 height 27
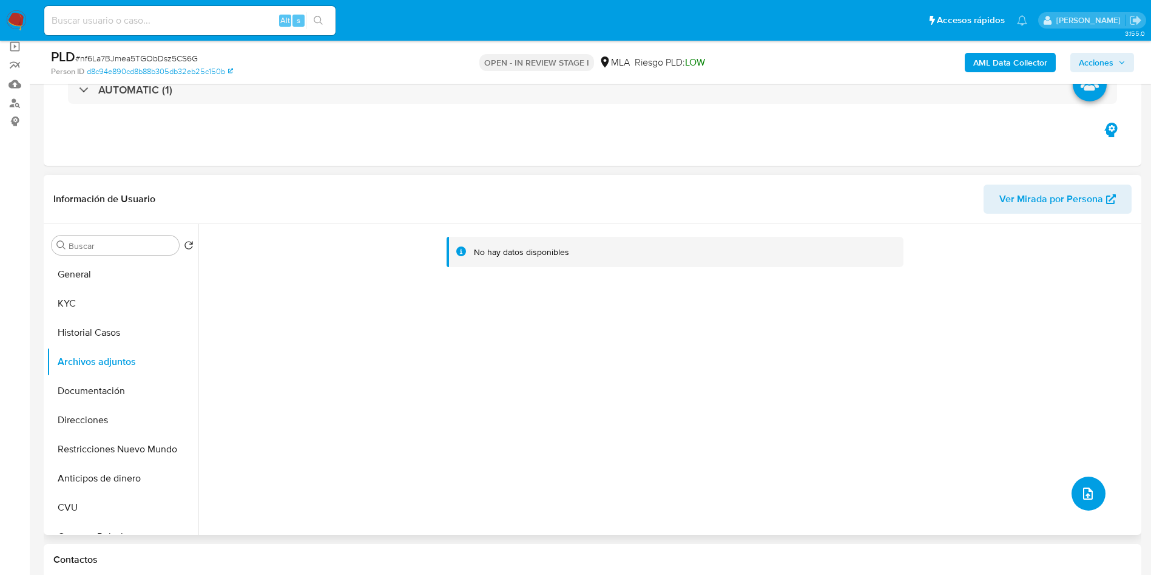
click at [1072, 484] on button "upload-file" at bounding box center [1089, 493] width 34 height 34
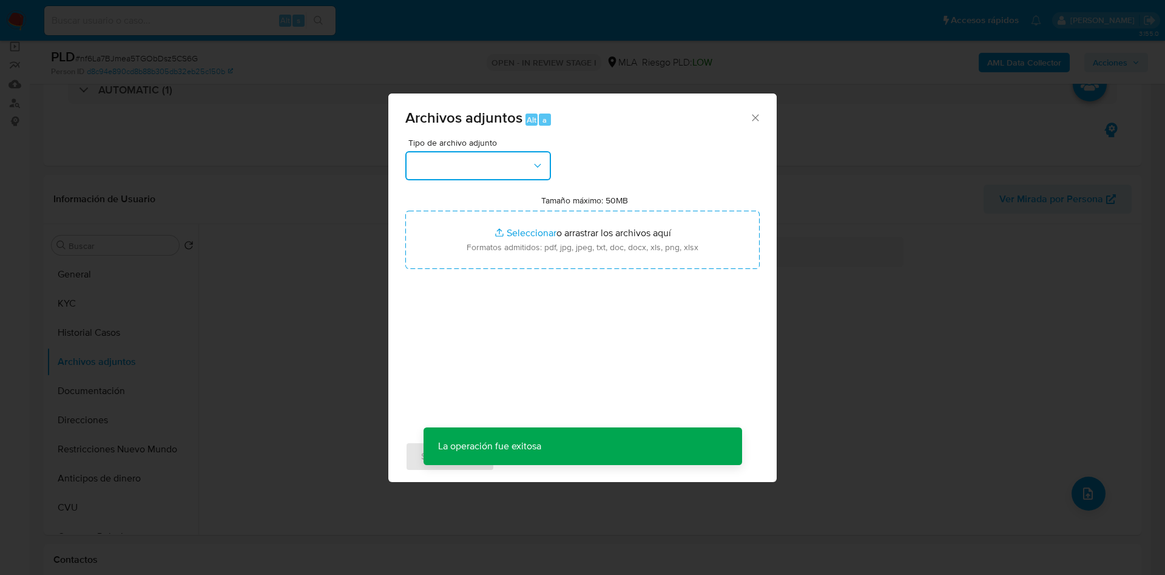
click at [430, 171] on button "button" at bounding box center [478, 165] width 146 height 29
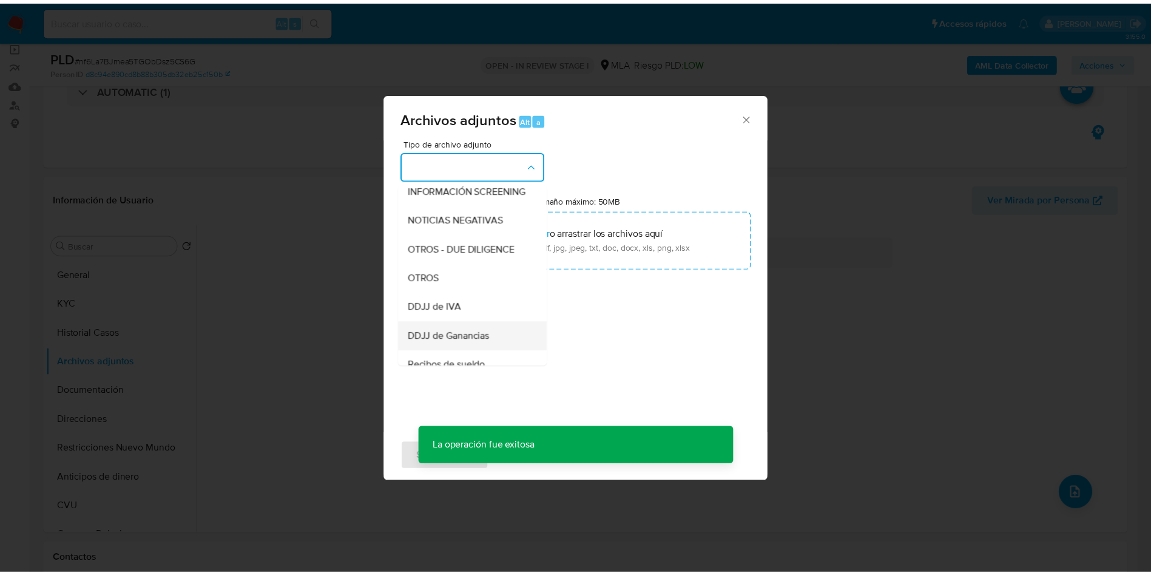
scroll to position [182, 0]
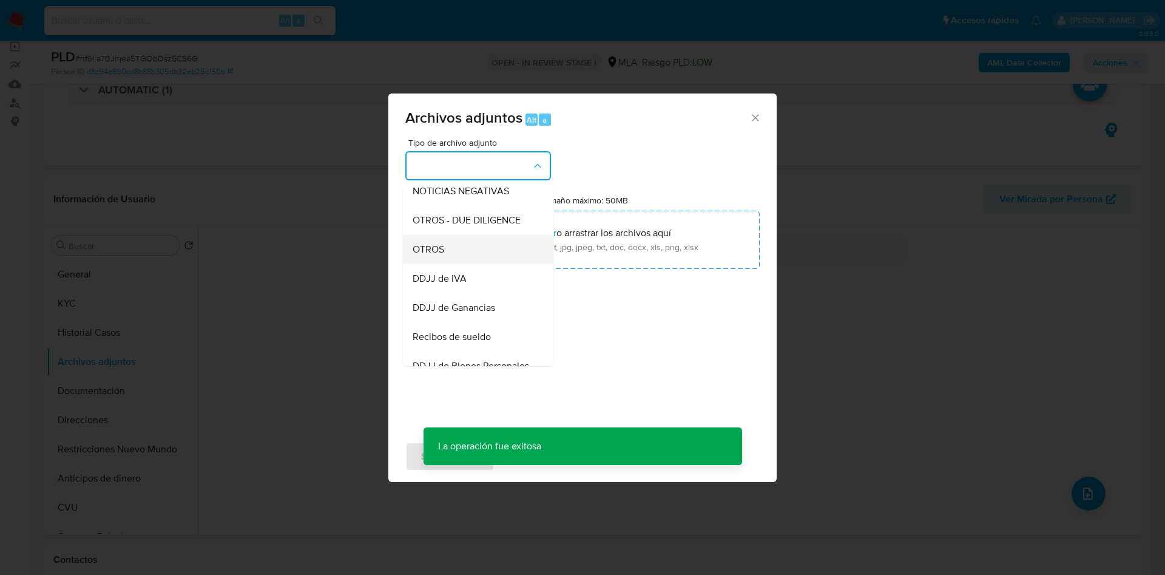
click at [424, 264] on div "OTROS" at bounding box center [475, 249] width 124 height 29
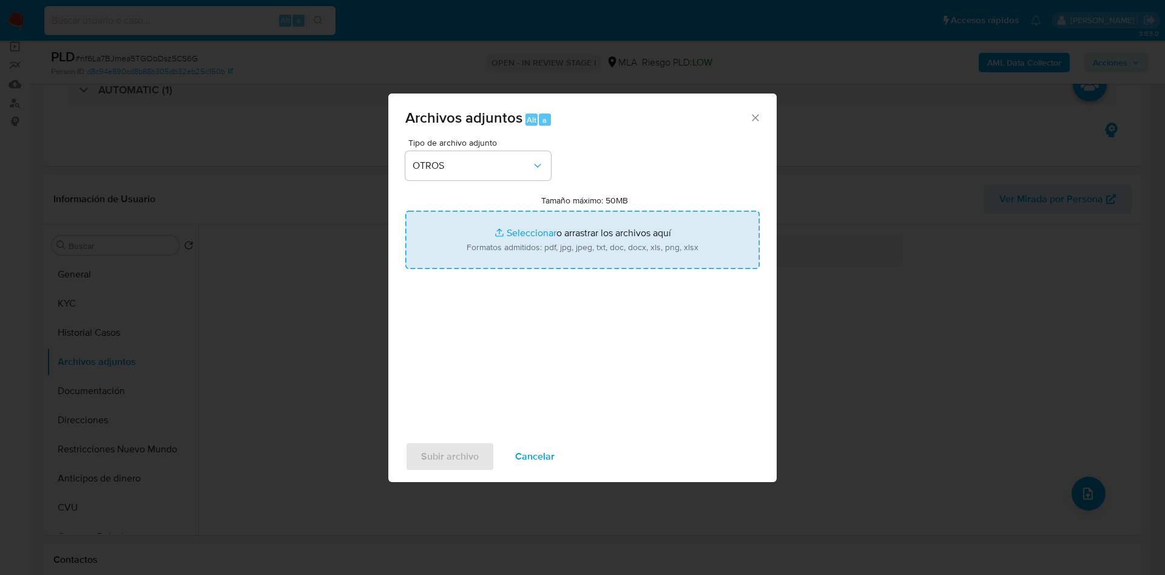
click at [562, 236] on input "Tamaño máximo: 50MB Seleccionar archivos" at bounding box center [582, 240] width 354 height 58
type input "C:\fakepath\Caselog nf6La7BJmea5TGObDsz5CS6G - 94238291.docx"
drag, startPoint x: 562, startPoint y: 236, endPoint x: 517, endPoint y: 240, distance: 45.7
click at [517, 240] on input "Tamaño máximo: 50MB Seleccionar archivos" at bounding box center [582, 240] width 354 height 58
type input "C:\fakepath\Movimientos 94238291.xlsx"
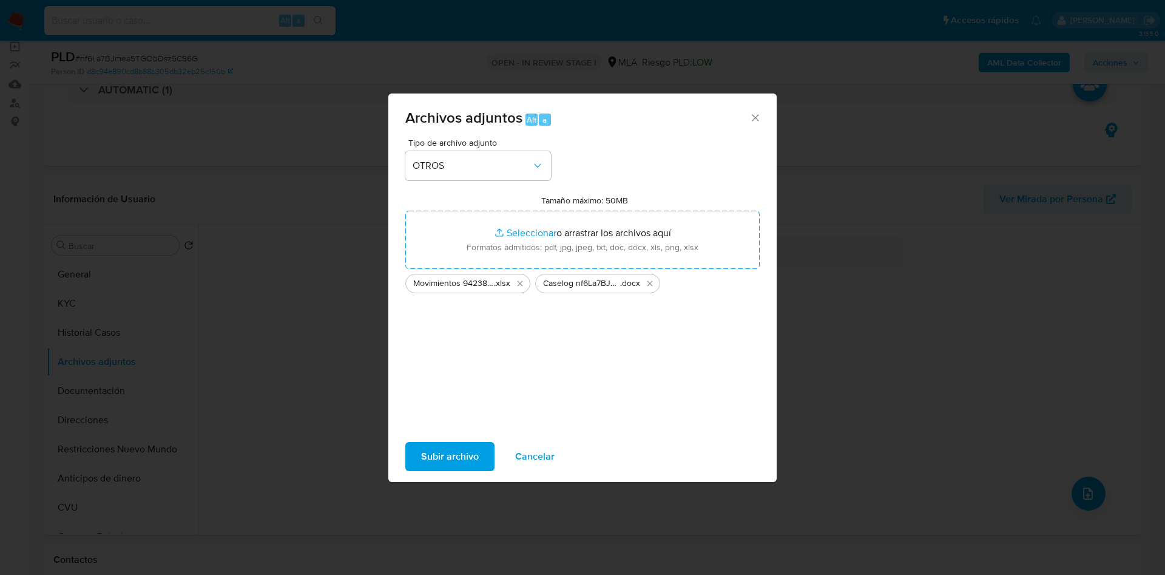
click at [481, 450] on button "Subir archivo" at bounding box center [449, 456] width 89 height 29
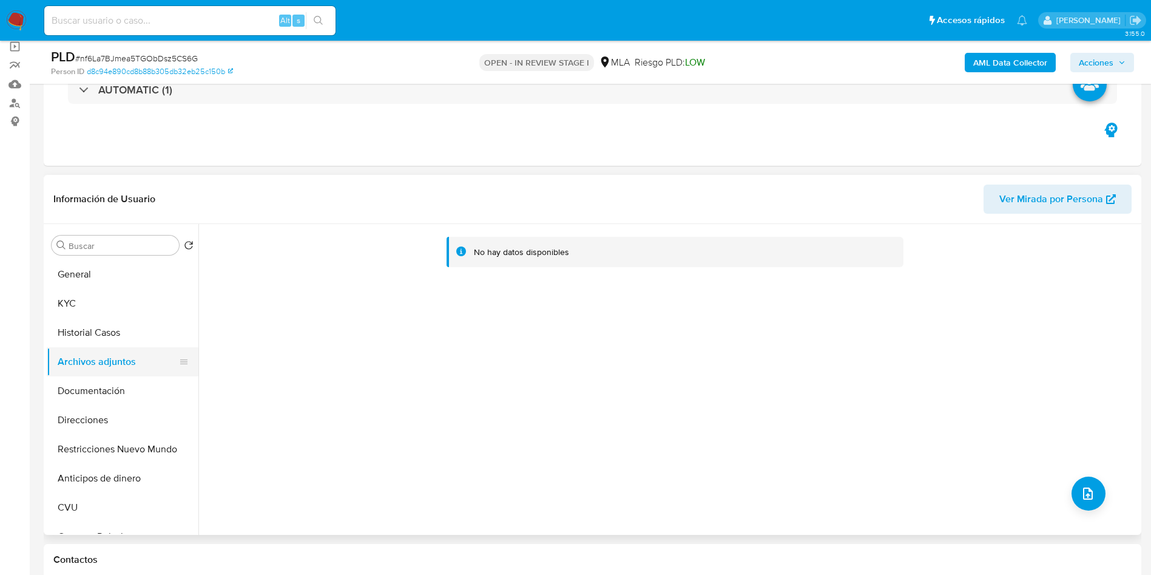
drag, startPoint x: 117, startPoint y: 334, endPoint x: 112, endPoint y: 353, distance: 20.0
click at [116, 335] on button "Historial Casos" at bounding box center [123, 332] width 152 height 29
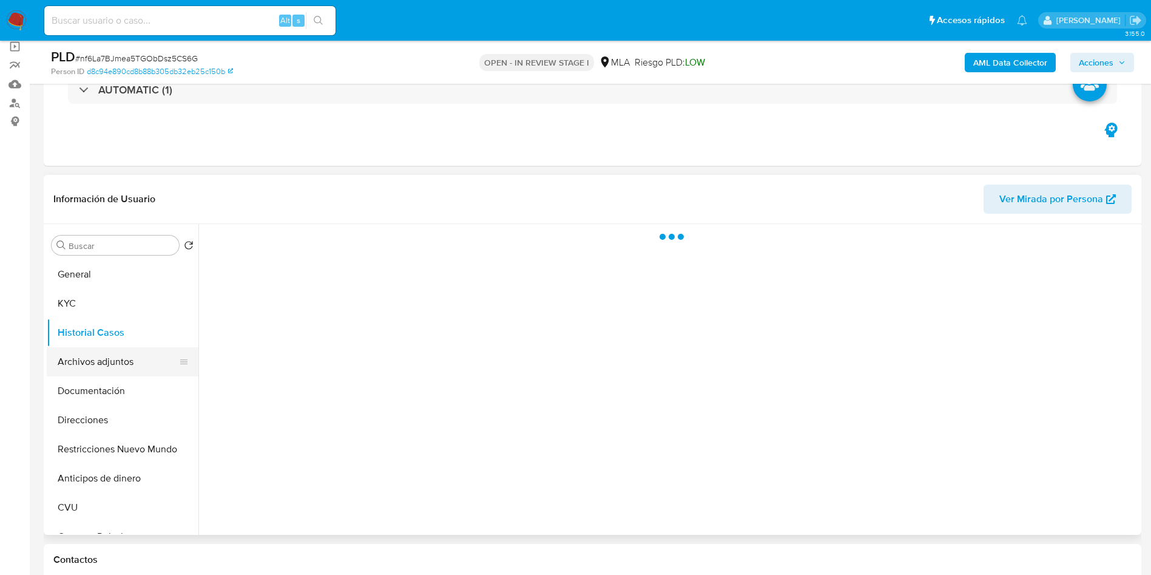
click at [113, 357] on button "Archivos adjuntos" at bounding box center [118, 361] width 142 height 29
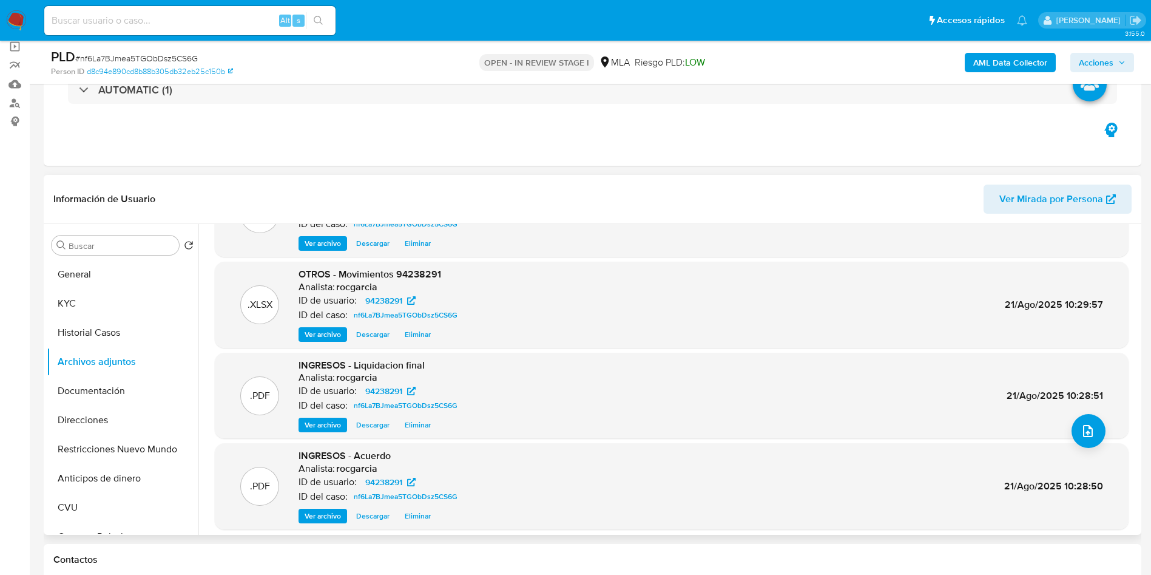
scroll to position [91, 0]
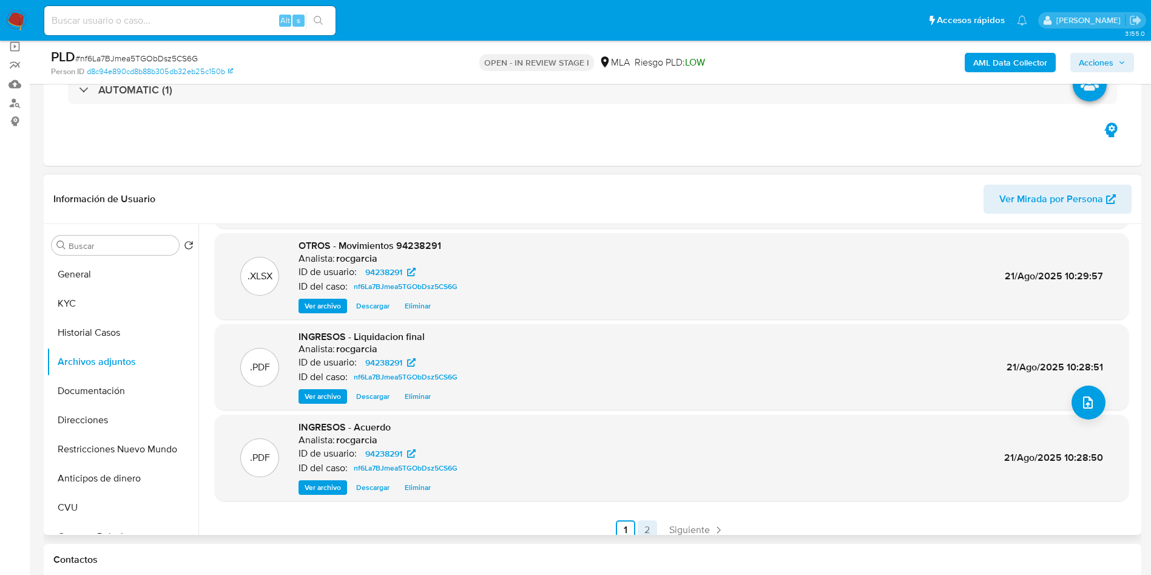
click at [646, 525] on link "2" at bounding box center [647, 529] width 19 height 19
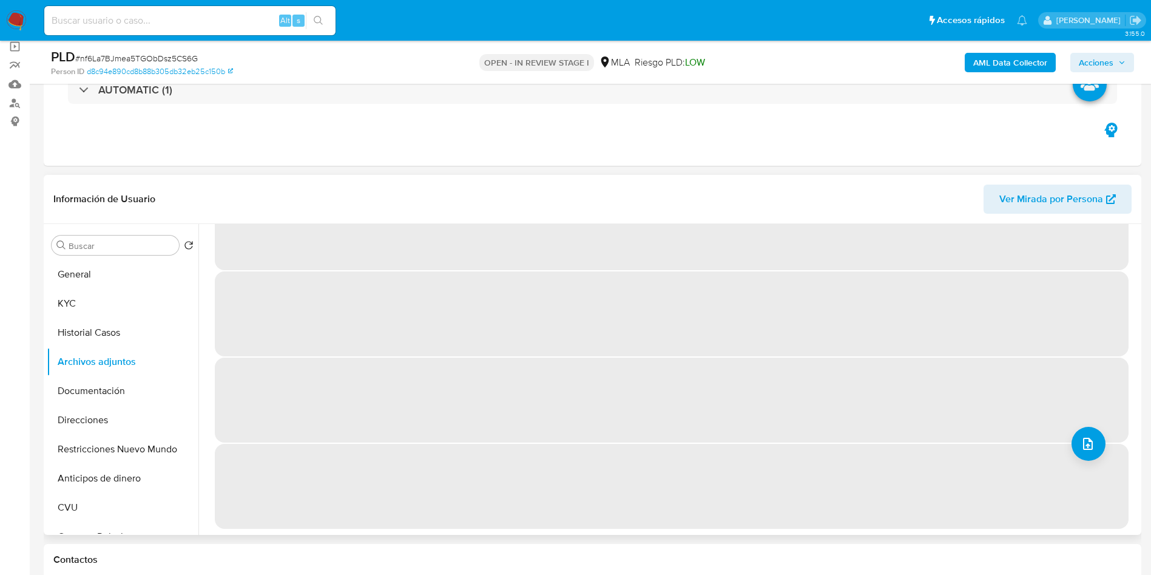
scroll to position [0, 0]
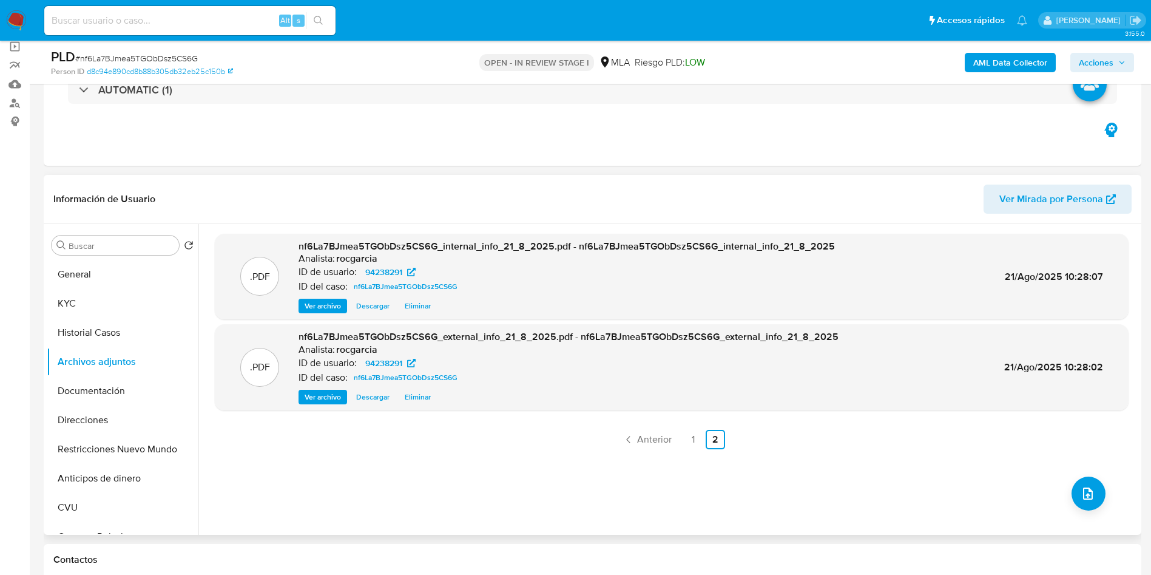
click at [1106, 63] on span "Acciones" at bounding box center [1096, 62] width 35 height 19
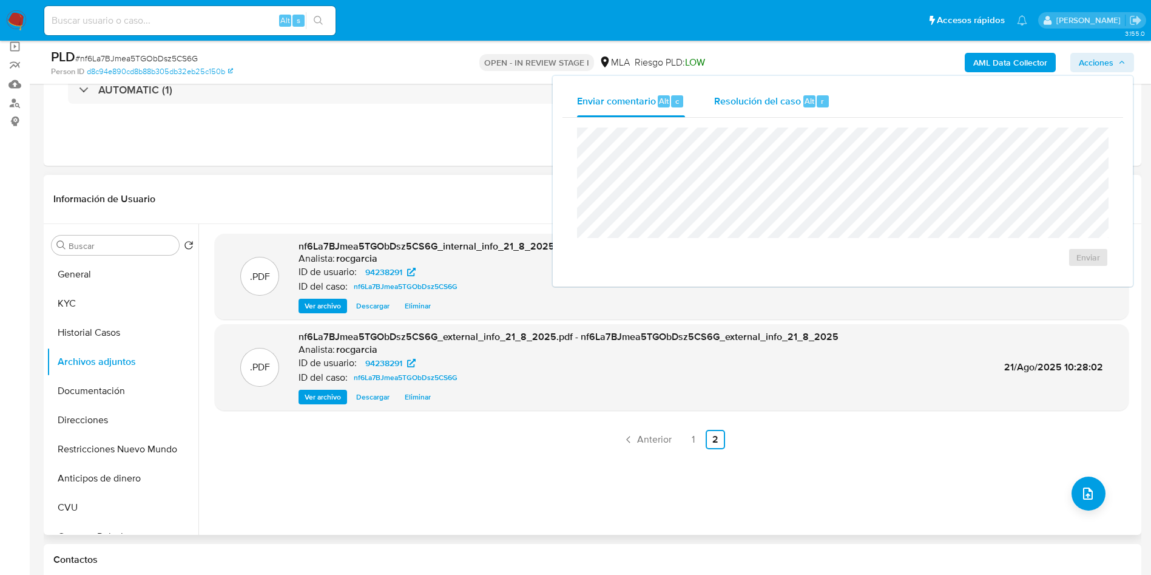
click at [817, 95] on div "r" at bounding box center [823, 101] width 12 height 12
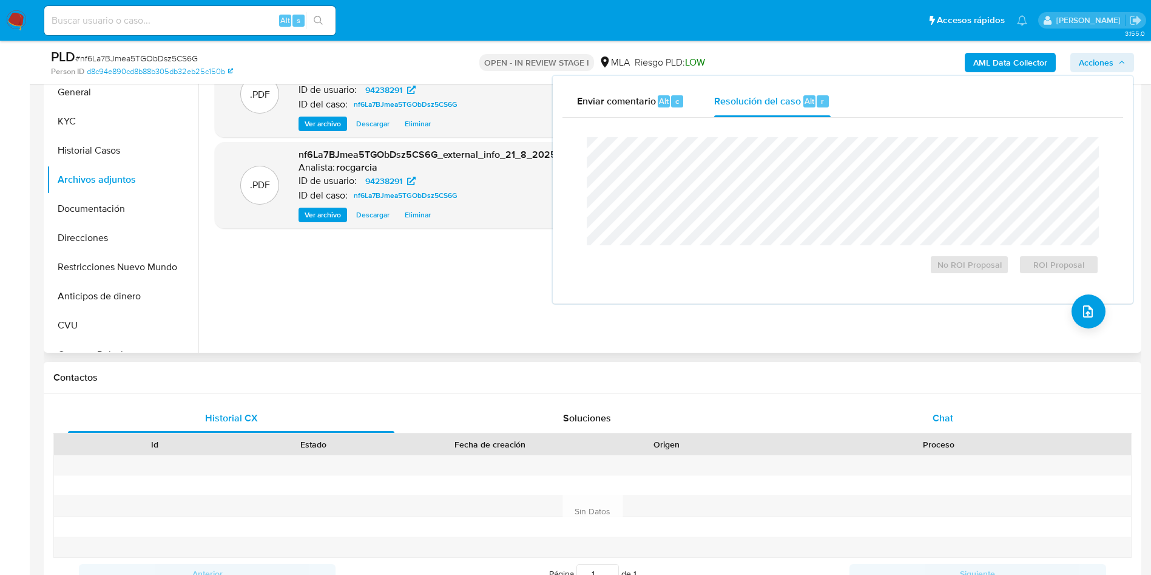
click at [937, 411] on span "Chat" at bounding box center [943, 418] width 21 height 14
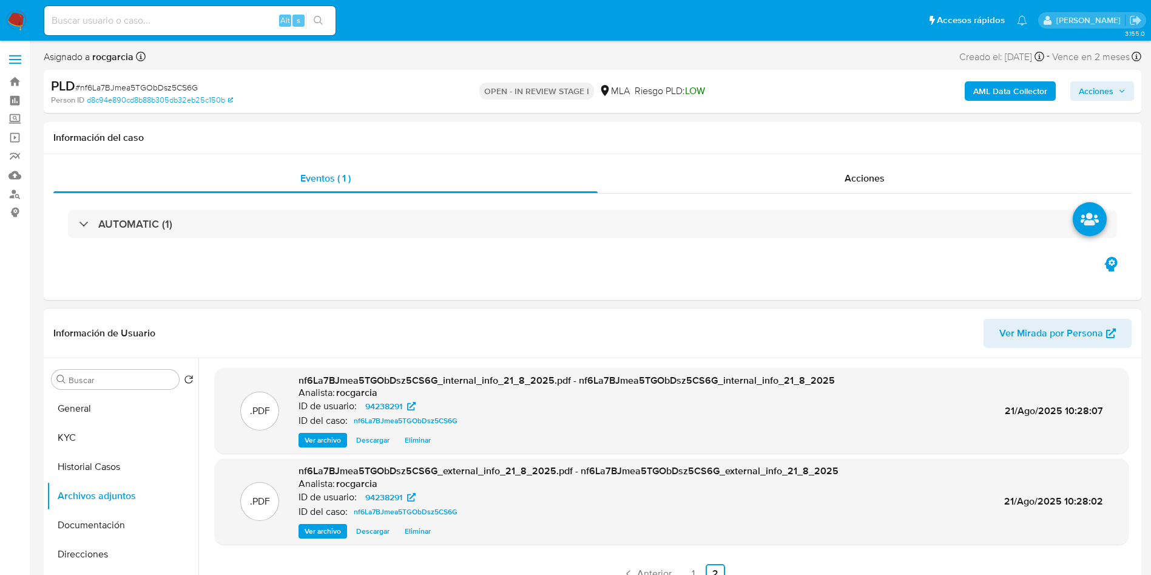
click at [1114, 91] on span "Acciones" at bounding box center [1102, 91] width 47 height 17
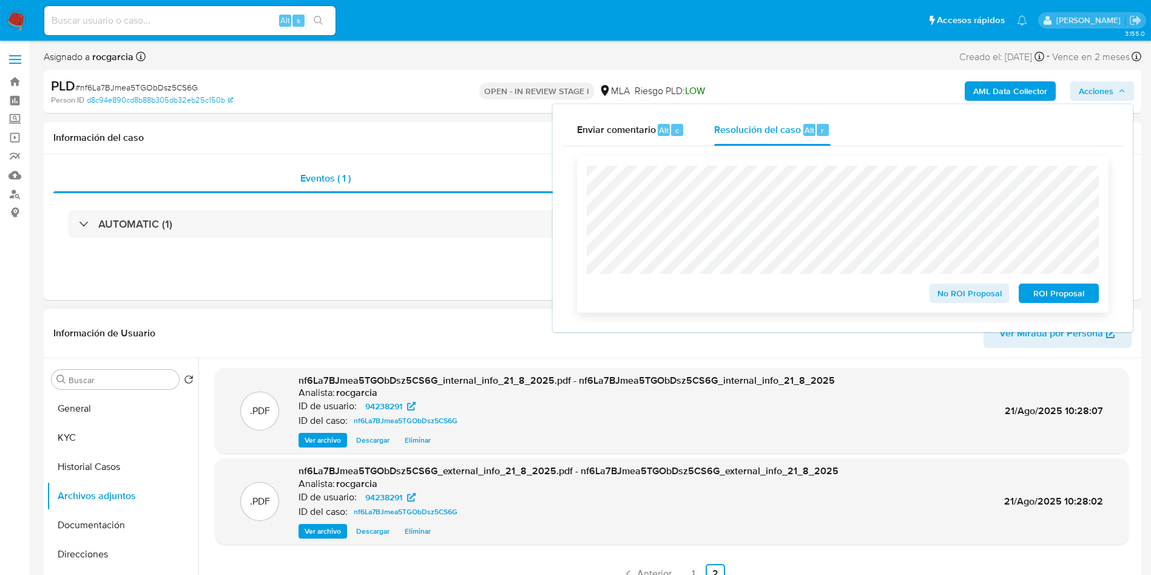
click at [938, 294] on span "No ROI Proposal" at bounding box center [969, 293] width 63 height 17
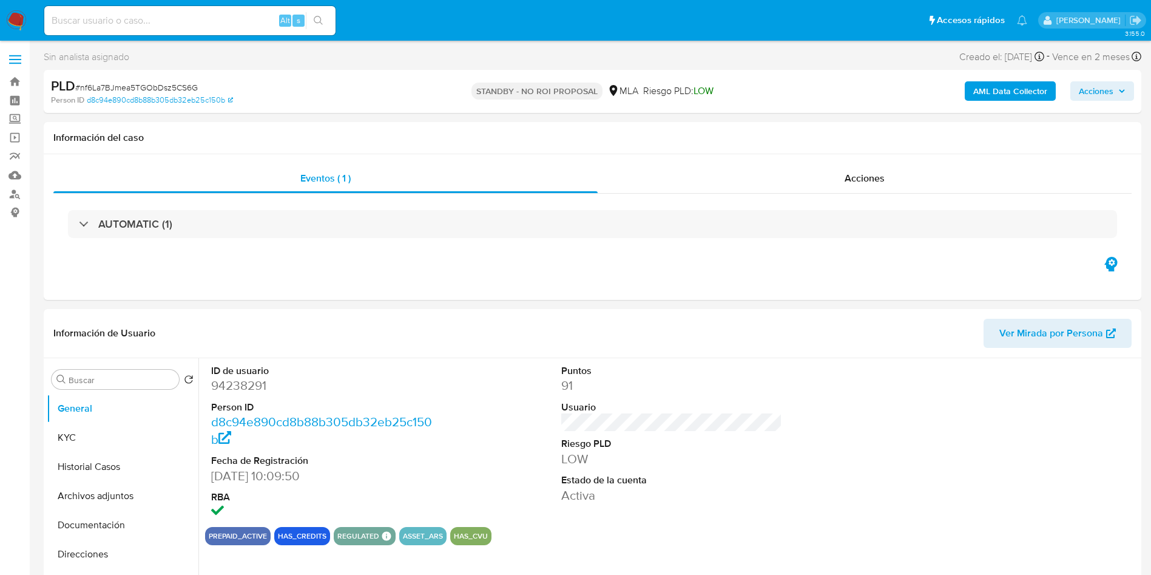
select select "10"
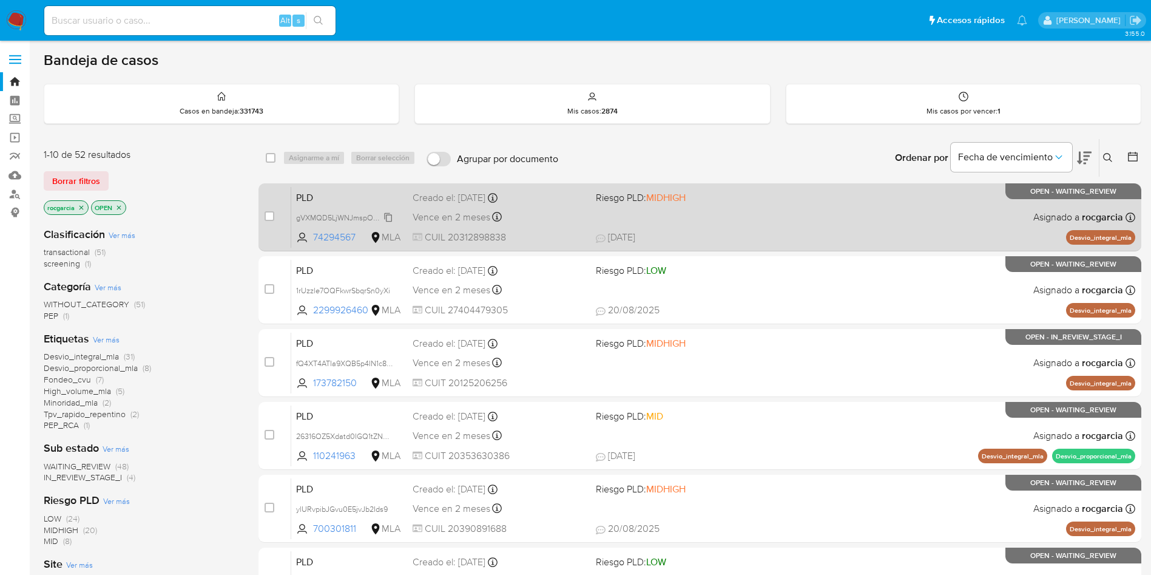
click at [391, 217] on span "gVXMQD5LjWNJmspO0kFRwvIl" at bounding box center [349, 216] width 107 height 13
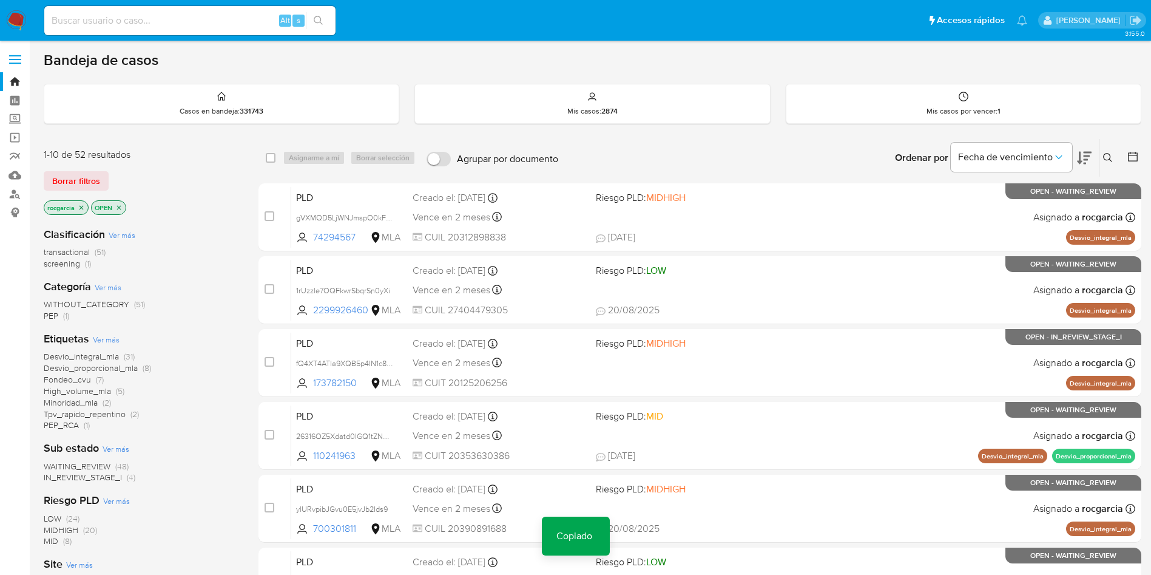
click at [1101, 155] on button at bounding box center [1110, 157] width 20 height 15
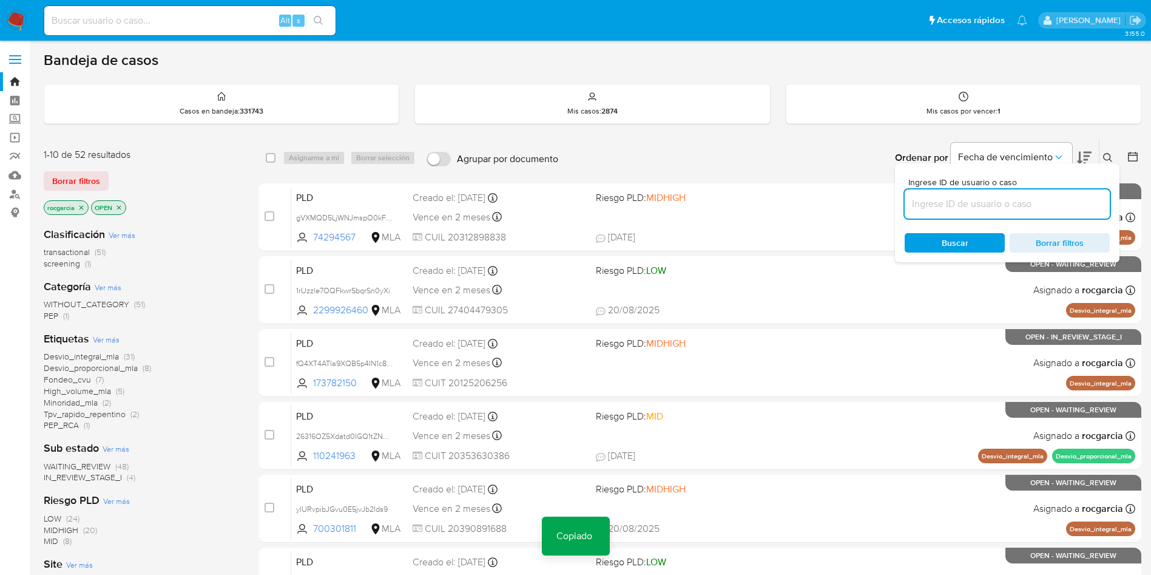
click at [970, 203] on input at bounding box center [1007, 204] width 205 height 16
type input "gVXMQD5LjWNJmspO0kFRwvIl"
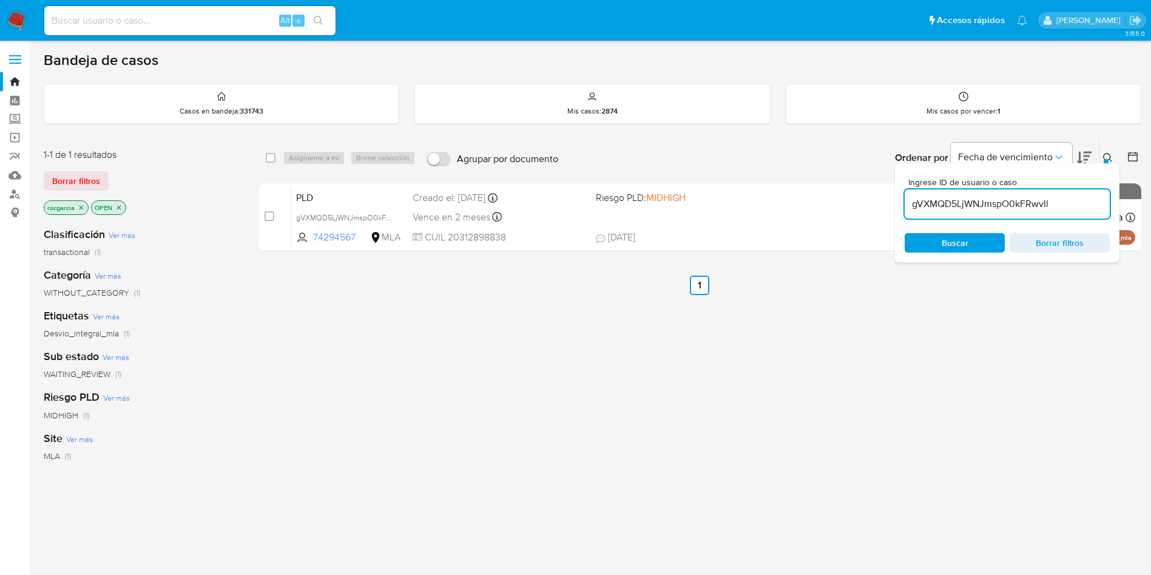
click at [1106, 159] on div at bounding box center [1106, 161] width 5 height 5
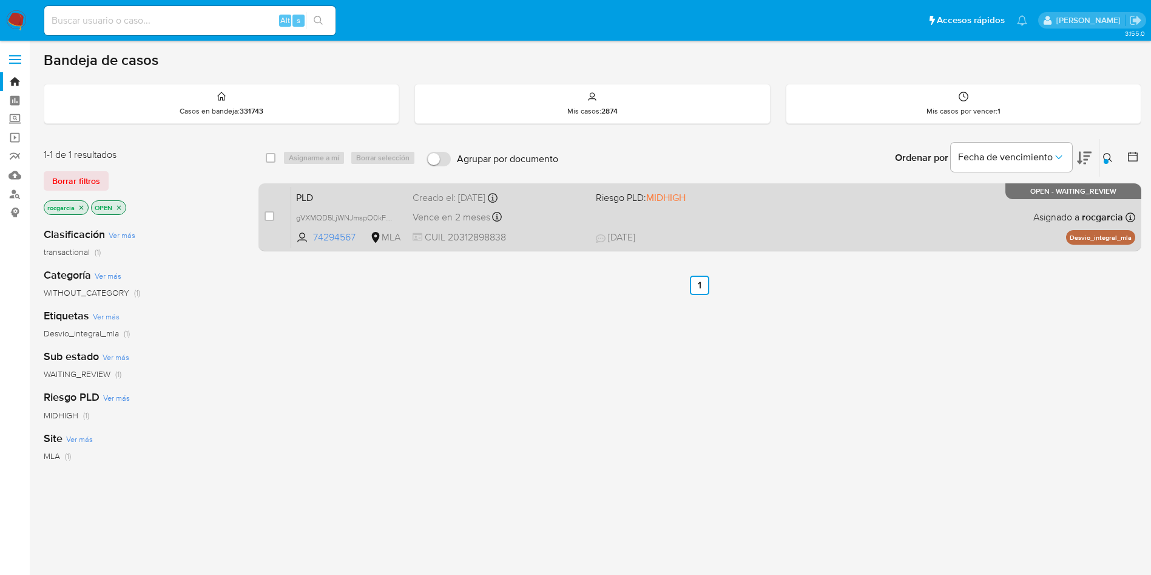
drag, startPoint x: 272, startPoint y: 218, endPoint x: 277, endPoint y: 209, distance: 10.1
click at [271, 217] on input "checkbox" at bounding box center [270, 216] width 10 height 10
checkbox input "true"
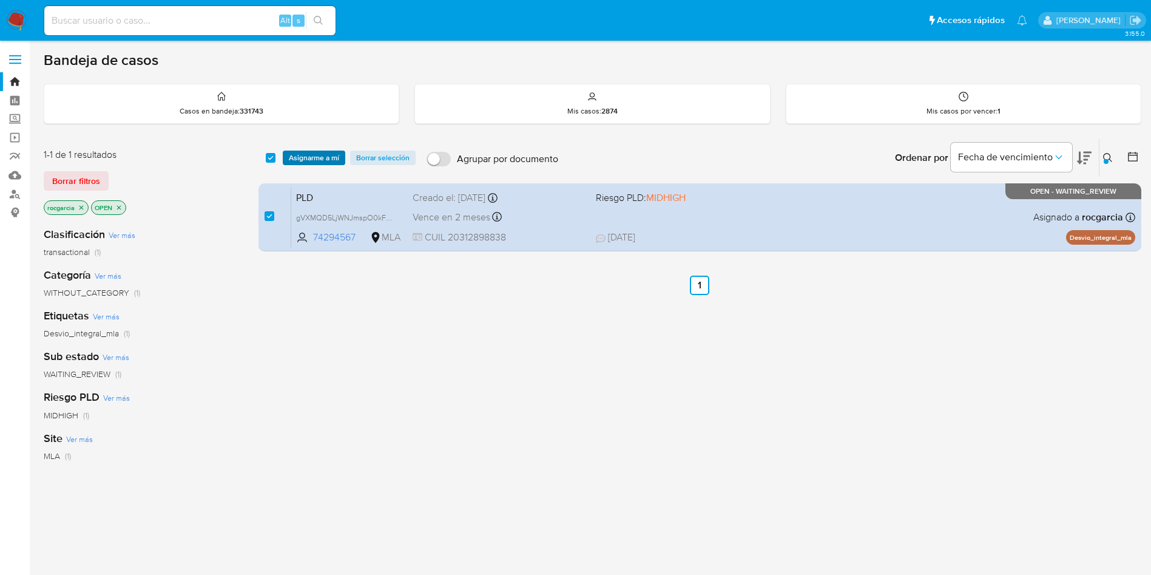
click at [307, 163] on span "Asignarme a mí" at bounding box center [314, 158] width 50 height 12
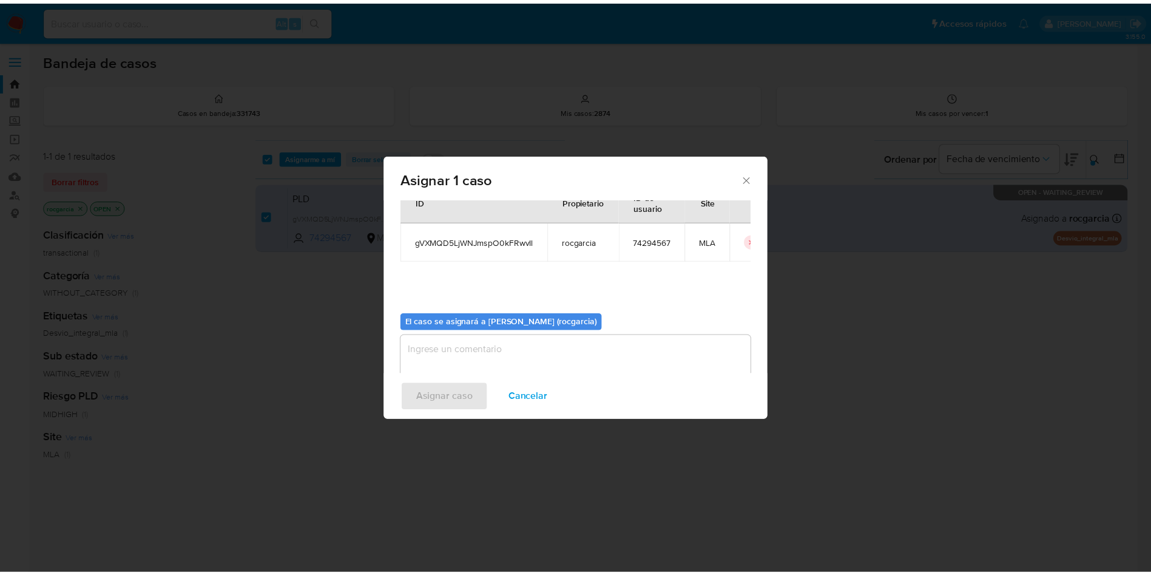
scroll to position [63, 0]
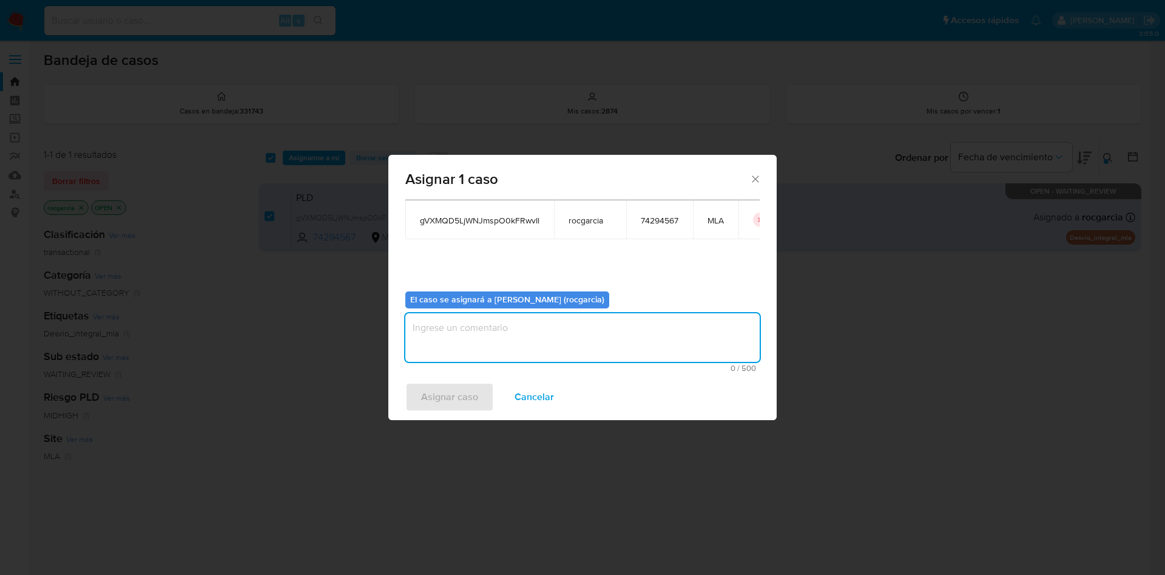
click at [490, 325] on textarea "assign-modal" at bounding box center [582, 337] width 354 height 49
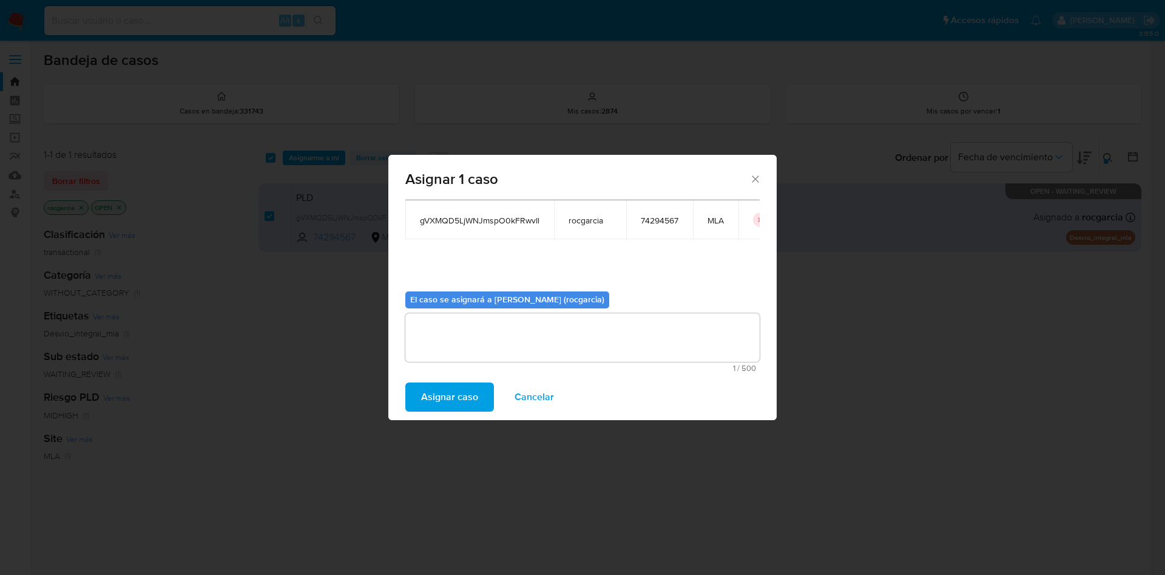
click at [461, 399] on span "Asignar caso" at bounding box center [449, 396] width 57 height 27
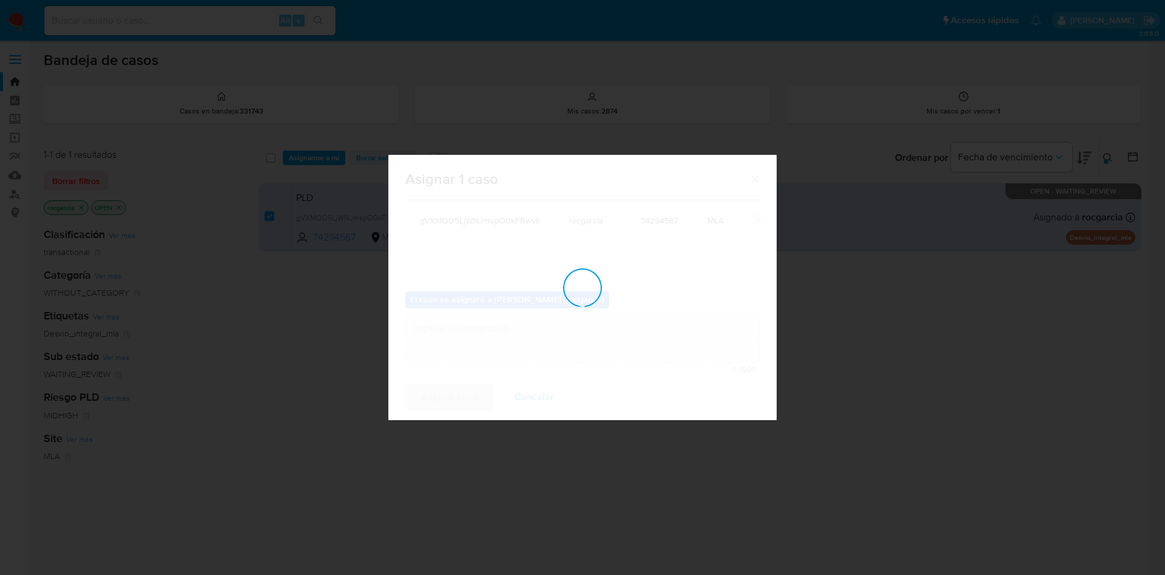
checkbox input "false"
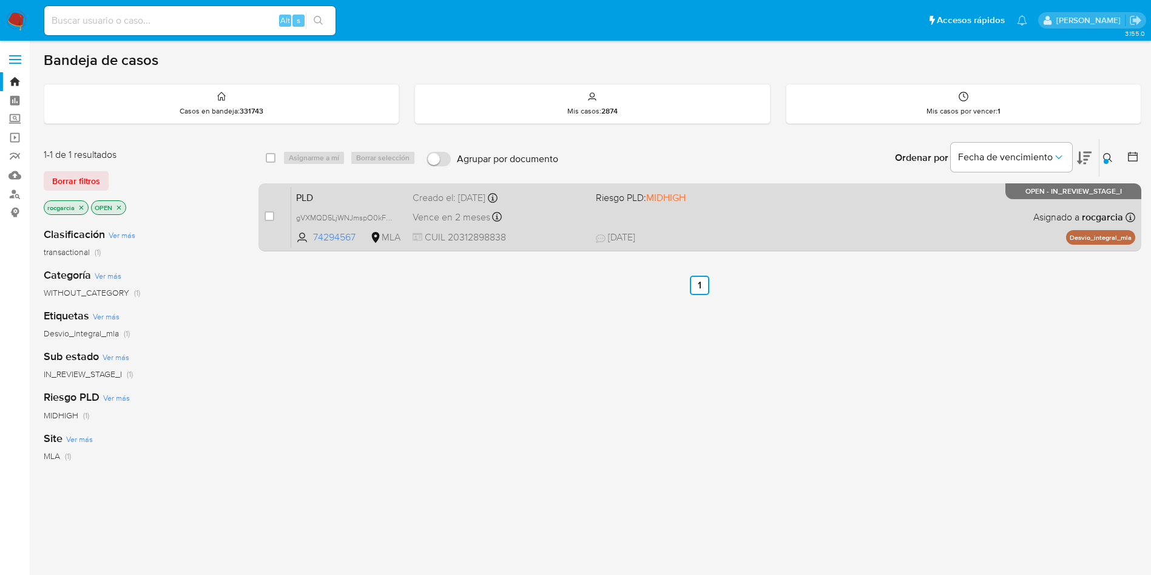
click at [766, 237] on span "18/08/2025 18/08/2025 19:51" at bounding box center [774, 237] width 357 height 13
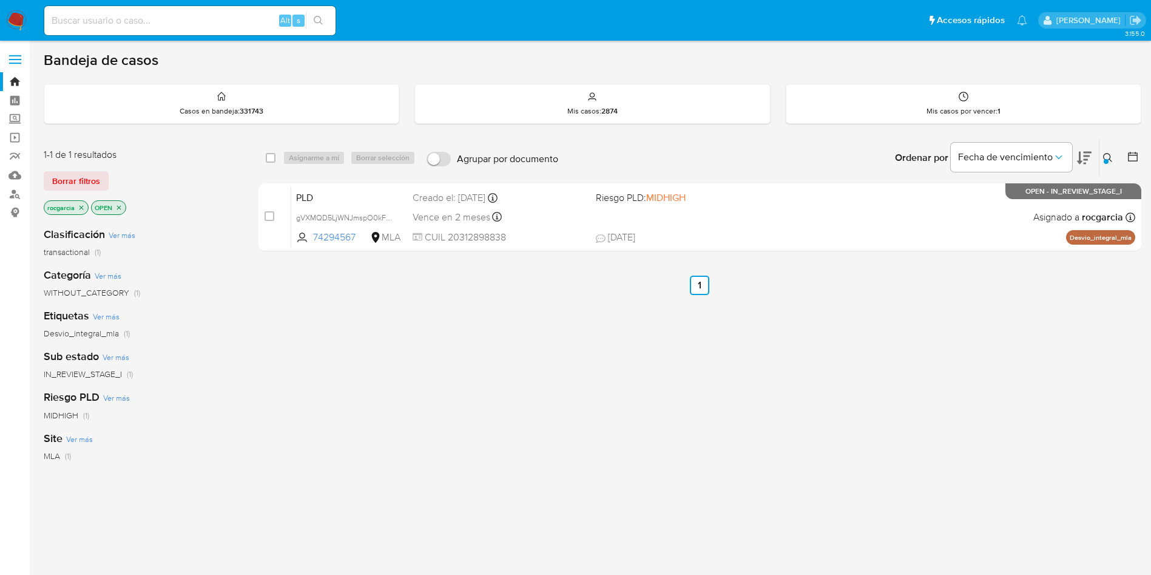
click at [17, 19] on img at bounding box center [16, 20] width 21 height 21
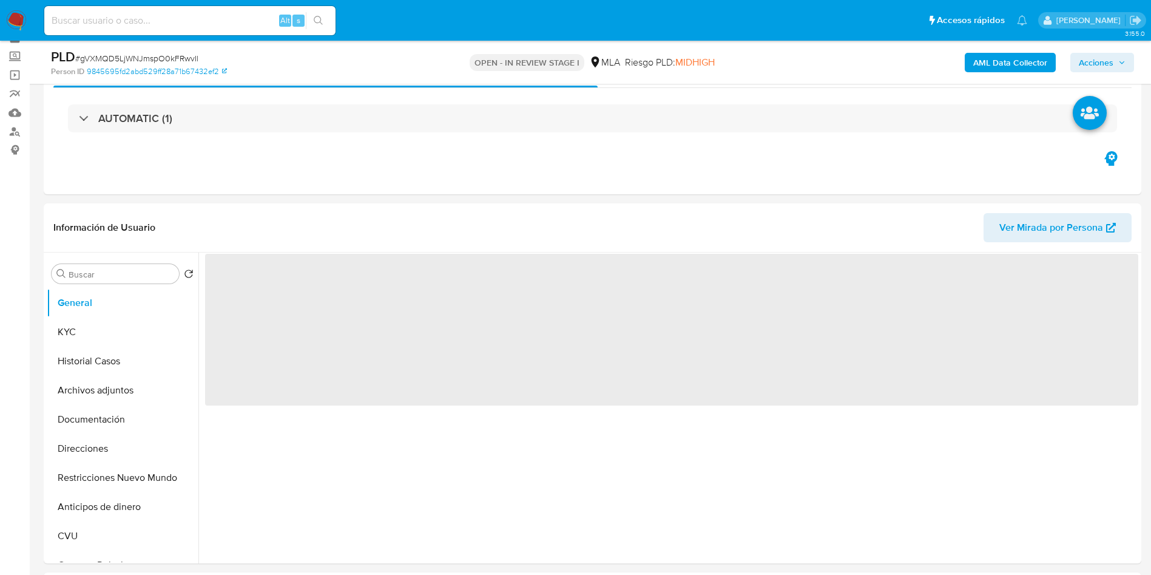
scroll to position [91, 0]
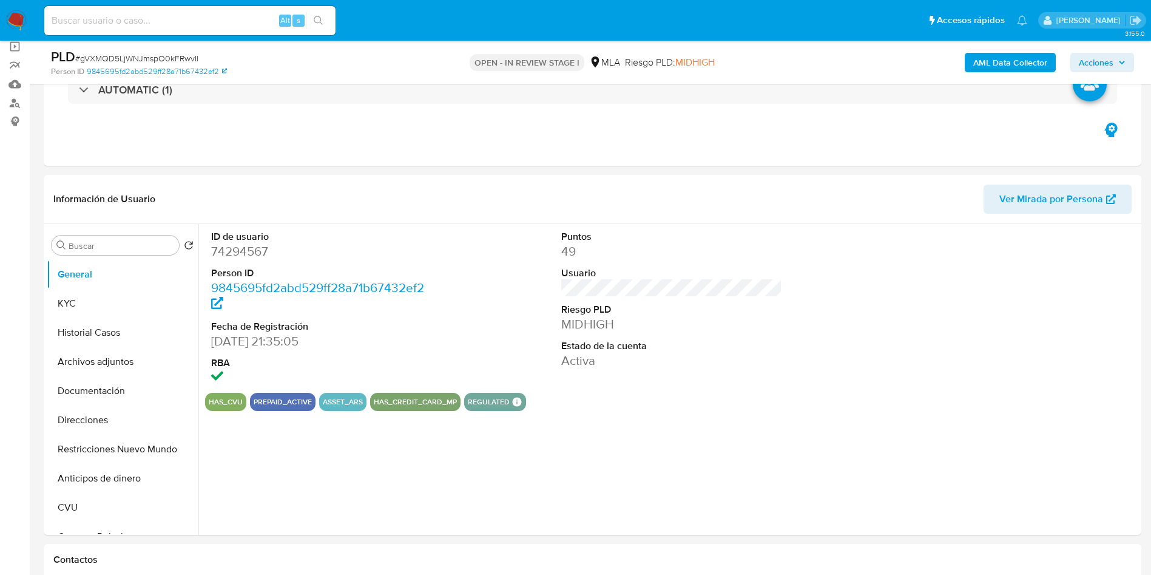
select select "10"
click at [228, 257] on dd "74294567" at bounding box center [321, 251] width 221 height 17
copy dd "74294567"
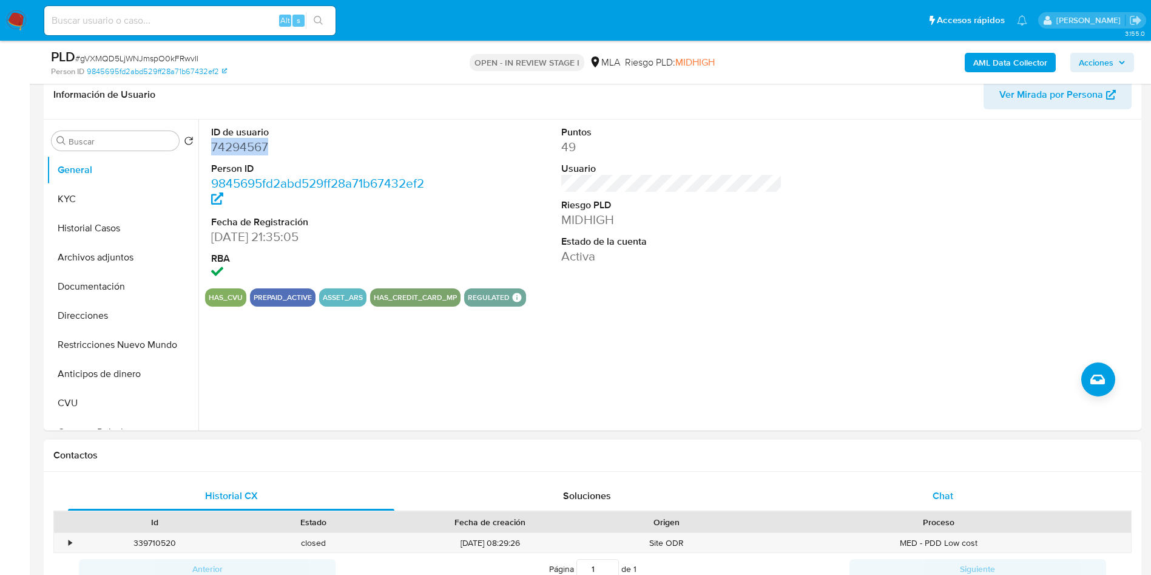
scroll to position [364, 0]
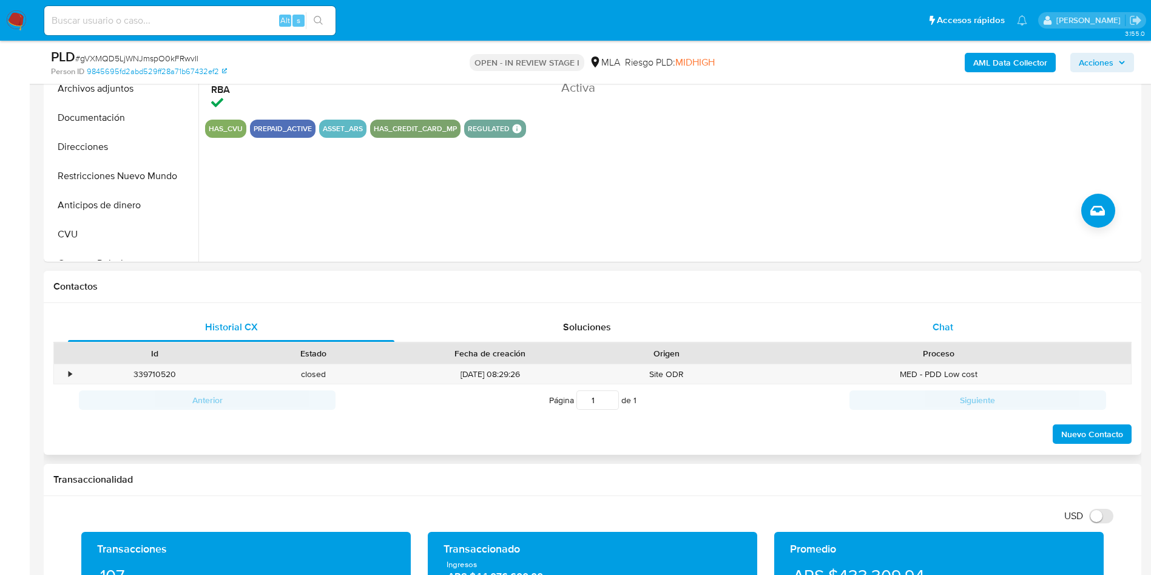
click at [946, 320] on span "Chat" at bounding box center [943, 327] width 21 height 14
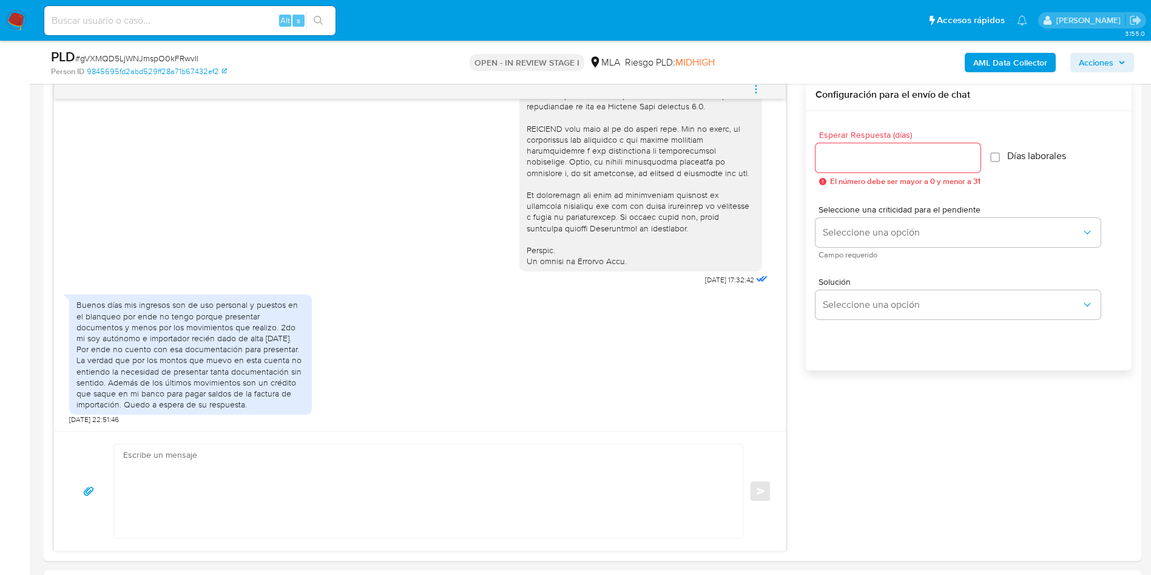
scroll to position [91, 0]
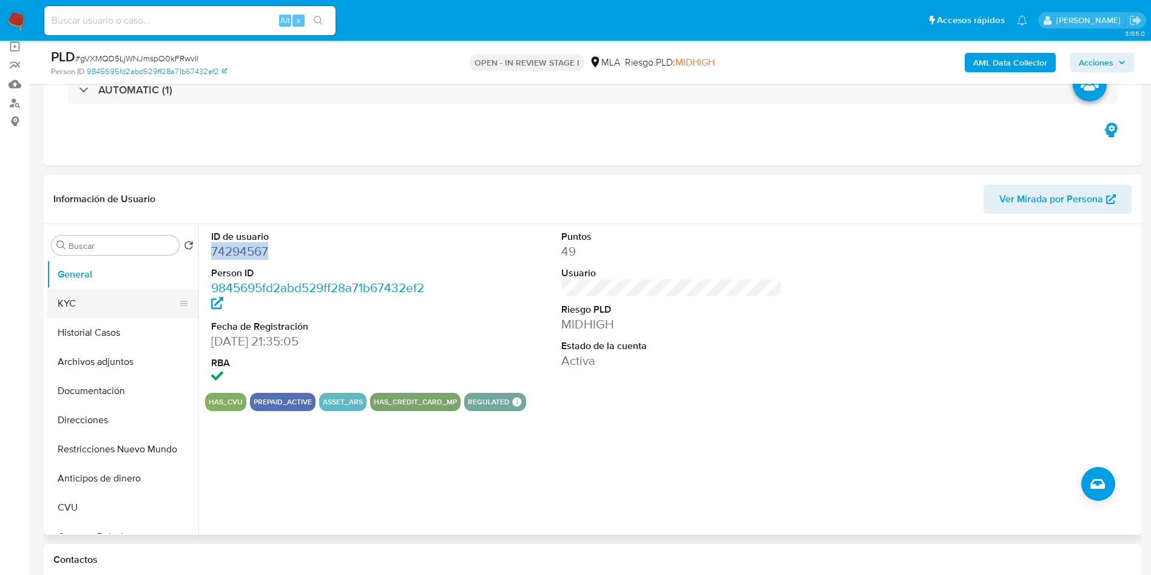
click at [118, 312] on button "KYC" at bounding box center [118, 303] width 142 height 29
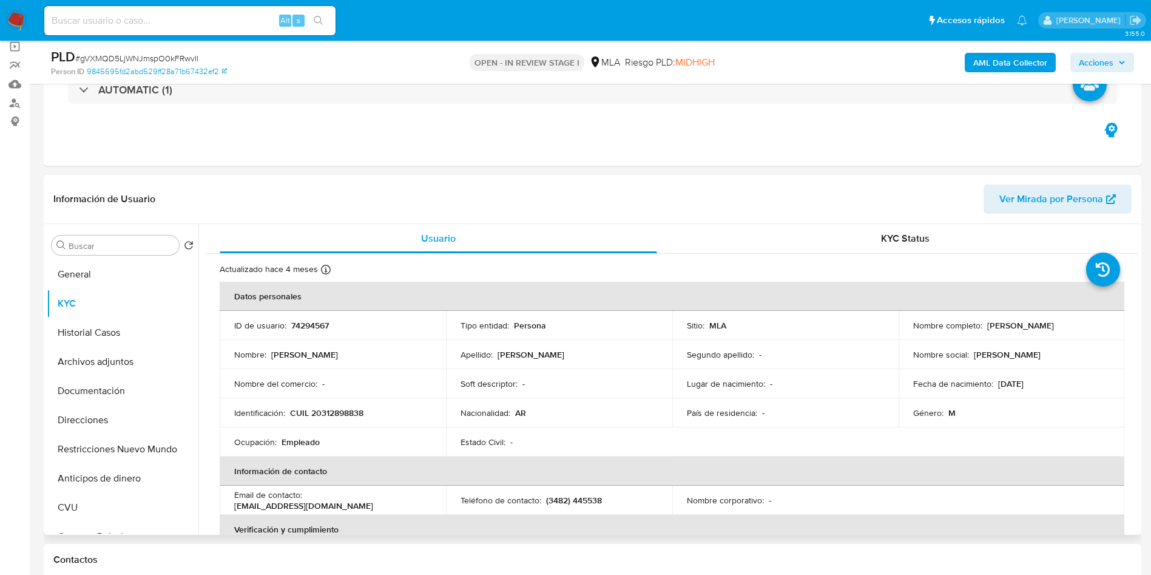
click at [337, 413] on p "CUIL 20312898838" at bounding box center [326, 412] width 73 height 11
copy p "20312898838"
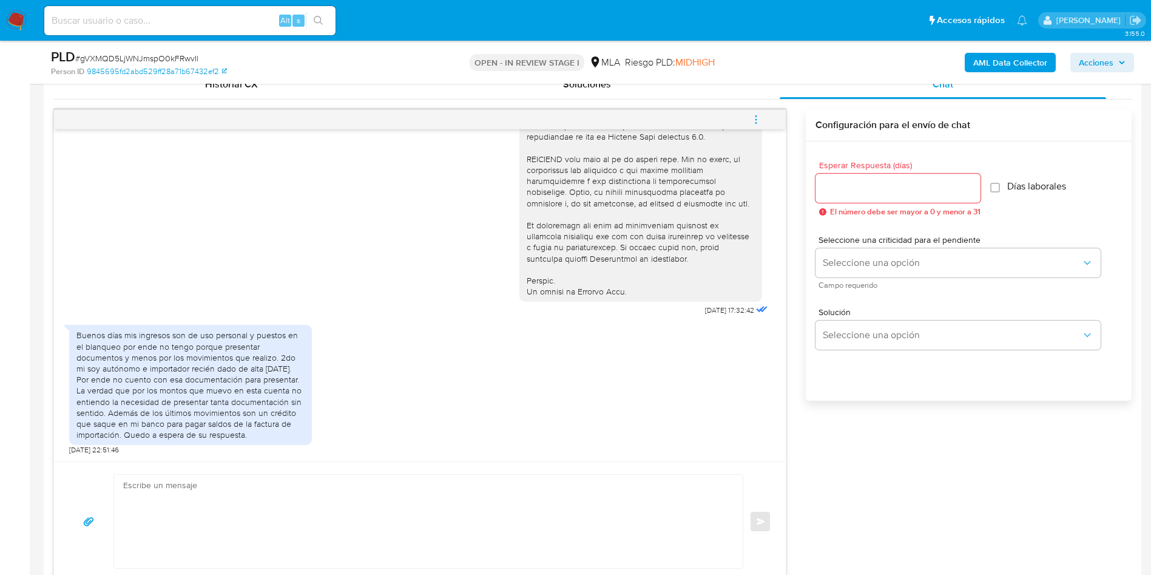
scroll to position [637, 0]
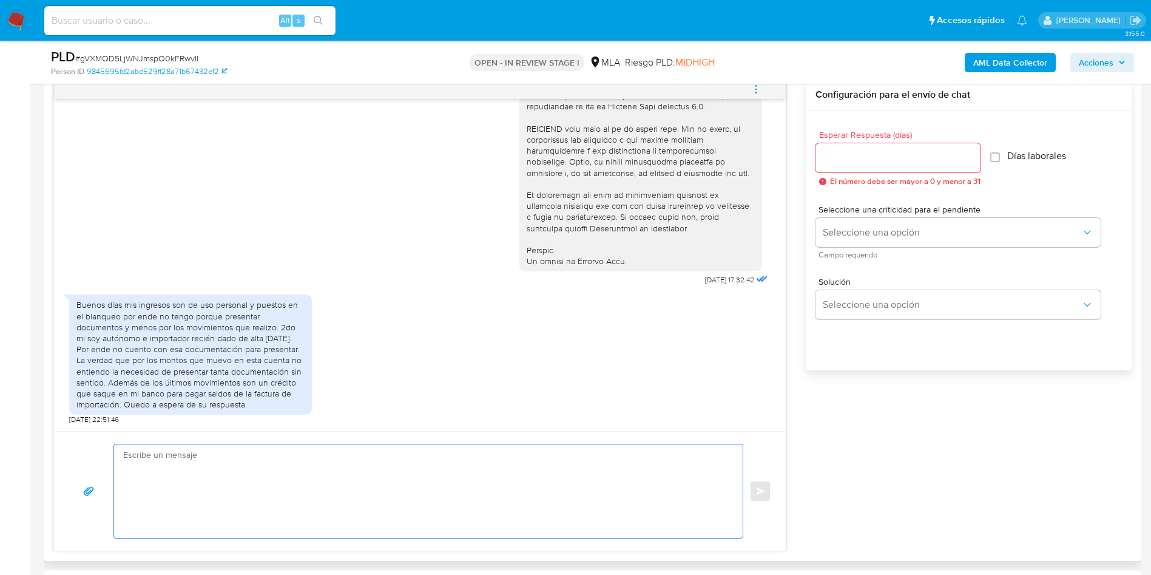
click at [187, 487] on textarea at bounding box center [425, 490] width 604 height 93
drag, startPoint x: 121, startPoint y: 296, endPoint x: 164, endPoint y: 304, distance: 43.9
click at [167, 304] on div "Buenos días mis ingresos son de uso personal y puestos en el blanqueo por ende …" at bounding box center [190, 354] width 228 height 110
click at [158, 304] on div "Buenos días mis ingresos son de uso personal y puestos en el blanqueo por ende …" at bounding box center [190, 354] width 228 height 110
click at [127, 299] on div "Buenos días mis ingresos son de uso personal y puestos en el blanqueo por ende …" at bounding box center [190, 354] width 228 height 110
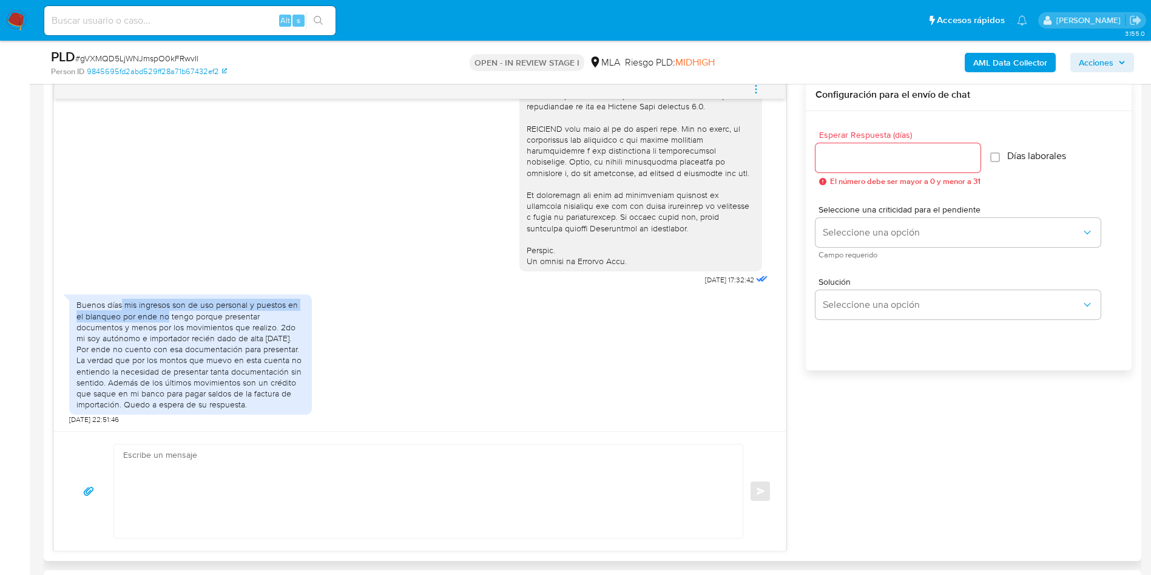
click at [123, 299] on div "Buenos días mis ingresos son de uso personal y puestos en el blanqueo por ende …" at bounding box center [190, 354] width 228 height 110
drag, startPoint x: 123, startPoint y: 297, endPoint x: 123, endPoint y: 306, distance: 9.7
click at [123, 306] on div "Buenos días mis ingresos son de uso personal y puestos en el blanqueo por ende …" at bounding box center [190, 354] width 228 height 110
copy div "mis ingresos son de uso personal y puestos en el blanqueo"
drag, startPoint x: 181, startPoint y: 371, endPoint x: 269, endPoint y: 379, distance: 87.8
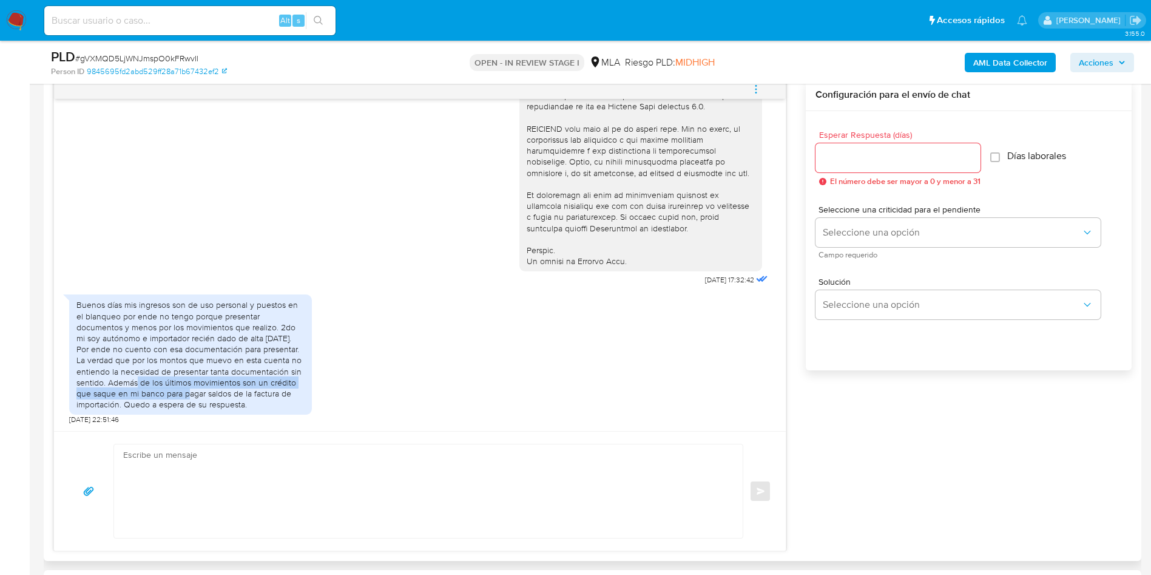
click at [269, 379] on div "Buenos días mis ingresos son de uso personal y puestos en el blanqueo por ende …" at bounding box center [190, 354] width 228 height 110
copy div "Además de los últimos movimientos son un crédito que saque en mi banco"
click at [235, 479] on textarea at bounding box center [425, 490] width 604 height 93
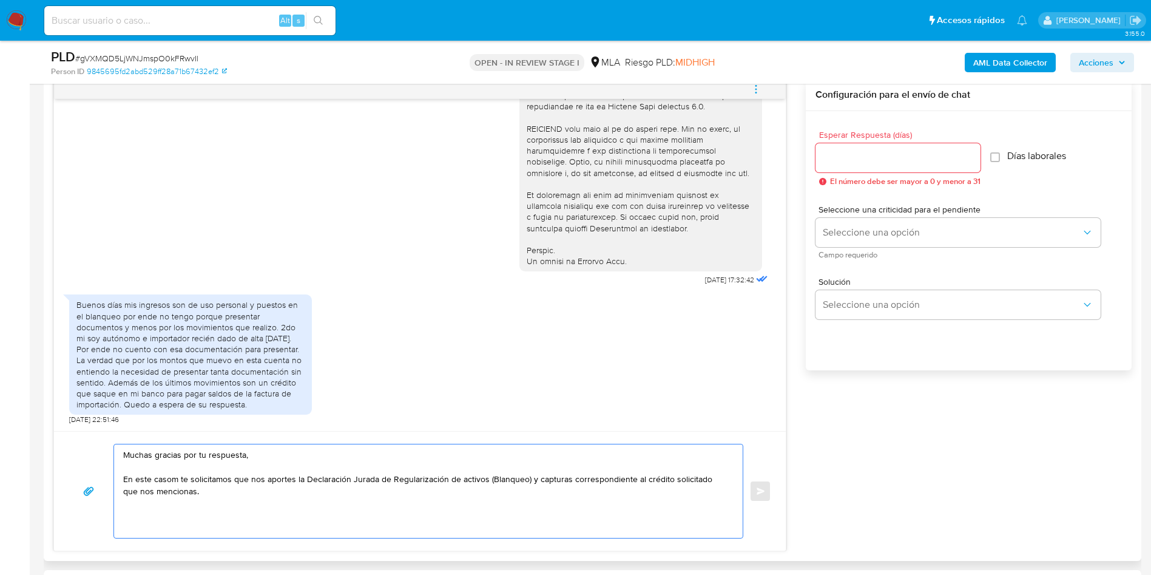
click at [666, 481] on textarea "Muchas gracias por tu respuesta, En este casom te solicitamos que nos aportes l…" at bounding box center [425, 490] width 604 height 93
click at [176, 479] on textarea "Muchas gracias por tu respuesta, En este casom te solicitamos que nos aportes l…" at bounding box center [425, 490] width 604 height 93
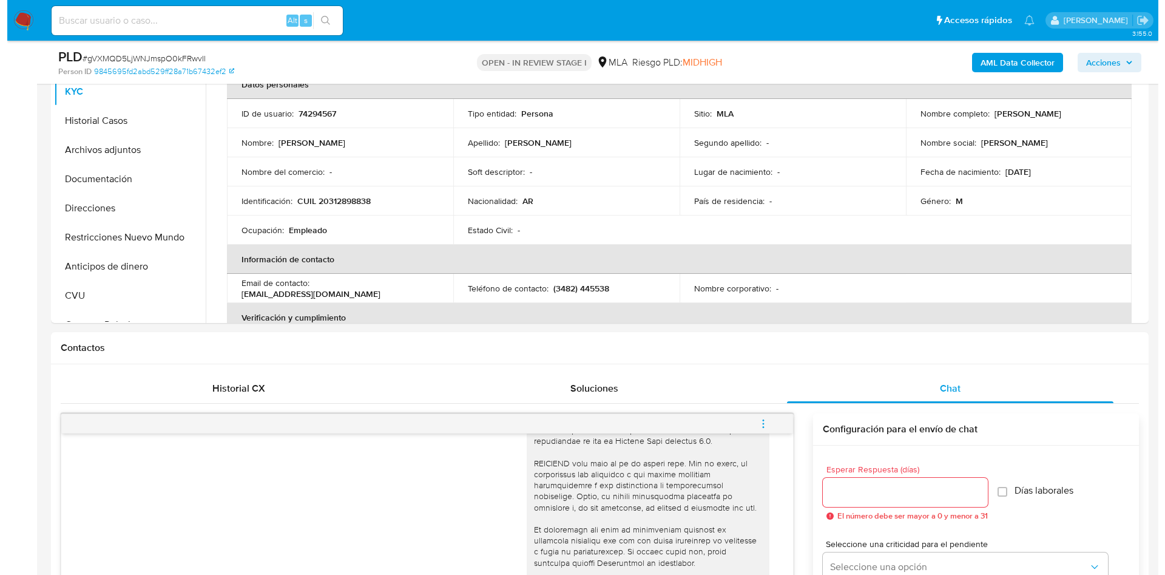
scroll to position [91, 0]
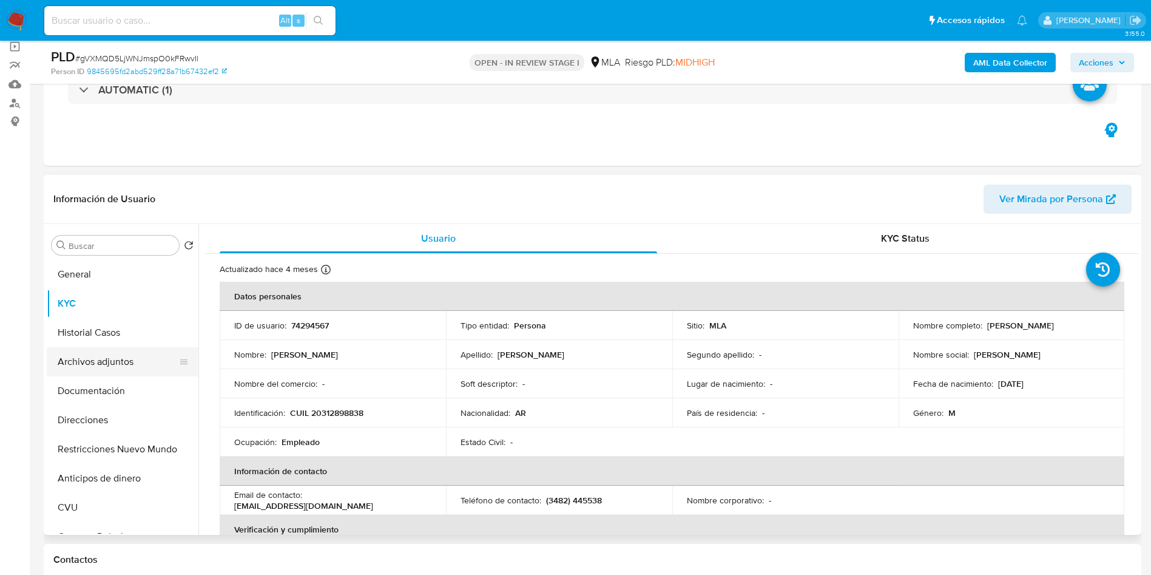
type textarea "Muchas gracias por tu respuesta, En este caso te solicitamos que nos aportes la…"
click at [99, 362] on button "Archivos adjuntos" at bounding box center [118, 361] width 142 height 29
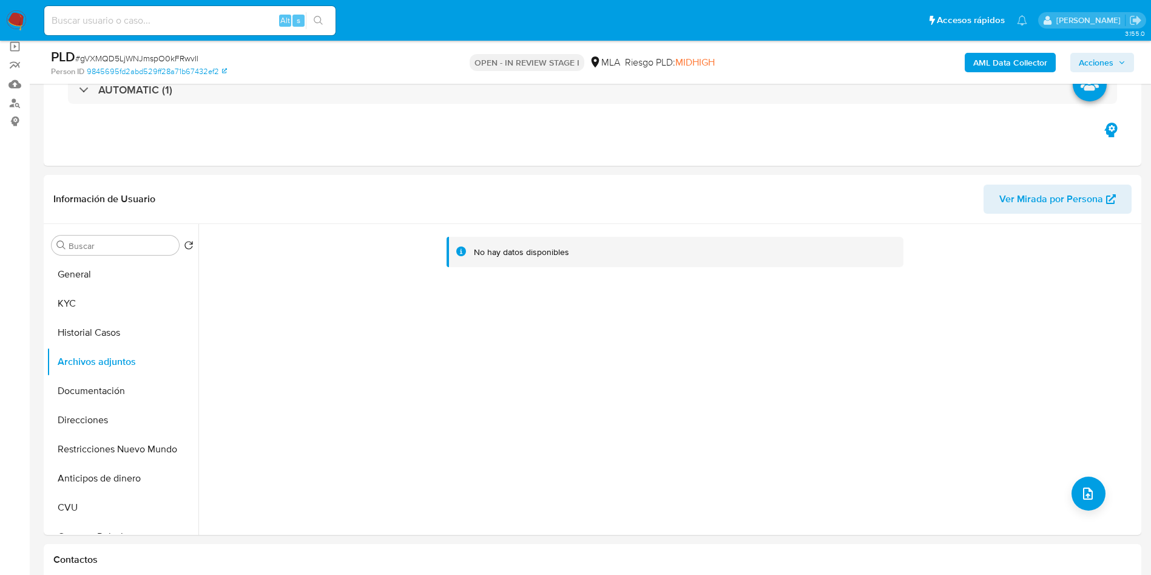
click at [1002, 65] on b "AML Data Collector" at bounding box center [1010, 62] width 74 height 19
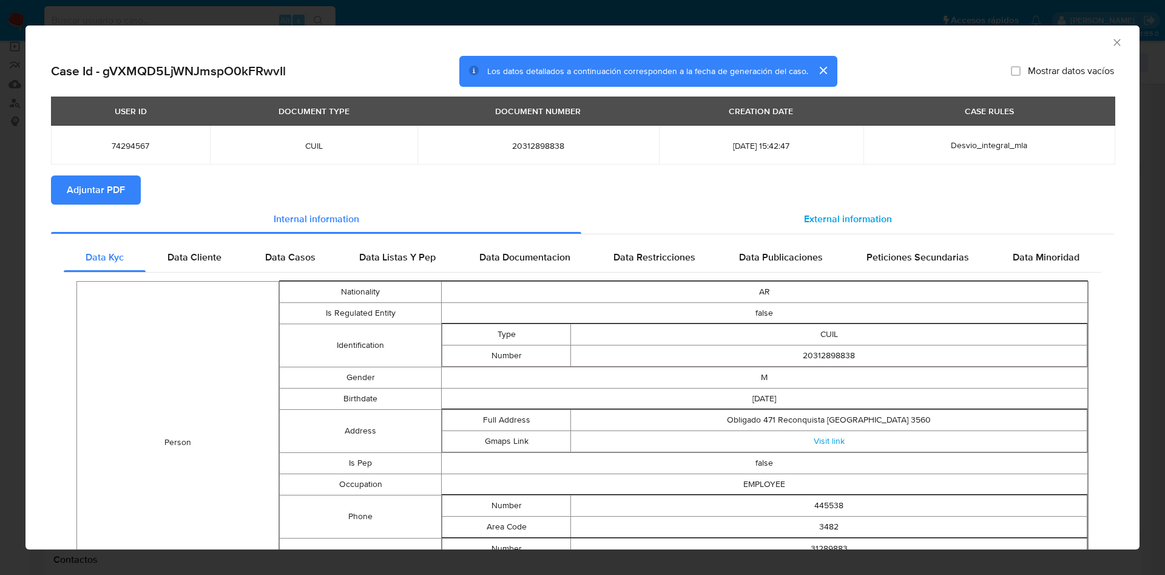
click at [866, 223] on span "External information" at bounding box center [848, 219] width 88 height 14
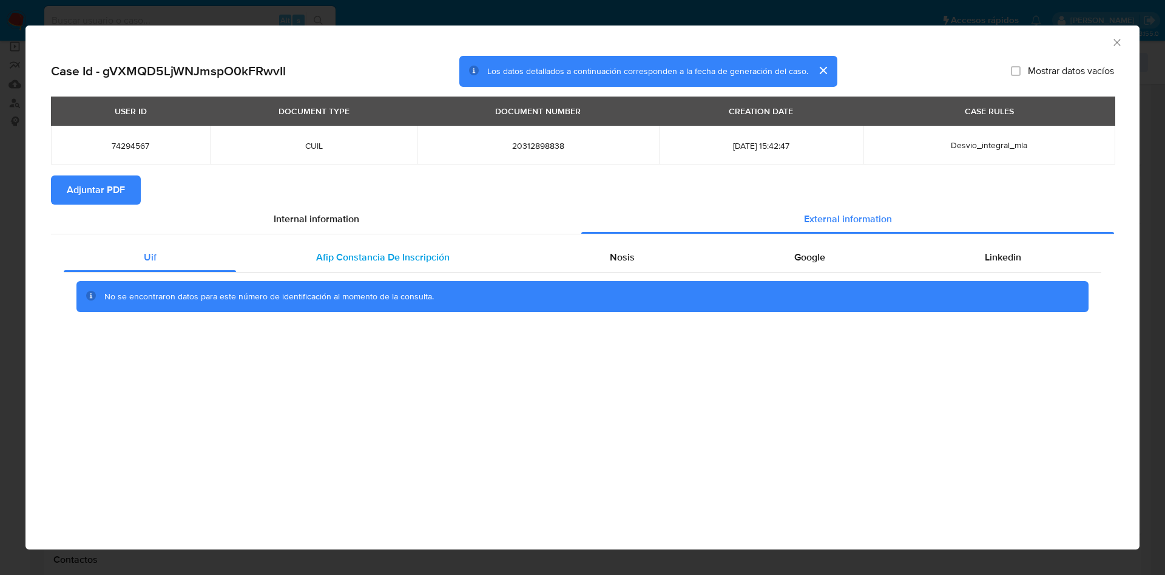
click at [409, 260] on span "Afip Constancia De Inscripción" at bounding box center [382, 257] width 133 height 14
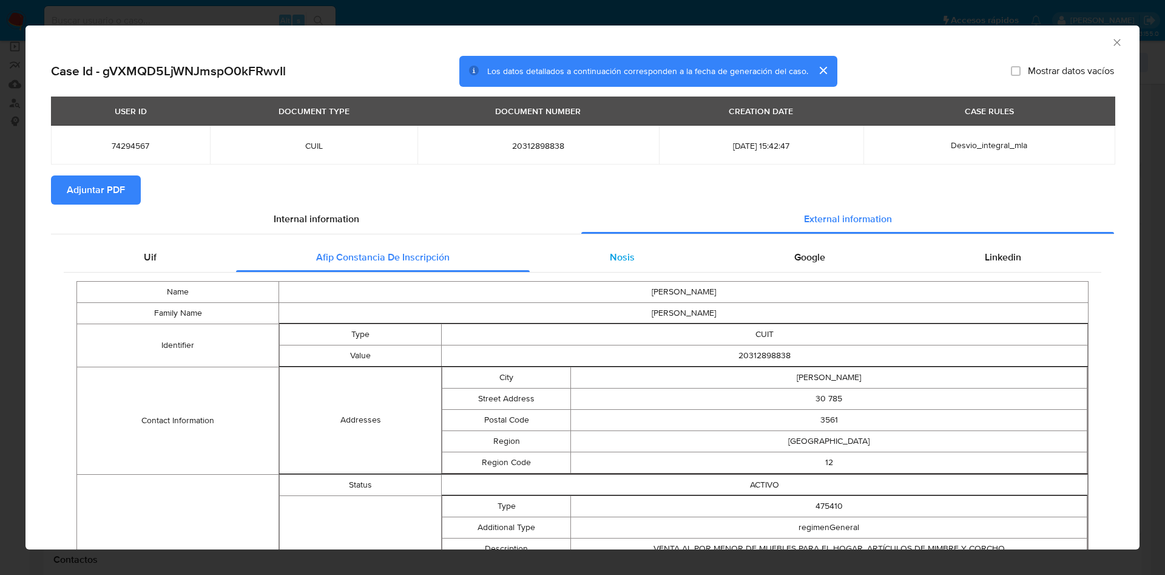
click at [612, 254] on span "Nosis" at bounding box center [622, 257] width 25 height 14
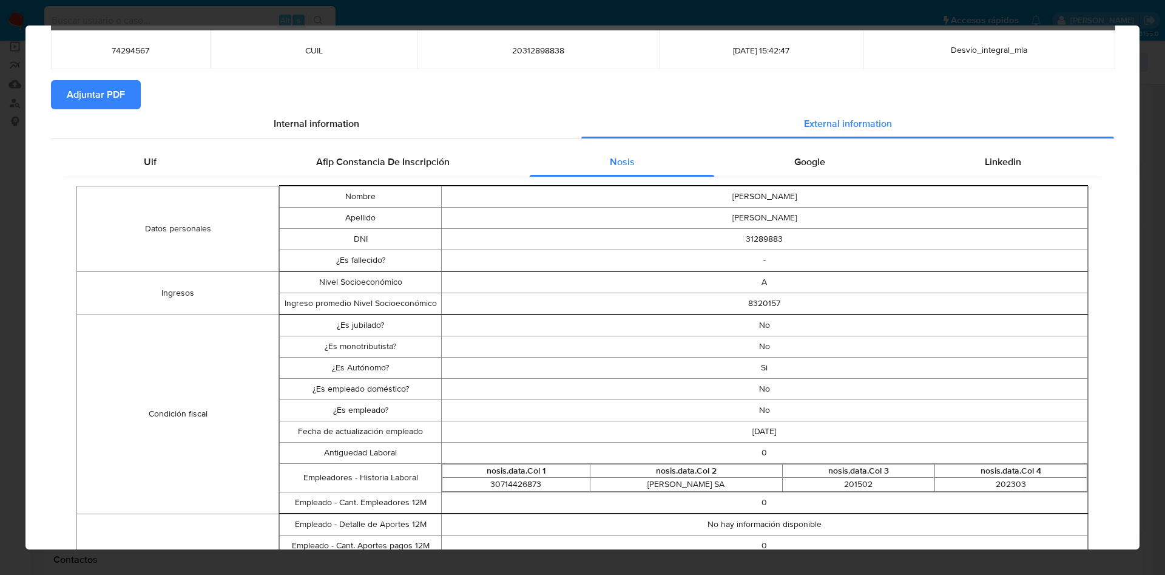
scroll to position [0, 0]
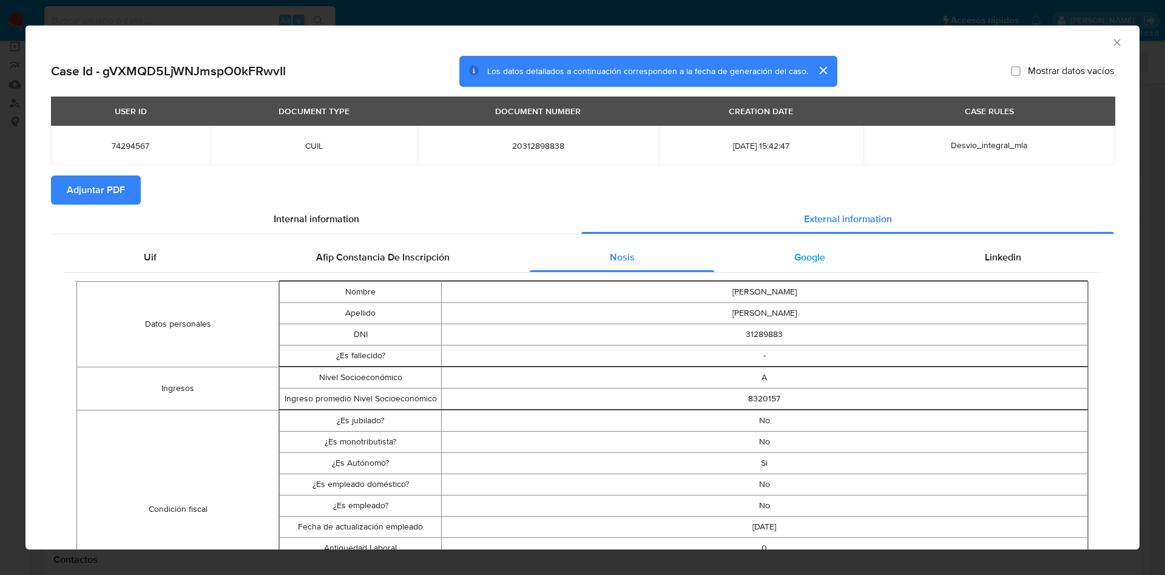
click at [808, 252] on span "Google" at bounding box center [809, 257] width 31 height 14
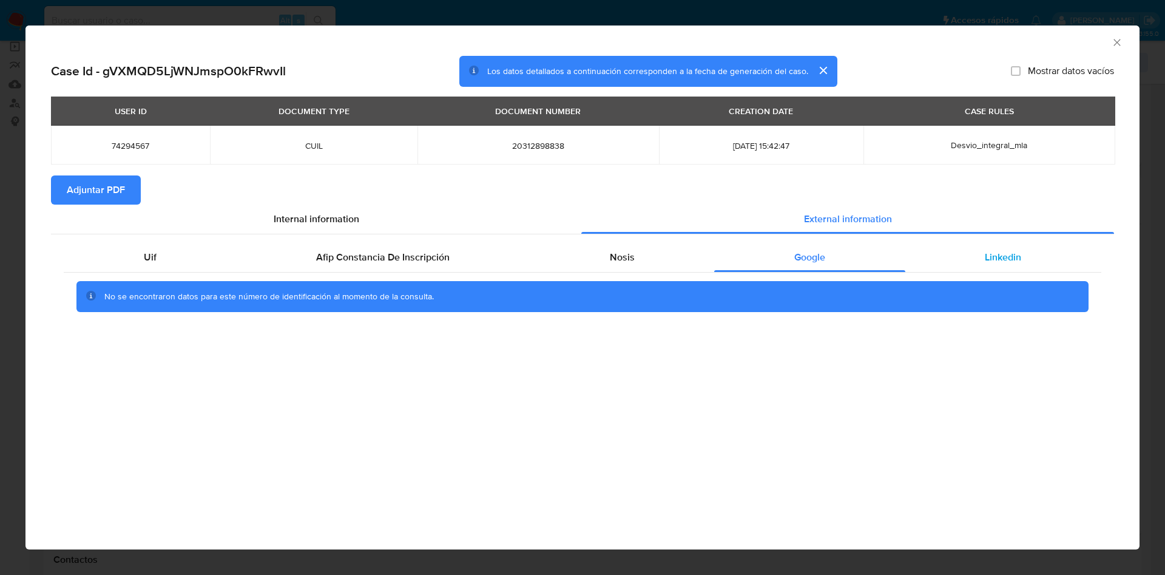
click at [968, 258] on div "Linkedin" at bounding box center [1003, 257] width 196 height 29
click at [119, 194] on span "Adjuntar PDF" at bounding box center [96, 190] width 58 height 27
click at [1118, 41] on icon "Cerrar ventana" at bounding box center [1117, 42] width 12 height 12
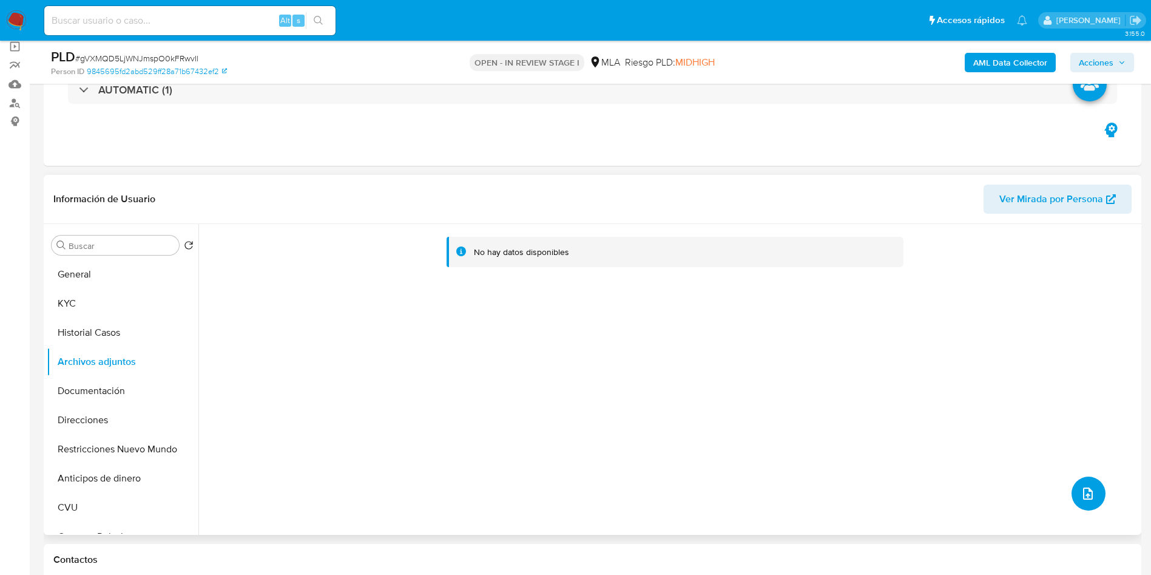
click at [1088, 502] on button "upload-file" at bounding box center [1089, 493] width 34 height 34
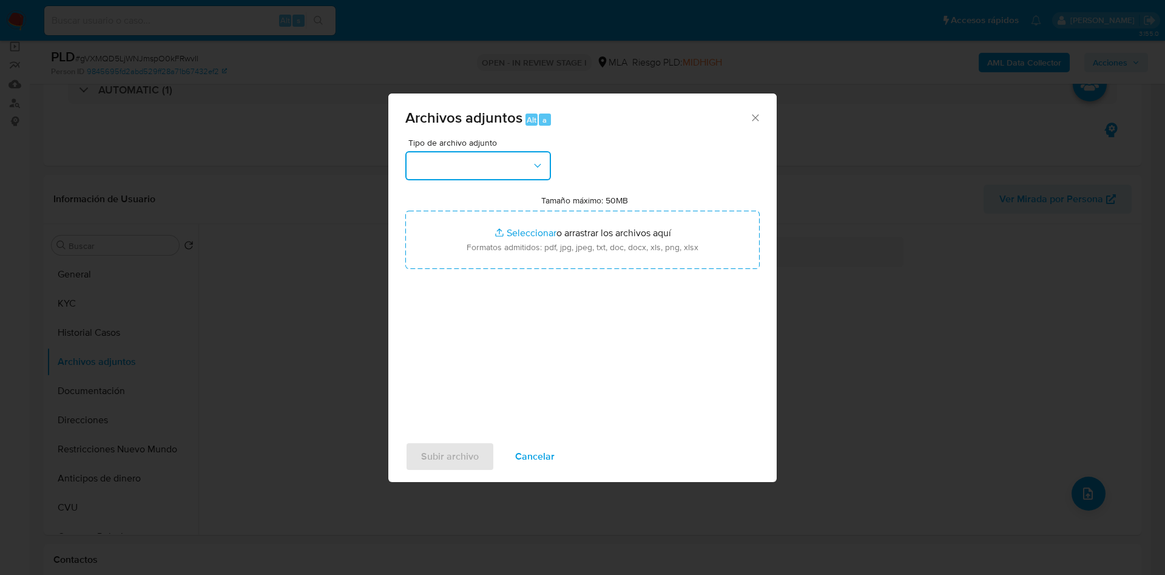
click at [478, 154] on button "button" at bounding box center [478, 165] width 146 height 29
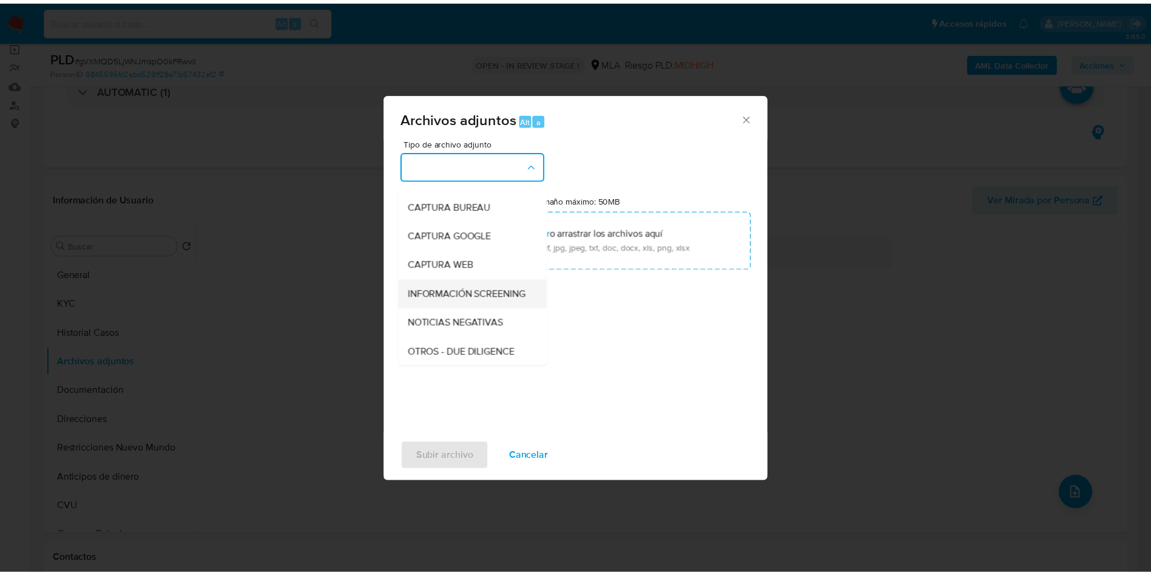
scroll to position [91, 0]
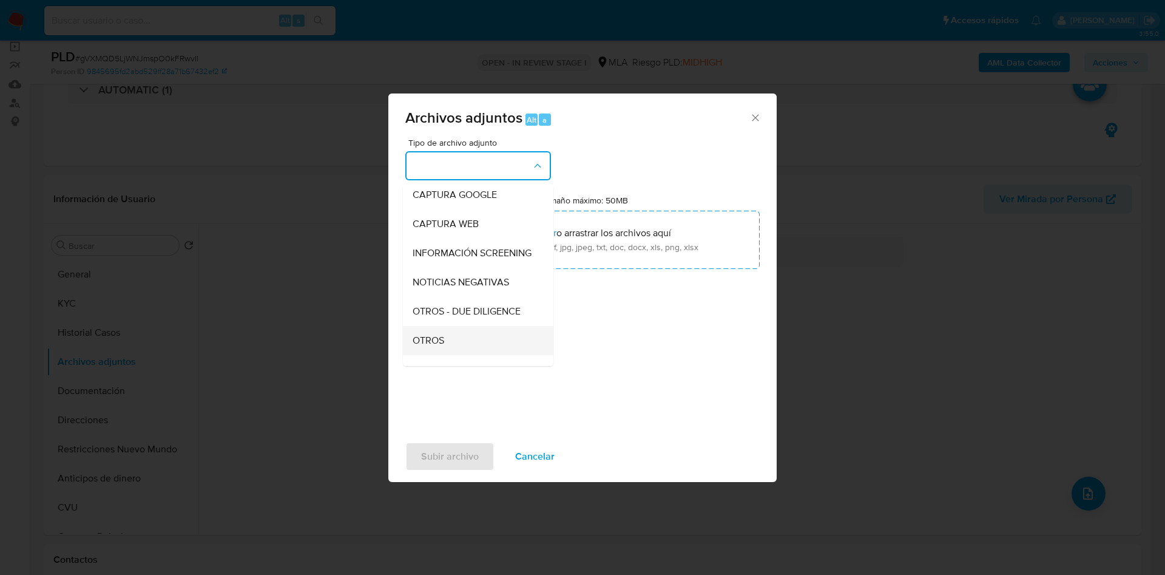
click at [445, 351] on div "OTROS" at bounding box center [475, 340] width 124 height 29
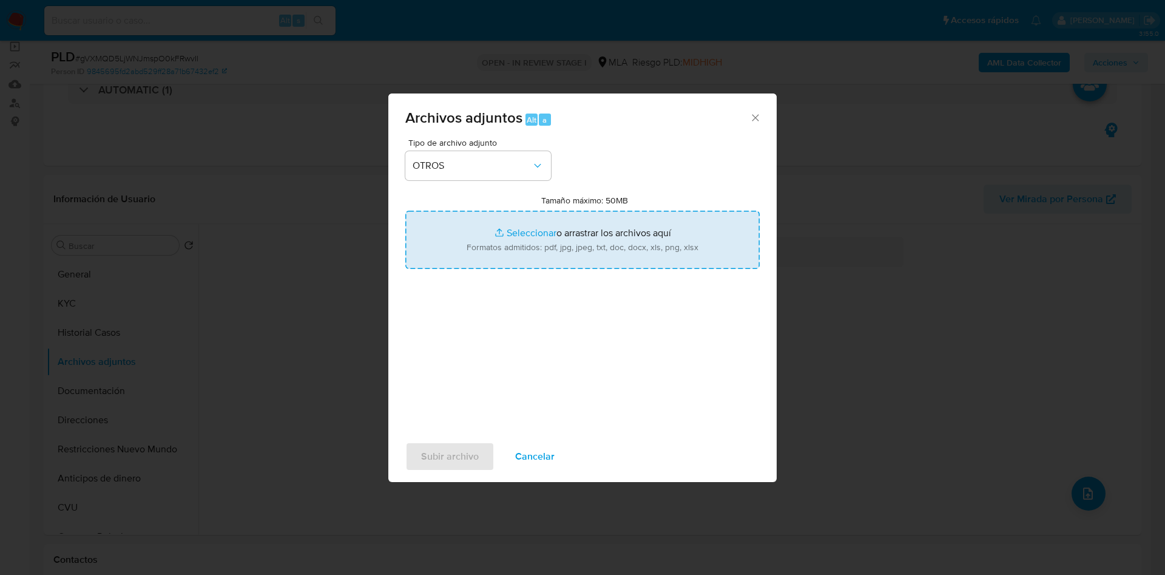
click at [519, 237] on input "Tamaño máximo: 50MB Seleccionar archivos" at bounding box center [582, 240] width 354 height 58
type input "C:\fakepath\Movimientos 74294567.xlsx"
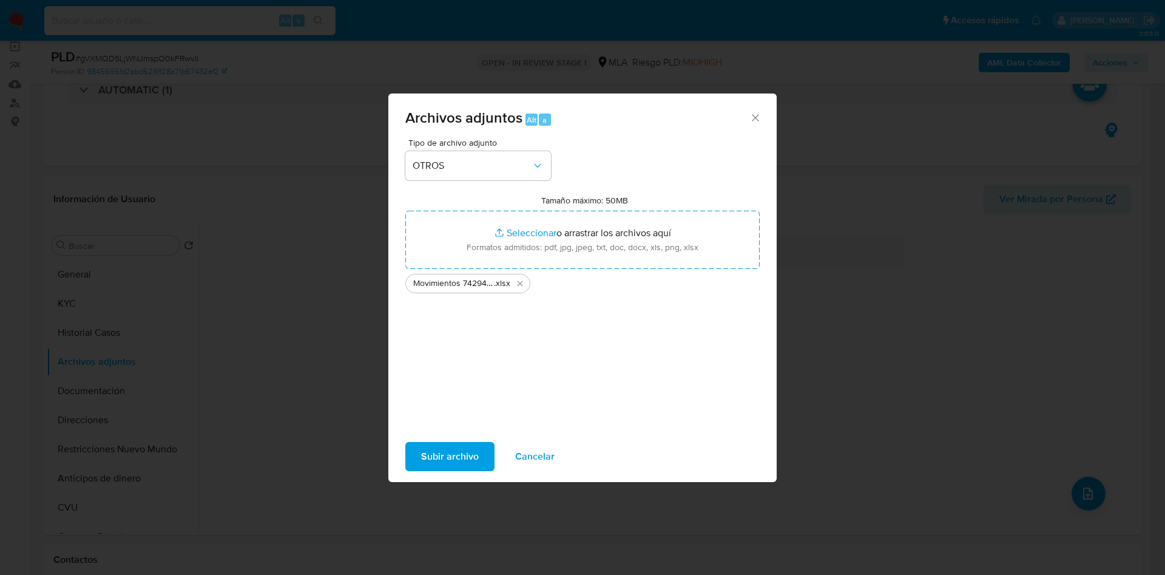
click at [474, 465] on span "Subir archivo" at bounding box center [450, 456] width 58 height 27
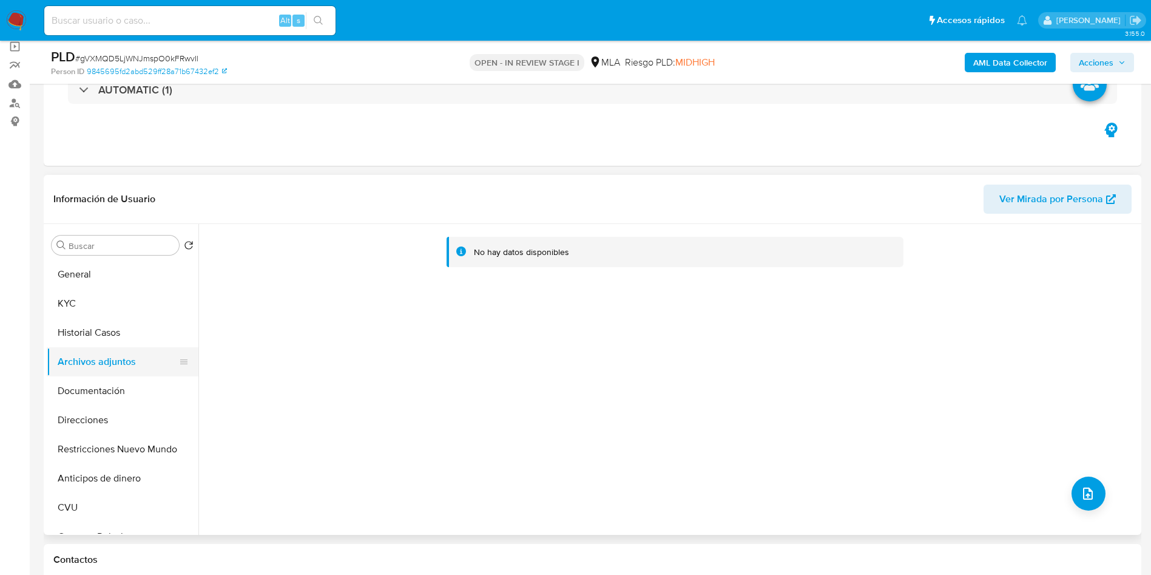
drag, startPoint x: 101, startPoint y: 336, endPoint x: 101, endPoint y: 357, distance: 21.2
click at [101, 337] on button "Historial Casos" at bounding box center [123, 332] width 152 height 29
click at [101, 357] on button "Archivos adjuntos" at bounding box center [118, 361] width 142 height 29
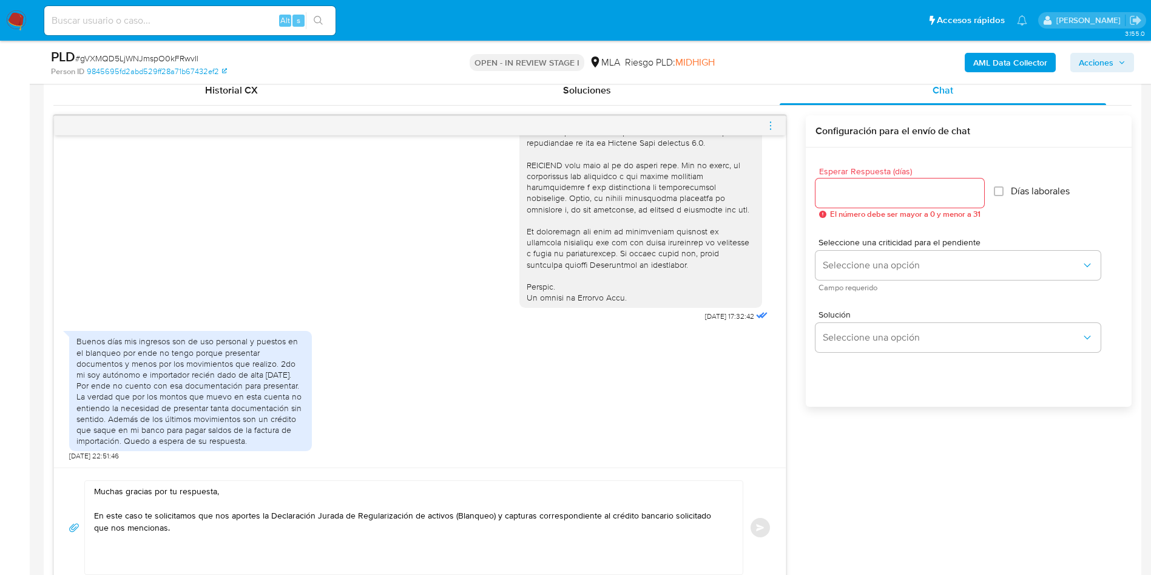
scroll to position [637, 0]
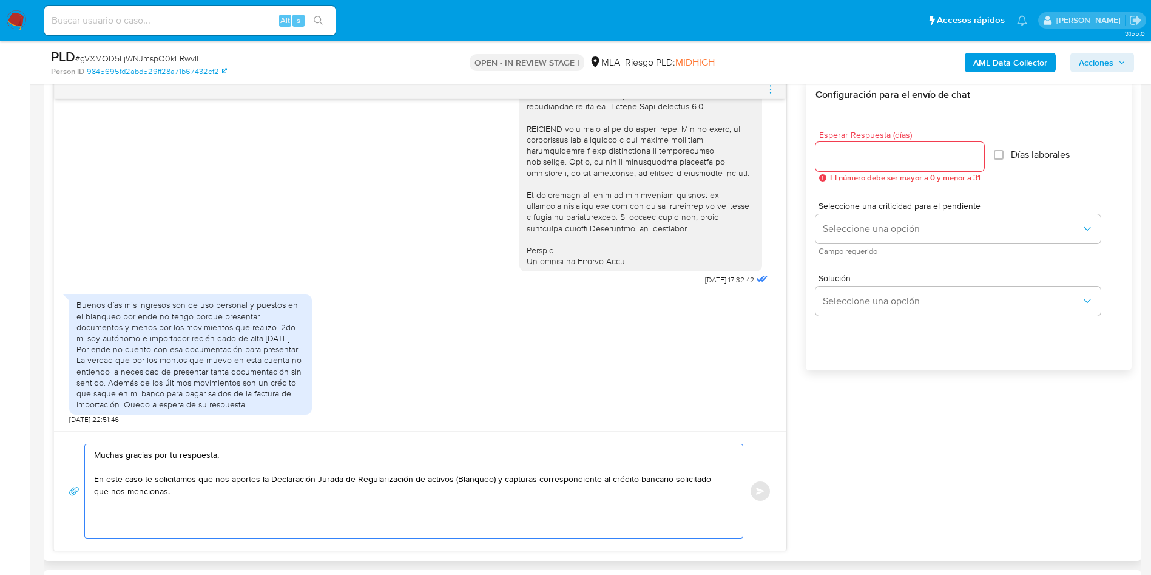
drag, startPoint x: 186, startPoint y: 476, endPoint x: 286, endPoint y: 474, distance: 99.5
click at [286, 474] on textarea "Muchas gracias por tu respuesta, En este caso te solicitamos que nos aportes la…" at bounding box center [410, 490] width 633 height 93
drag, startPoint x: 335, startPoint y: 480, endPoint x: 381, endPoint y: 481, distance: 46.1
click at [381, 481] on textarea "Muchas gracias por tu respuesta, En este caso te solicitamos que nos aportes la…" at bounding box center [410, 490] width 633 height 93
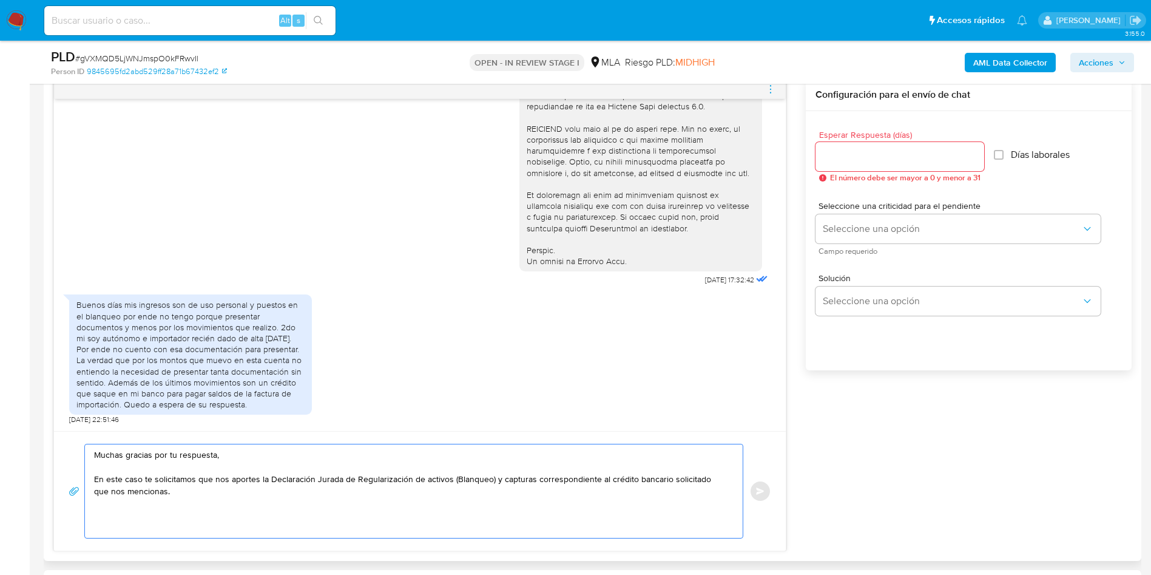
click at [381, 481] on textarea "Muchas gracias por tu respuesta, En este caso te solicitamos que nos aportes la…" at bounding box center [410, 490] width 633 height 93
drag, startPoint x: 496, startPoint y: 478, endPoint x: 567, endPoint y: 491, distance: 71.8
click at [567, 491] on textarea "Muchas gracias por tu respuesta, En este caso te solicitamos que nos aportes la…" at bounding box center [410, 490] width 633 height 93
click at [181, 489] on textarea "Muchas gracias por tu respuesta, En este caso te solicitamos que nos aportes la…" at bounding box center [410, 490] width 633 height 93
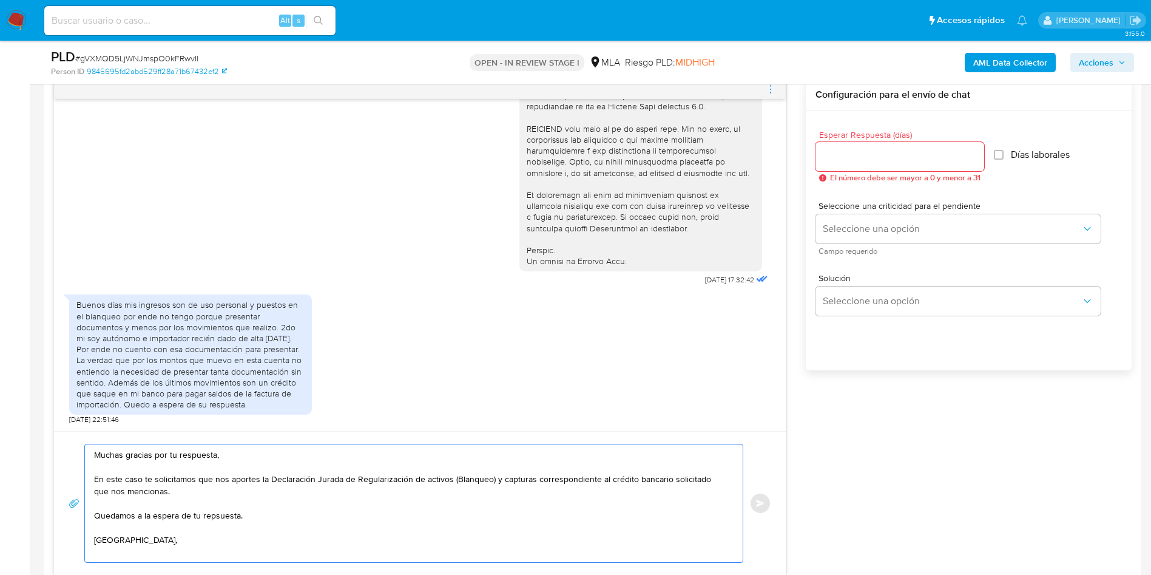
scroll to position [4, 0]
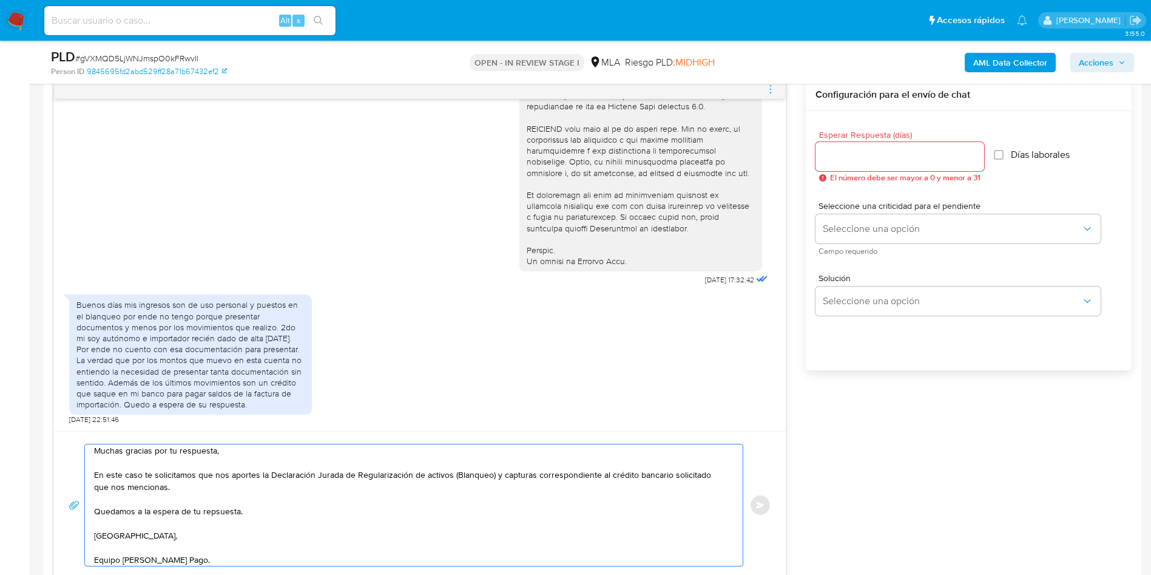
click at [225, 516] on textarea "Muchas gracias por tu respuesta, En este caso te solicitamos que nos aportes la…" at bounding box center [410, 504] width 633 height 121
click at [0, 0] on lt-span "re sp uesta" at bounding box center [0, 0] width 0 height 0
click at [264, 518] on textarea "Muchas gracias por tu respuesta, En este caso te solicitamos que nos aportes la…" at bounding box center [410, 504] width 633 height 121
type textarea "Muchas gracias por tu respuesta, En este caso te solicitamos que nos aportes la…"
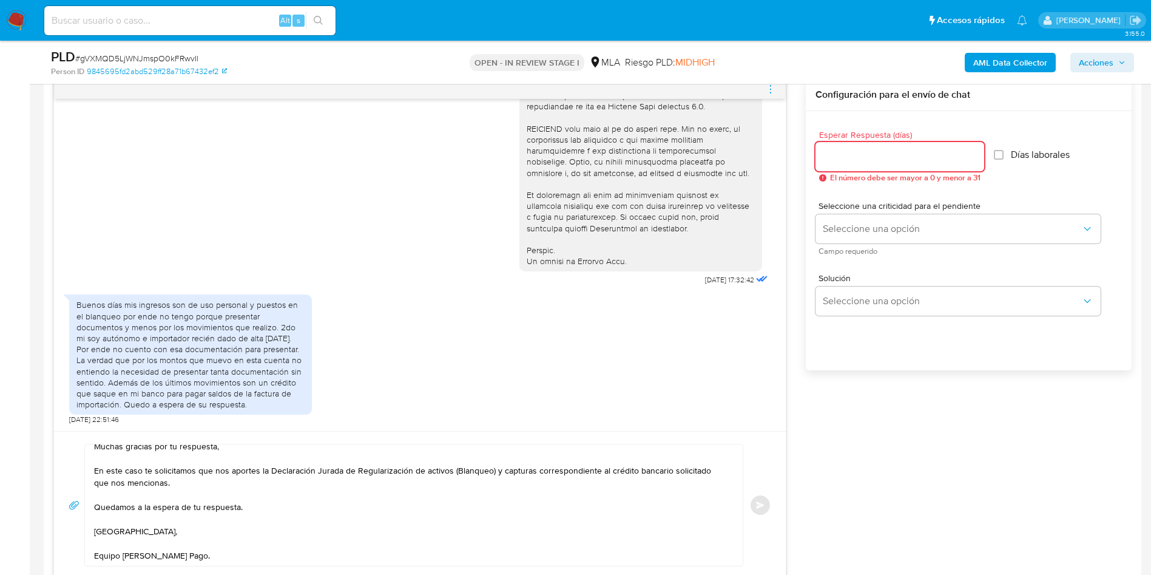
click at [874, 158] on input "Esperar Respuesta (días)" at bounding box center [900, 157] width 169 height 16
type input "0"
type input "3"
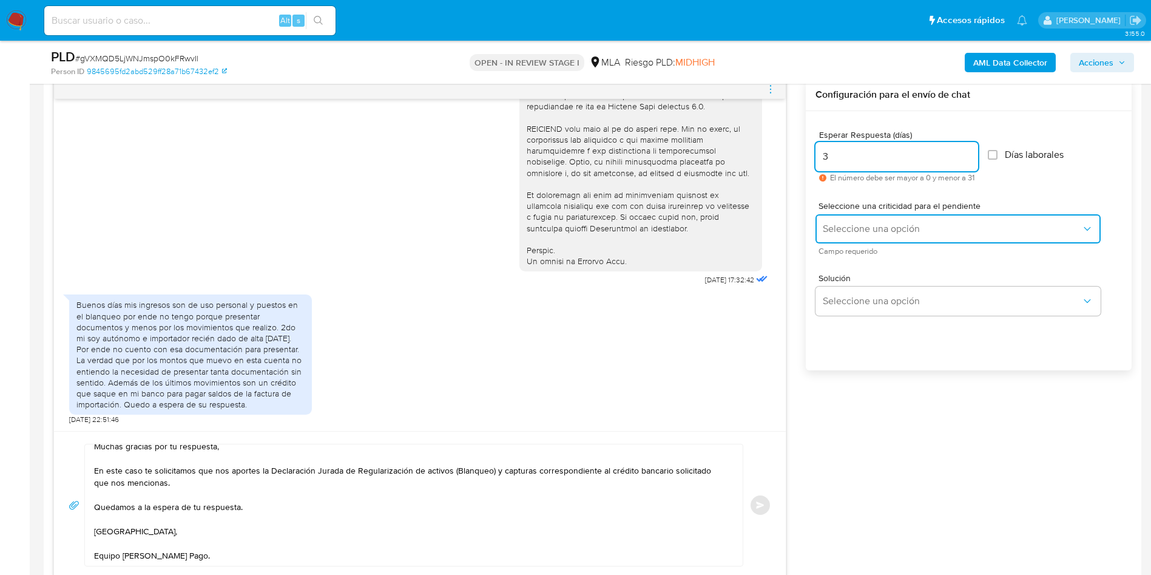
click at [848, 239] on button "Seleccione una opción" at bounding box center [958, 228] width 285 height 29
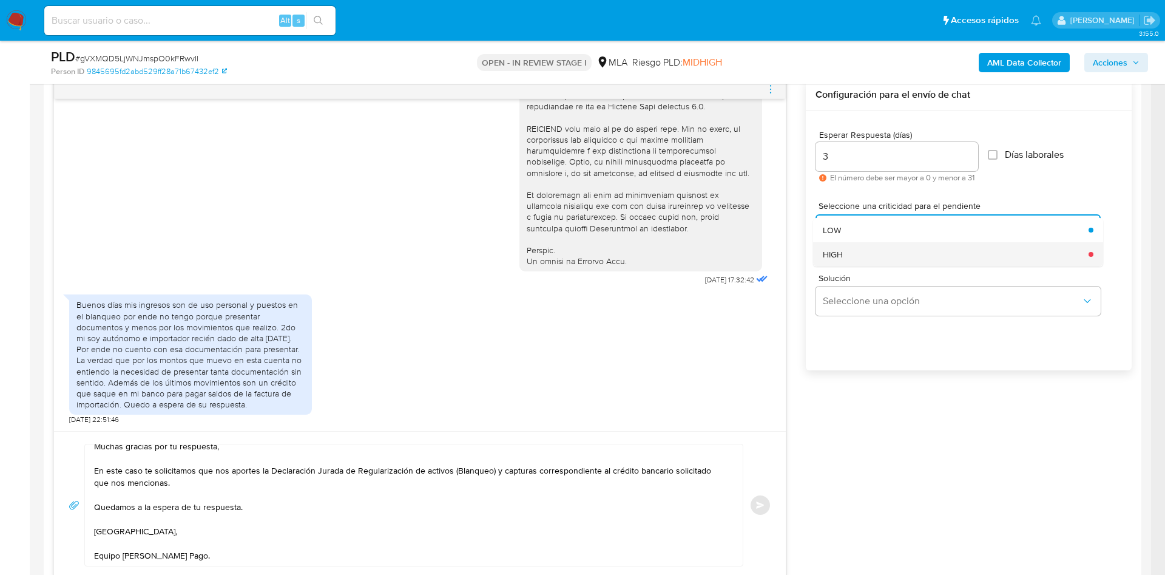
click at [849, 260] on div "HIGH" at bounding box center [952, 254] width 258 height 24
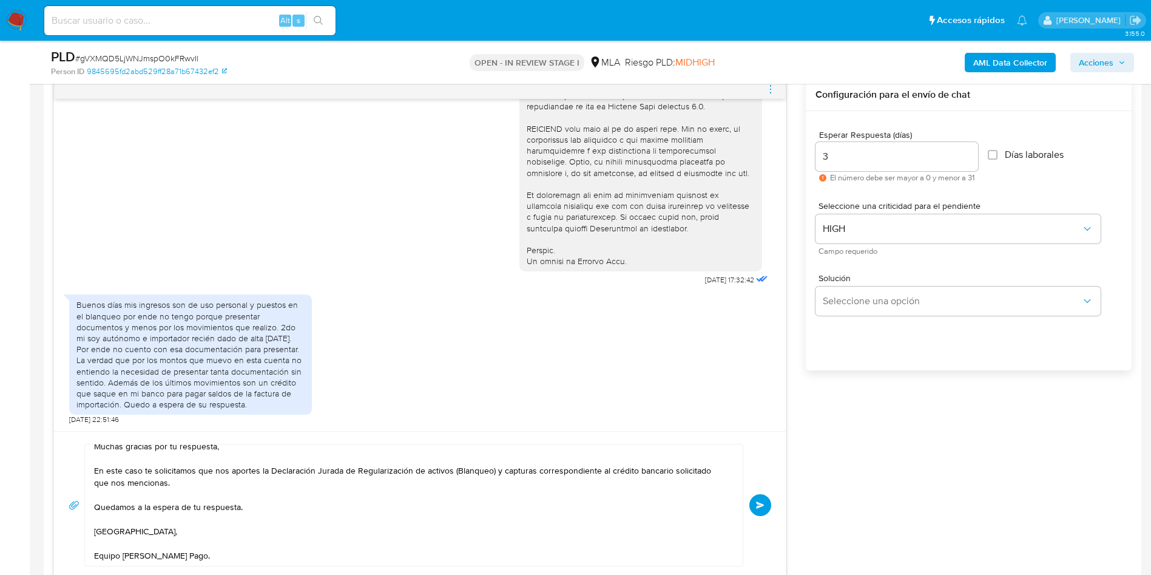
click at [759, 499] on button "Enviar" at bounding box center [760, 505] width 22 height 22
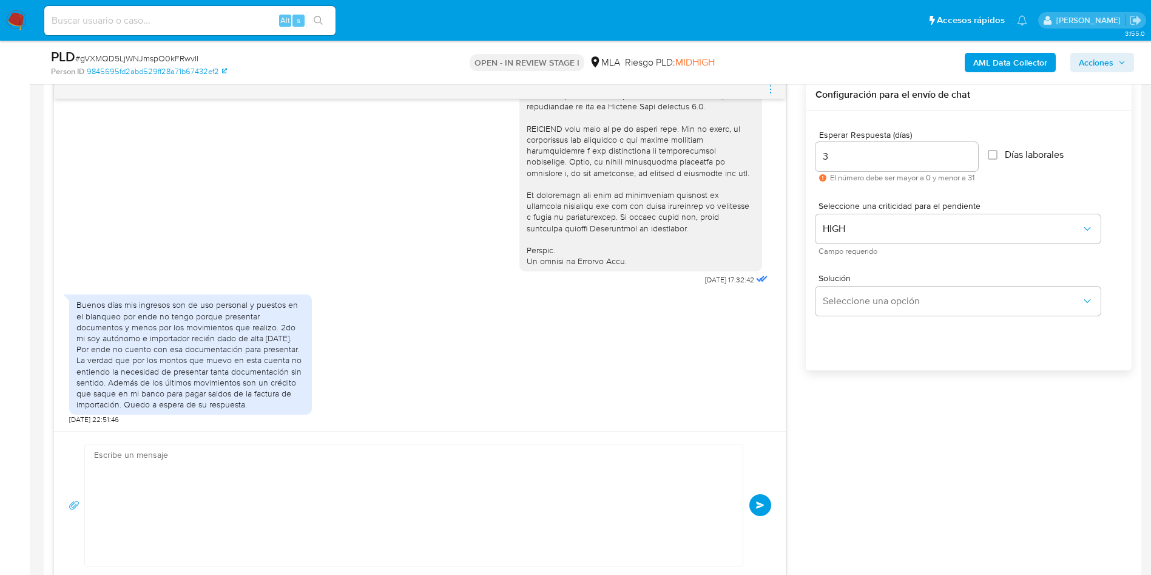
scroll to position [0, 0]
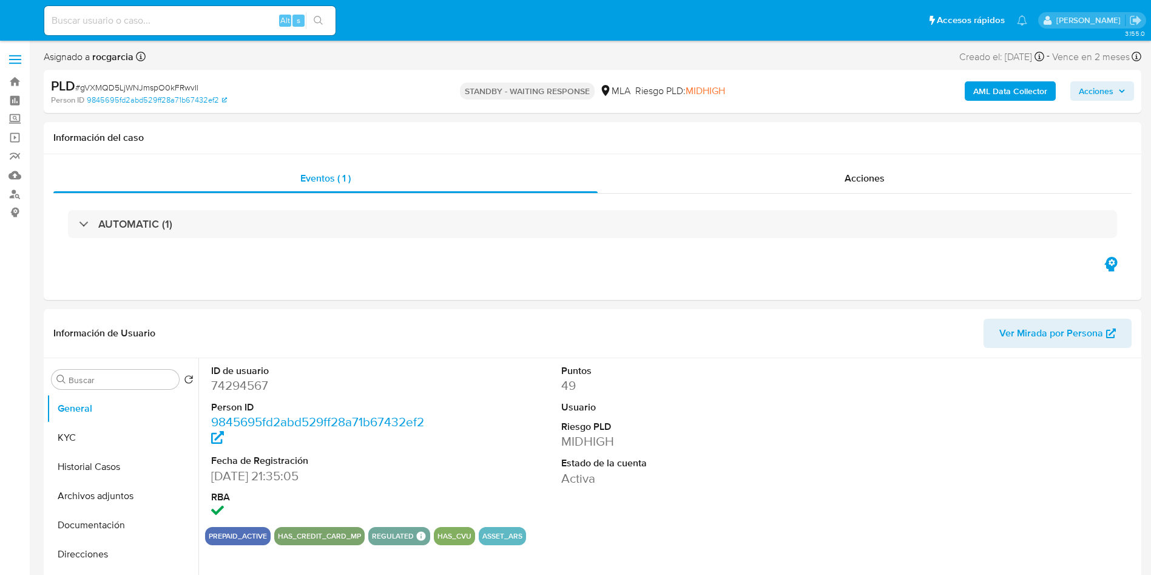
select select "10"
click at [240, 375] on dt "ID de usuario" at bounding box center [321, 370] width 221 height 13
click at [243, 388] on dd "74294567" at bounding box center [321, 385] width 221 height 17
copy dd "74294567"
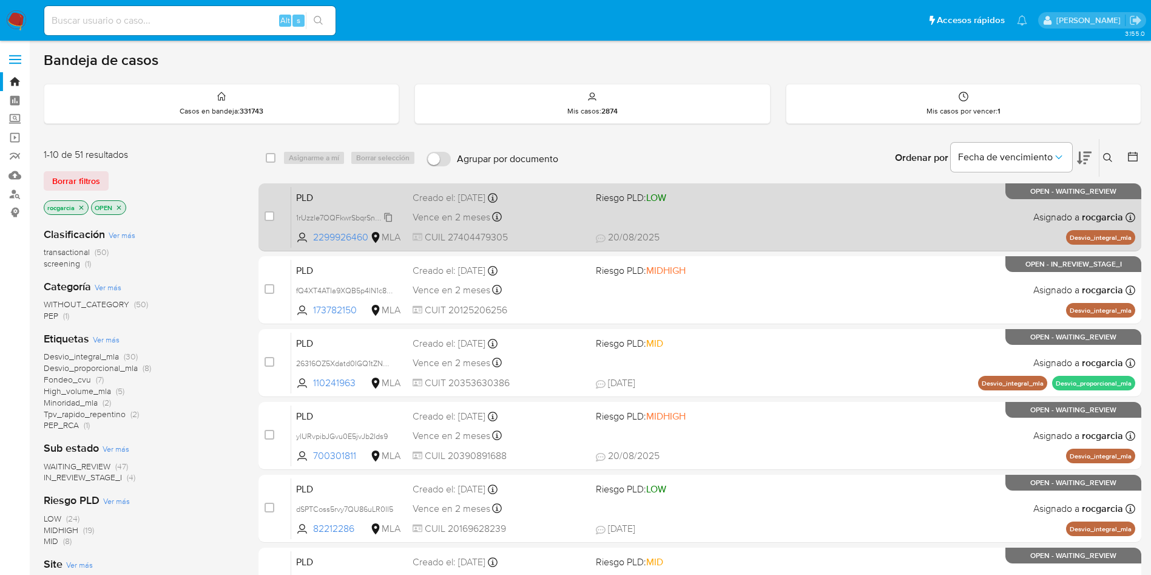
click at [385, 217] on span "1rUzzle7OQFkwrSbqrSn0yXi" at bounding box center [343, 216] width 94 height 13
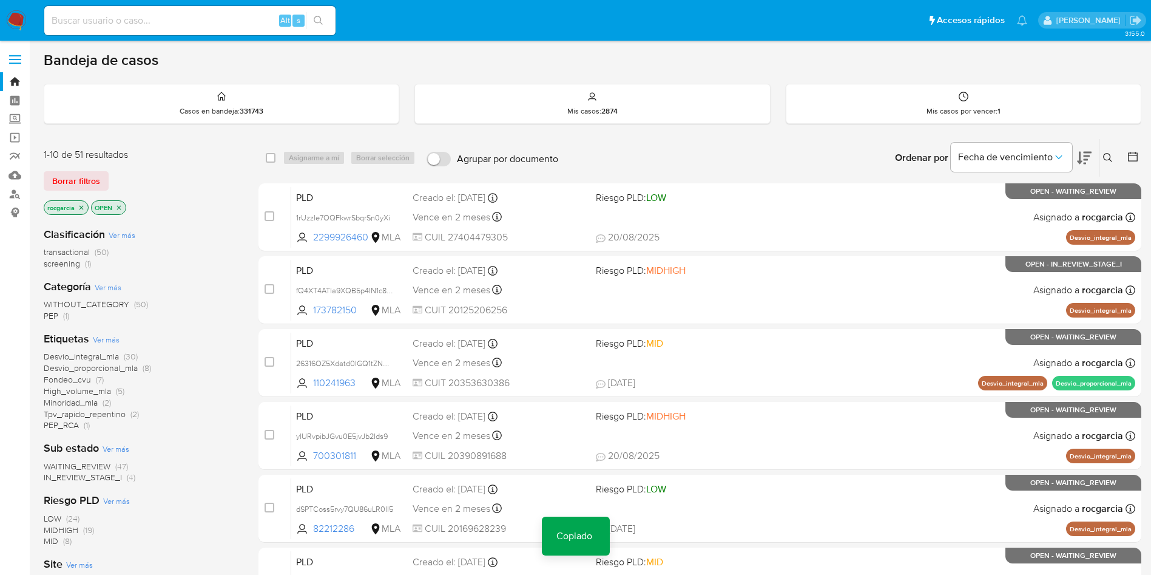
click at [1103, 150] on button at bounding box center [1110, 157] width 20 height 15
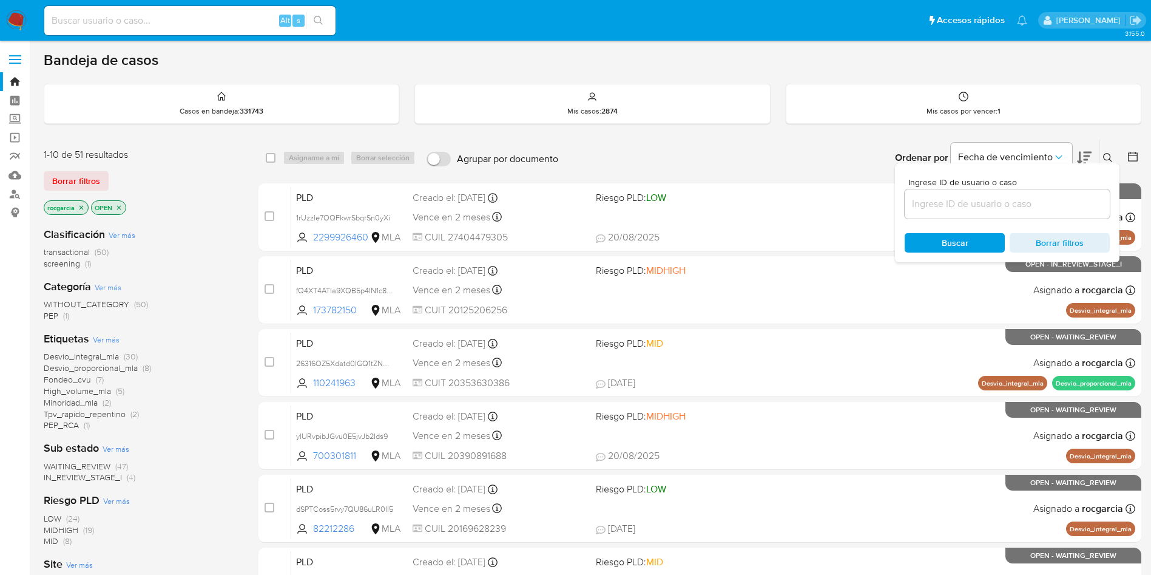
click at [987, 204] on input at bounding box center [1007, 204] width 205 height 16
type input "1rUzzle7OQFkwrSbqrSn0yXi"
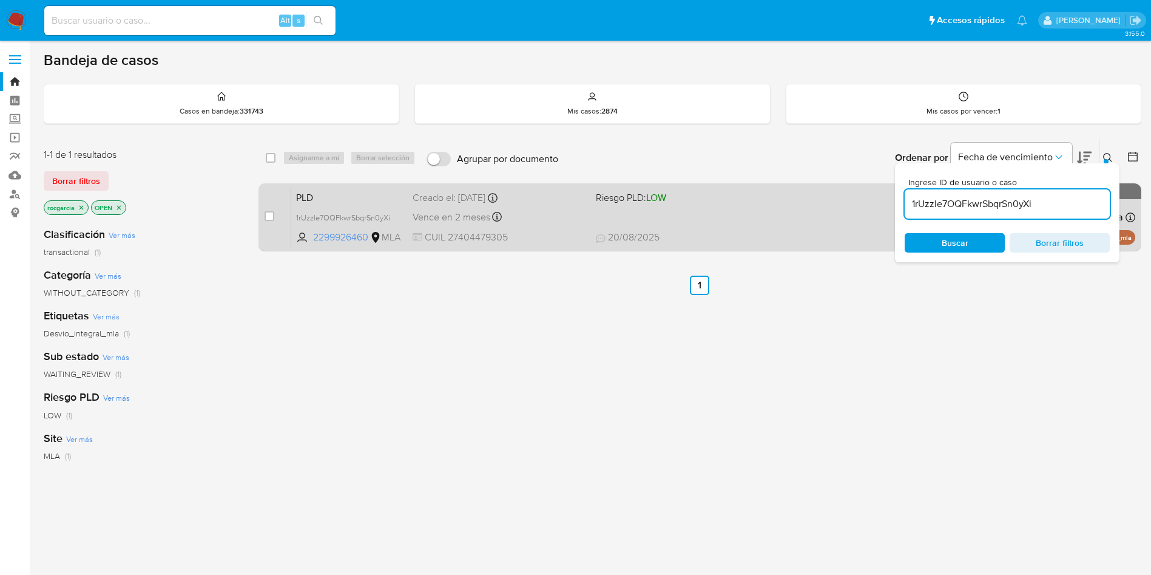
drag, startPoint x: 1106, startPoint y: 154, endPoint x: 883, endPoint y: 199, distance: 227.2
click at [1107, 155] on icon at bounding box center [1108, 158] width 10 height 10
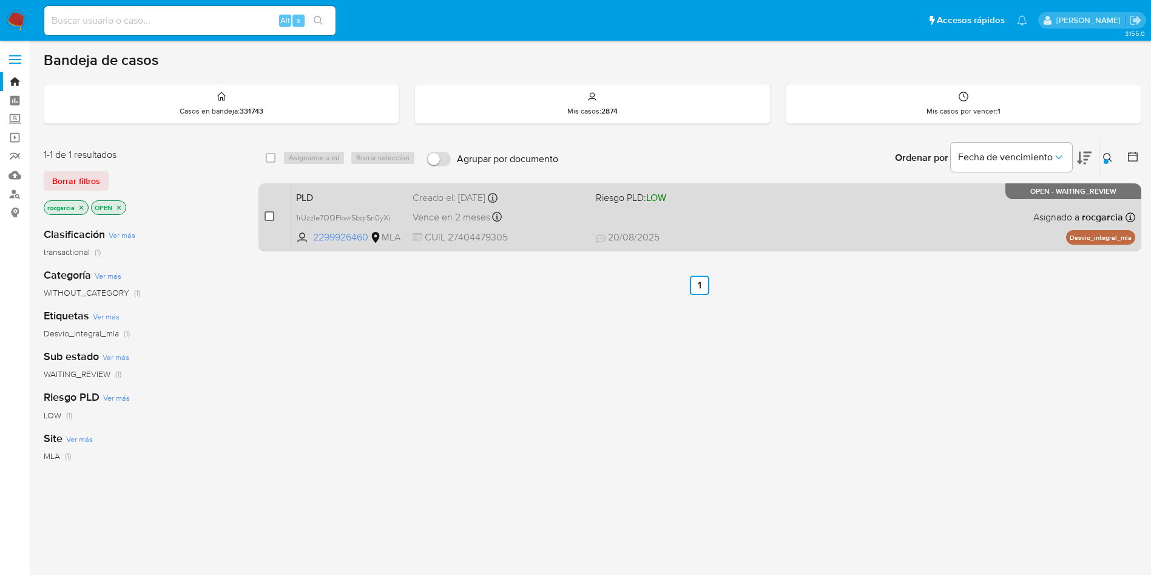
click at [271, 217] on input "checkbox" at bounding box center [270, 216] width 10 height 10
checkbox input "true"
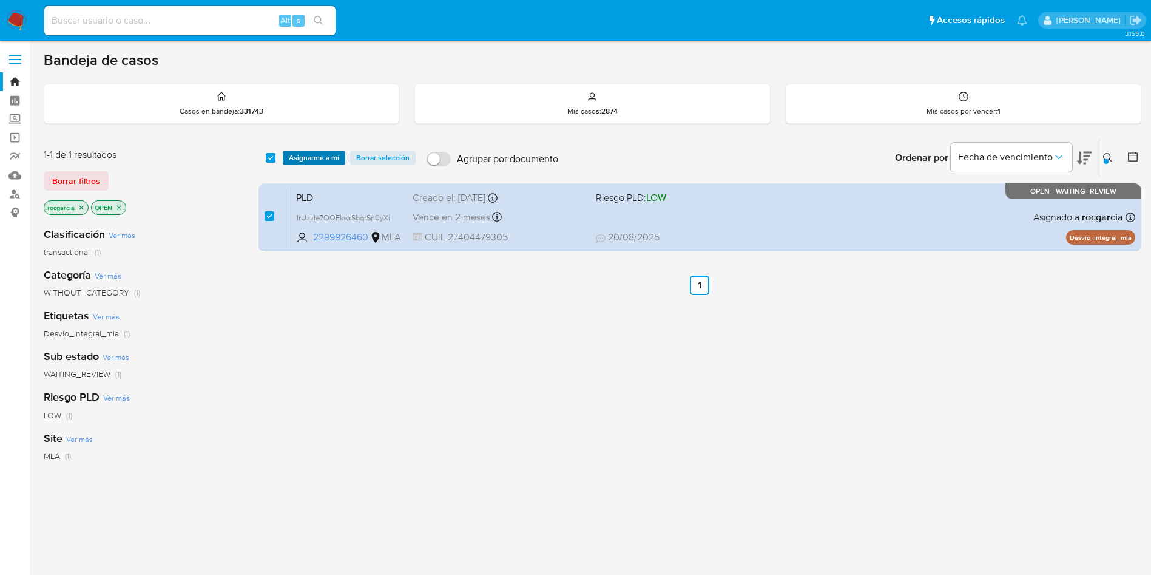
click at [327, 160] on span "Asignarme a mí" at bounding box center [314, 158] width 50 height 12
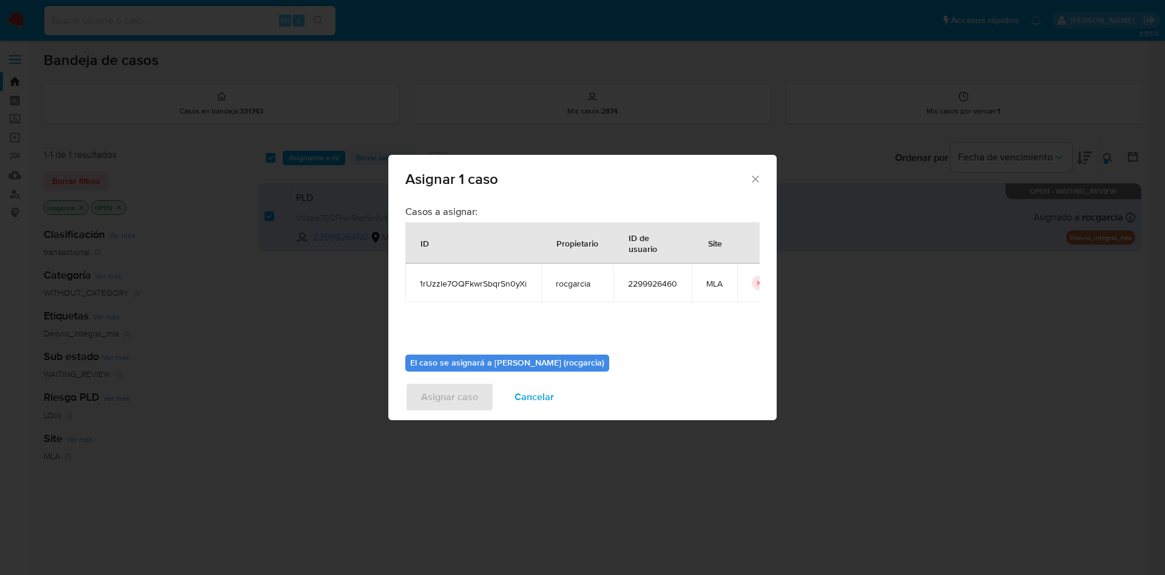
scroll to position [63, 0]
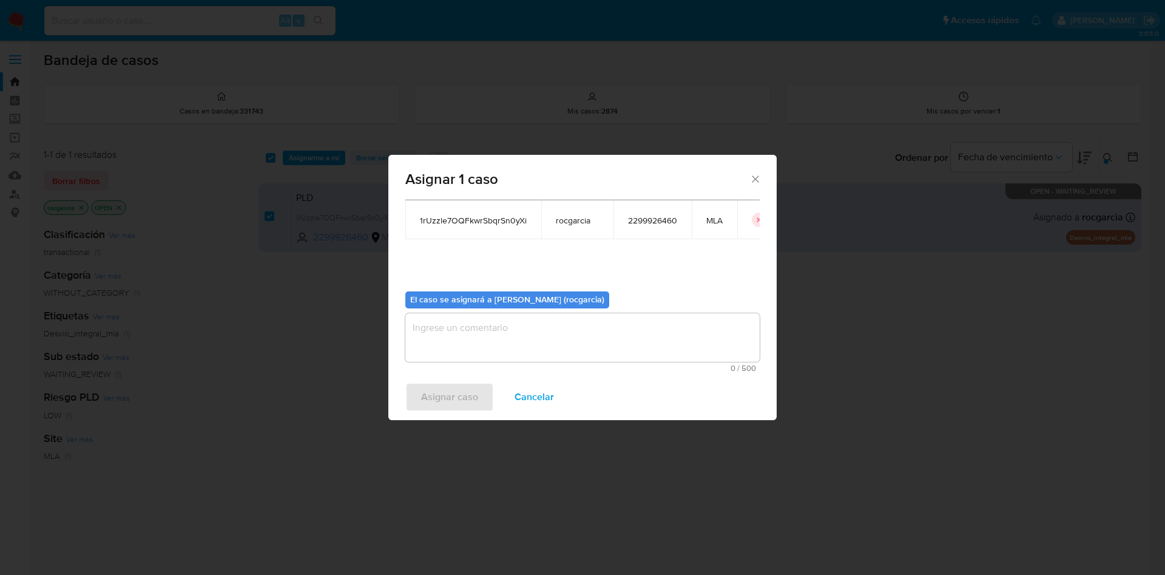
click at [458, 337] on textarea "assign-modal" at bounding box center [582, 337] width 354 height 49
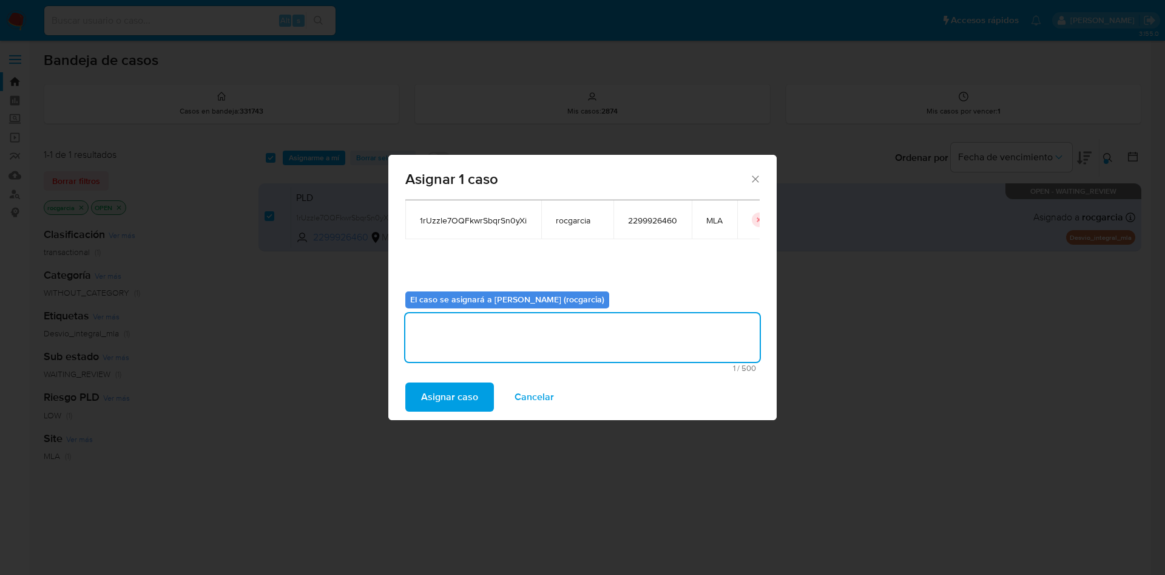
click at [444, 385] on span "Asignar caso" at bounding box center [449, 396] width 57 height 27
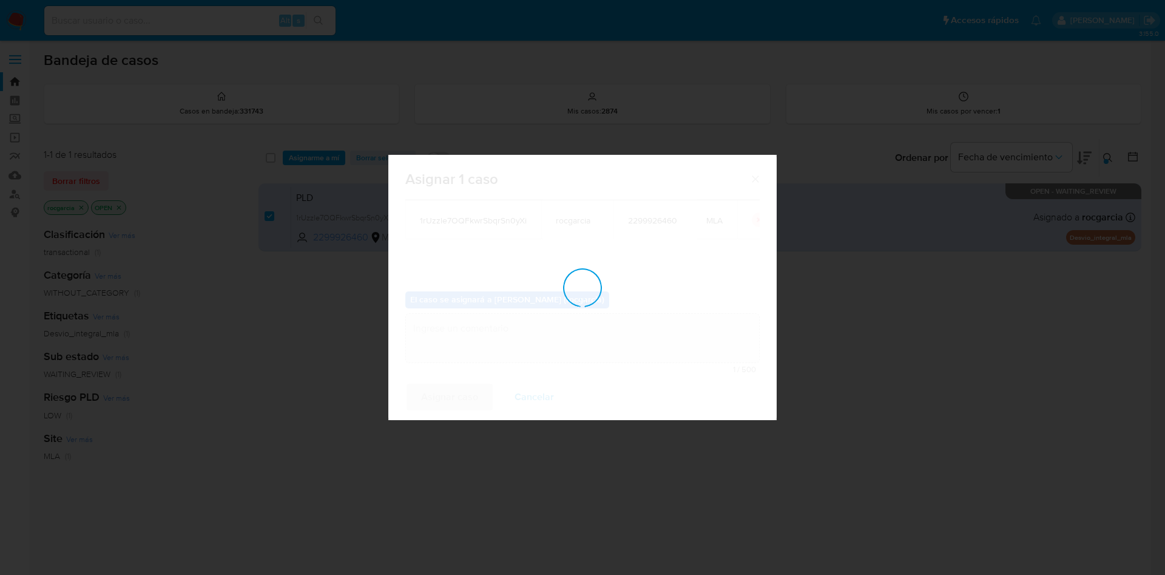
checkbox input "false"
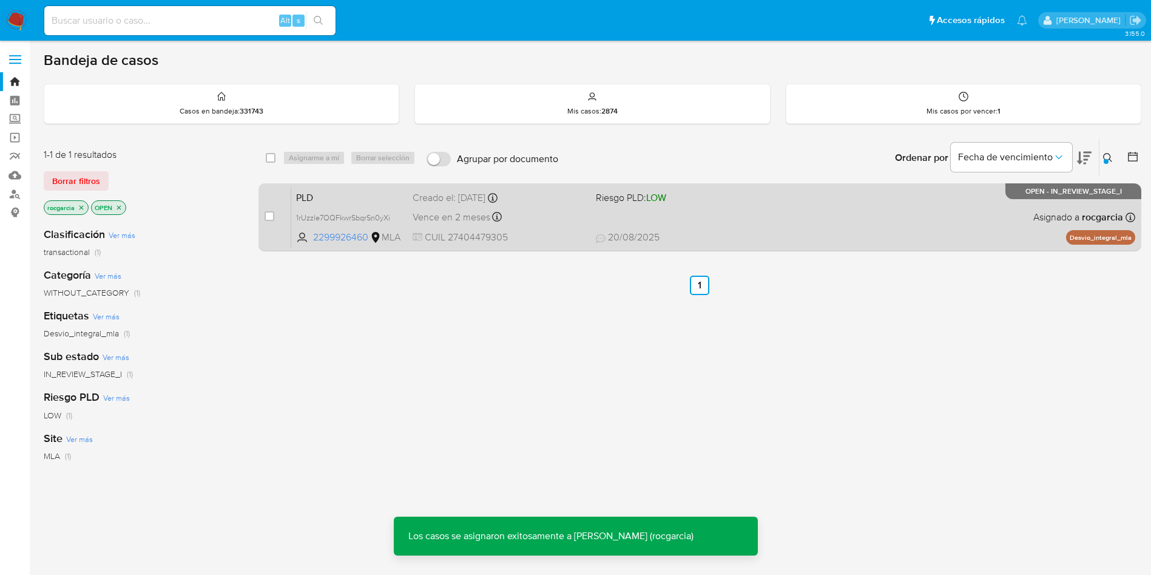
click at [741, 200] on span "Riesgo PLD: LOW" at bounding box center [683, 197] width 174 height 16
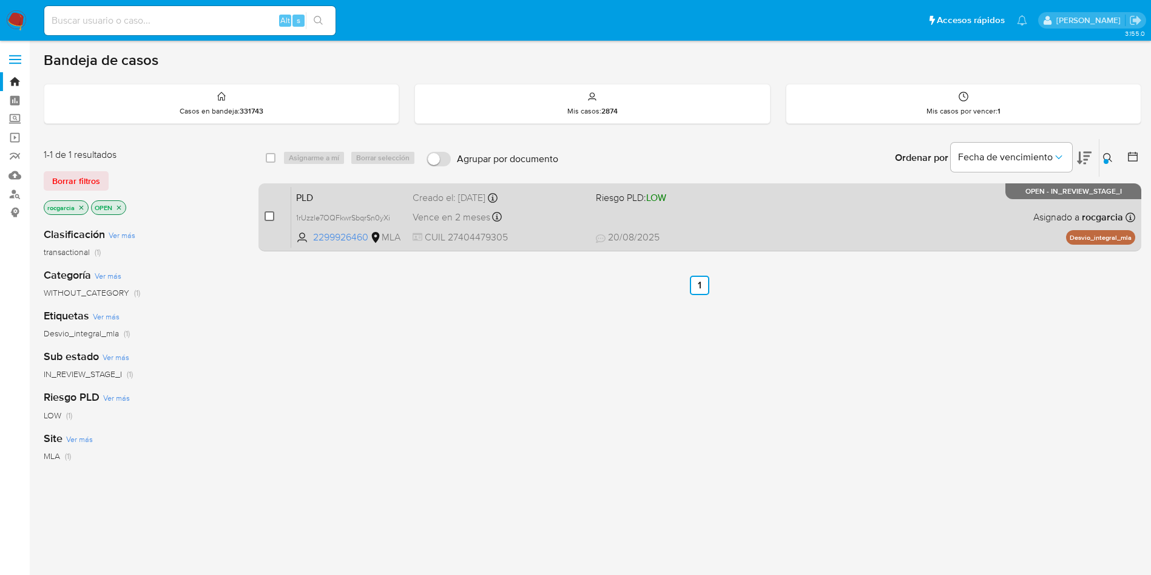
click at [268, 212] on input "checkbox" at bounding box center [270, 216] width 10 height 10
checkbox input "true"
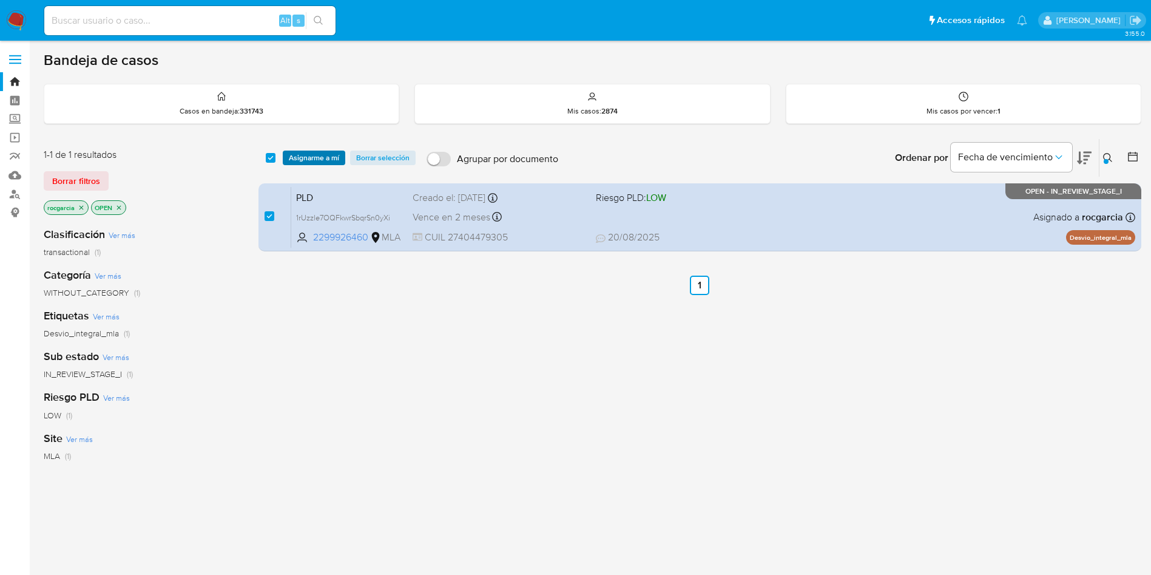
click at [301, 154] on span "Asignarme a mí" at bounding box center [314, 158] width 50 height 12
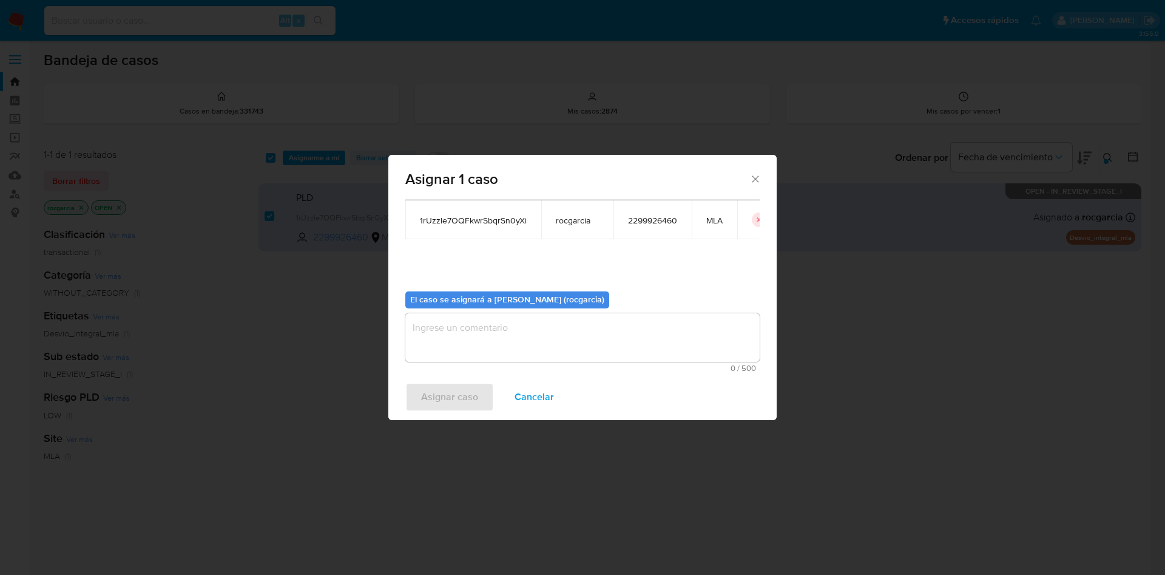
drag, startPoint x: 462, startPoint y: 339, endPoint x: 463, endPoint y: 347, distance: 7.9
click at [463, 339] on textarea "assign-modal" at bounding box center [582, 337] width 354 height 49
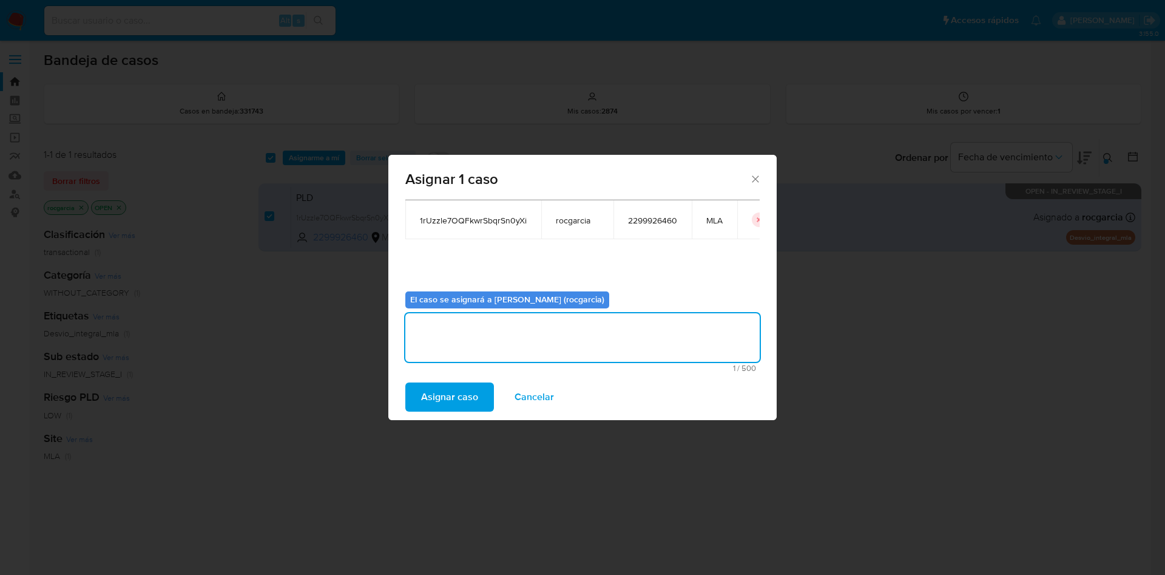
click at [450, 396] on span "Asignar caso" at bounding box center [449, 396] width 57 height 27
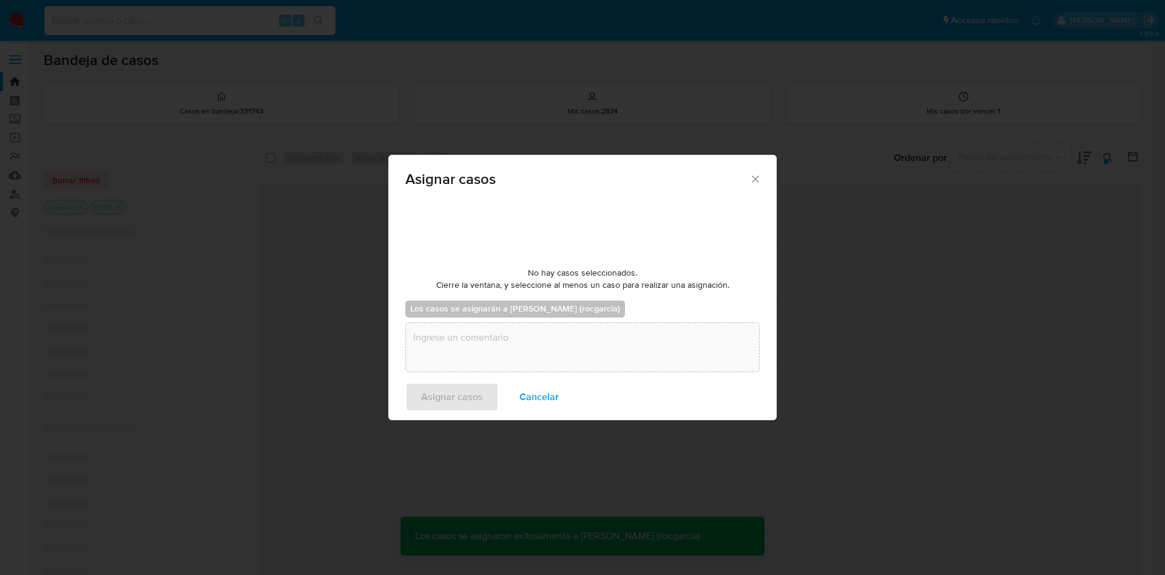
checkbox input "false"
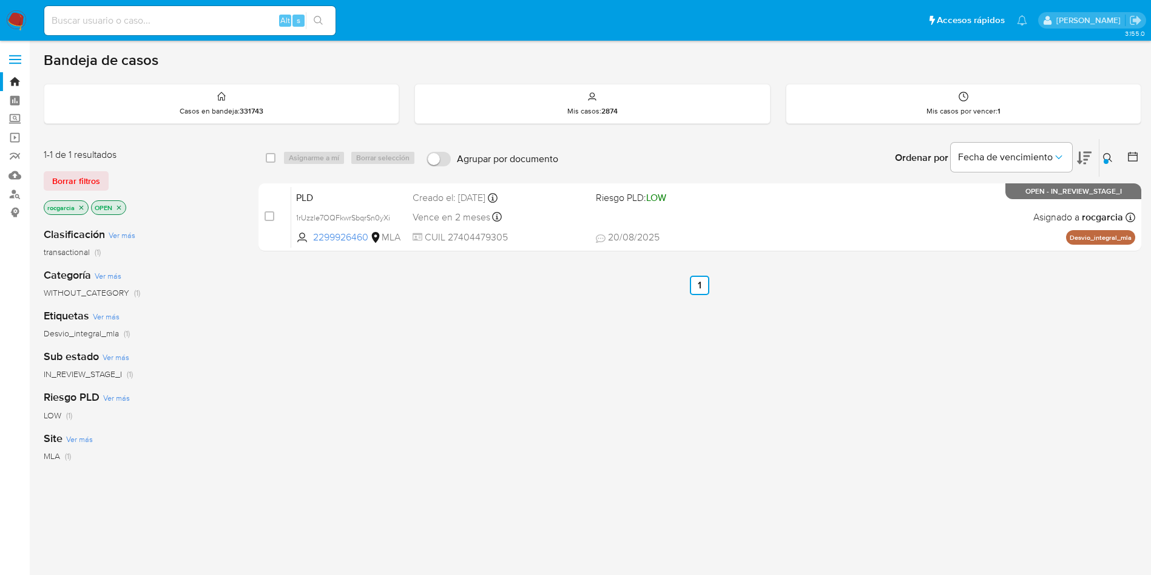
click at [24, 16] on img at bounding box center [16, 20] width 21 height 21
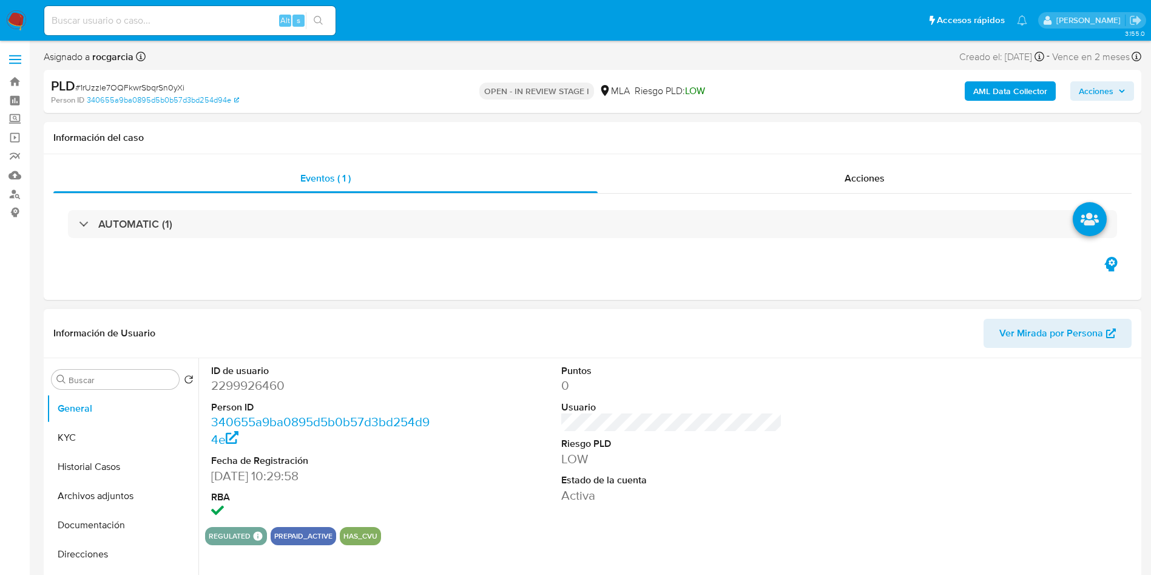
click at [251, 377] on dd "2299926460" at bounding box center [321, 385] width 221 height 17
select select "10"
click at [251, 379] on dd "2299926460" at bounding box center [321, 385] width 221 height 17
click at [235, 383] on dd "2299926460" at bounding box center [321, 385] width 221 height 17
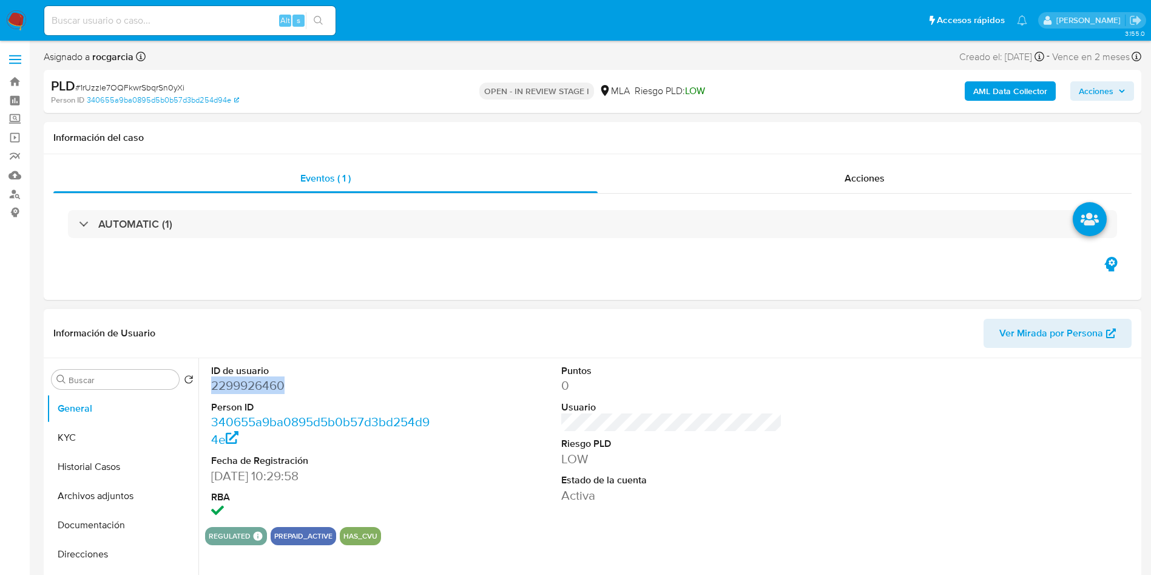
click at [235, 383] on dd "2299926460" at bounding box center [321, 385] width 221 height 17
copy dd "2299926460"
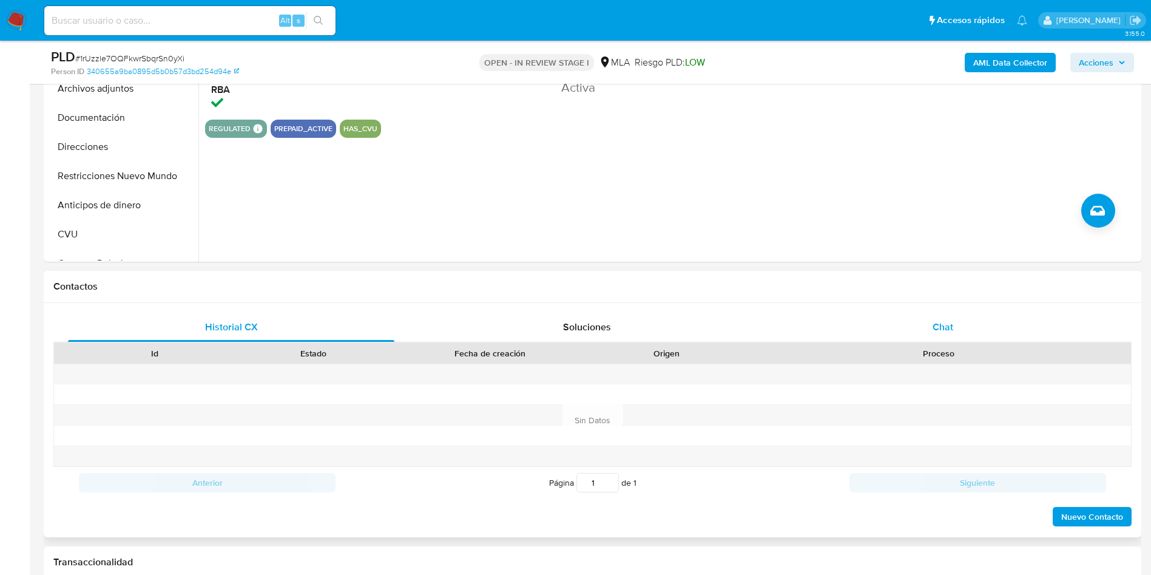
click at [958, 320] on div "Chat" at bounding box center [943, 326] width 326 height 29
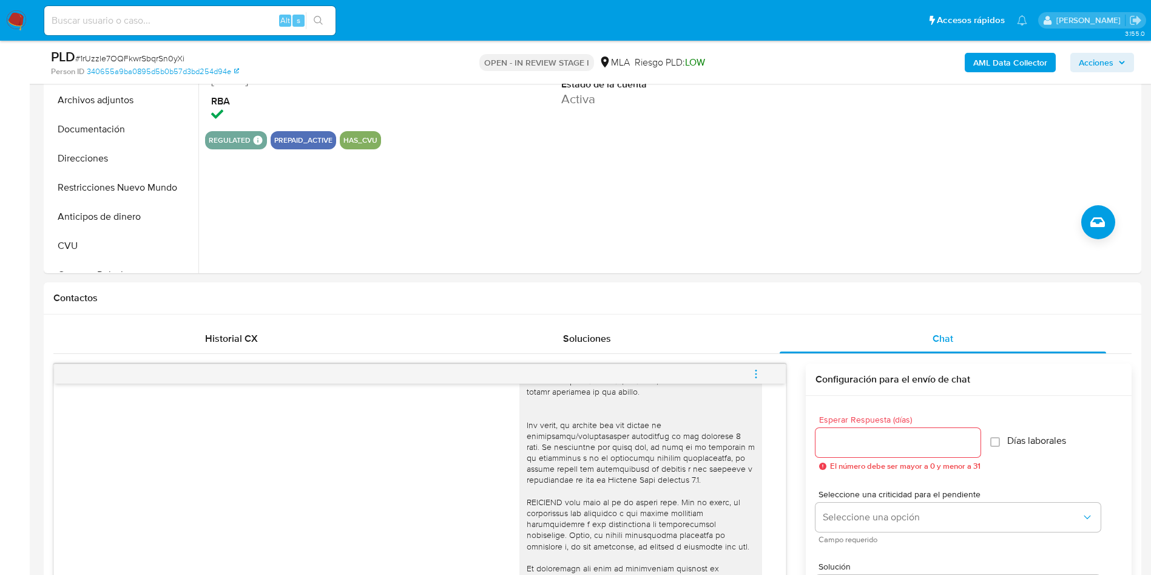
scroll to position [182, 0]
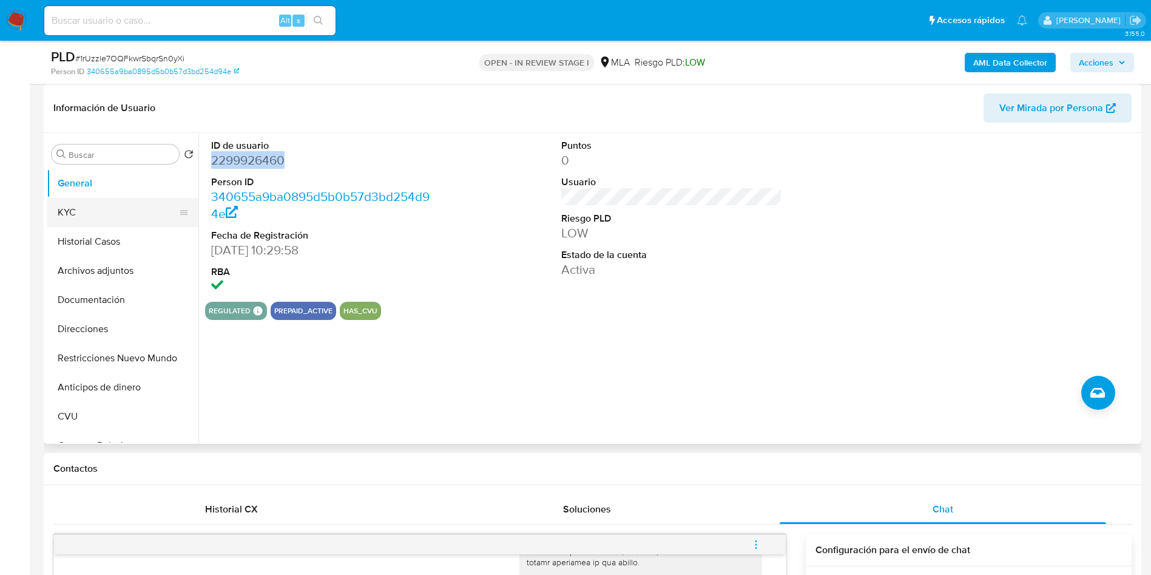
click at [100, 218] on button "KYC" at bounding box center [118, 212] width 142 height 29
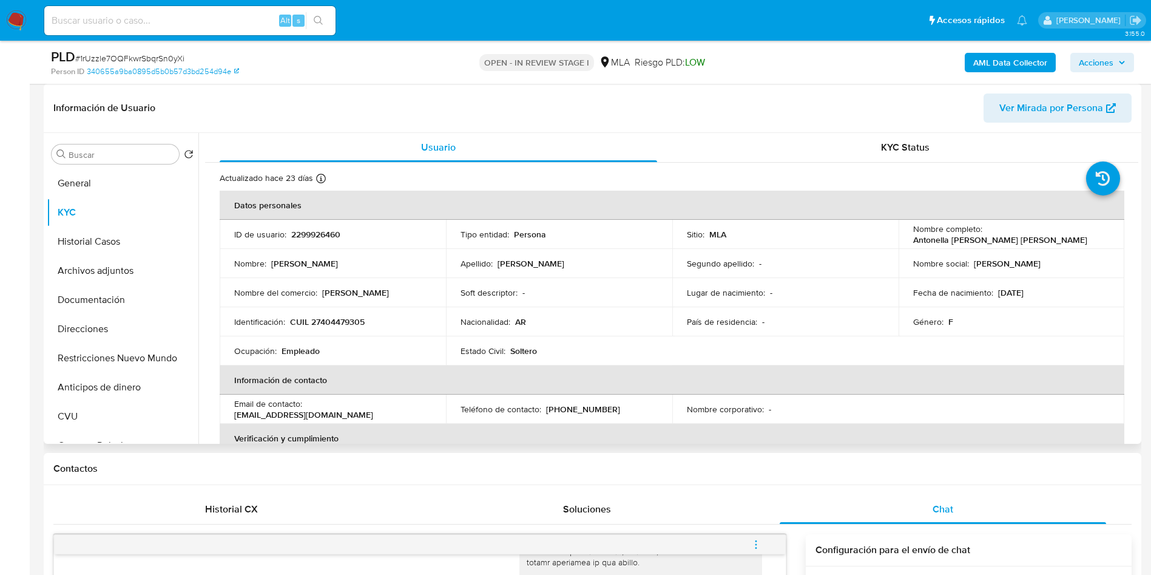
click at [331, 320] on p "CUIL 27404479305" at bounding box center [327, 321] width 75 height 11
copy p "27404479305"
click at [349, 323] on p "CUIL 27404479305" at bounding box center [327, 321] width 75 height 11
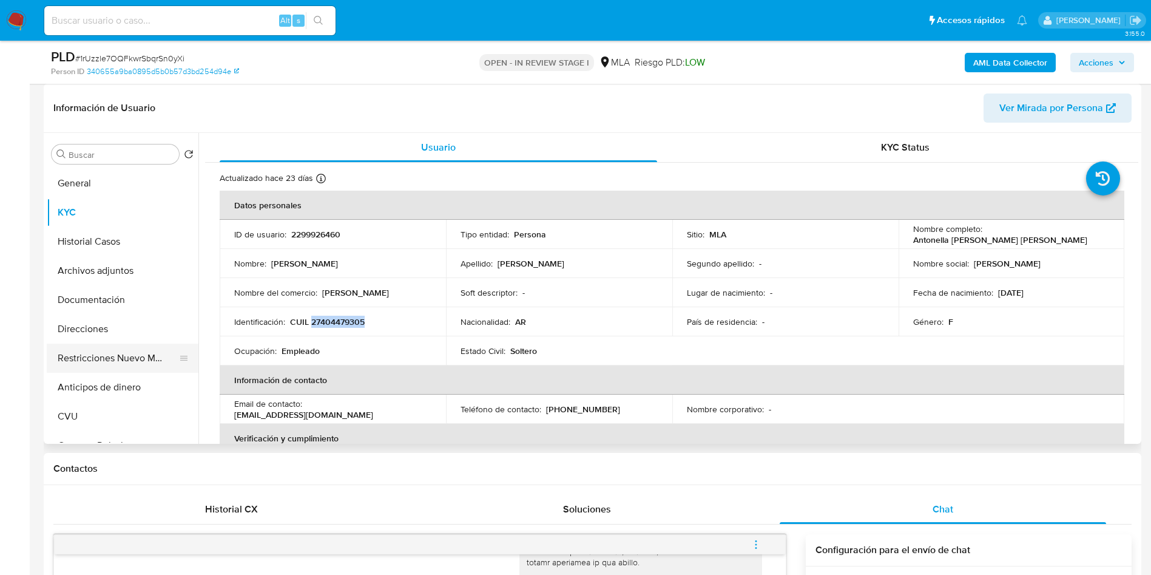
click at [112, 354] on button "Restricciones Nuevo Mundo" at bounding box center [118, 357] width 142 height 29
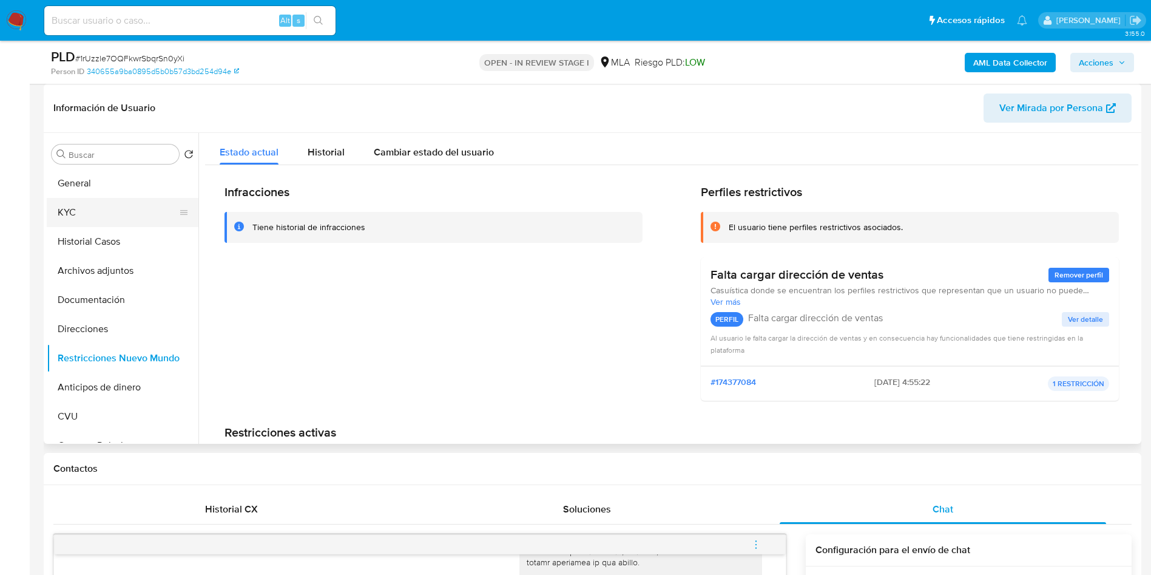
click at [95, 214] on button "KYC" at bounding box center [118, 212] width 142 height 29
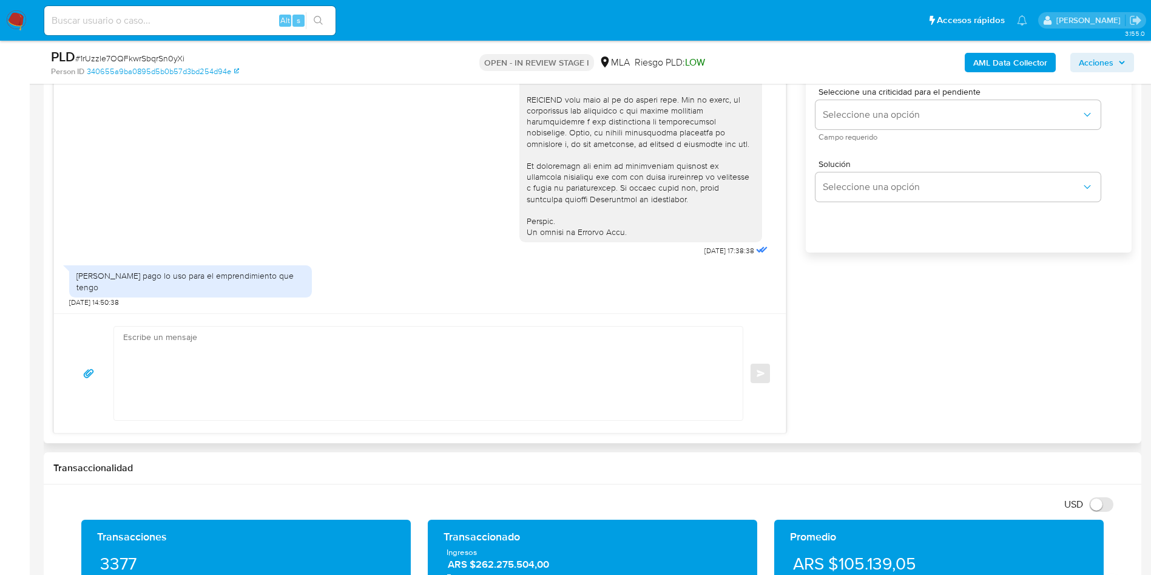
scroll to position [728, 0]
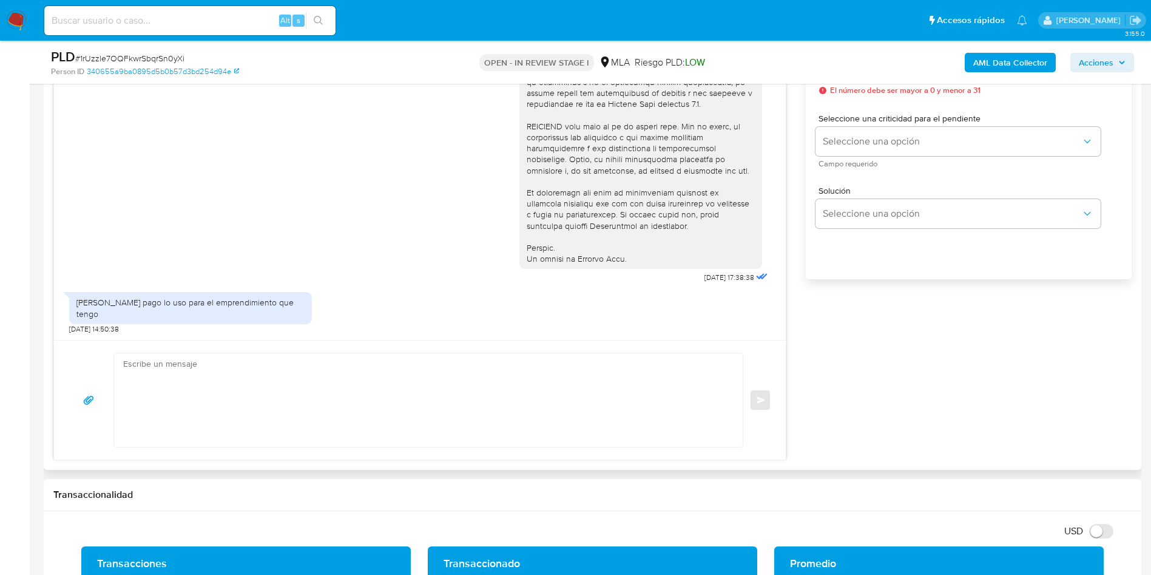
click at [170, 312] on div "Mercado pago lo uso para el emprendimiento que tengo" at bounding box center [190, 308] width 228 height 22
copy div "Mercado pago lo uso para el emprendimiento que tengo"
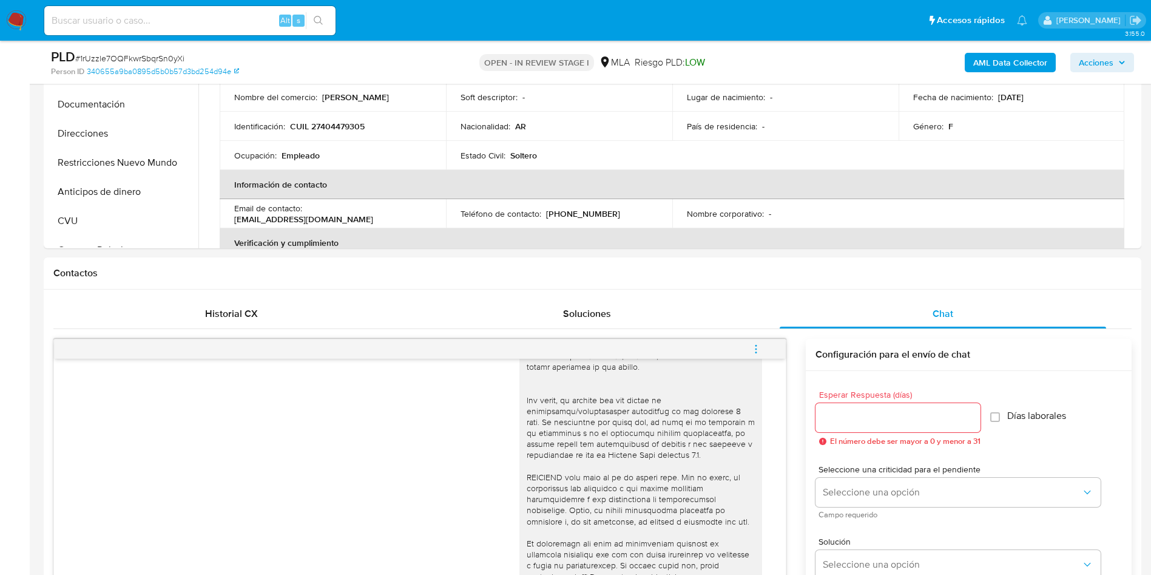
scroll to position [91, 0]
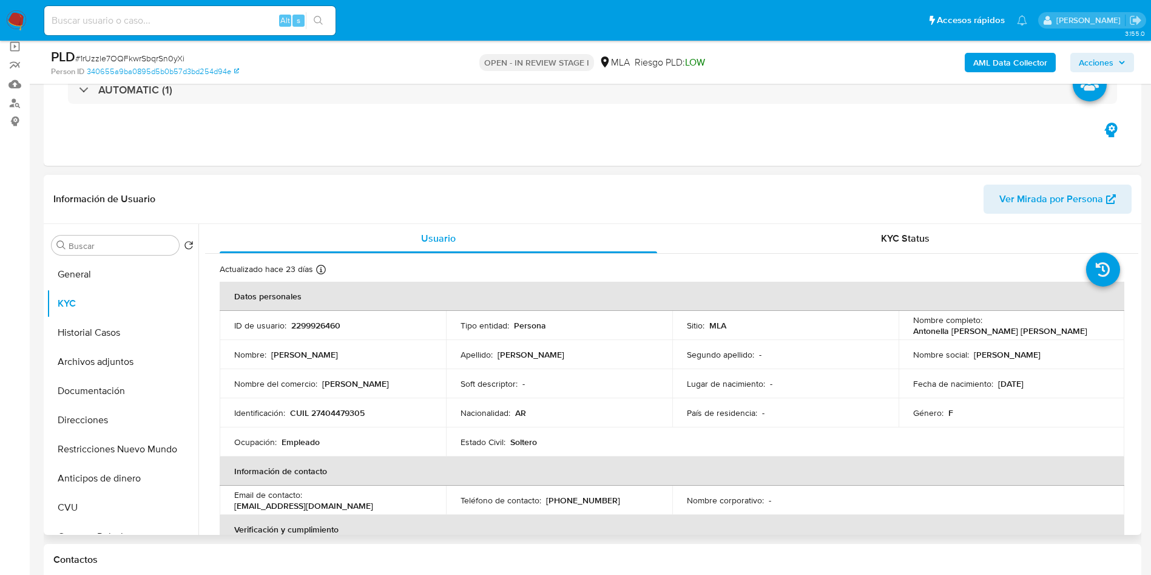
click at [315, 322] on p "2299926460" at bounding box center [315, 325] width 49 height 11
copy p "2299926460"
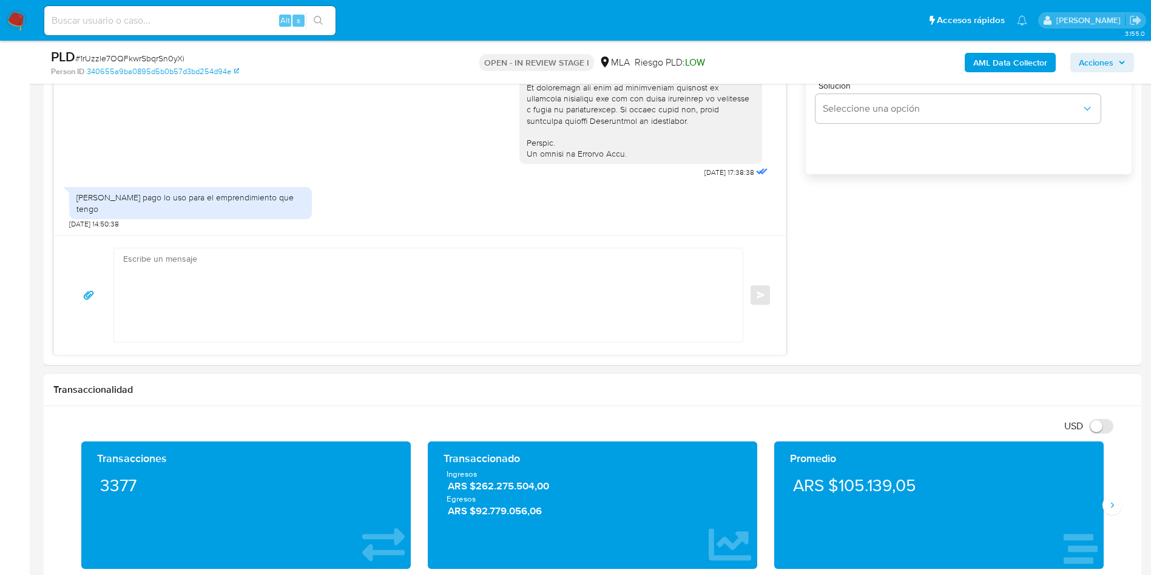
scroll to position [910, 0]
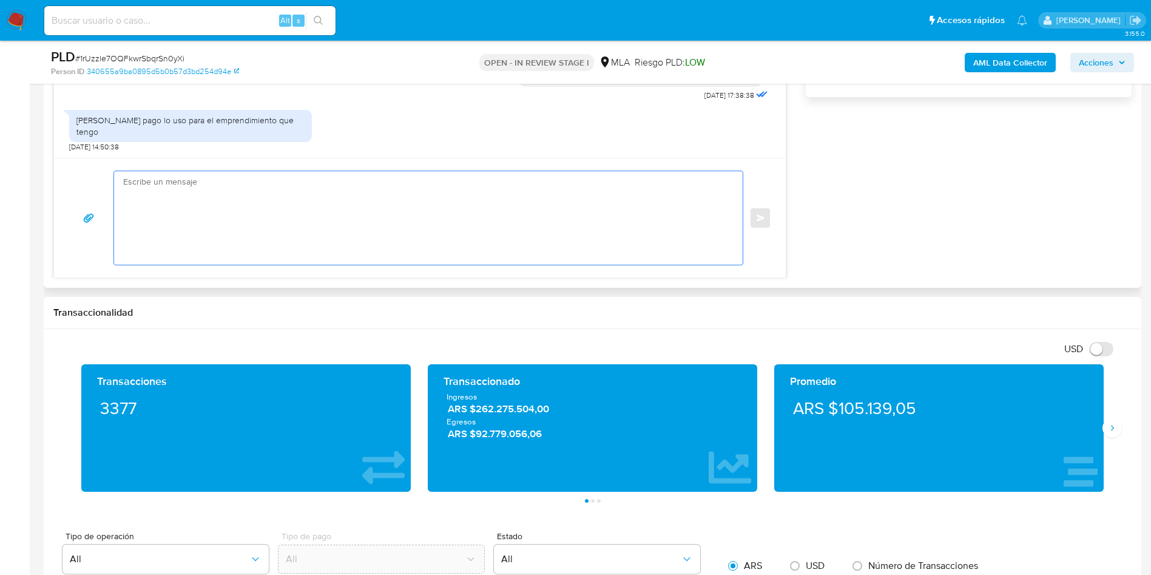
click at [236, 224] on textarea at bounding box center [425, 217] width 604 height 93
paste textarea "Muchas gracias por tu respuesta. Analizamos tu caso y verificamos que no te enc…"
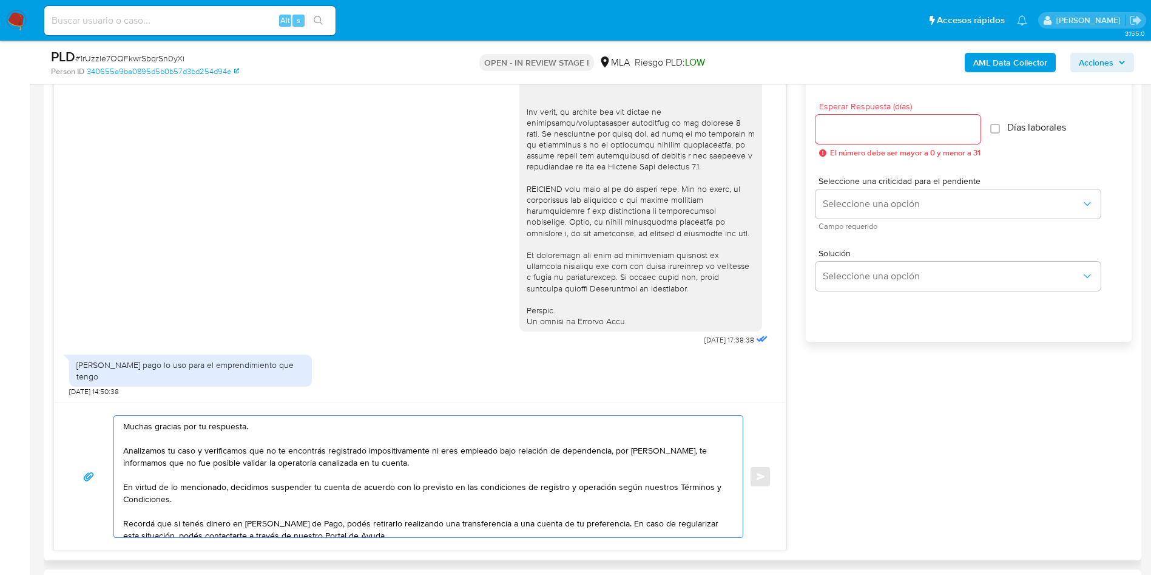
scroll to position [637, 0]
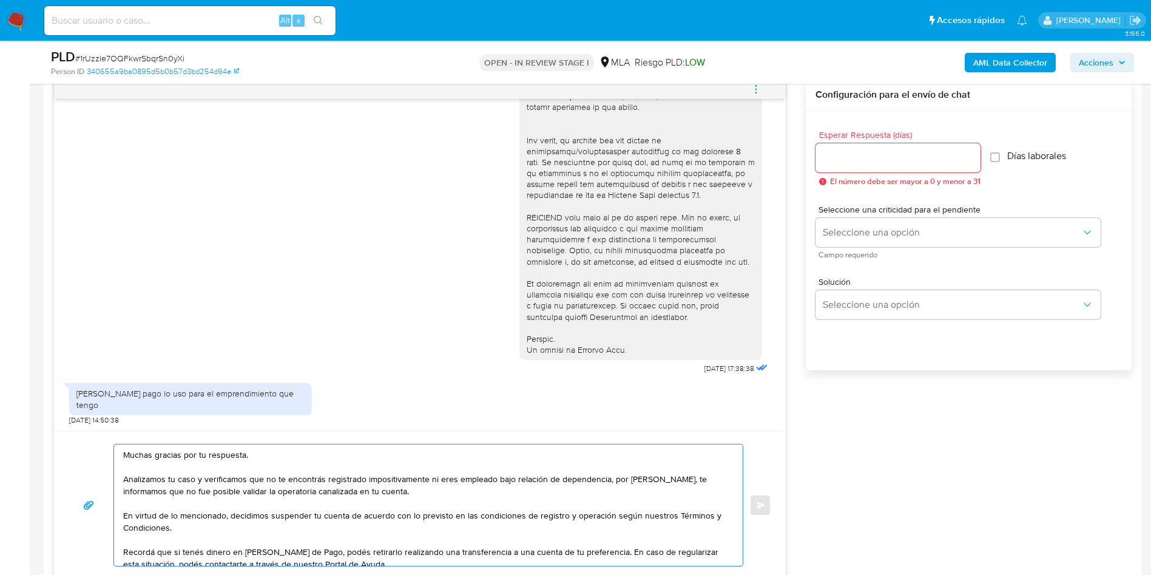
type textarea "Muchas gracias por tu respuesta. Analizamos tu caso y verificamos que no te enc…"
click at [876, 150] on input "Esperar Respuesta (días)" at bounding box center [898, 158] width 165 height 16
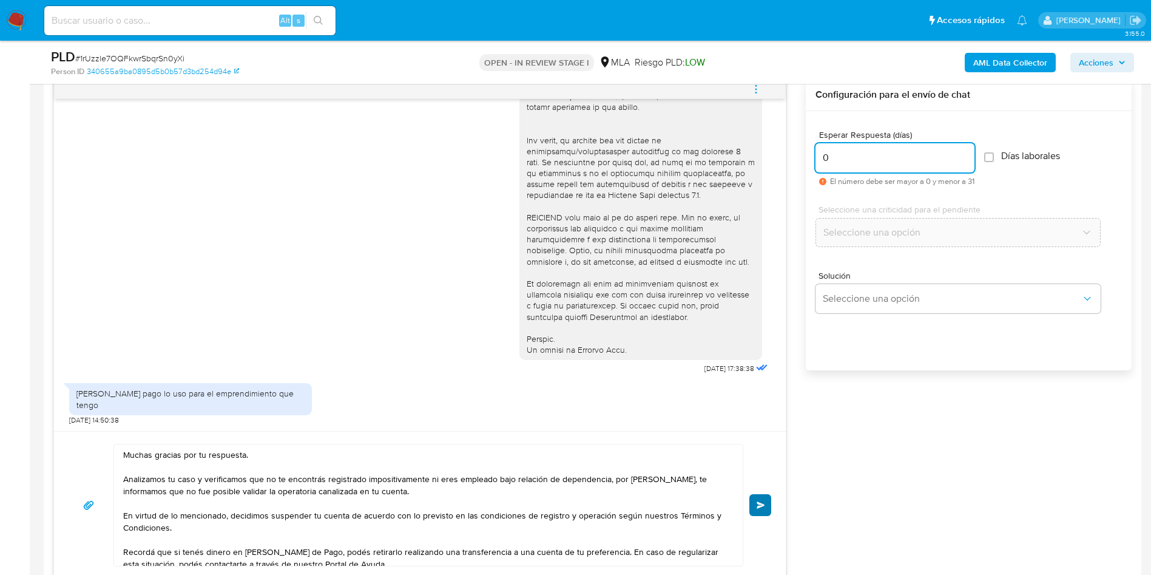
type input "0"
drag, startPoint x: 768, startPoint y: 504, endPoint x: 792, endPoint y: 496, distance: 25.3
click at [771, 502] on button "Enviar" at bounding box center [760, 505] width 22 height 22
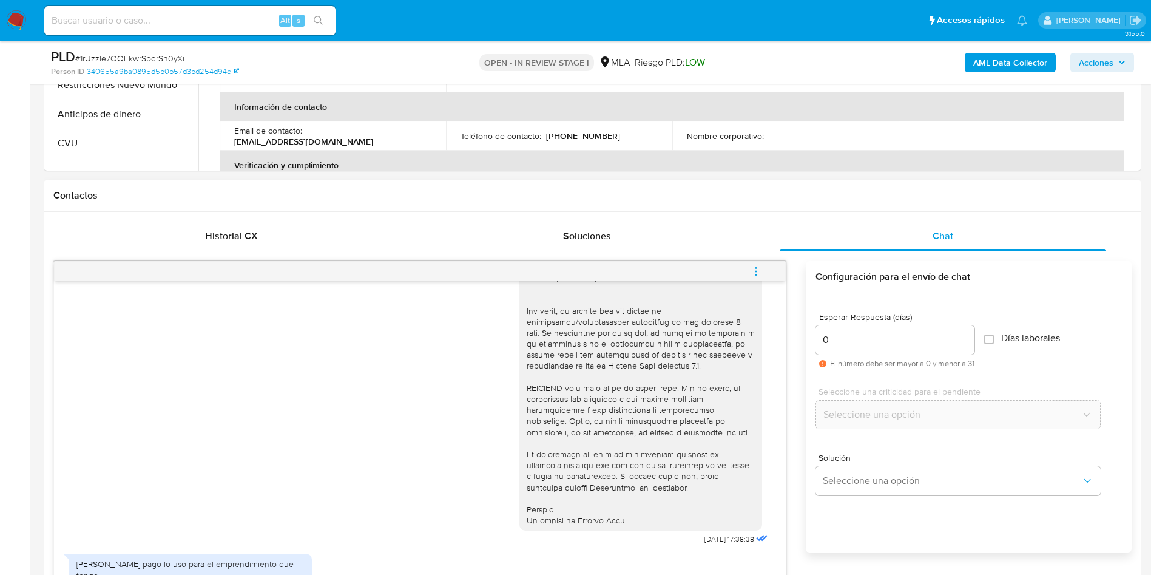
scroll to position [626, 0]
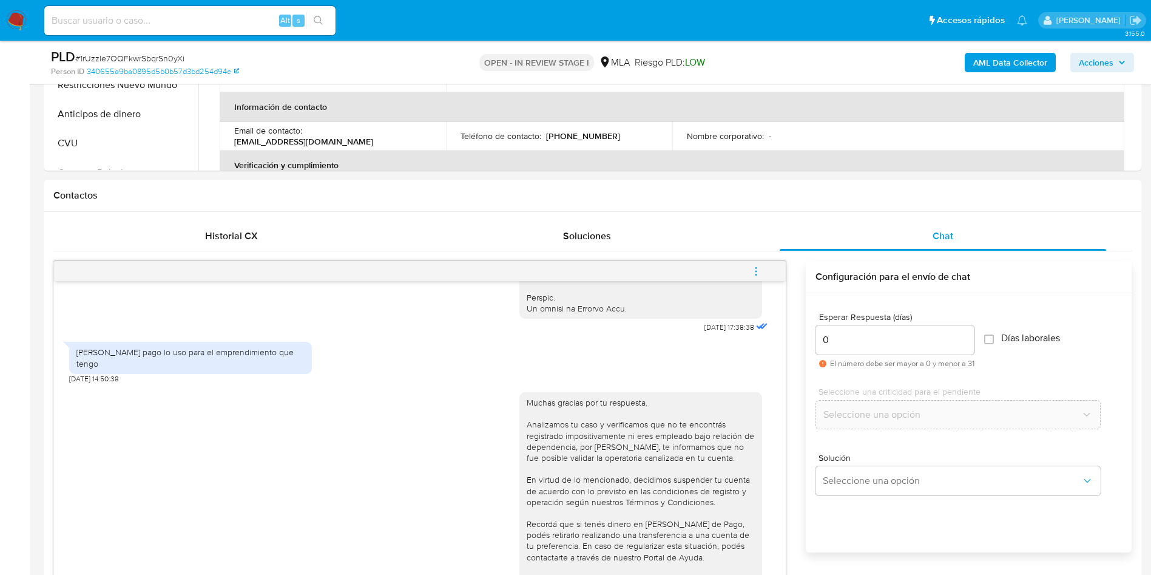
click at [757, 271] on icon "menu-action" at bounding box center [756, 271] width 11 height 11
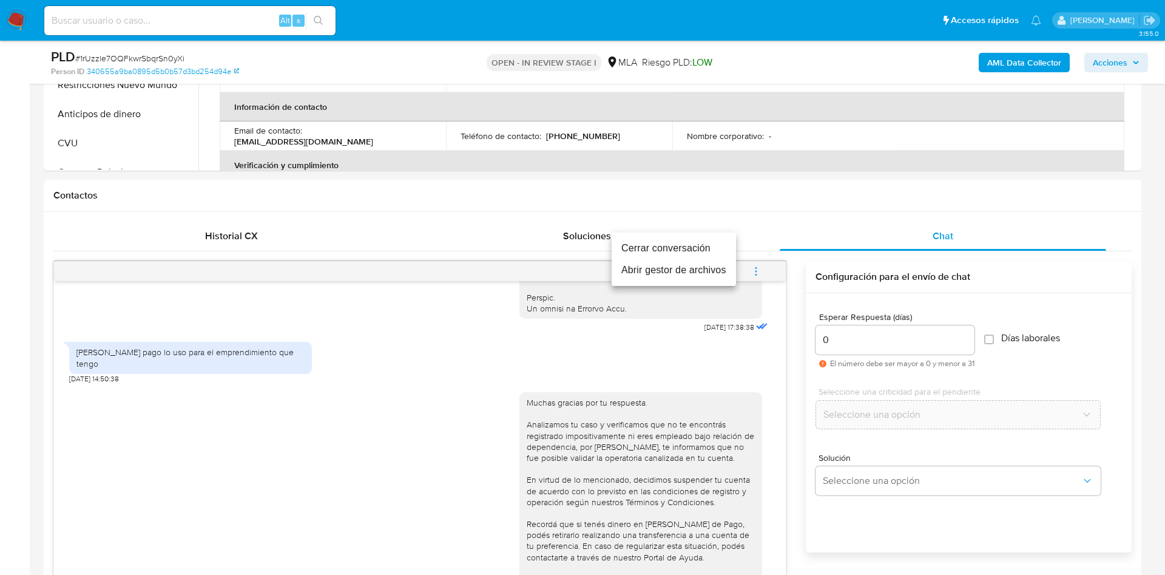
click at [677, 248] on li "Cerrar conversación" at bounding box center [674, 248] width 124 height 22
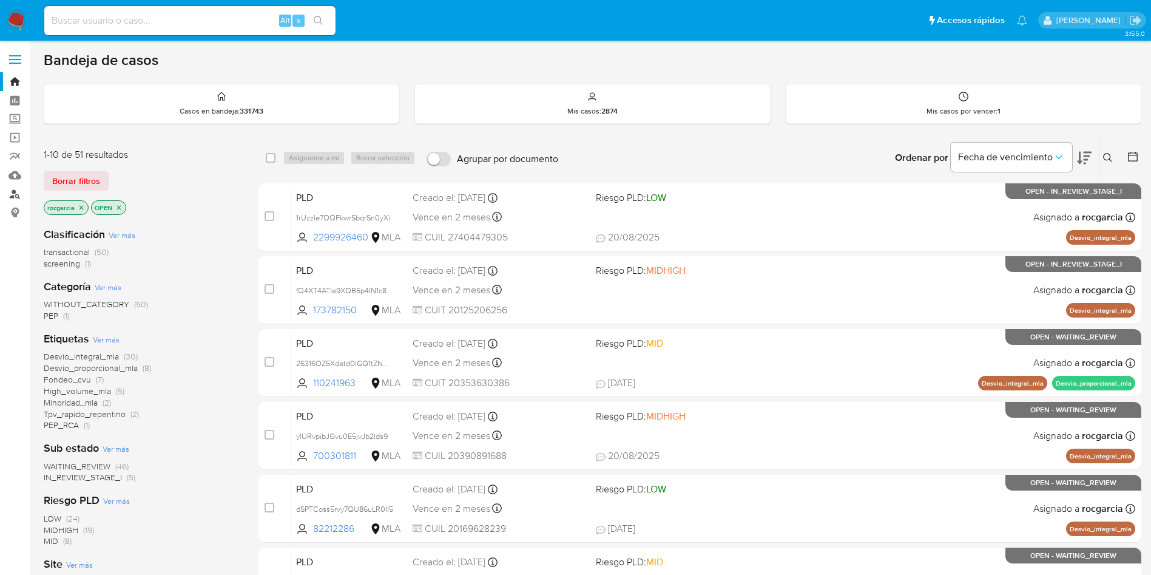
click at [12, 196] on link "Buscador de personas" at bounding box center [72, 193] width 144 height 19
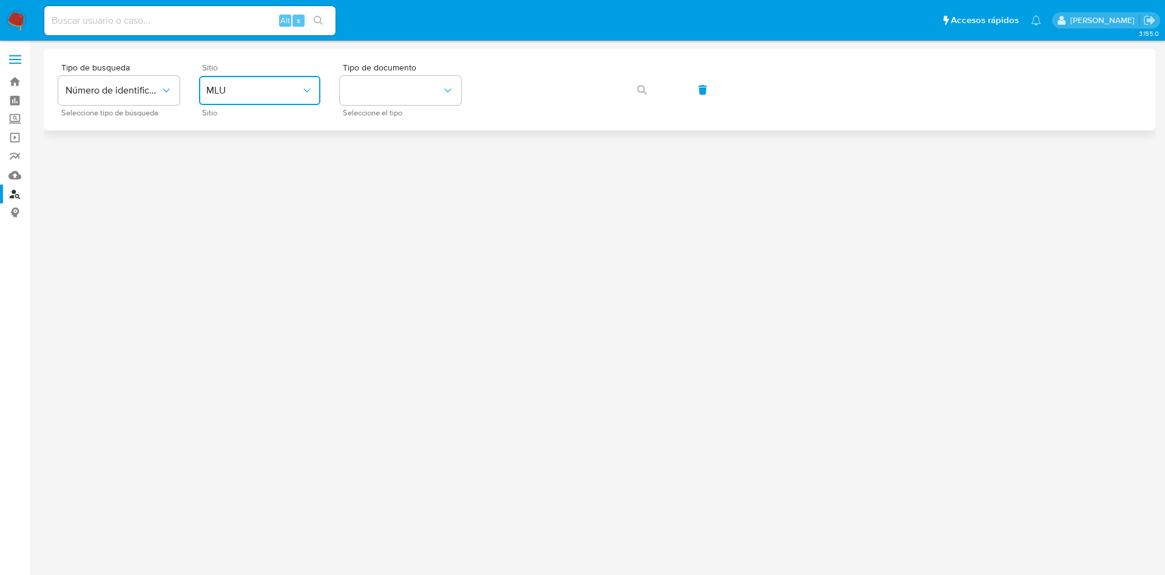
click at [218, 95] on span "MLU" at bounding box center [253, 90] width 95 height 12
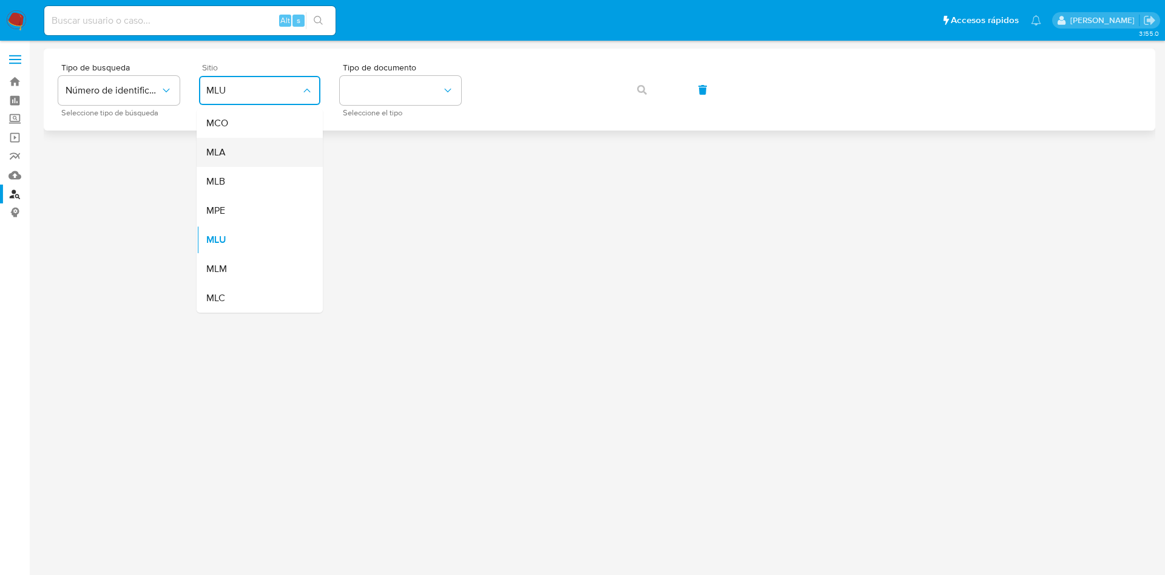
click at [237, 152] on div "MLA" at bounding box center [256, 152] width 100 height 29
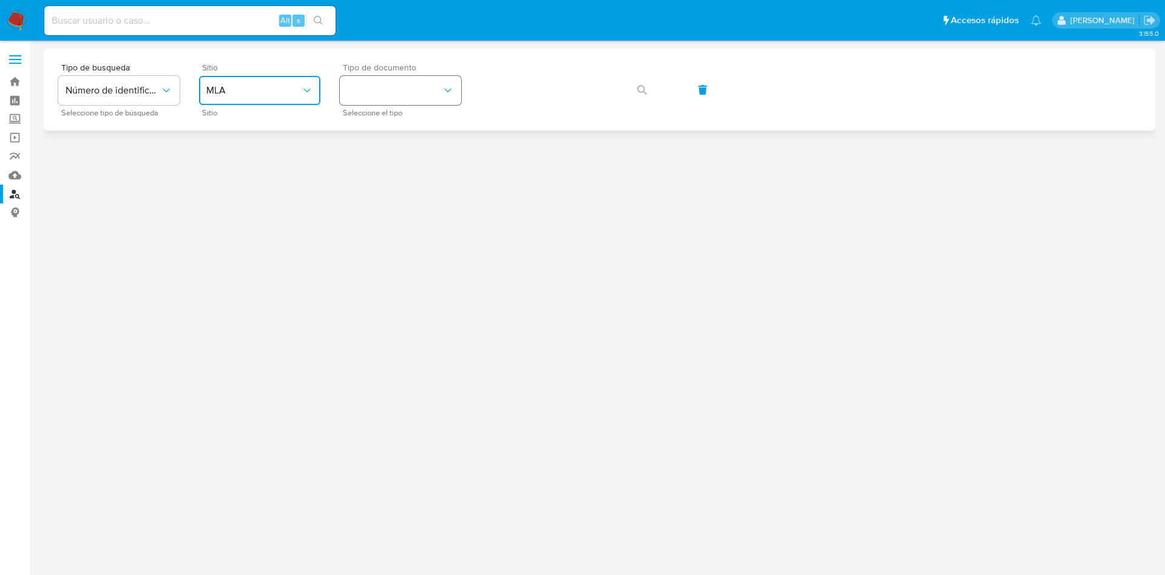
click at [411, 92] on button "identificationType" at bounding box center [400, 90] width 121 height 29
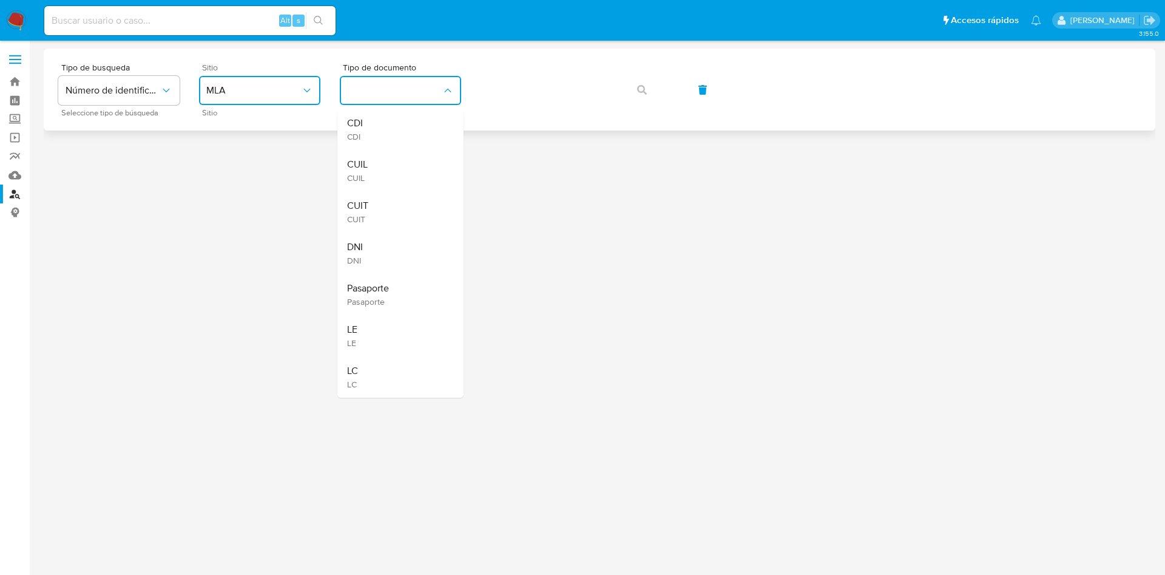
drag, startPoint x: 404, startPoint y: 212, endPoint x: 528, endPoint y: 109, distance: 161.6
click at [404, 212] on div "CUIT CUIT" at bounding box center [397, 211] width 100 height 41
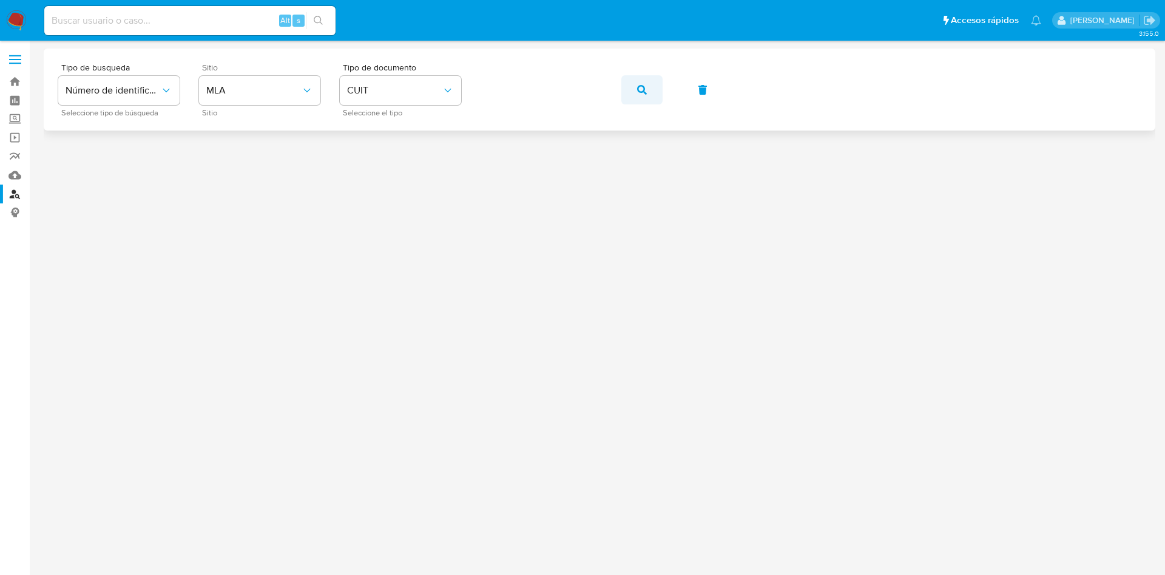
click at [640, 87] on icon "button" at bounding box center [642, 90] width 10 height 10
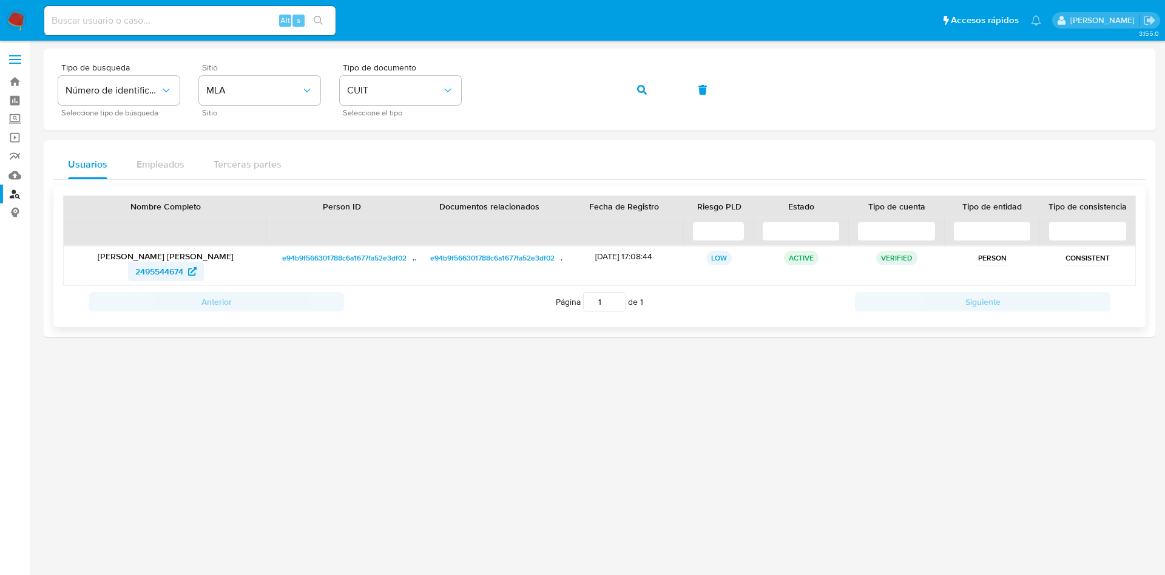
click at [154, 270] on span "2495544674" at bounding box center [159, 271] width 48 height 19
click at [632, 96] on button "button" at bounding box center [641, 89] width 41 height 29
click at [154, 274] on span "2418369977" at bounding box center [160, 271] width 46 height 19
click at [654, 90] on button "button" at bounding box center [641, 89] width 41 height 29
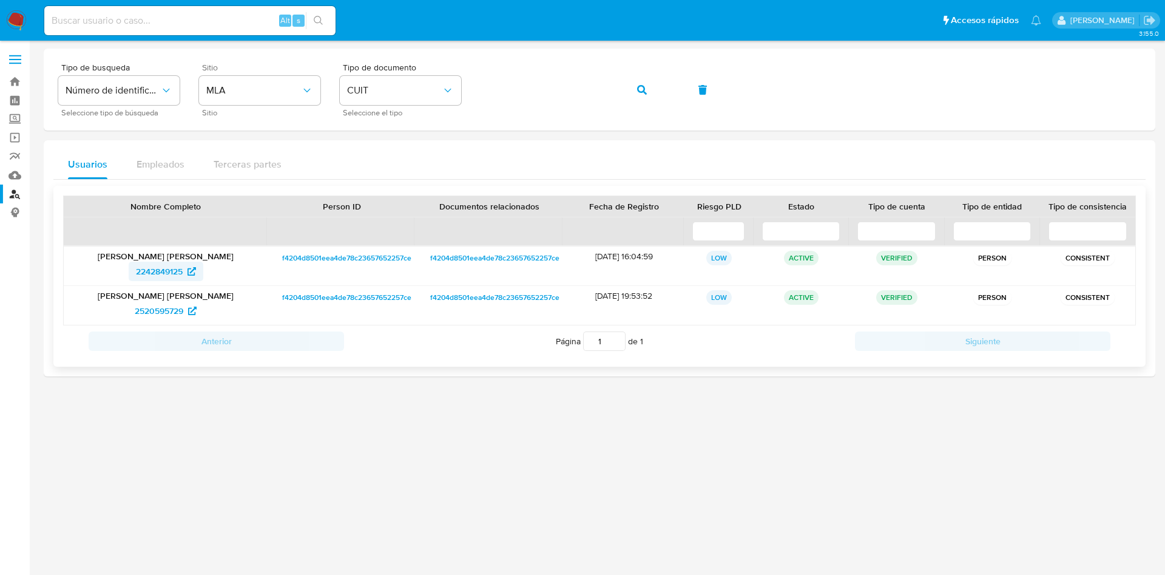
click at [141, 268] on span "2242849125" at bounding box center [159, 271] width 47 height 19
click at [635, 92] on button "button" at bounding box center [641, 89] width 41 height 29
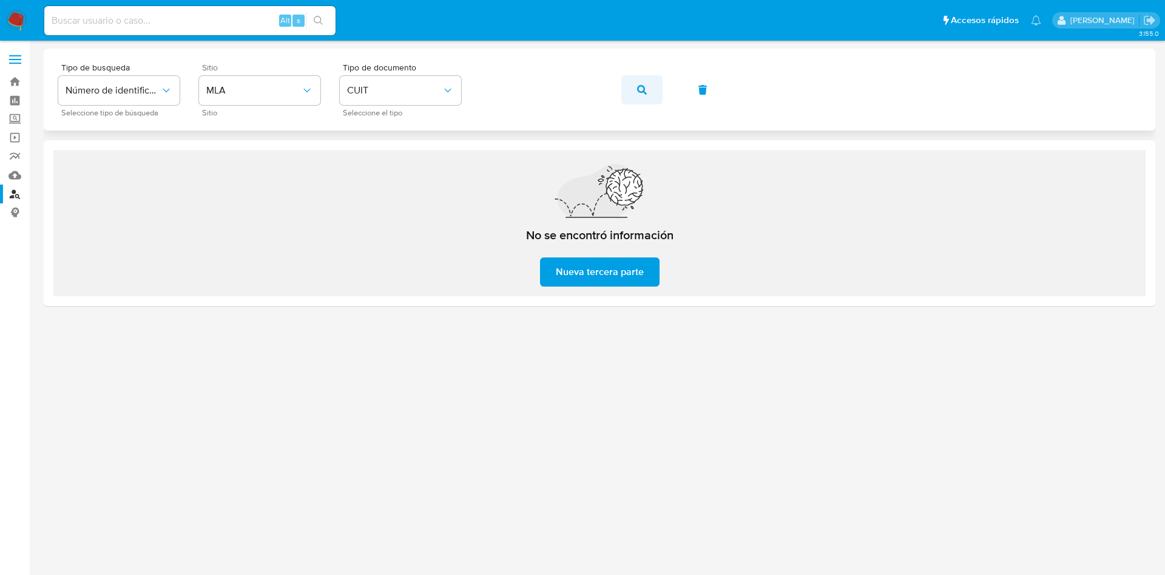
click at [654, 96] on button "button" at bounding box center [641, 89] width 41 height 29
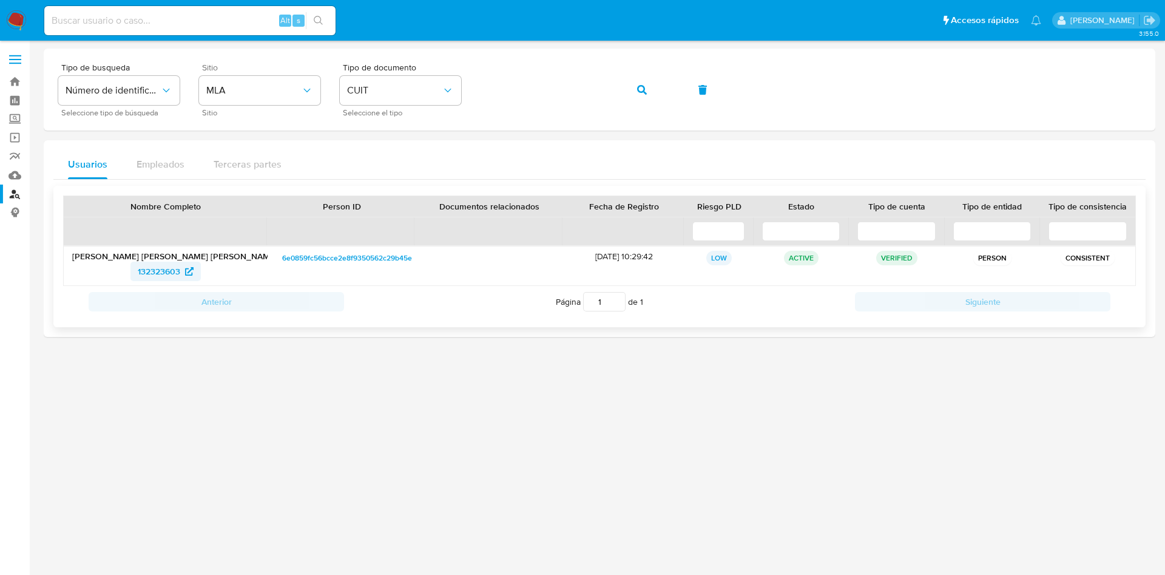
click at [157, 269] on span "132323603" at bounding box center [159, 271] width 42 height 19
click at [623, 88] on button "button" at bounding box center [641, 89] width 41 height 29
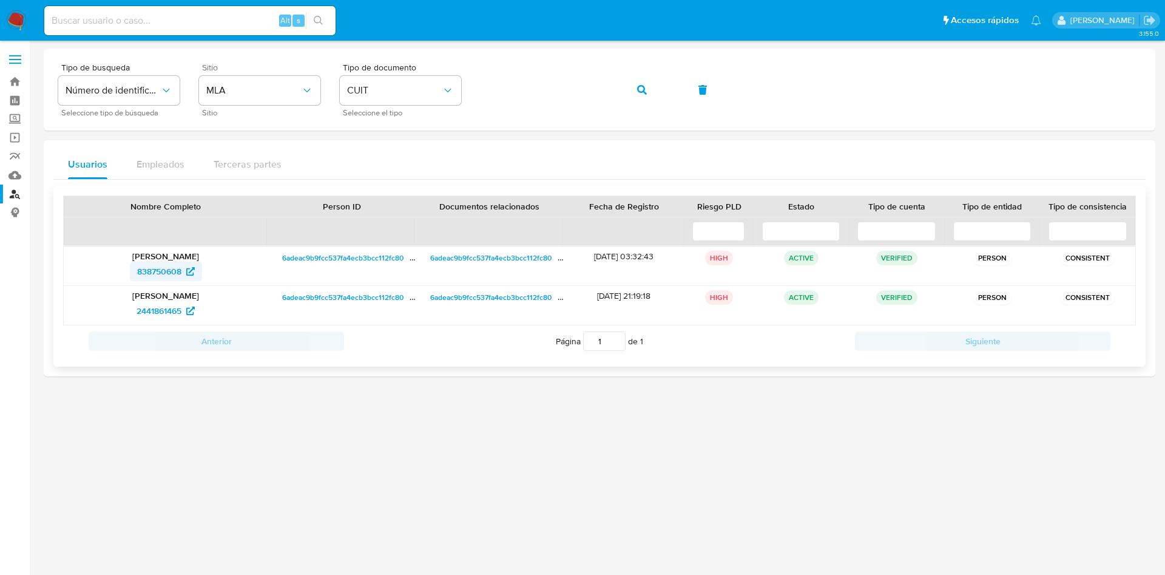
click at [163, 275] on span "838750608" at bounding box center [159, 271] width 44 height 19
click at [637, 91] on icon "button" at bounding box center [642, 90] width 10 height 10
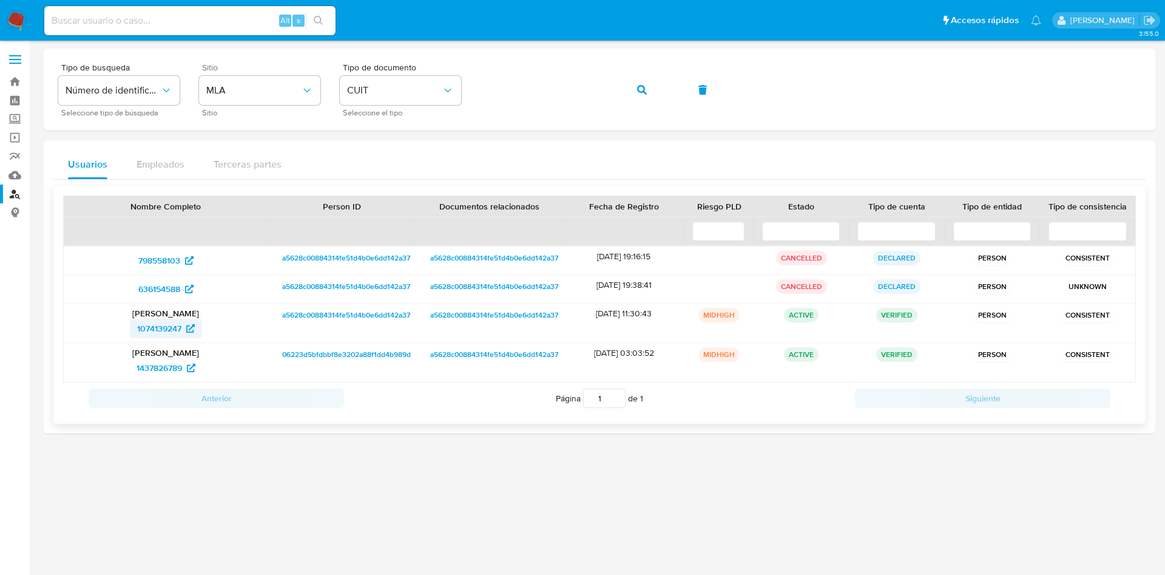
click at [155, 336] on span "1074139247" at bounding box center [159, 328] width 44 height 19
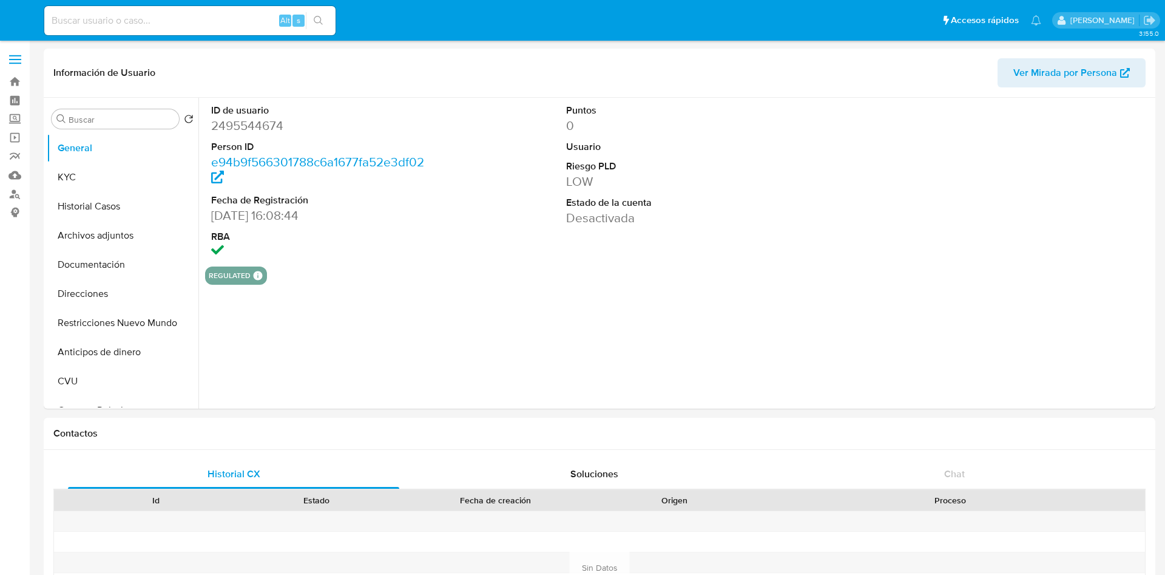
select select "10"
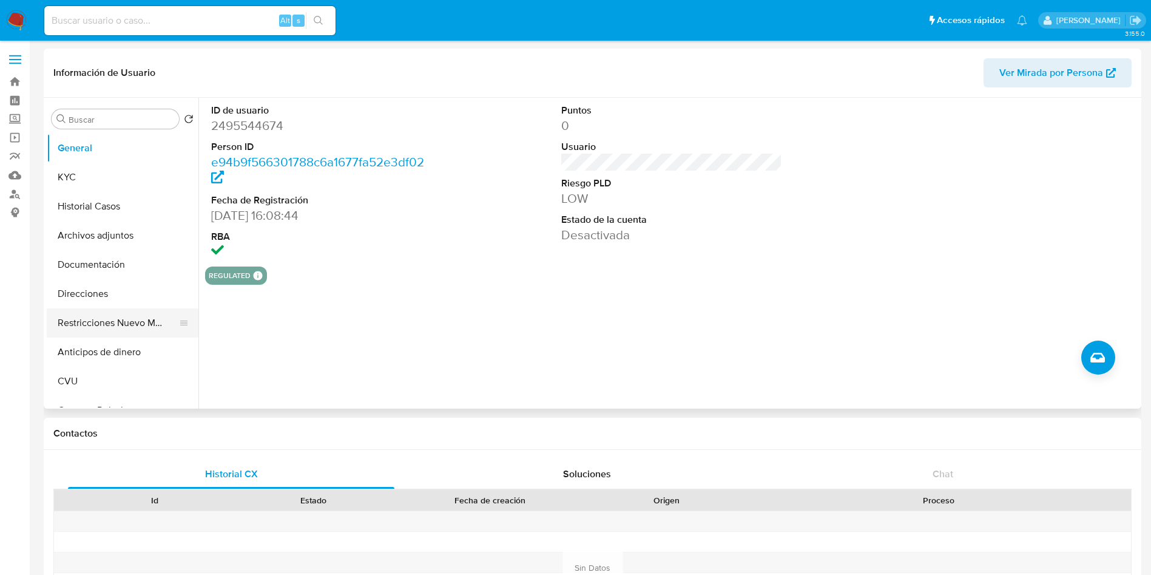
click at [96, 320] on button "Restricciones Nuevo Mundo" at bounding box center [118, 322] width 142 height 29
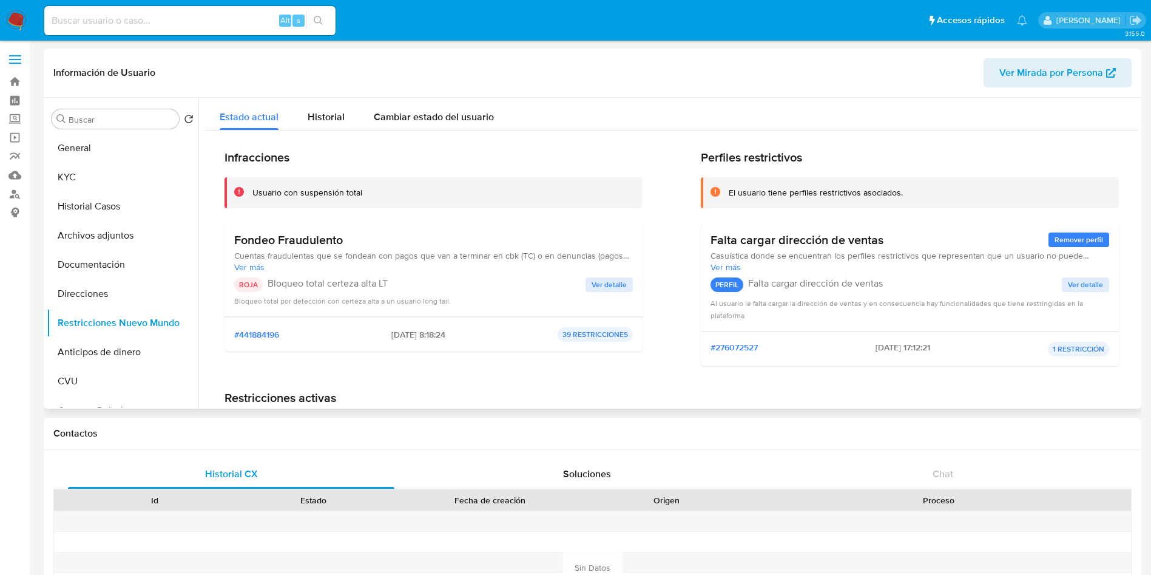
drag, startPoint x: 234, startPoint y: 240, endPoint x: 365, endPoint y: 234, distance: 130.6
click at [365, 234] on h3 "Fondeo Fraudulento" at bounding box center [433, 239] width 399 height 15
click at [72, 183] on button "KYC" at bounding box center [118, 177] width 142 height 29
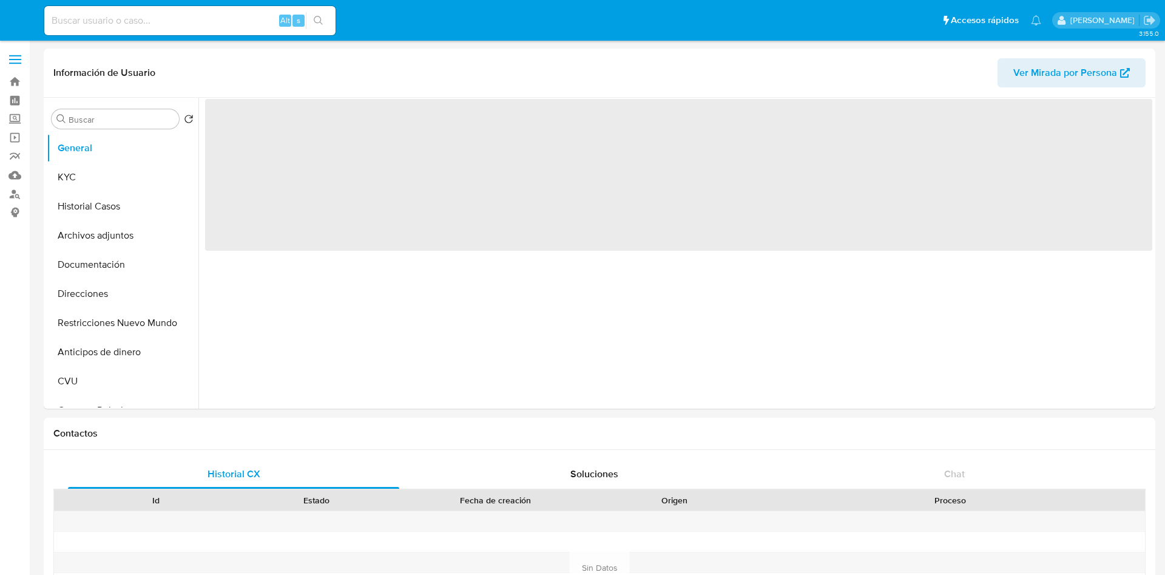
select select "10"
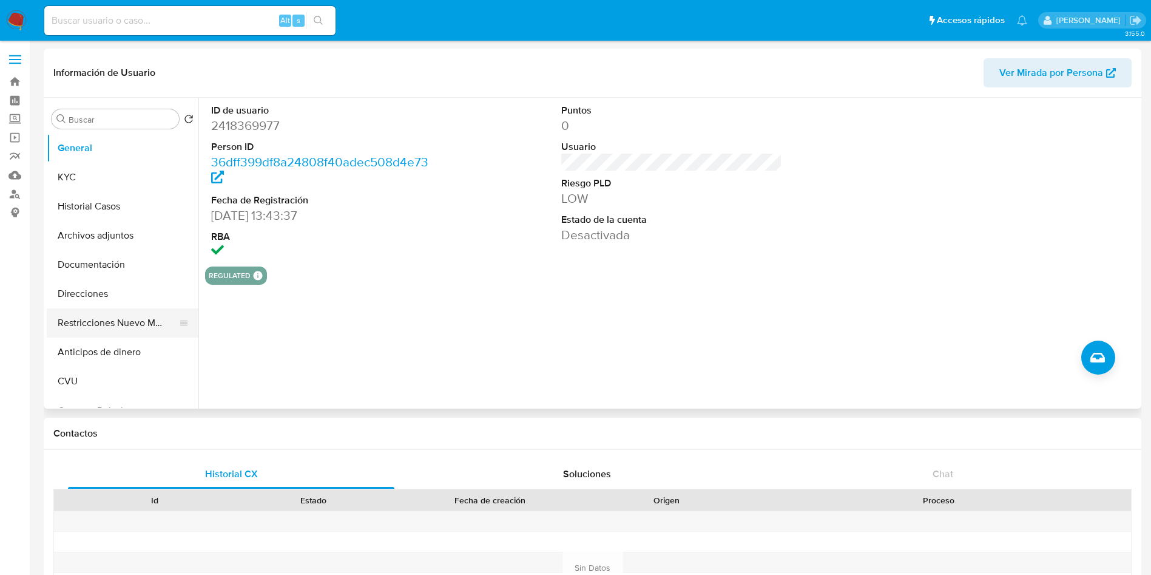
click at [150, 314] on button "Restricciones Nuevo Mundo" at bounding box center [118, 322] width 142 height 29
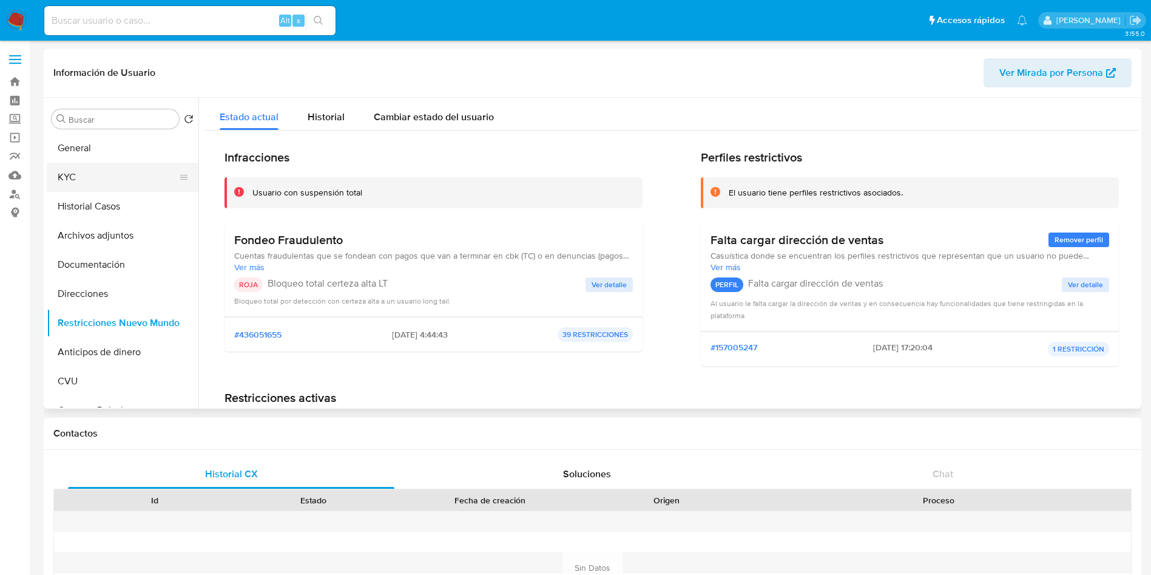
click at [115, 184] on button "KYC" at bounding box center [118, 177] width 142 height 29
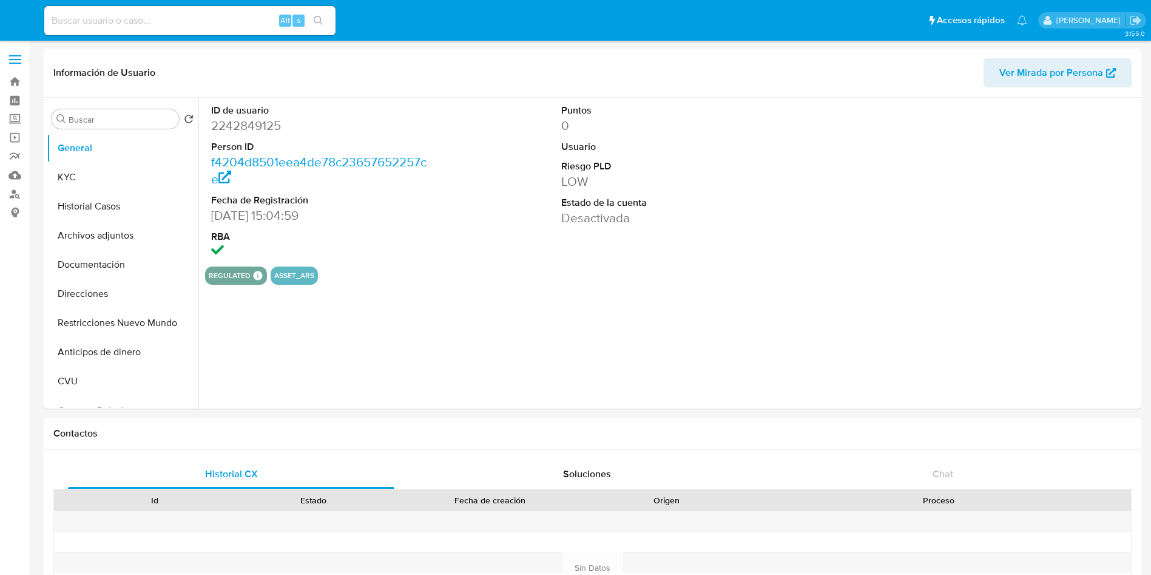
select select "10"
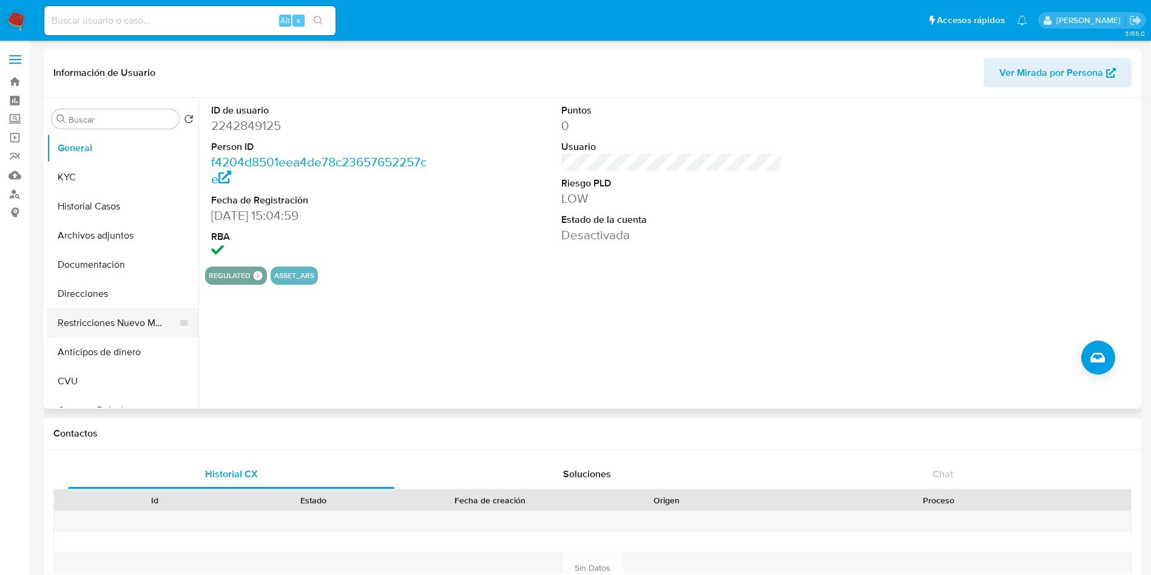
click at [101, 333] on button "Restricciones Nuevo Mundo" at bounding box center [118, 322] width 142 height 29
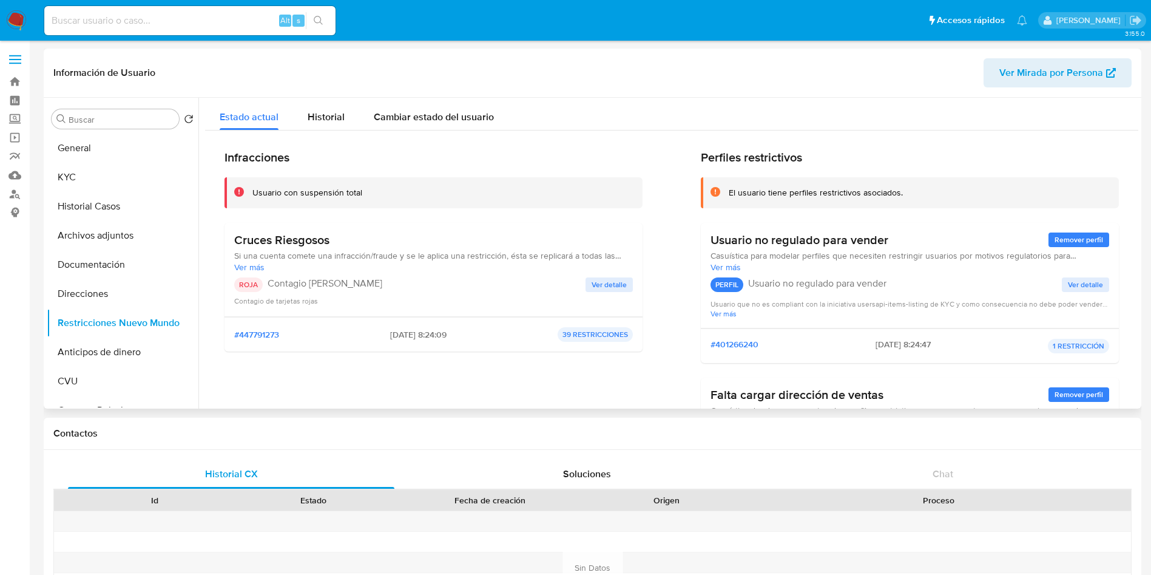
click at [602, 286] on span "Ver detalle" at bounding box center [609, 285] width 35 height 12
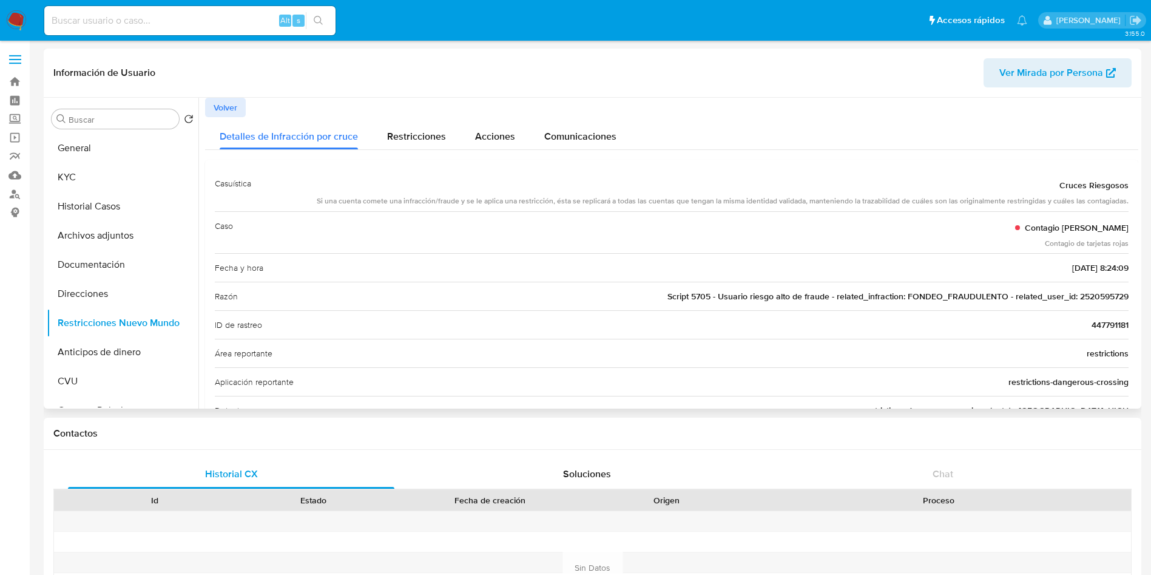
drag, startPoint x: 904, startPoint y: 296, endPoint x: 923, endPoint y: 323, distance: 33.5
click at [1000, 295] on span "Script 5705 - Usuario riesgo alto de fraude - related_infraction: FONDEO_FRAUDU…" at bounding box center [897, 296] width 461 height 12
click at [81, 180] on button "KYC" at bounding box center [118, 177] width 142 height 29
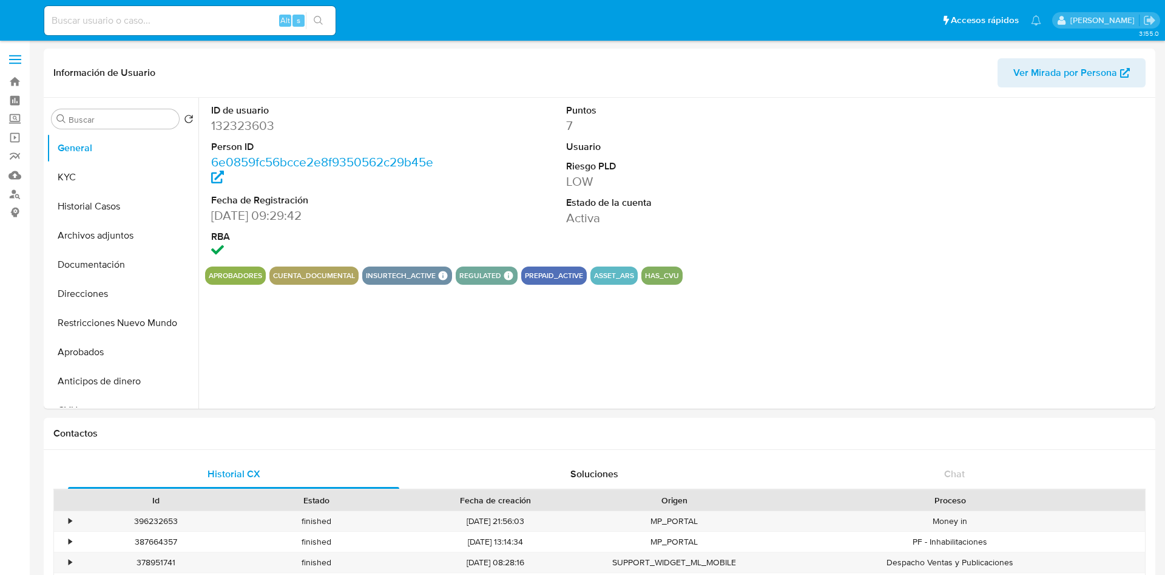
select select "10"
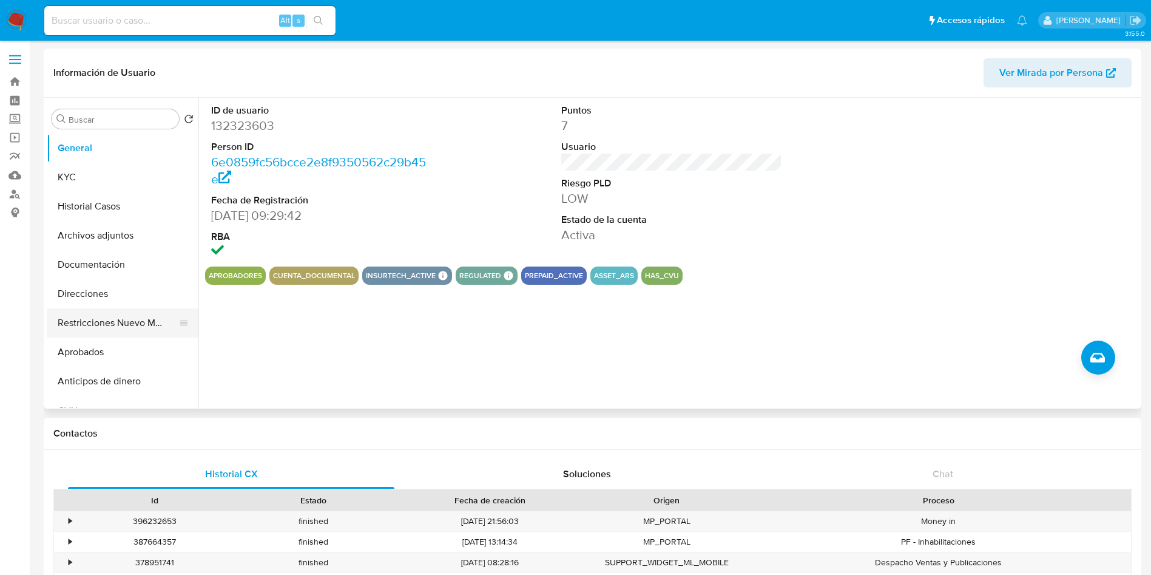
click at [117, 326] on button "Restricciones Nuevo Mundo" at bounding box center [118, 322] width 142 height 29
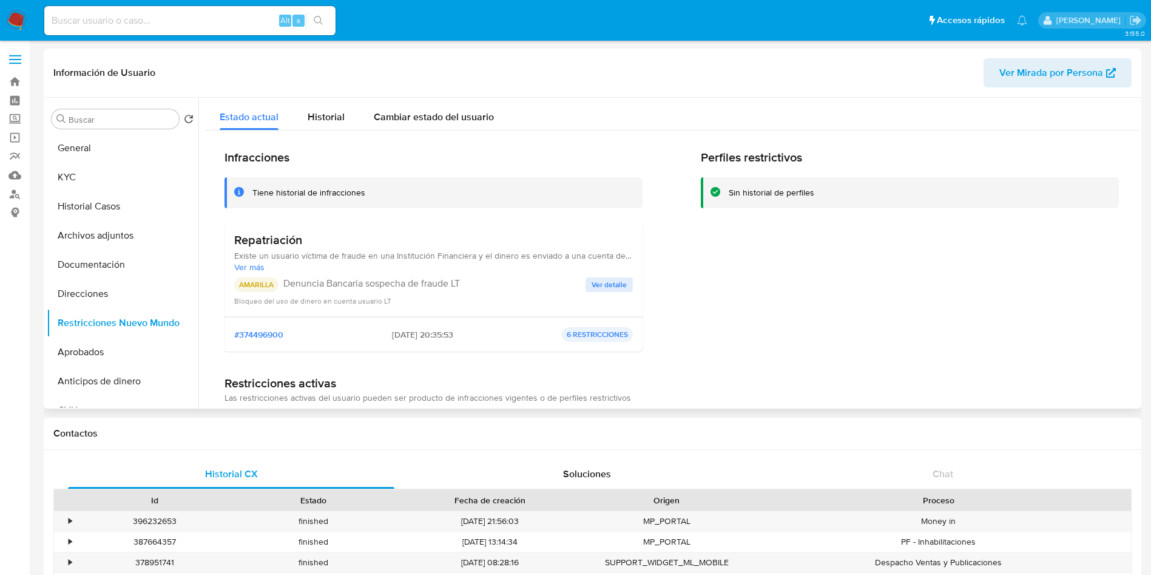
click at [613, 280] on span "Ver detalle" at bounding box center [609, 285] width 35 height 12
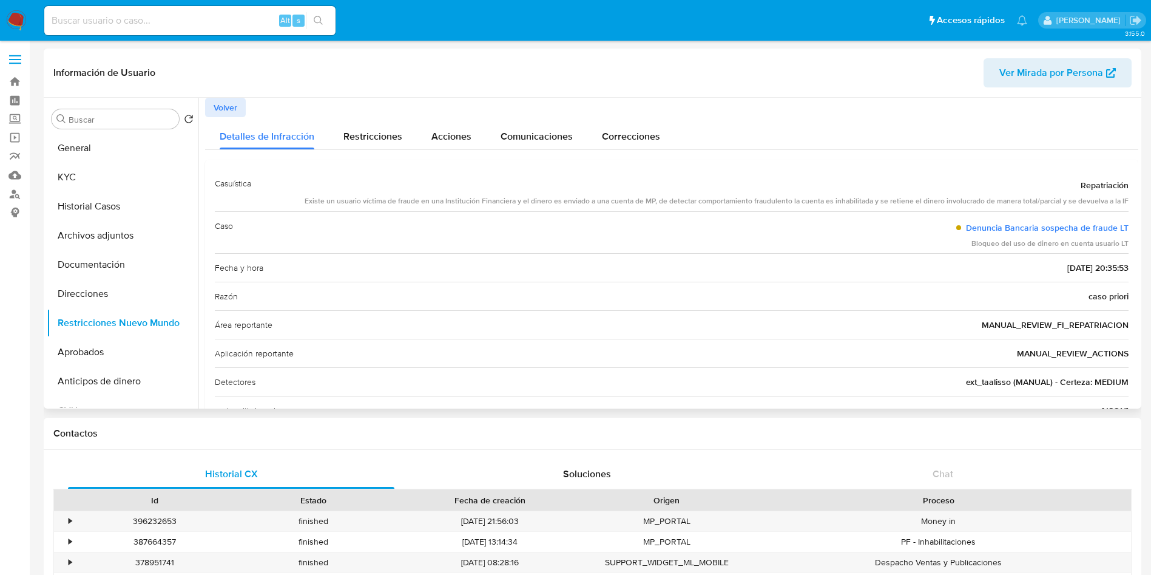
drag, startPoint x: 367, startPoint y: 198, endPoint x: 444, endPoint y: 204, distance: 77.3
click at [444, 204] on div "Existe un usuario víctima de fraude en una Institución Financiera y el dinero e…" at bounding box center [717, 201] width 824 height 10
drag, startPoint x: 449, startPoint y: 204, endPoint x: 708, endPoint y: 199, distance: 258.5
click at [708, 199] on div "Existe un usuario víctima de fraude en una Institución Financiera y el dinero e…" at bounding box center [717, 201] width 824 height 10
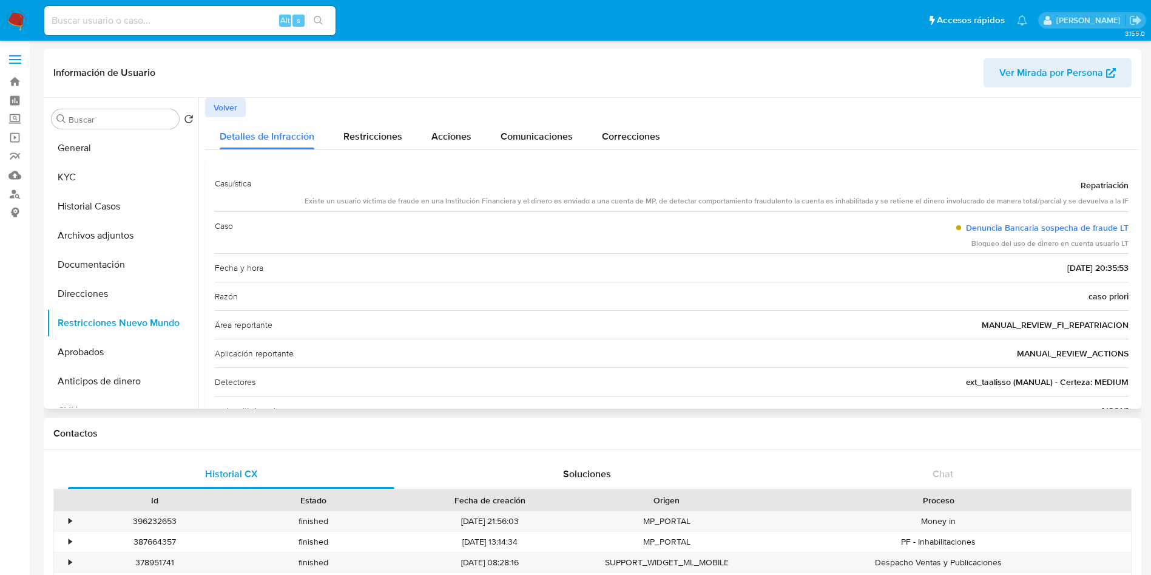
click at [708, 199] on div "Existe un usuario víctima de fraude en una Institución Financiera y el dinero e…" at bounding box center [717, 201] width 824 height 10
drag, startPoint x: 780, startPoint y: 202, endPoint x: 876, endPoint y: 201, distance: 95.9
click at [876, 201] on div "Existe un usuario víctima de fraude en una Institución Financiera y el dinero e…" at bounding box center [717, 201] width 824 height 10
click at [353, 135] on span "Restricciones" at bounding box center [372, 136] width 59 height 14
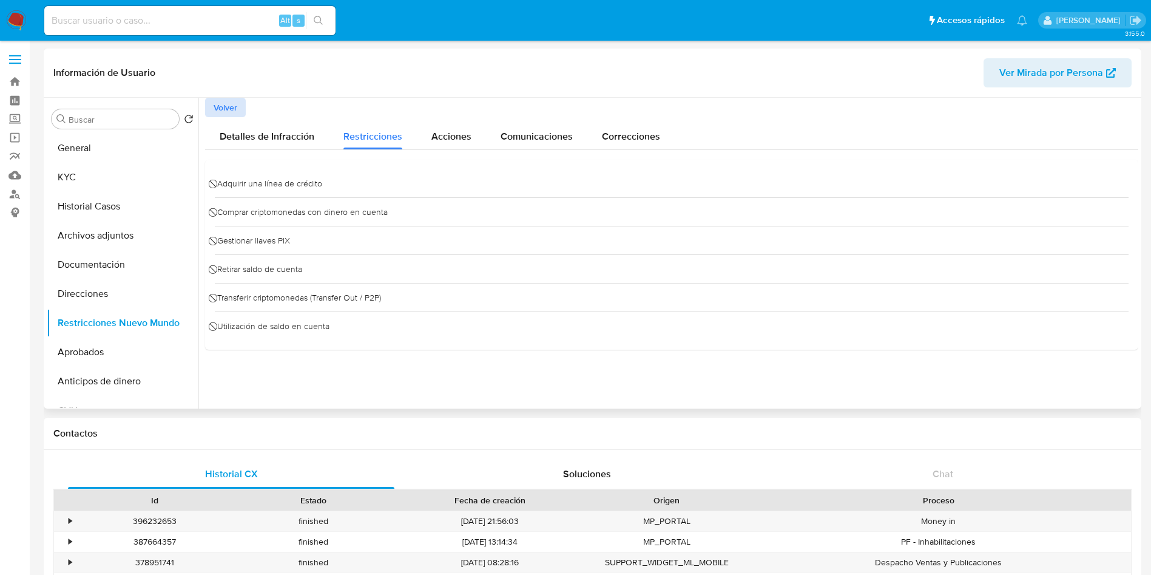
click at [239, 106] on button "Volver" at bounding box center [225, 107] width 41 height 19
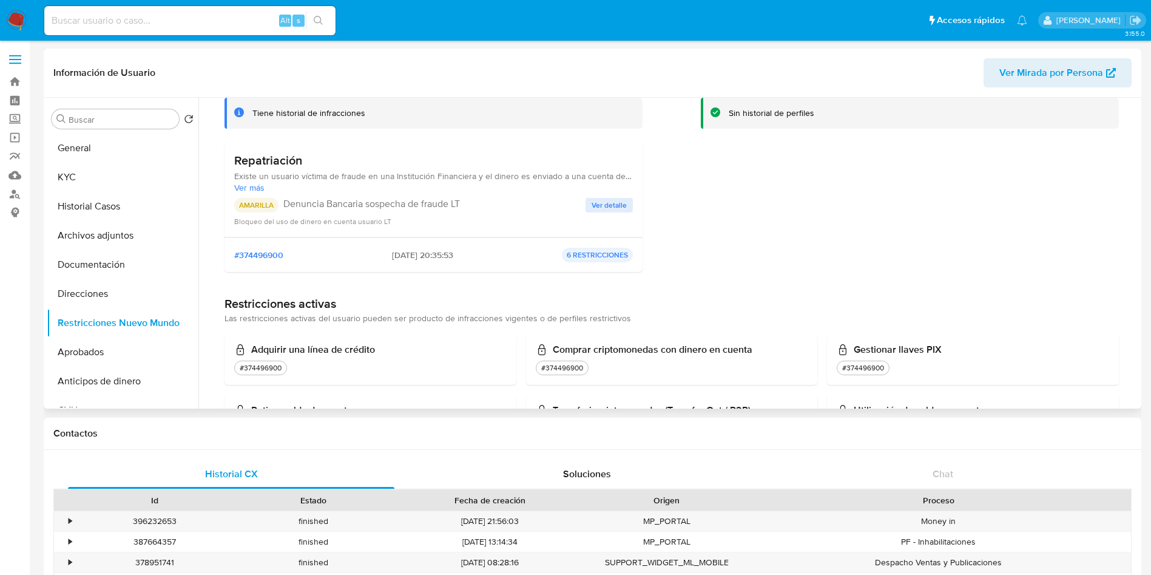
scroll to position [51, 0]
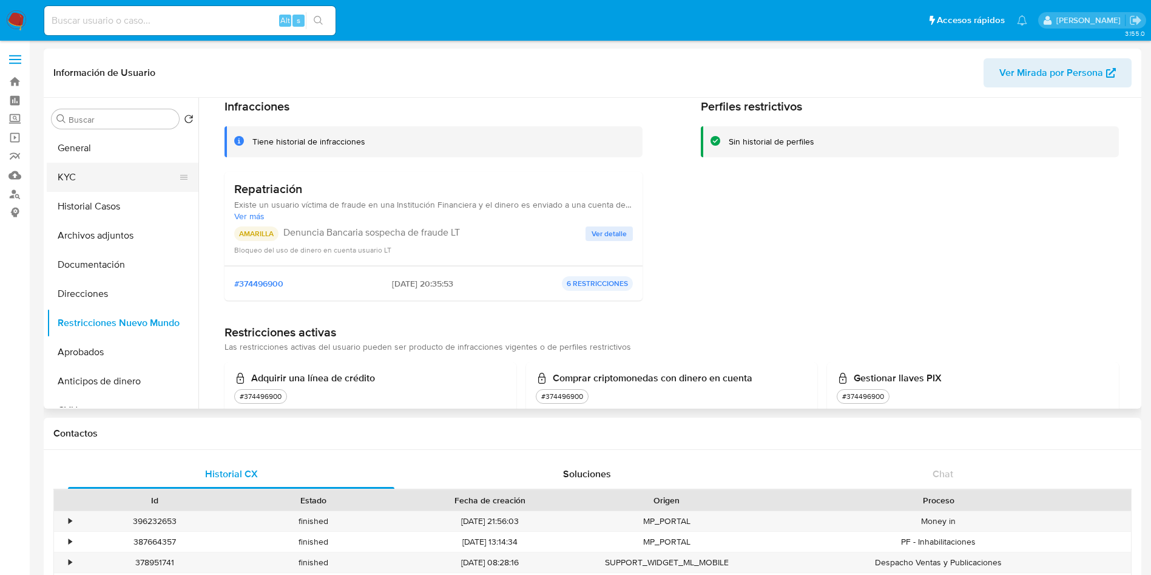
click at [115, 177] on button "KYC" at bounding box center [118, 177] width 142 height 29
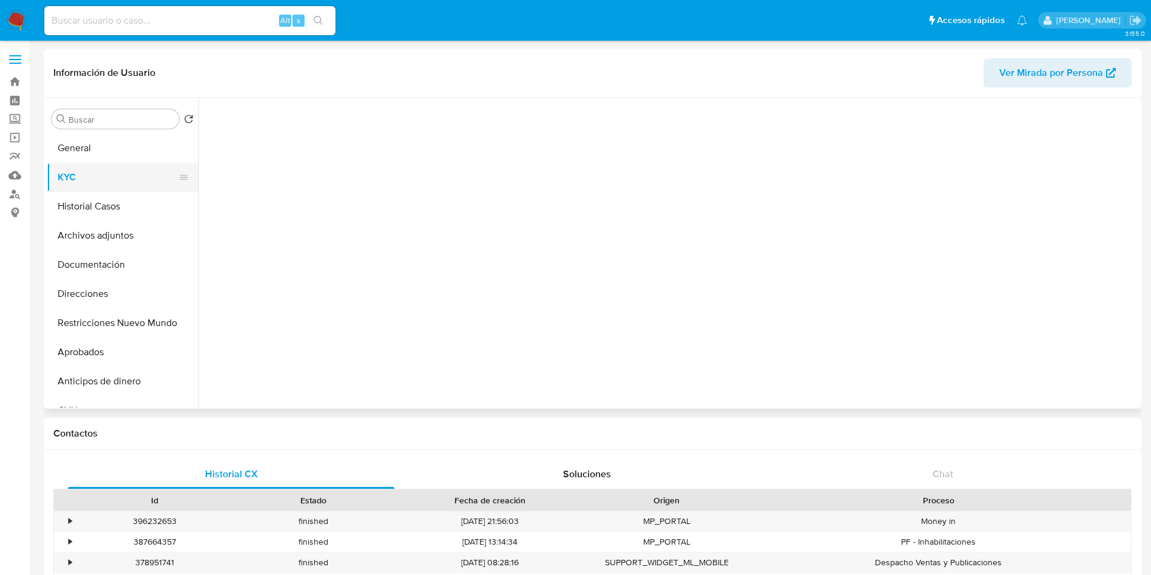
scroll to position [0, 0]
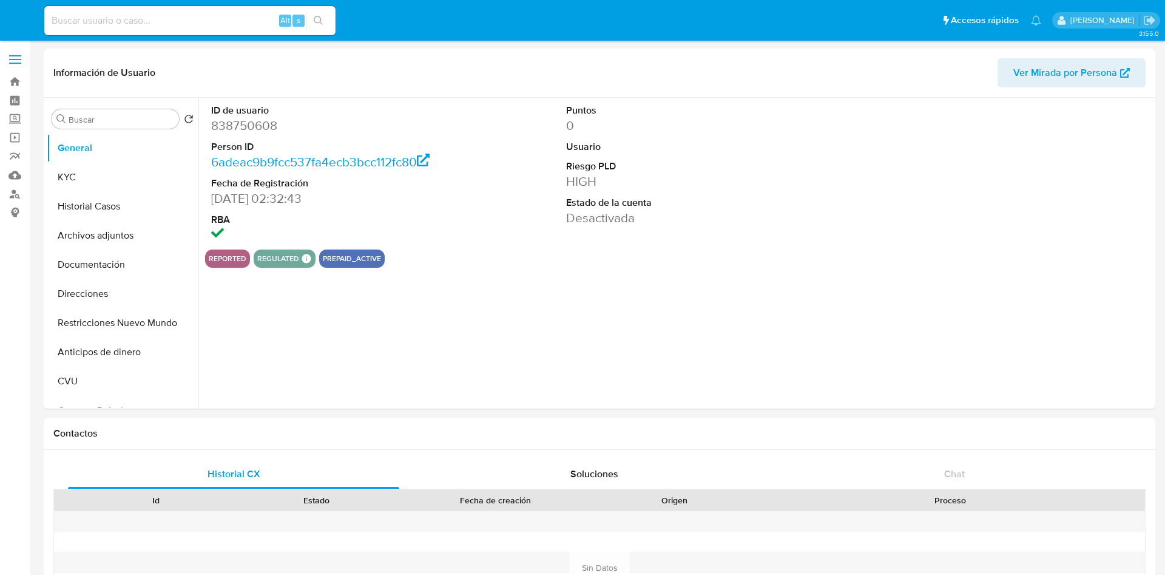
select select "10"
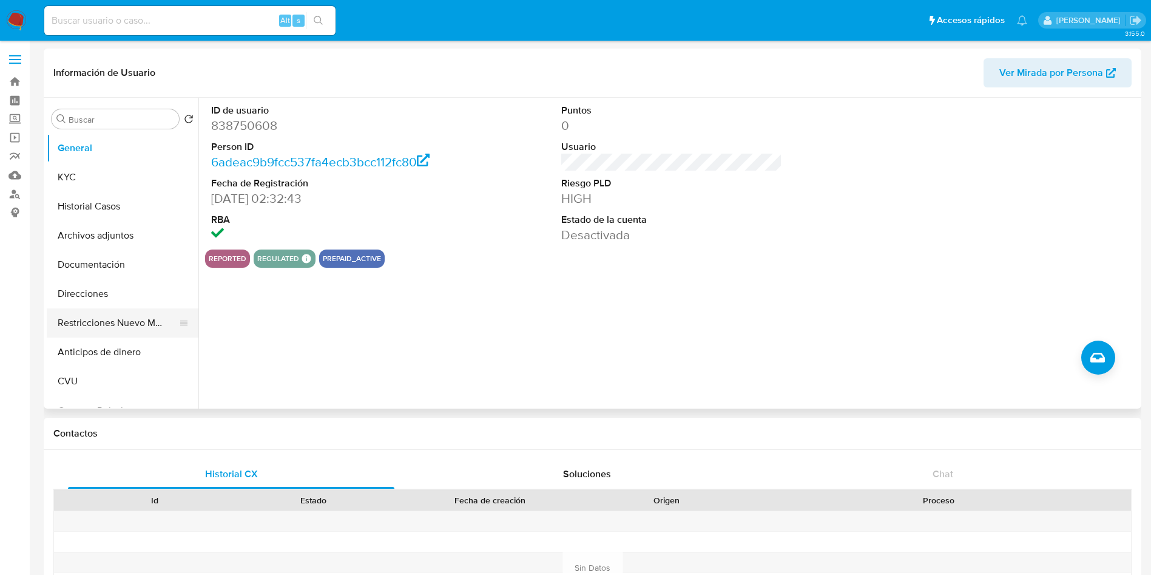
click at [117, 320] on button "Restricciones Nuevo Mundo" at bounding box center [118, 322] width 142 height 29
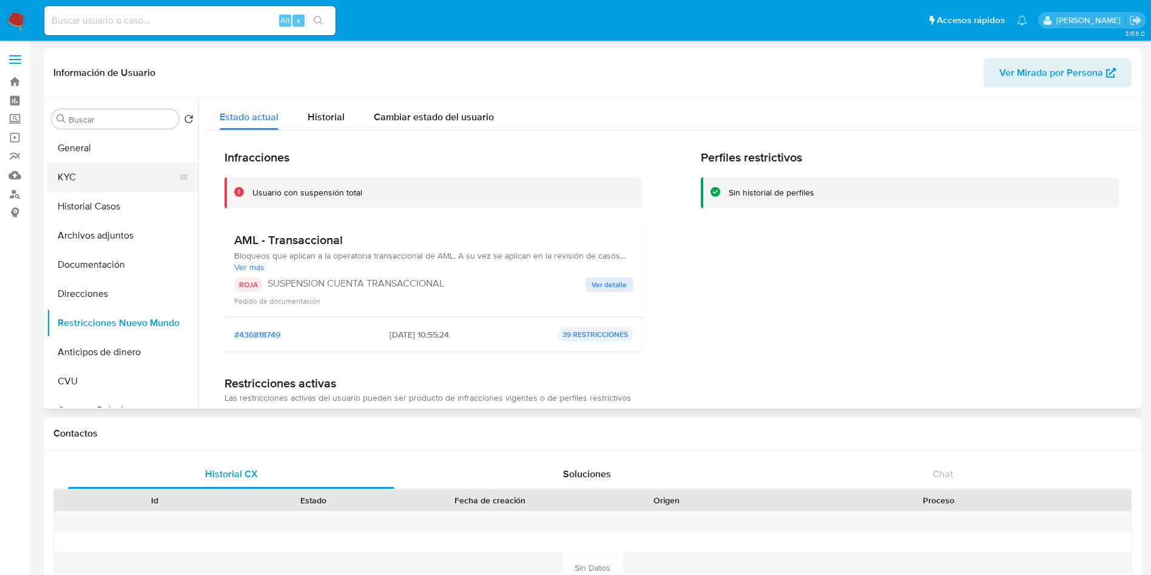
click at [107, 168] on button "KYC" at bounding box center [118, 177] width 142 height 29
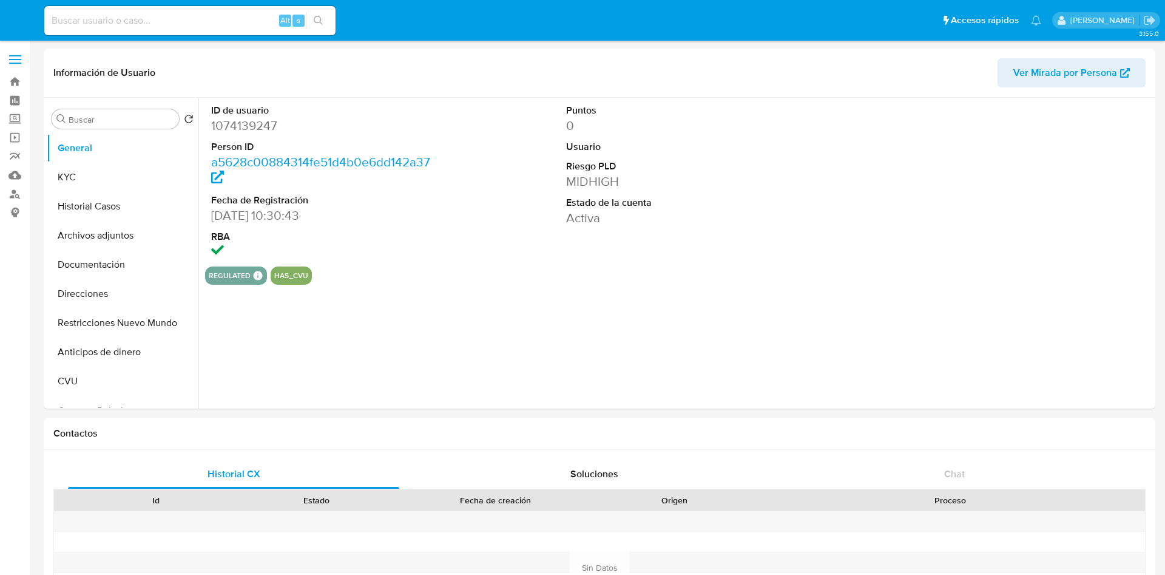
select select "10"
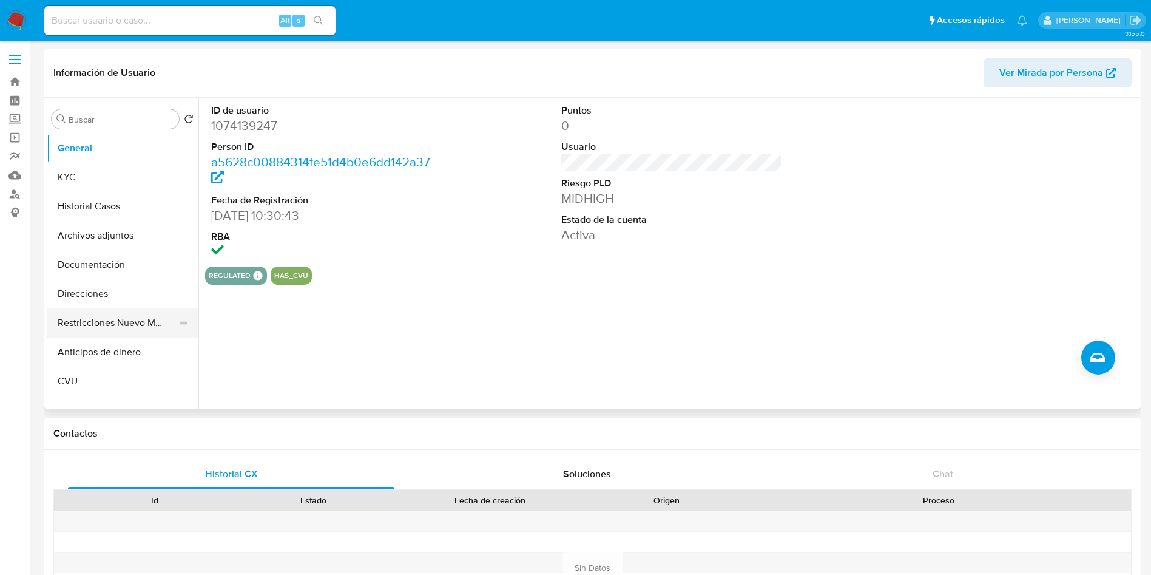
click at [122, 320] on button "Restricciones Nuevo Mundo" at bounding box center [118, 322] width 142 height 29
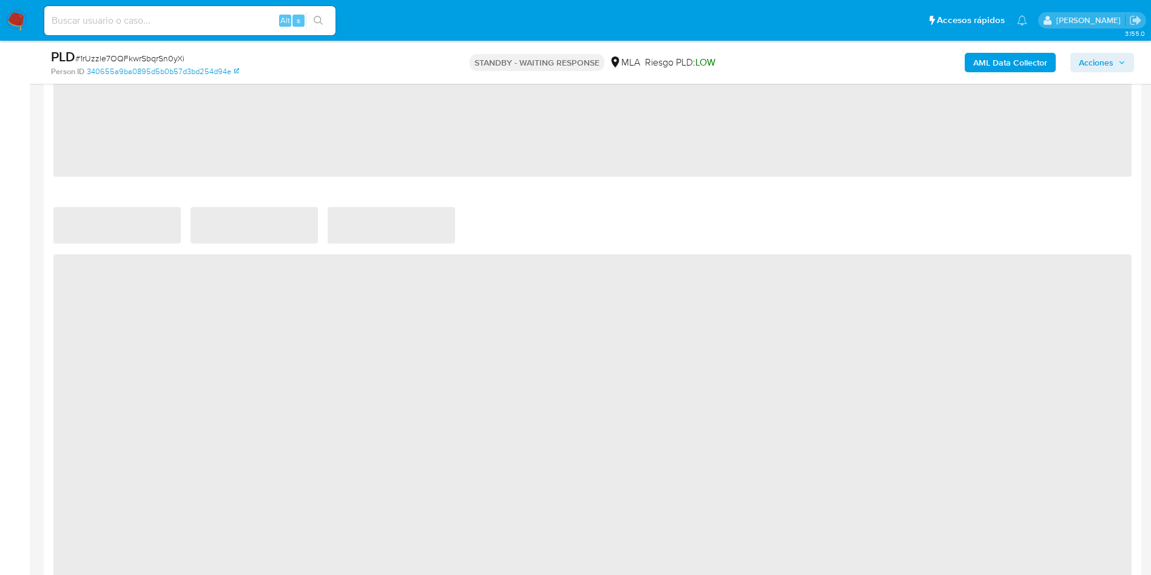
scroll to position [1050, 0]
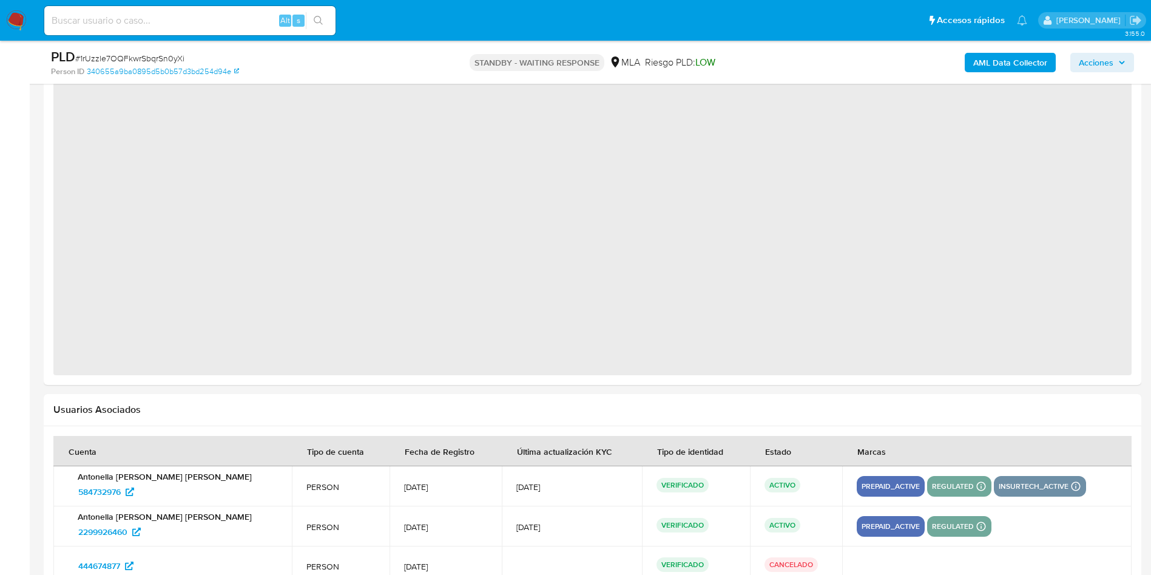
select select "10"
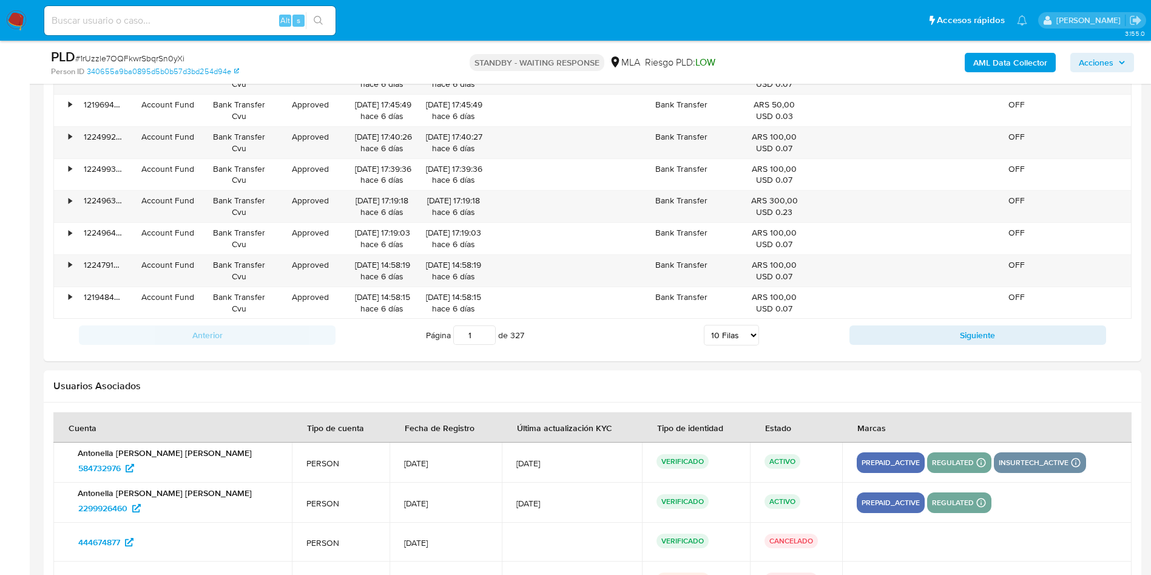
scroll to position [1616, 0]
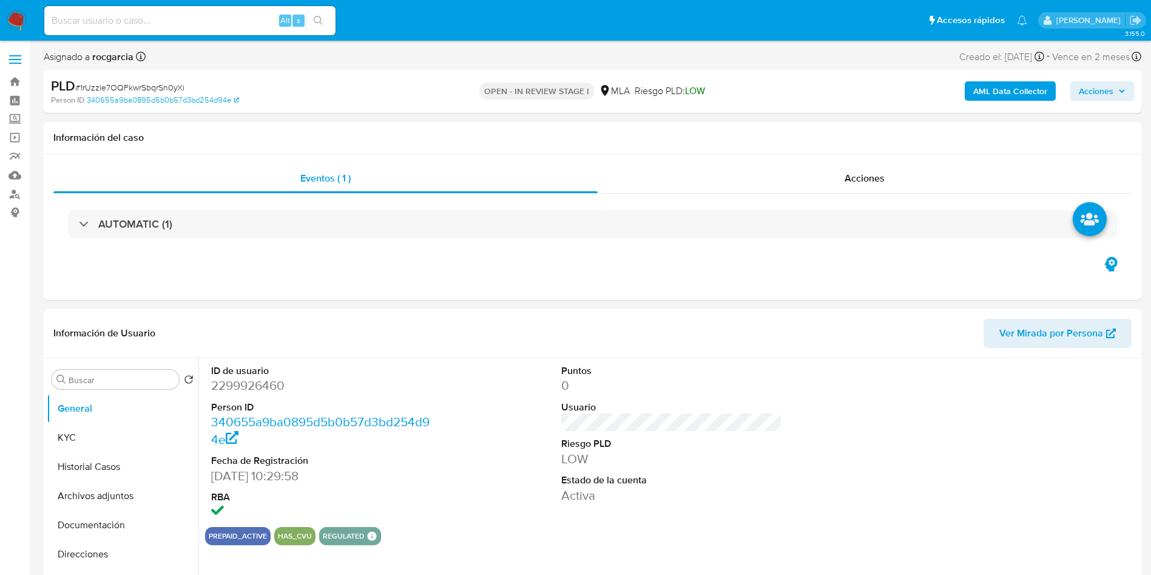
select select "10"
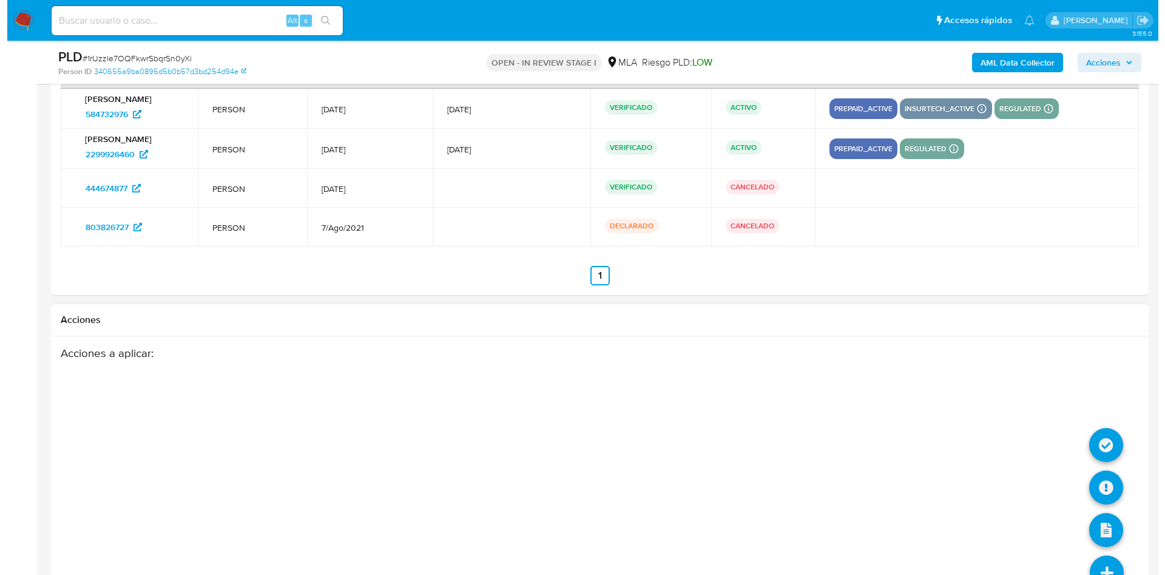
scroll to position [1955, 0]
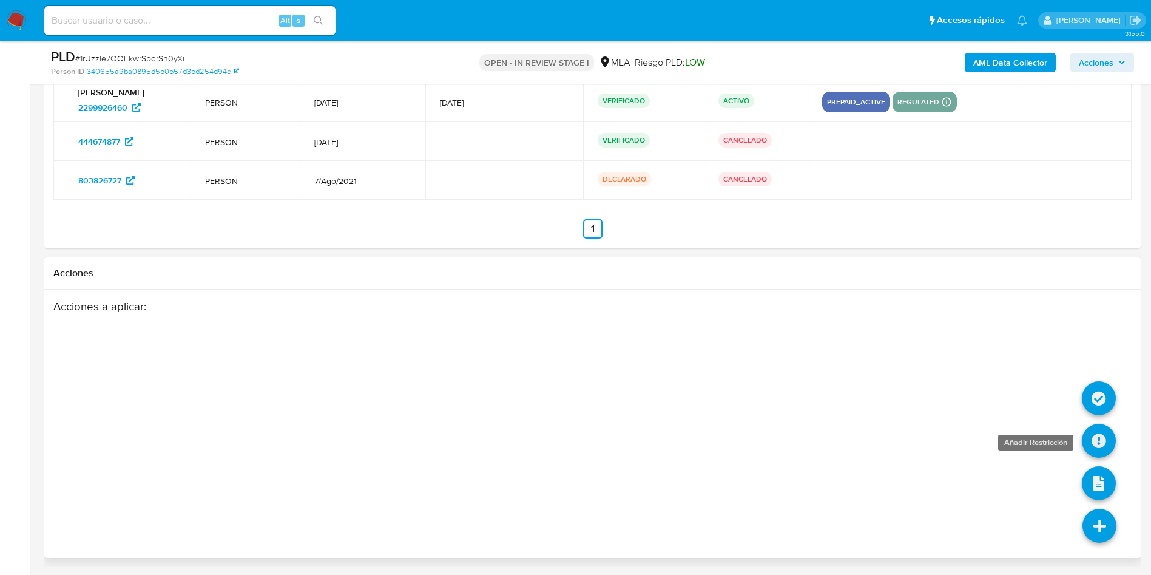
click at [1107, 443] on icon at bounding box center [1099, 441] width 34 height 34
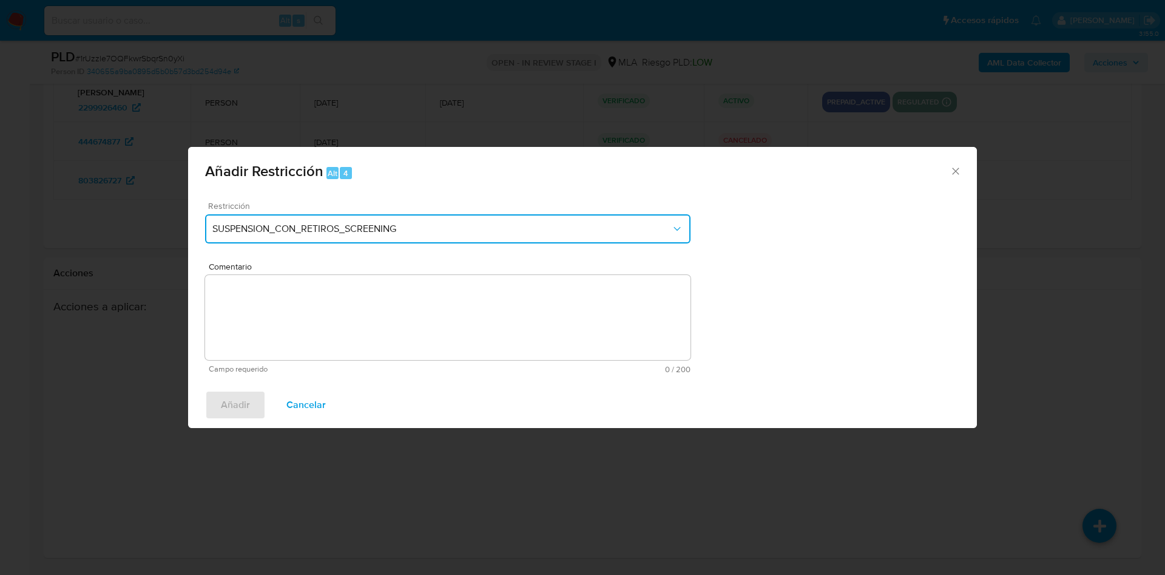
click at [423, 231] on span "SUSPENSION_CON_RETIROS_SCREENING" at bounding box center [441, 229] width 459 height 12
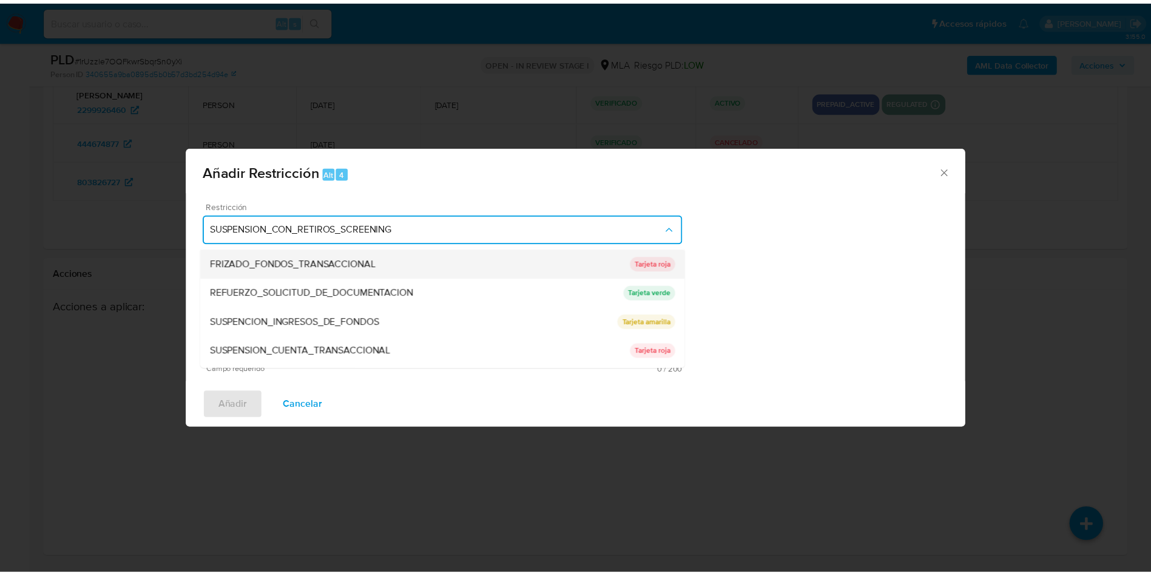
scroll to position [257, 0]
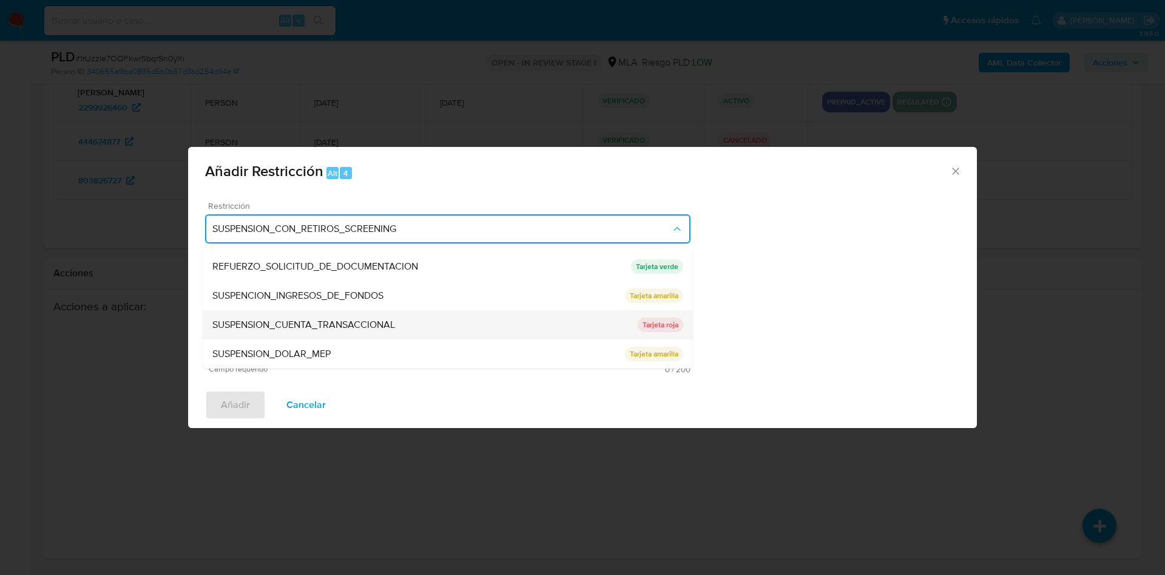
click at [393, 320] on span "SUSPENSION_CUENTA_TRANSACCIONAL" at bounding box center [303, 325] width 183 height 12
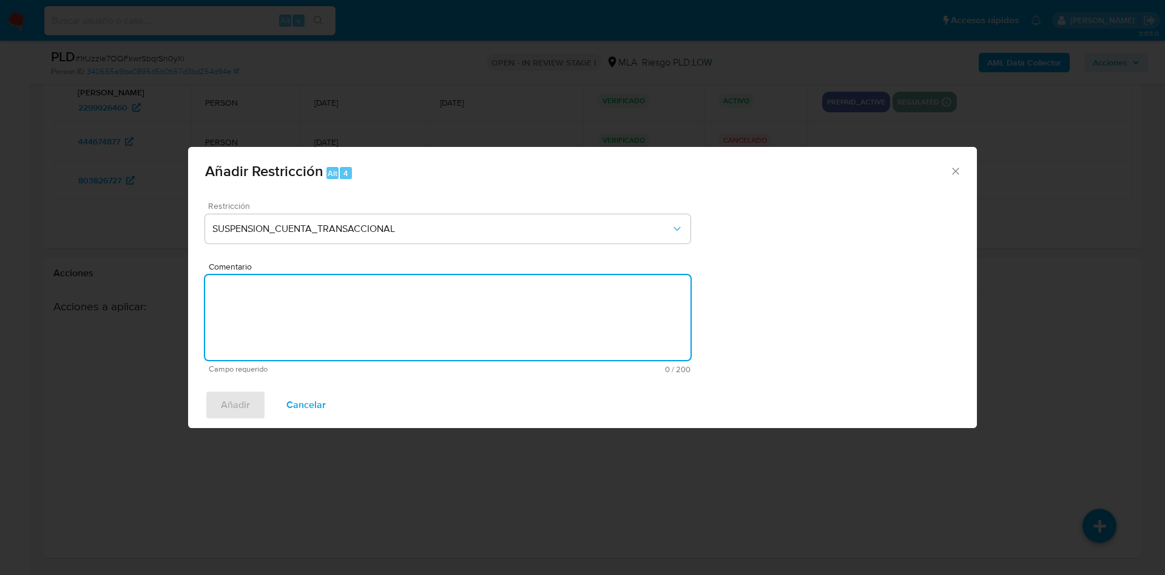
click at [393, 320] on textarea "Comentario" at bounding box center [447, 317] width 485 height 85
type textarea "AML"
click at [232, 414] on span "Añadir" at bounding box center [235, 404] width 29 height 27
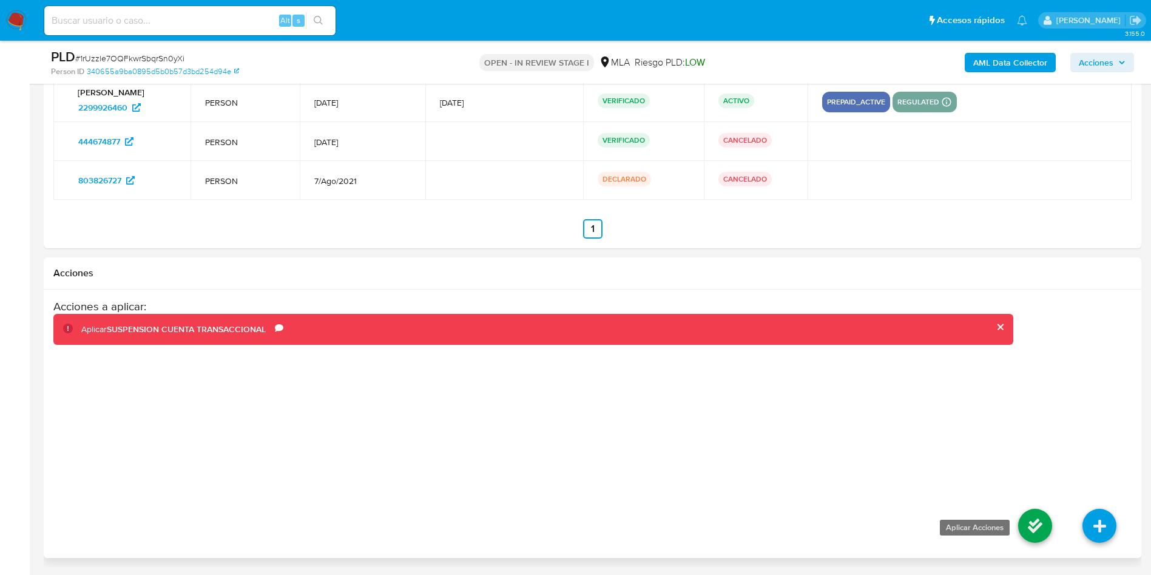
click at [1021, 517] on icon at bounding box center [1035, 525] width 34 height 34
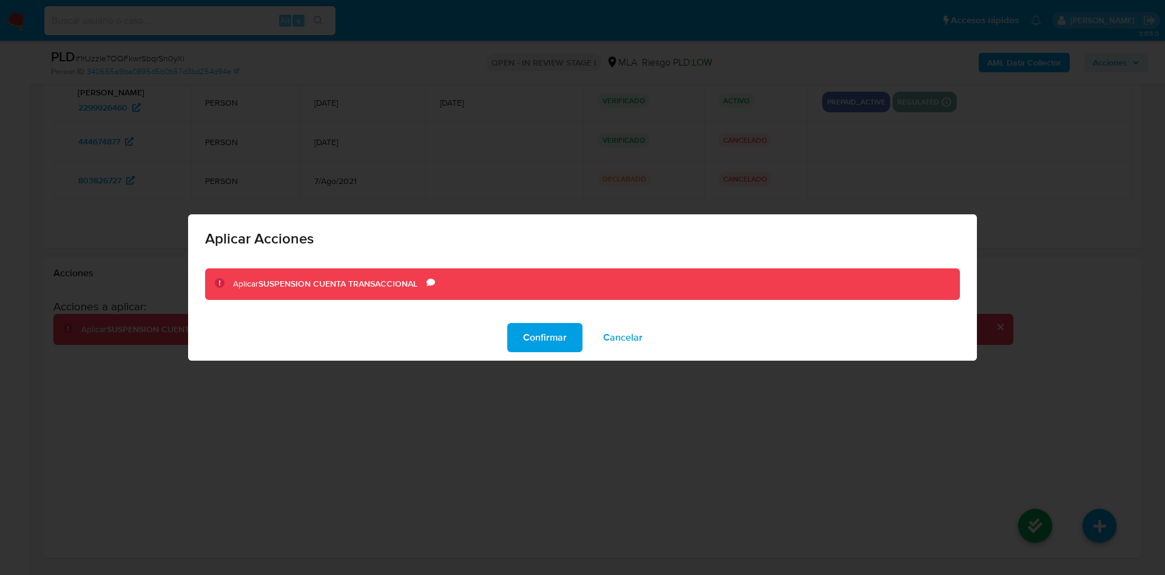
click at [543, 340] on span "Confirmar" at bounding box center [545, 337] width 44 height 27
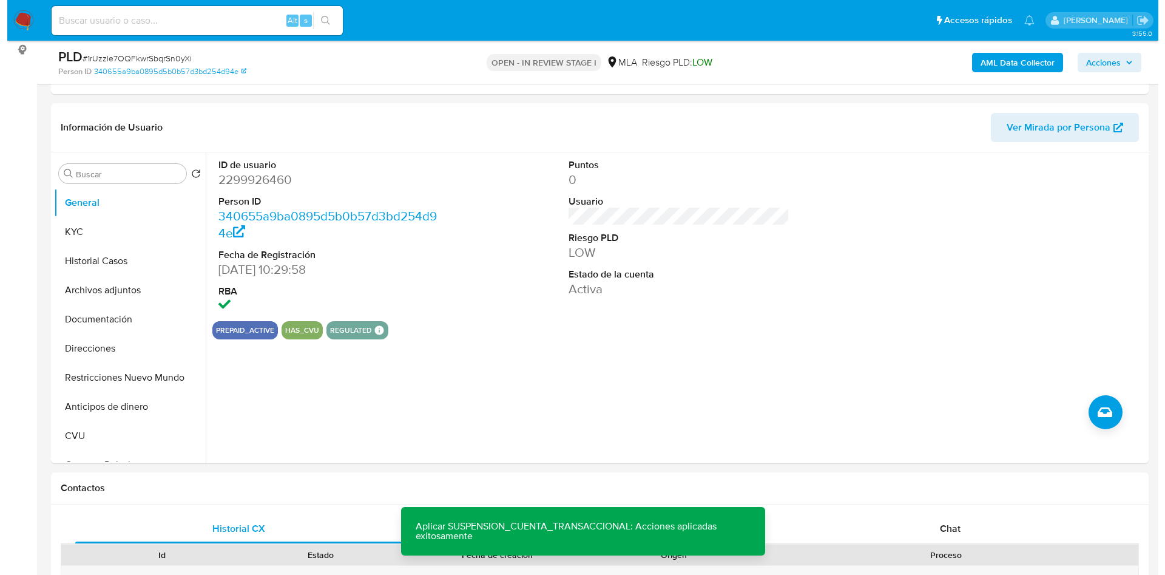
scroll to position [135, 0]
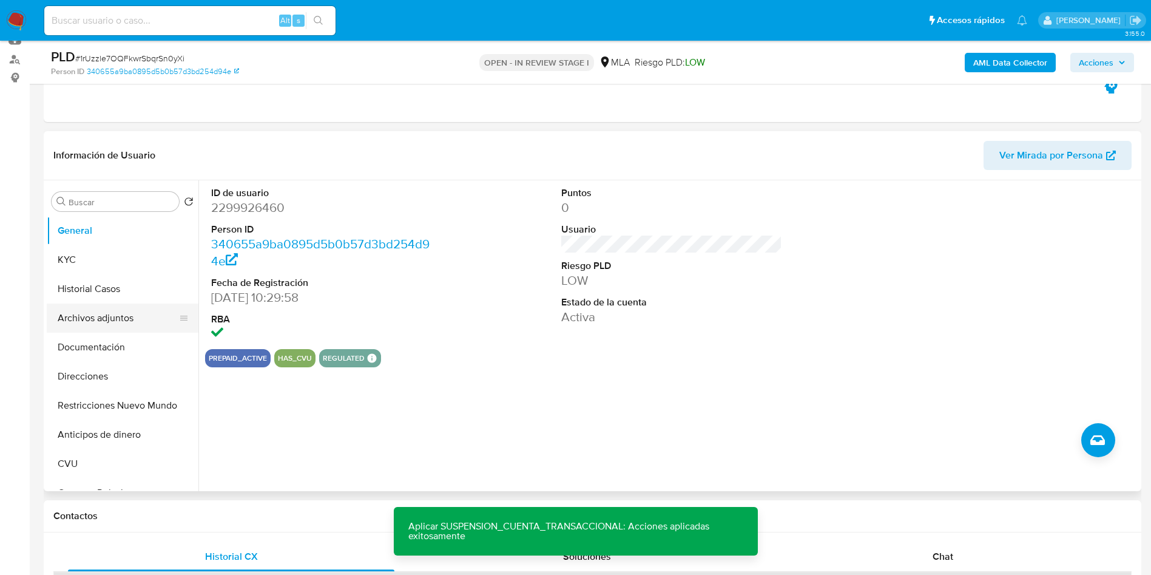
click at [78, 315] on button "Archivos adjuntos" at bounding box center [118, 317] width 142 height 29
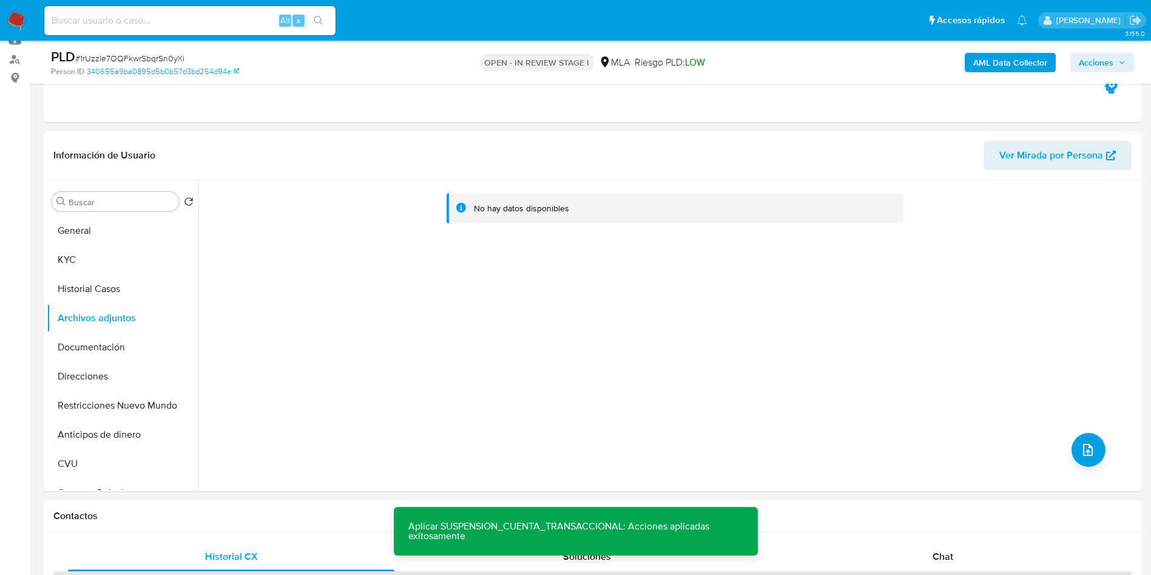
click at [976, 66] on b "AML Data Collector" at bounding box center [1010, 62] width 74 height 19
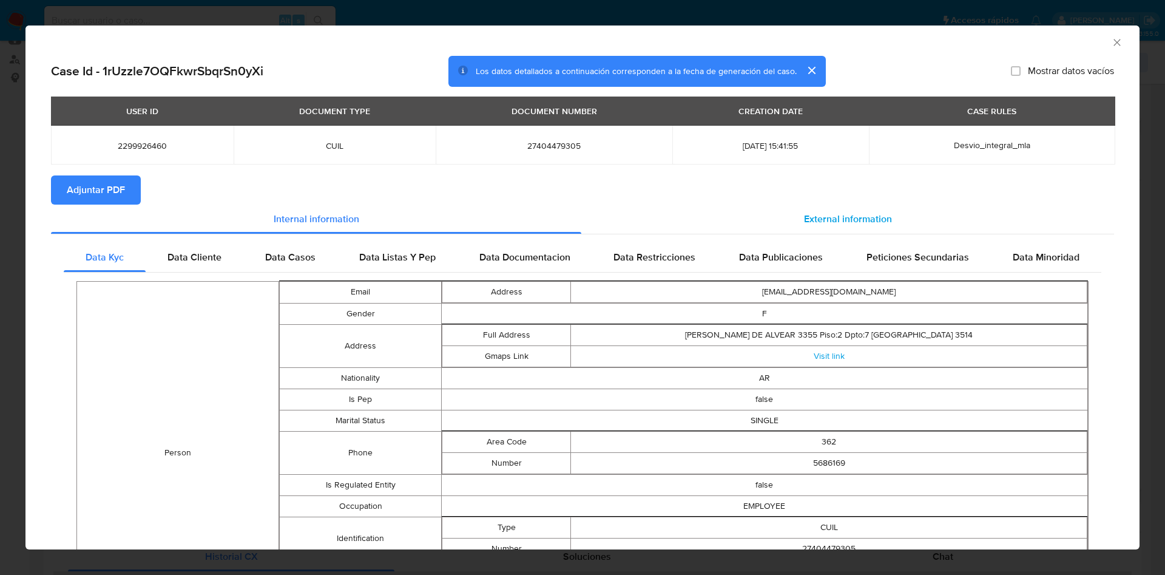
click at [819, 207] on div "External information" at bounding box center [847, 218] width 533 height 29
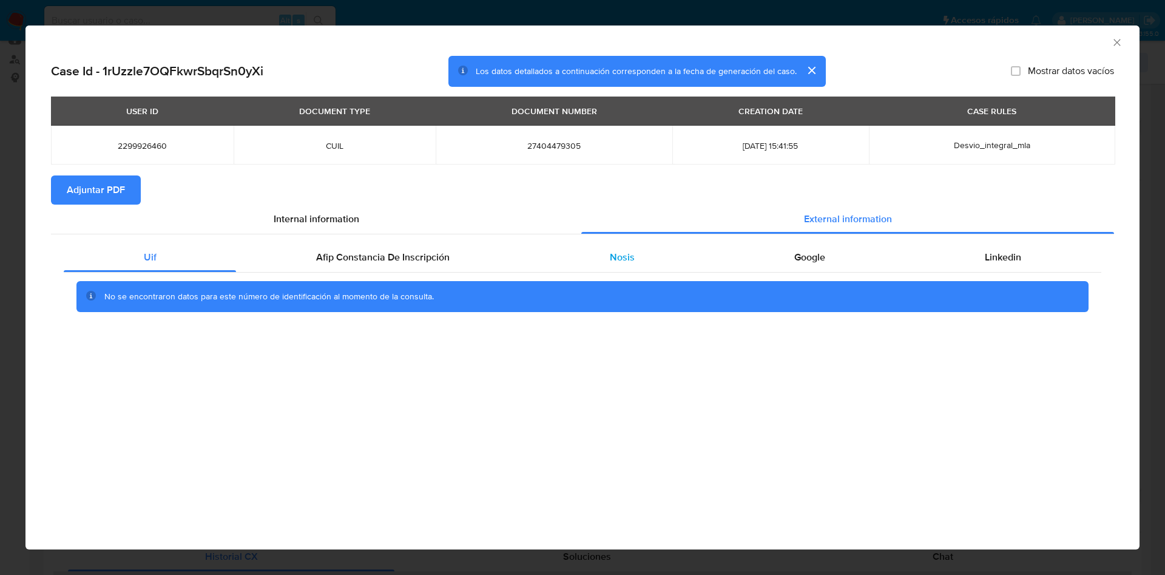
drag, startPoint x: 405, startPoint y: 249, endPoint x: 558, endPoint y: 271, distance: 155.0
click at [404, 250] on span "Afip Constancia De Inscripción" at bounding box center [382, 257] width 133 height 14
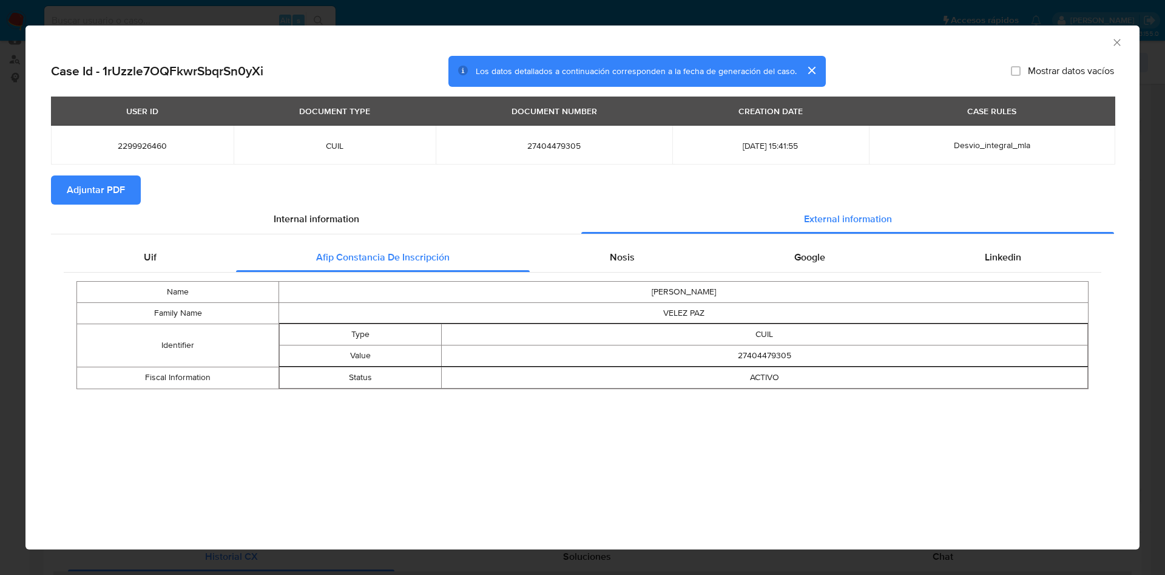
drag, startPoint x: 618, startPoint y: 272, endPoint x: 639, endPoint y: 272, distance: 20.6
click at [619, 272] on div "Name ANTONELLA DAIANA Family Name VELEZ PAZ Identifier Type CUIL Value 27404479…" at bounding box center [583, 334] width 1038 height 125
click at [650, 246] on div "Nosis" at bounding box center [622, 257] width 184 height 29
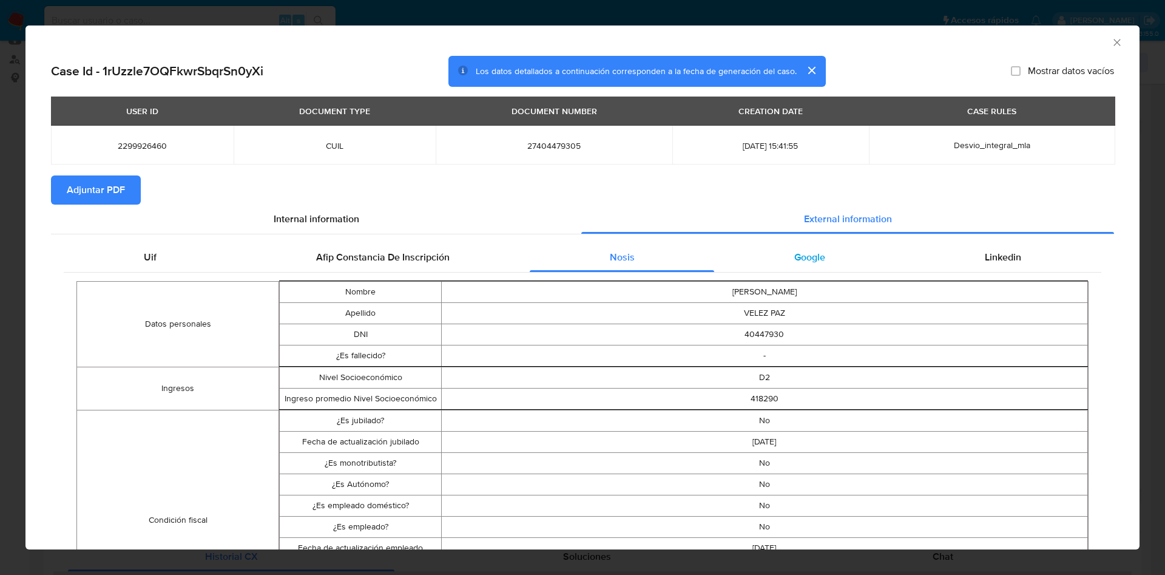
click at [800, 257] on span "Google" at bounding box center [809, 257] width 31 height 14
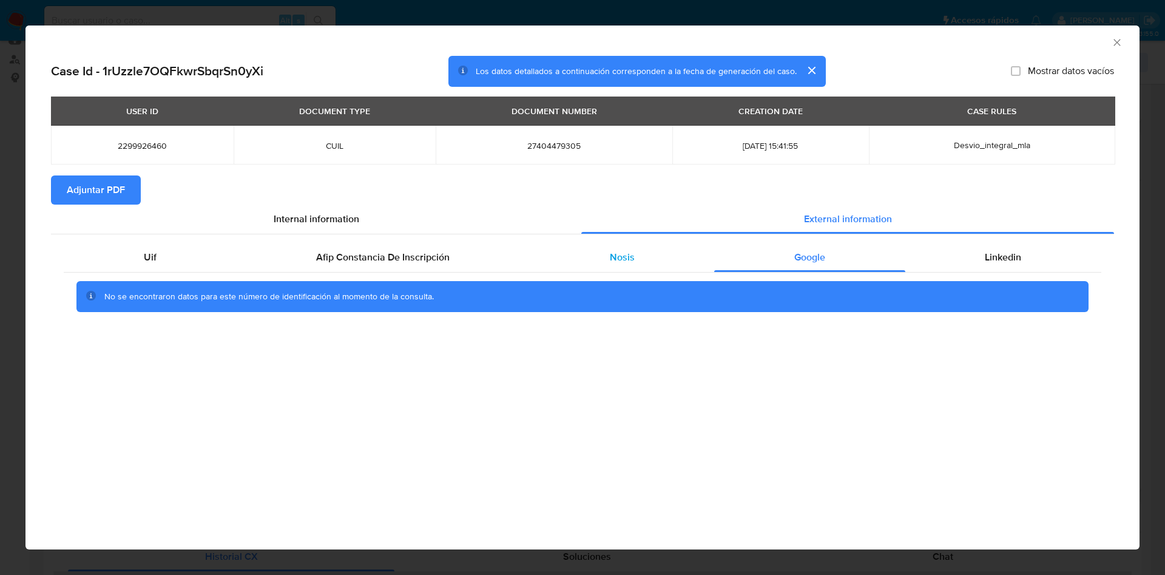
click at [640, 257] on div "Nosis" at bounding box center [622, 257] width 184 height 29
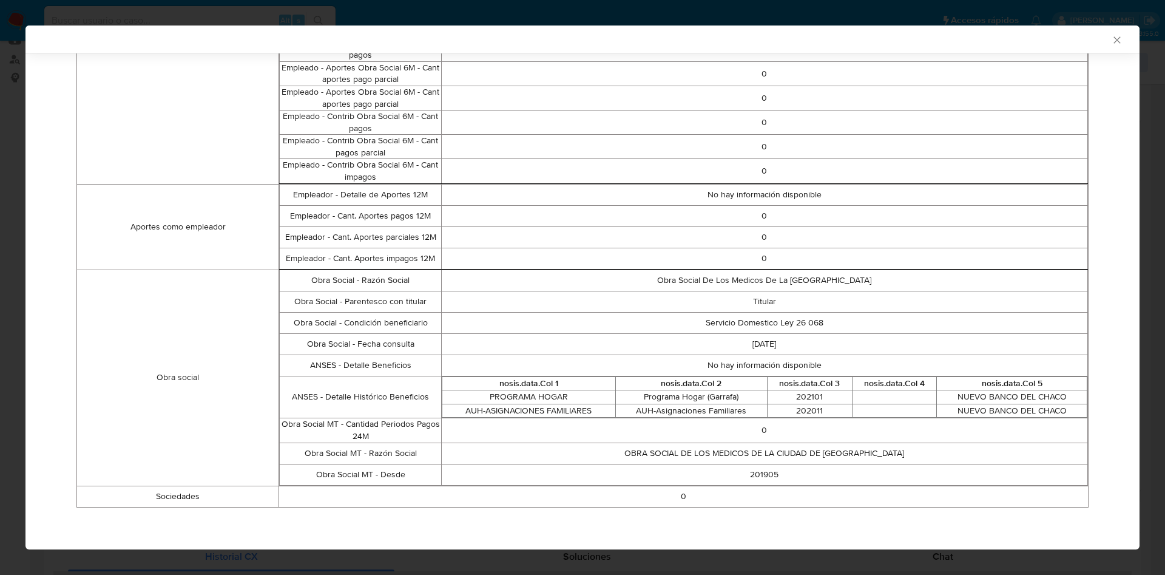
scroll to position [0, 0]
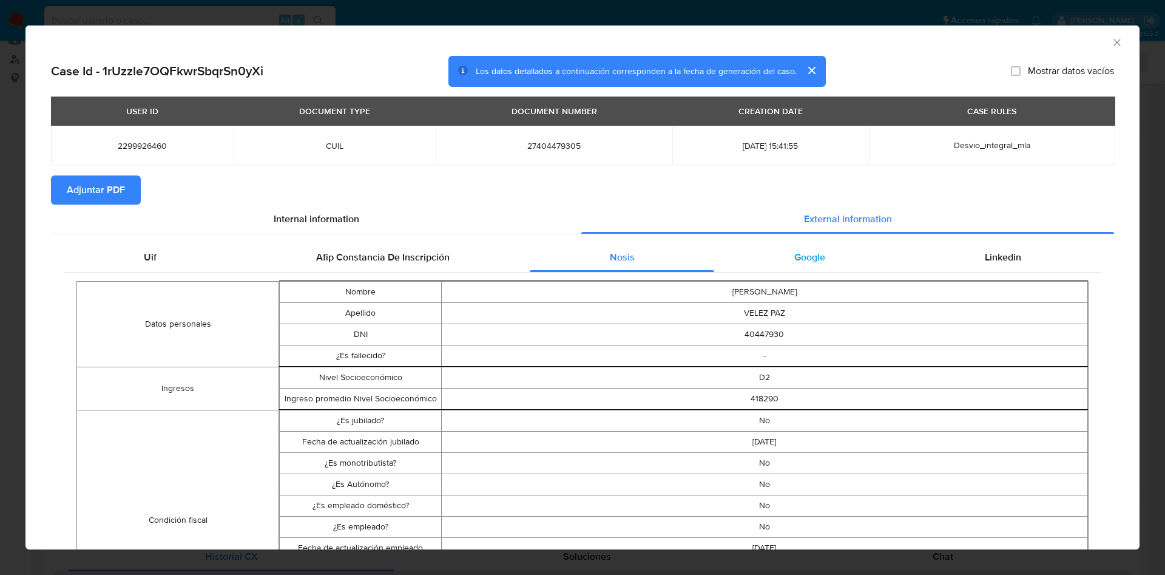
drag, startPoint x: 817, startPoint y: 257, endPoint x: 878, endPoint y: 257, distance: 61.3
click at [817, 257] on div "Google" at bounding box center [809, 257] width 191 height 29
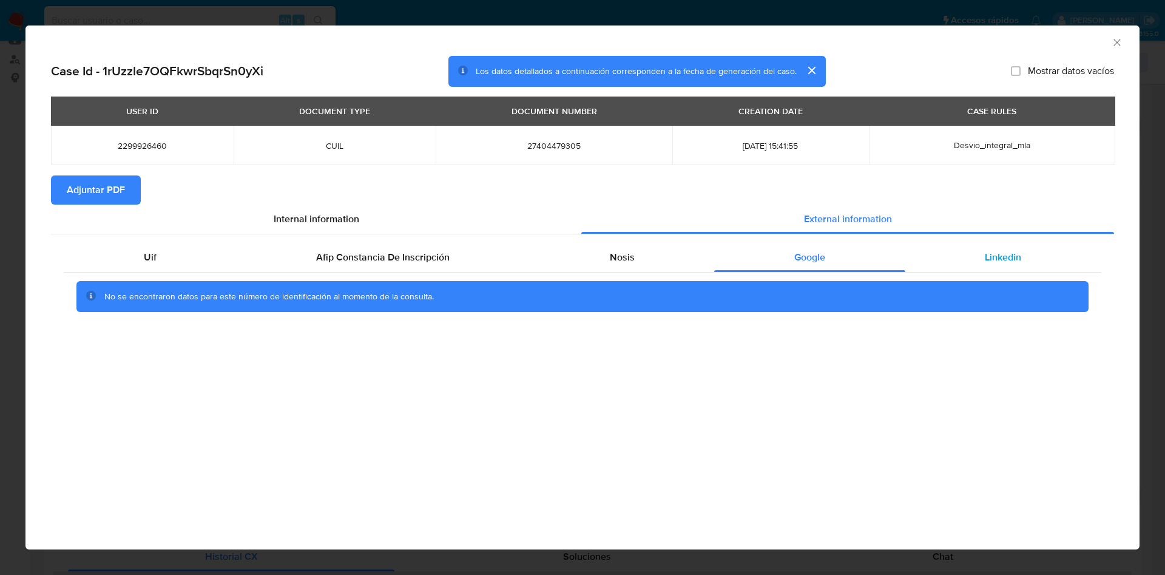
click at [978, 257] on div "Linkedin" at bounding box center [1003, 257] width 196 height 29
click at [127, 183] on button "Adjuntar PDF" at bounding box center [96, 189] width 90 height 29
click at [1123, 44] on div "AML Data Collector" at bounding box center [582, 40] width 1114 height 30
click at [1109, 41] on div "AML Data Collector" at bounding box center [572, 40] width 1077 height 13
click at [1115, 39] on icon "Cerrar ventana" at bounding box center [1117, 42] width 12 height 12
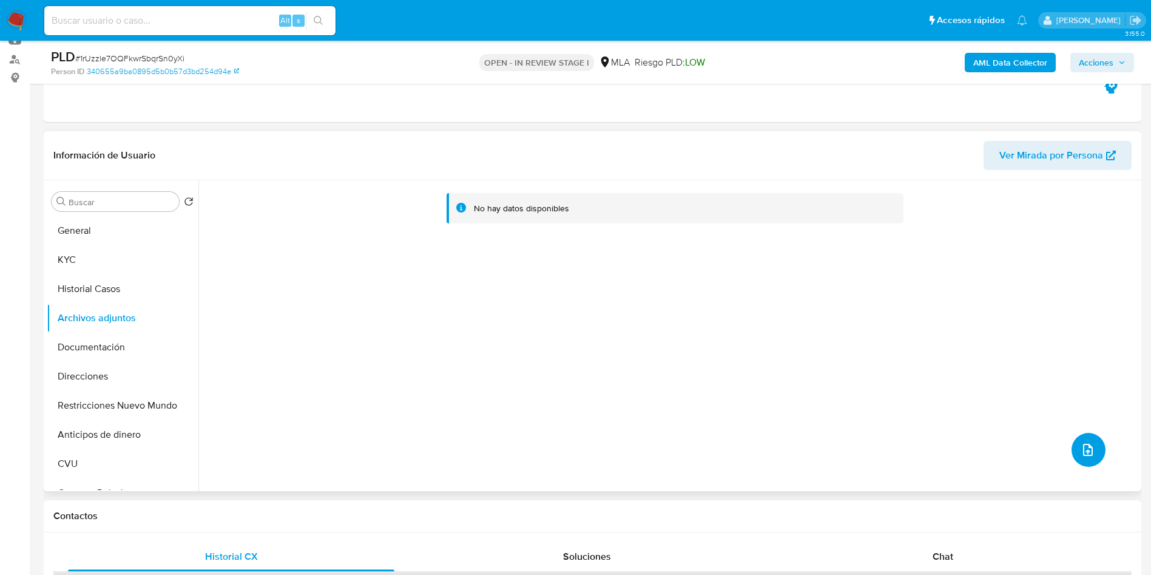
click at [1081, 445] on icon "upload-file" at bounding box center [1088, 449] width 15 height 15
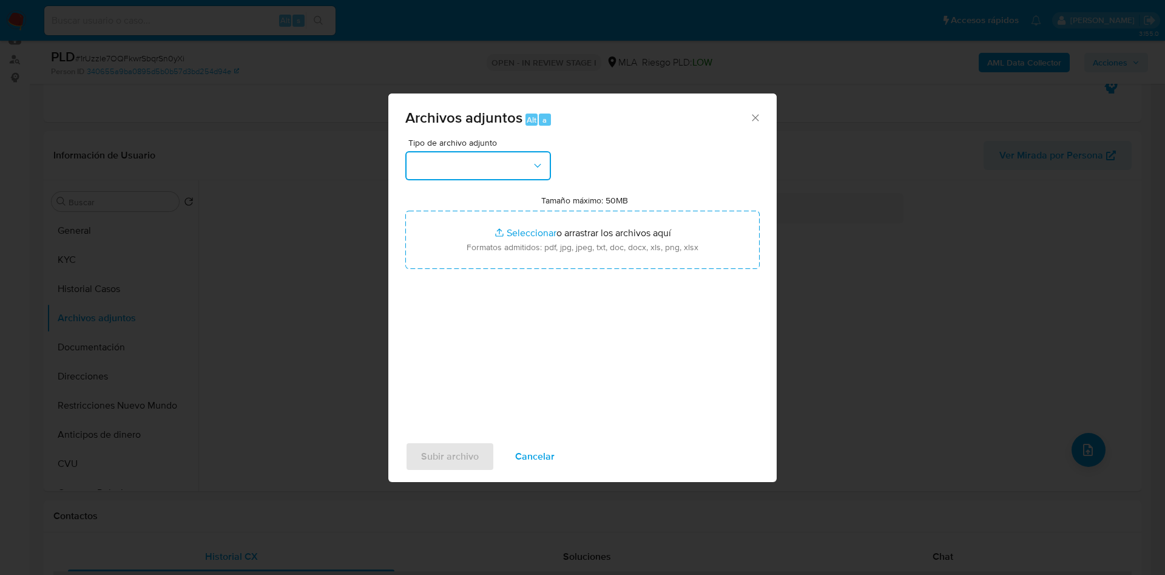
click at [458, 152] on button "button" at bounding box center [478, 165] width 146 height 29
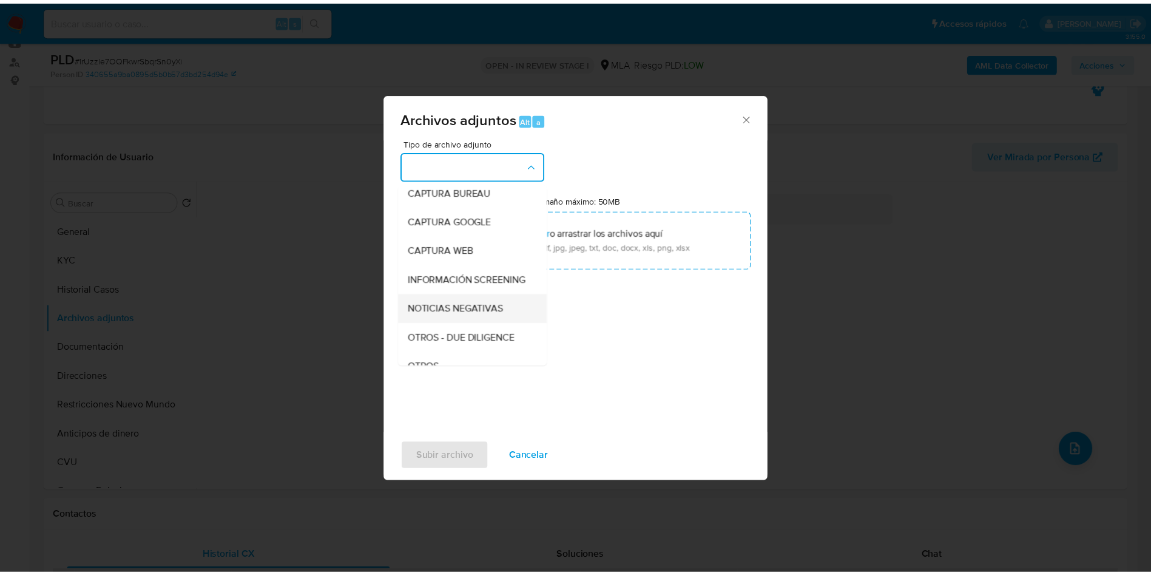
scroll to position [182, 0]
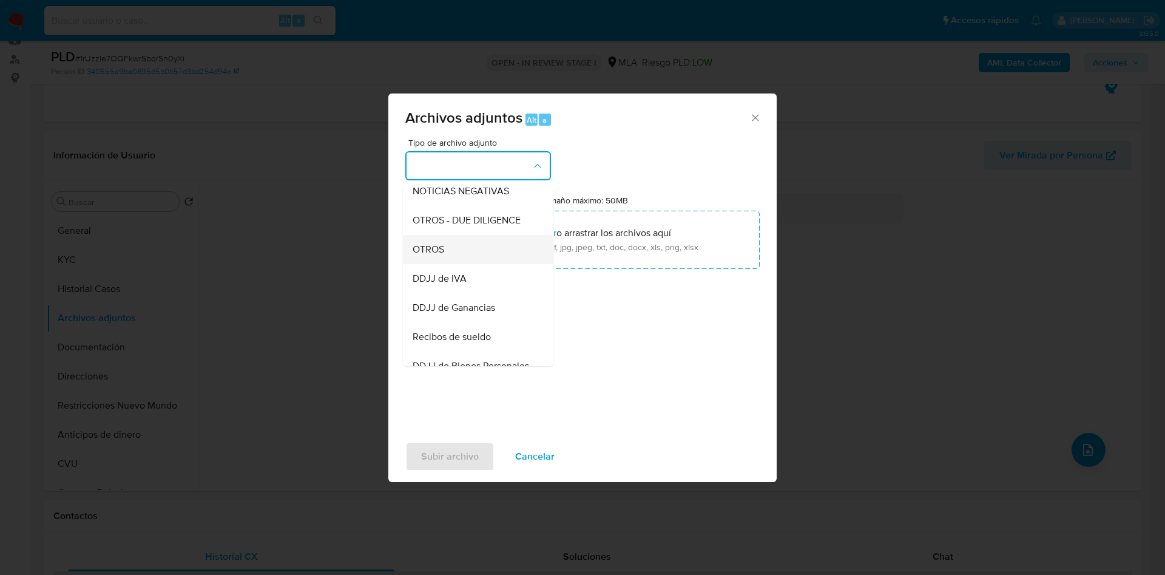
click at [455, 264] on div "OTROS" at bounding box center [475, 249] width 124 height 29
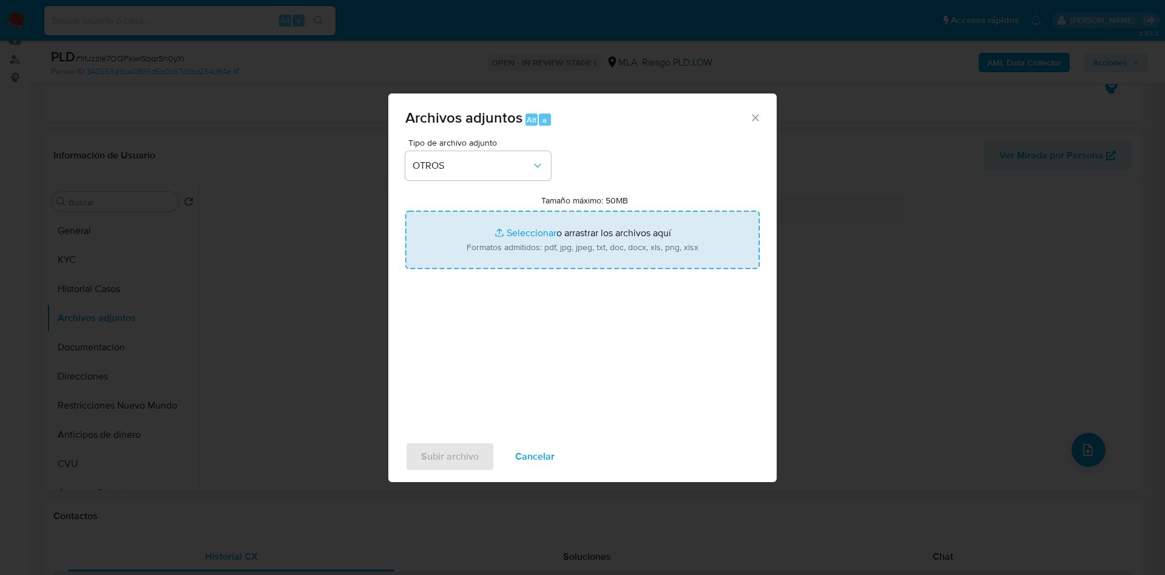
click at [511, 248] on input "Tamaño máximo: 50MB Seleccionar archivos" at bounding box center [582, 240] width 354 height 58
type input "C:\fakepath\Movimientos 2299926460.xlsx"
click at [502, 228] on input "Tamaño máximo: 50MB Seleccionar archivos" at bounding box center [582, 240] width 354 height 58
type input "C:\fakepath\Caselog 1rUzzle7OQFkwrSbqrSn0yXi - 2299926460.docx"
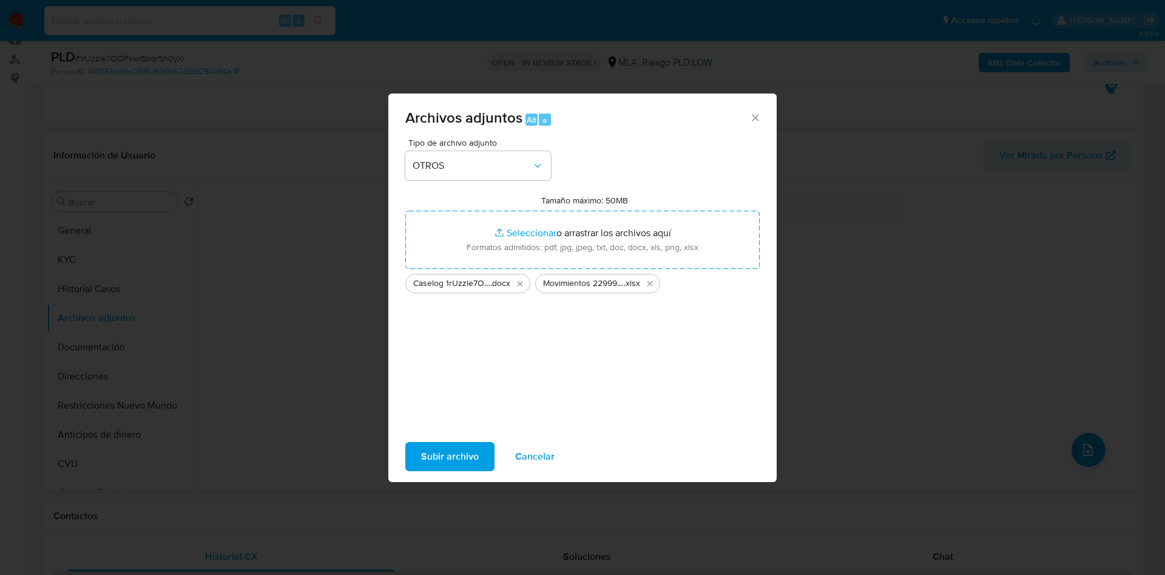
click at [453, 456] on span "Subir archivo" at bounding box center [450, 456] width 58 height 27
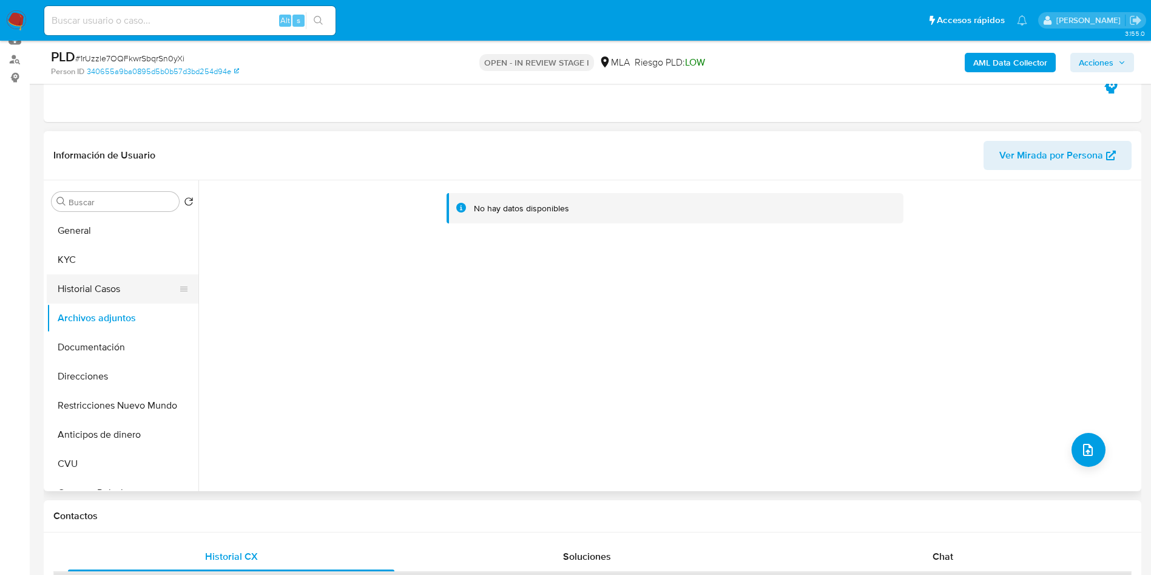
click at [96, 298] on button "Historial Casos" at bounding box center [118, 288] width 142 height 29
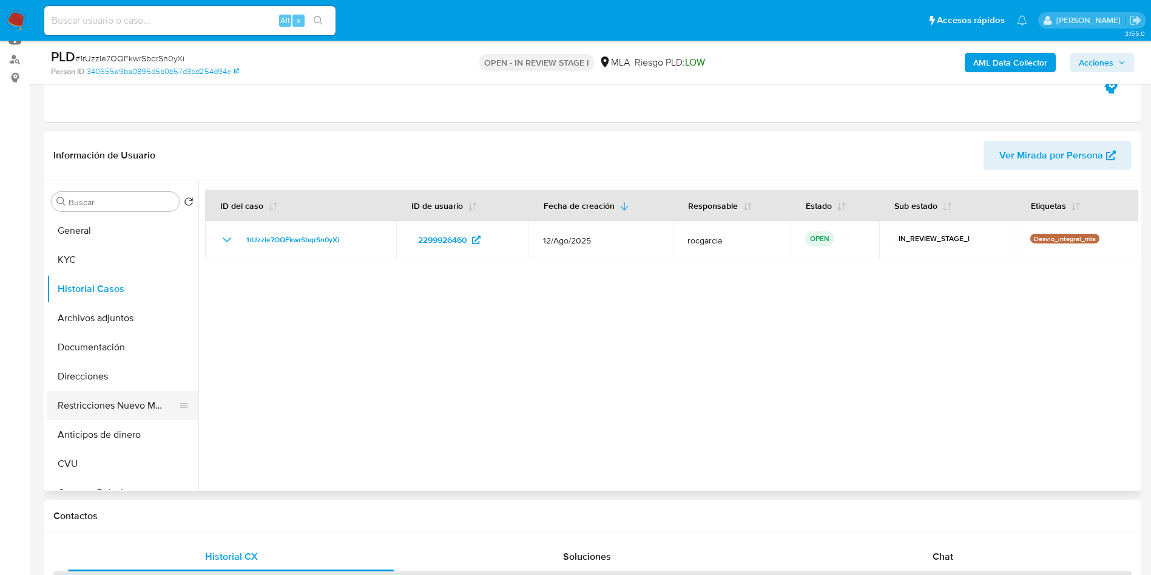
click at [101, 409] on button "Restricciones Nuevo Mundo" at bounding box center [118, 405] width 142 height 29
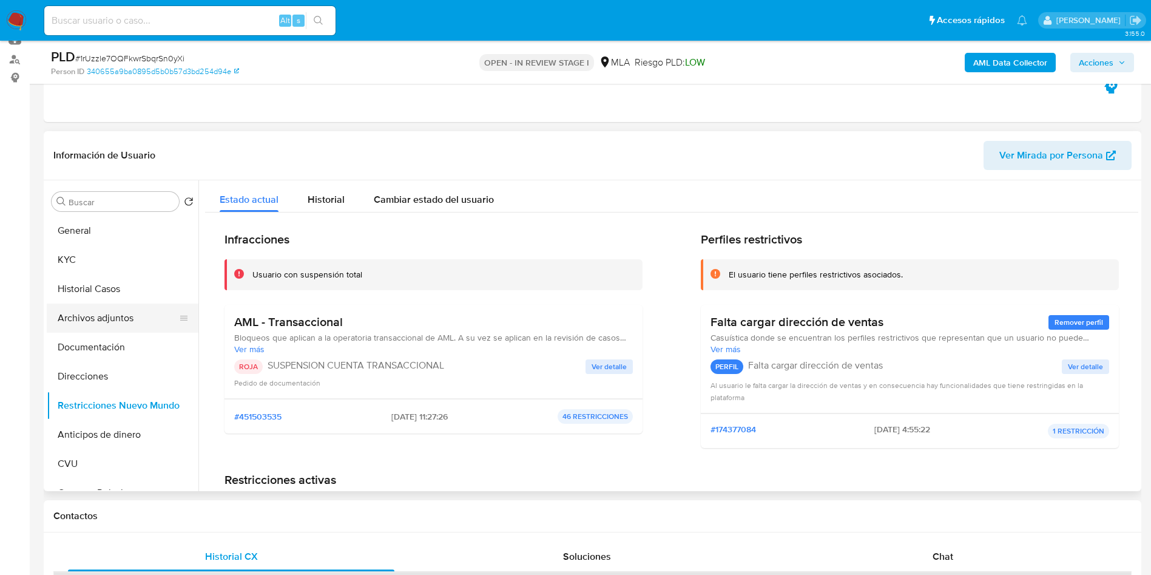
click at [107, 314] on button "Archivos adjuntos" at bounding box center [118, 317] width 142 height 29
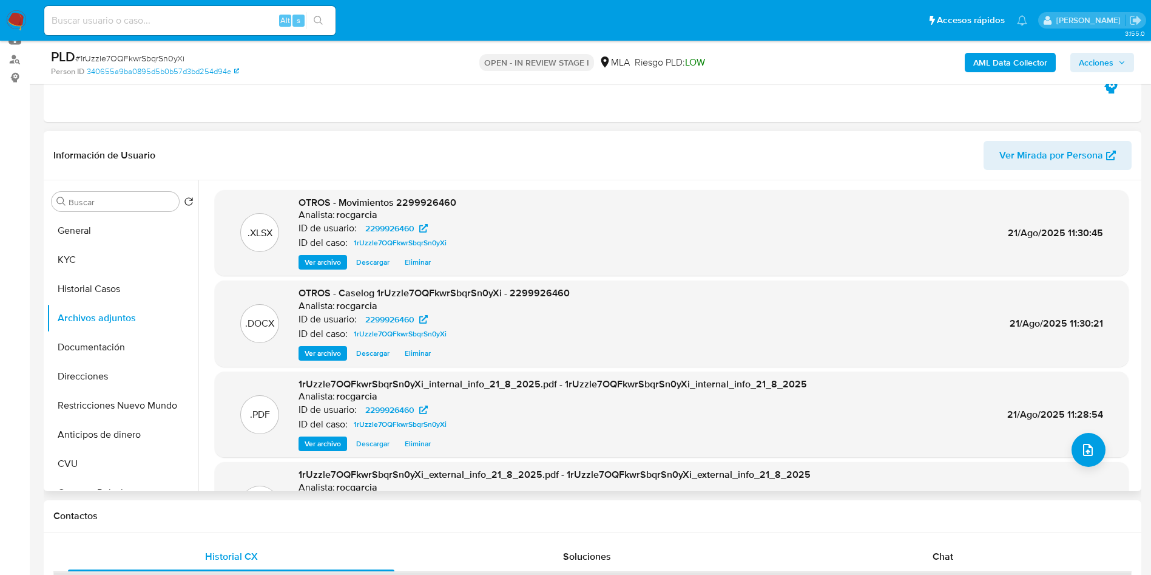
scroll to position [68, 0]
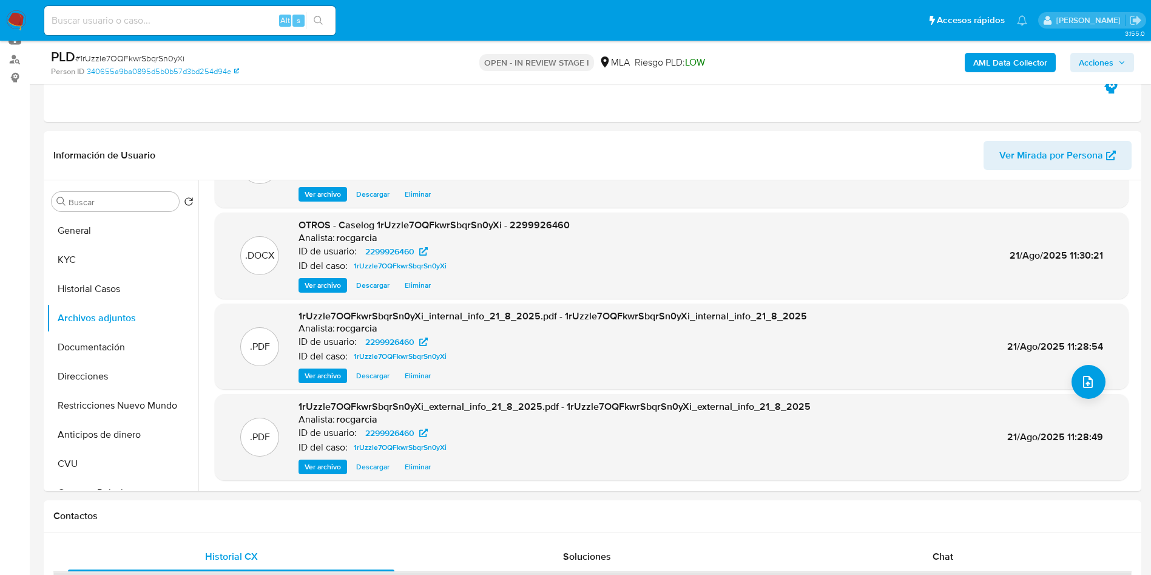
click at [1110, 61] on span "Acciones" at bounding box center [1096, 62] width 35 height 19
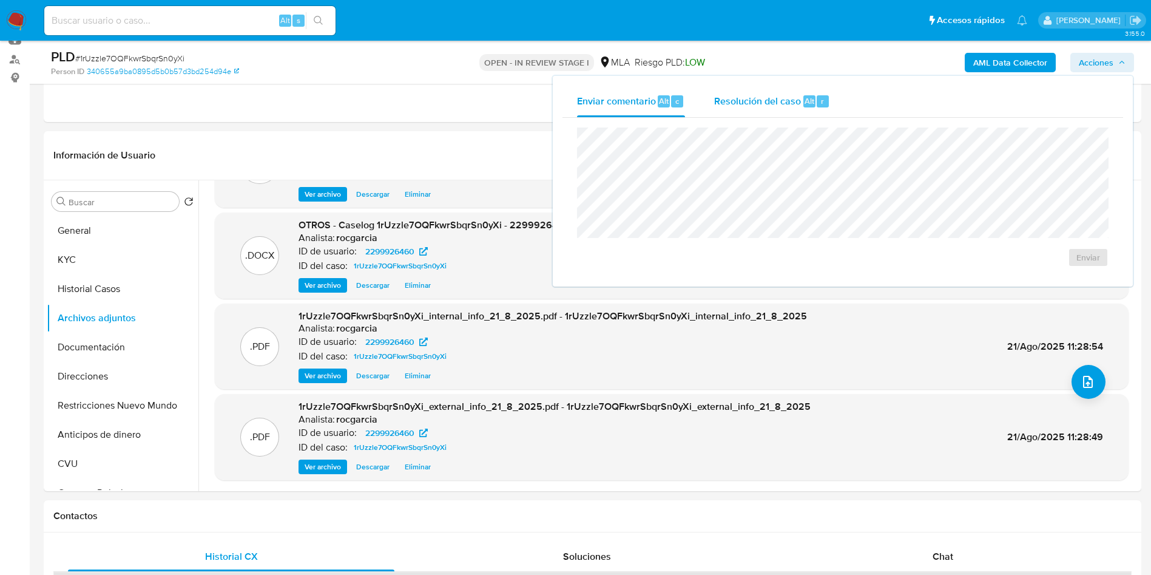
drag, startPoint x: 796, startPoint y: 119, endPoint x: 794, endPoint y: 113, distance: 6.2
click at [796, 116] on div "Enviar comentario Alt c Resolución del caso Alt r Enviar" at bounding box center [842, 181] width 561 height 191
click at [792, 109] on div "Resolución del caso Alt r" at bounding box center [772, 102] width 116 height 32
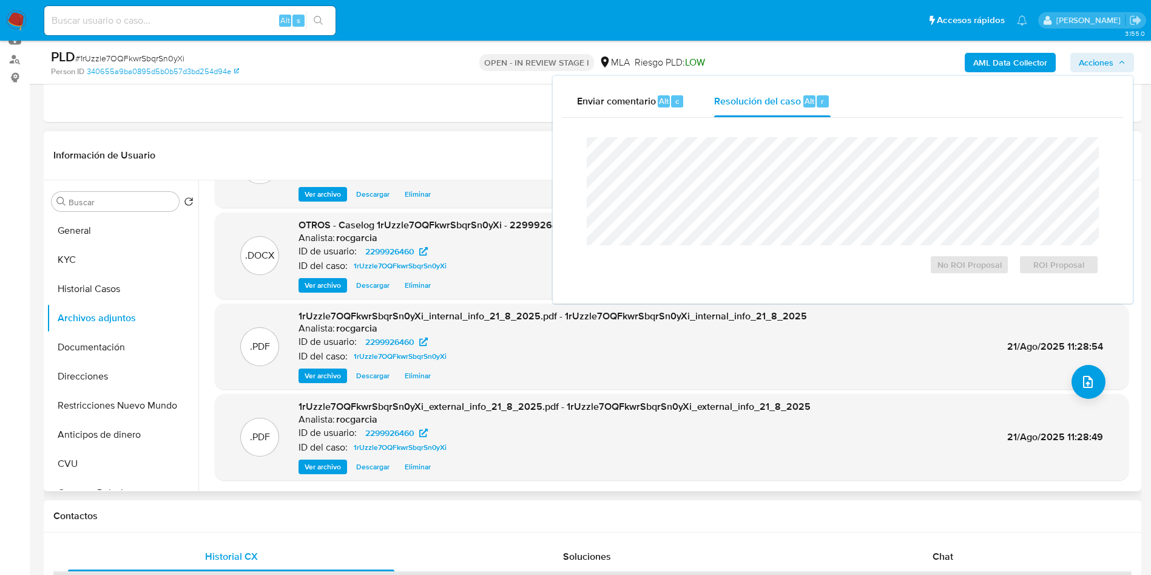
drag, startPoint x: 937, startPoint y: 549, endPoint x: 589, endPoint y: 475, distance: 355.4
click at [936, 549] on span "Chat" at bounding box center [943, 556] width 21 height 14
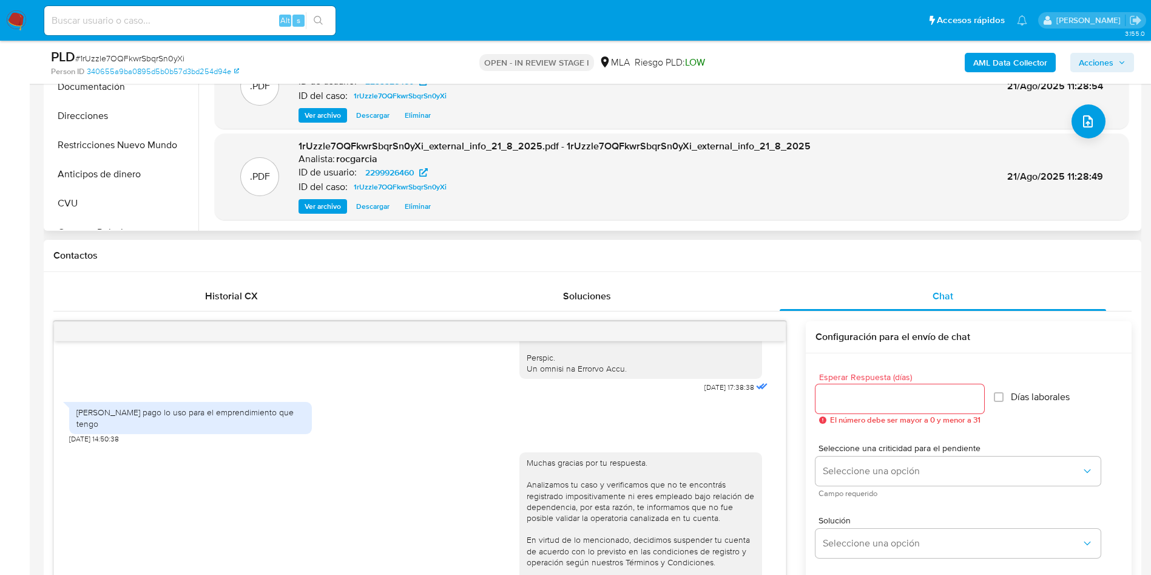
scroll to position [44, 0]
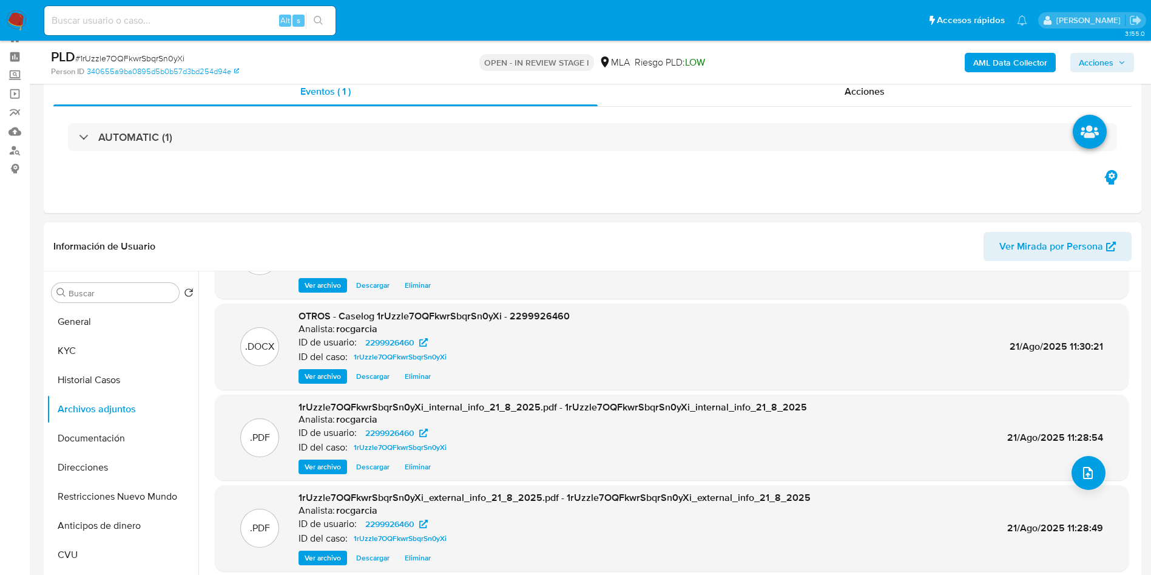
click at [1101, 71] on span "Acciones" at bounding box center [1096, 62] width 35 height 19
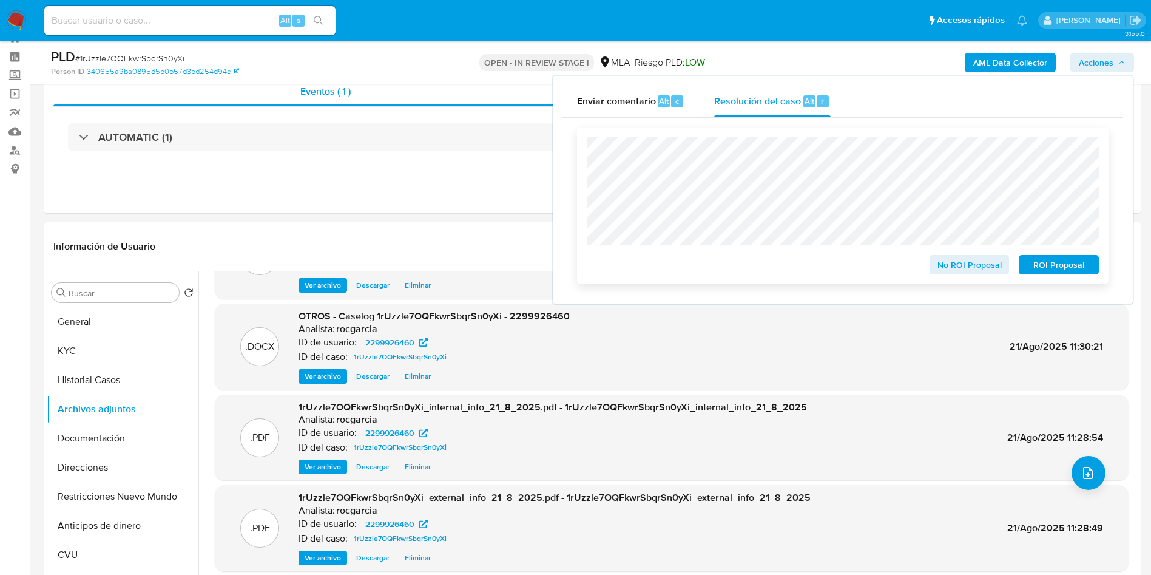
click at [1053, 265] on span "ROI Proposal" at bounding box center [1058, 264] width 63 height 17
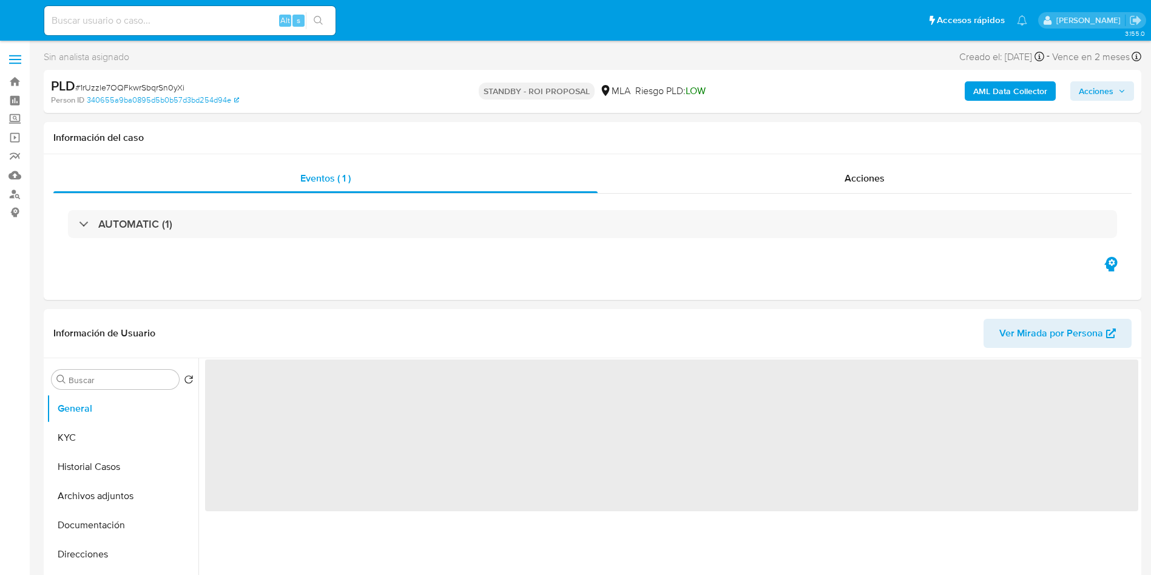
select select "10"
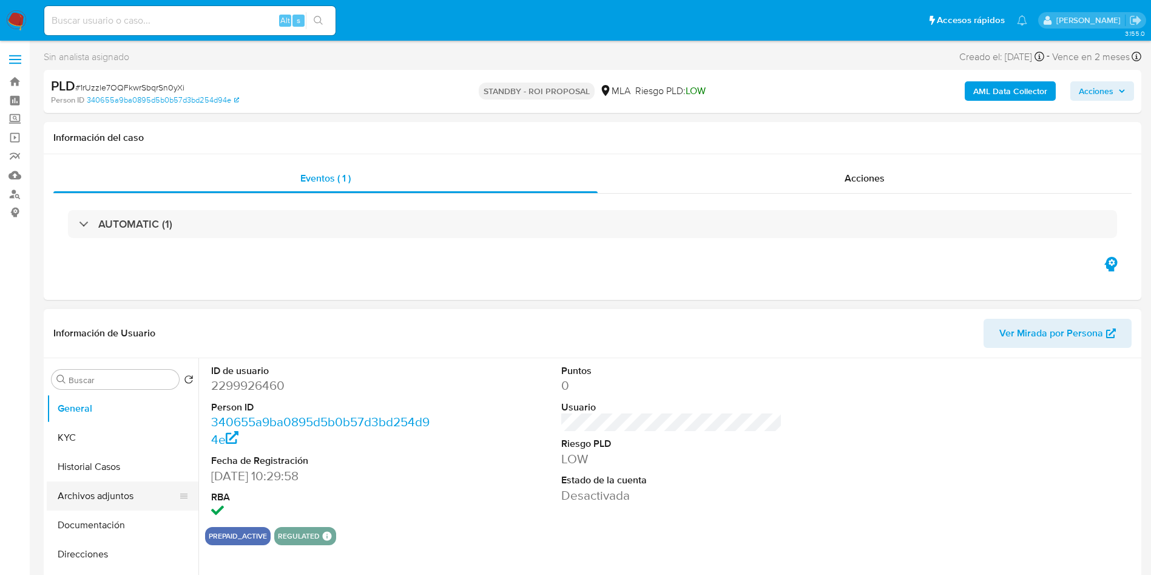
click at [76, 482] on button "Archivos adjuntos" at bounding box center [118, 495] width 142 height 29
